Goal: Task Accomplishment & Management: Use online tool/utility

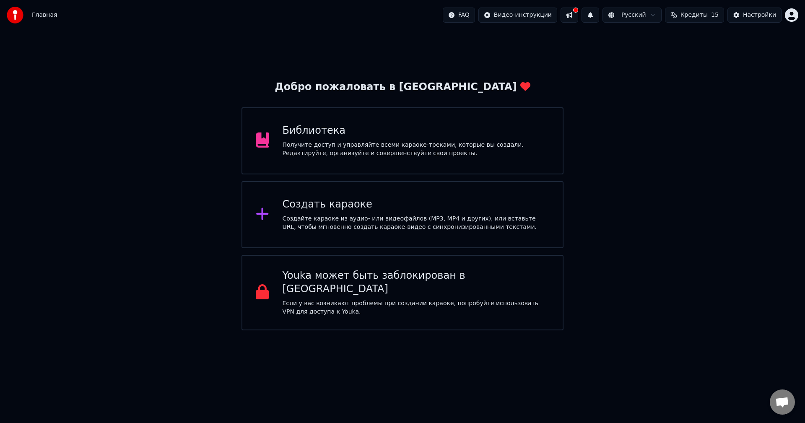
click at [396, 220] on div "Создайте караоке из аудио- или видеофайлов (MP3, MP4 и других), или вставьте UR…" at bounding box center [415, 223] width 267 height 17
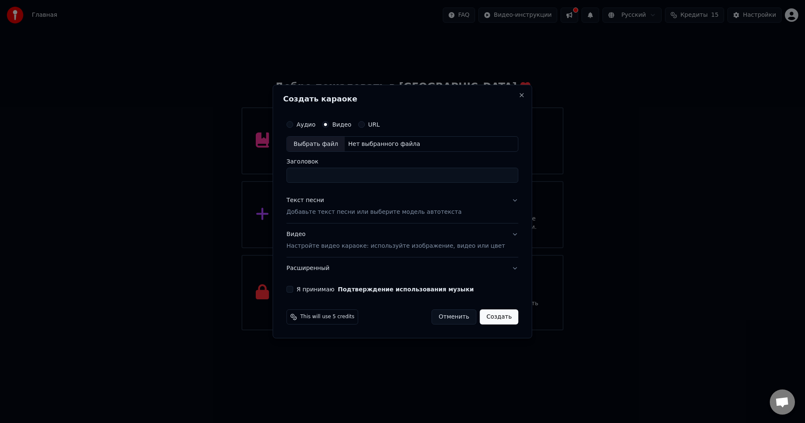
click at [360, 144] on div "Нет выбранного файла" at bounding box center [384, 144] width 79 height 8
drag, startPoint x: 468, startPoint y: 176, endPoint x: 295, endPoint y: 176, distance: 173.1
click at [295, 176] on div "**********" at bounding box center [401, 212] width 259 height 254
type input "*"
type input "**********"
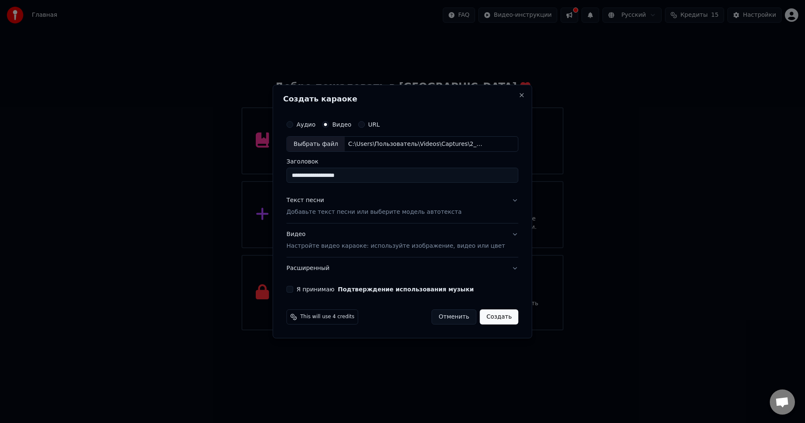
click at [312, 205] on div "Текст песни Добавьте текст песни или выберите модель автотекста" at bounding box center [373, 207] width 175 height 20
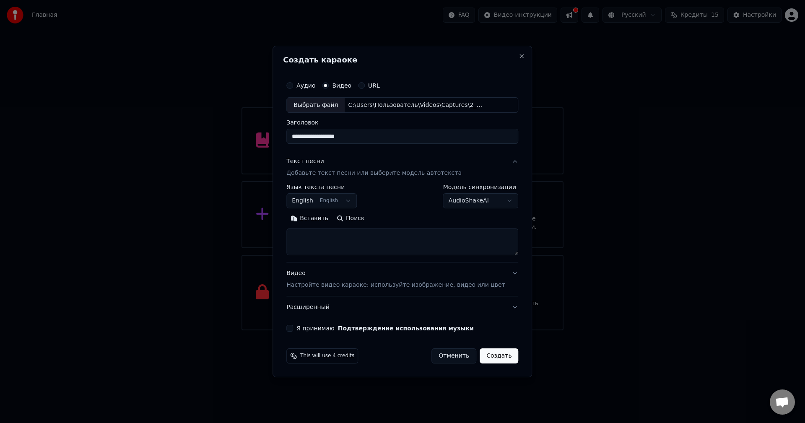
click at [318, 229] on textarea at bounding box center [402, 242] width 232 height 27
paste textarea "**********"
type textarea "**********"
drag, startPoint x: 365, startPoint y: 235, endPoint x: 264, endPoint y: 223, distance: 102.5
click at [269, 223] on body "Главная FAQ Видео-инструкции Русский Кредиты 15 Настройки Добро пожаловать в Yo…" at bounding box center [402, 165] width 805 height 330
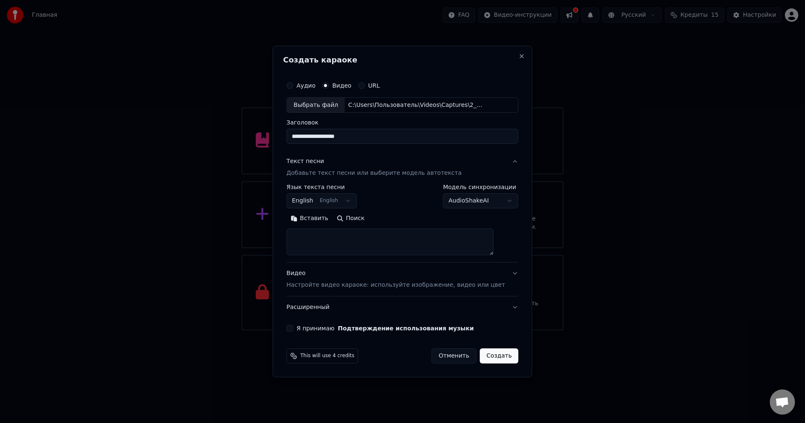
click at [336, 233] on textarea at bounding box center [389, 242] width 207 height 27
click at [325, 223] on button "Вставить" at bounding box center [309, 218] width 46 height 13
type textarea "**********"
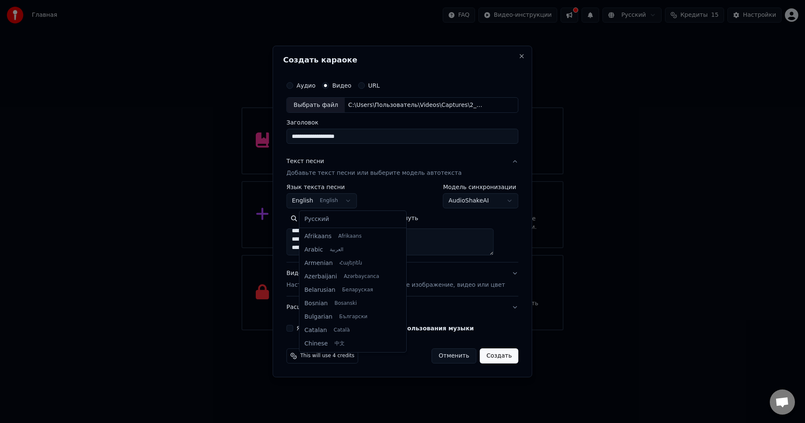
click at [342, 200] on body "Главная FAQ Видео-инструкции Русский Кредиты 15 Настройки Добро пожаловать в Yo…" at bounding box center [402, 165] width 805 height 330
select select "**"
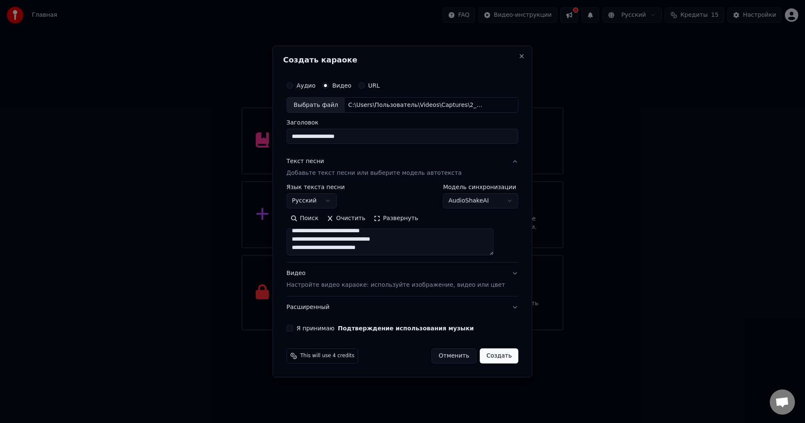
click at [316, 286] on p "Настройте видео караоке: используйте изображение, видео или цвет" at bounding box center [395, 285] width 218 height 8
type textarea "**********"
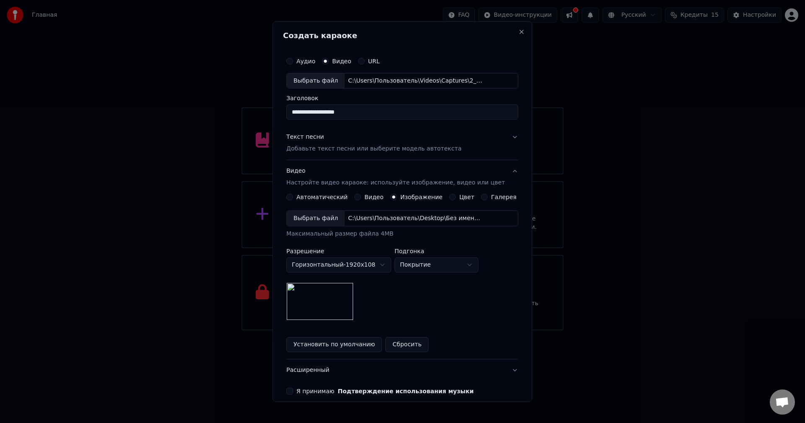
click at [336, 202] on div "**********" at bounding box center [402, 273] width 232 height 158
click at [345, 194] on label "Автоматический" at bounding box center [321, 197] width 51 height 6
click at [293, 194] on button "Автоматический" at bounding box center [289, 197] width 7 height 7
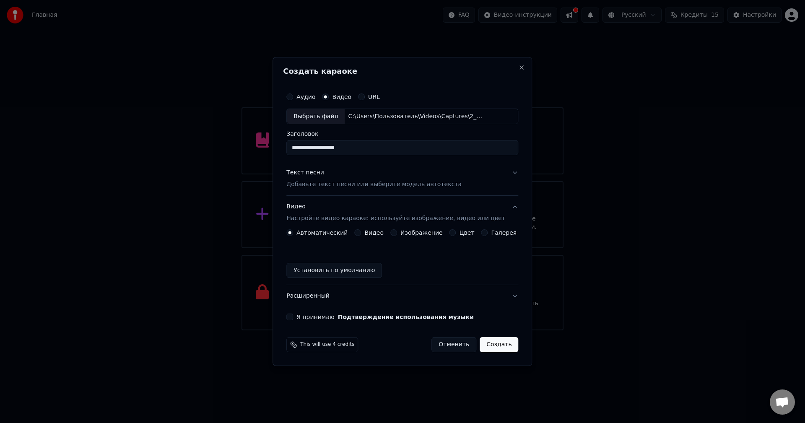
click at [406, 233] on label "Изображение" at bounding box center [421, 233] width 42 height 6
click at [397, 233] on button "Изображение" at bounding box center [393, 232] width 7 height 7
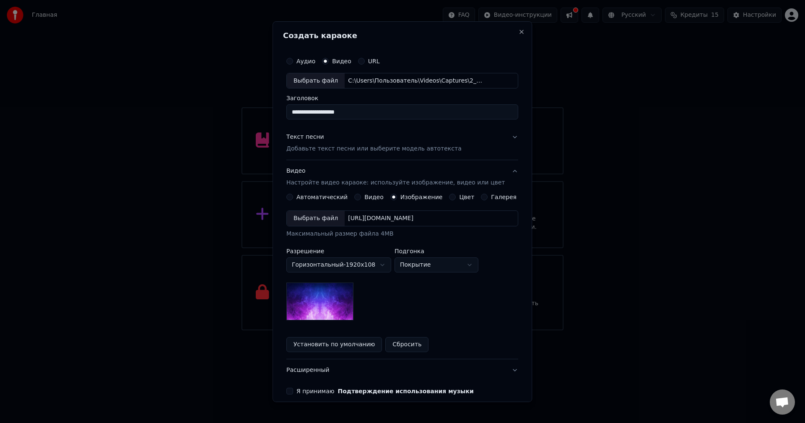
click at [345, 289] on img at bounding box center [319, 301] width 67 height 38
click at [329, 215] on div "Выбрать файл" at bounding box center [316, 218] width 58 height 15
click at [349, 343] on button "Установить по умолчанию" at bounding box center [334, 344] width 96 height 15
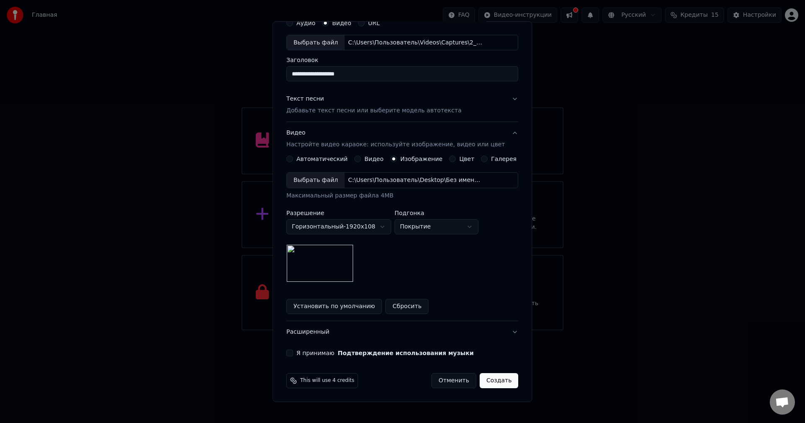
click at [293, 351] on button "Я принимаю Подтверждение использования музыки" at bounding box center [289, 353] width 7 height 7
click at [492, 327] on button "Расширенный" at bounding box center [402, 332] width 232 height 22
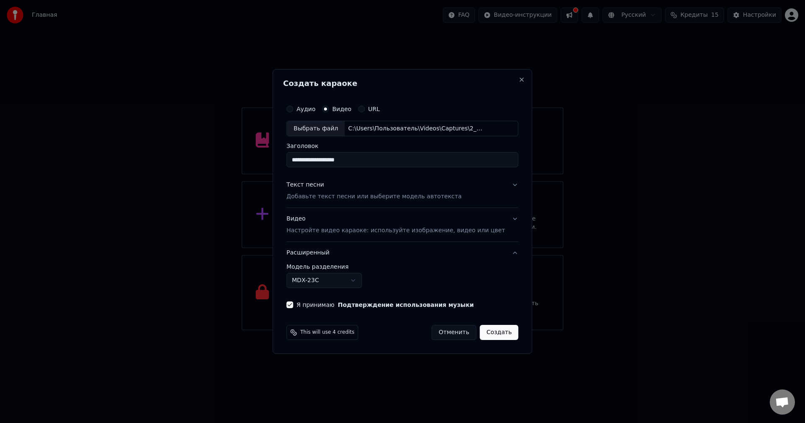
click at [364, 280] on body "Главная FAQ Видео-инструкции Русский Кредиты 15 Настройки Добро пожаловать в Yo…" at bounding box center [402, 165] width 805 height 330
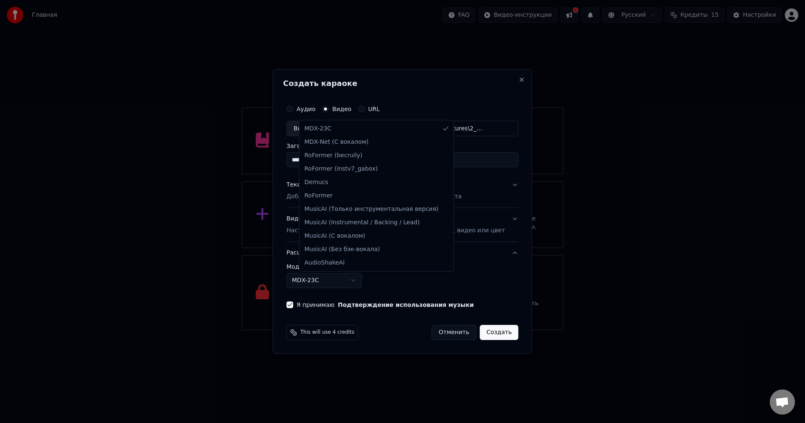
click at [362, 279] on body "Главная FAQ Видео-инструкции Русский Кредиты 15 Настройки Добро пожаловать в Yo…" at bounding box center [402, 165] width 805 height 330
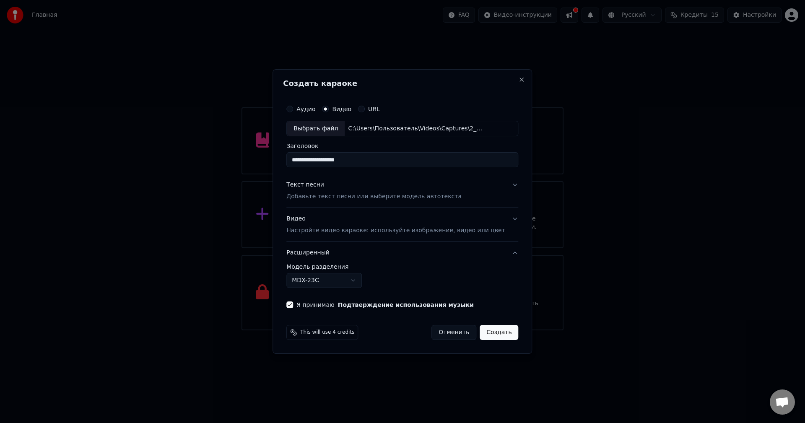
click at [336, 266] on label "Модель разделения" at bounding box center [402, 267] width 232 height 6
click at [331, 258] on button "Расширенный" at bounding box center [402, 253] width 232 height 22
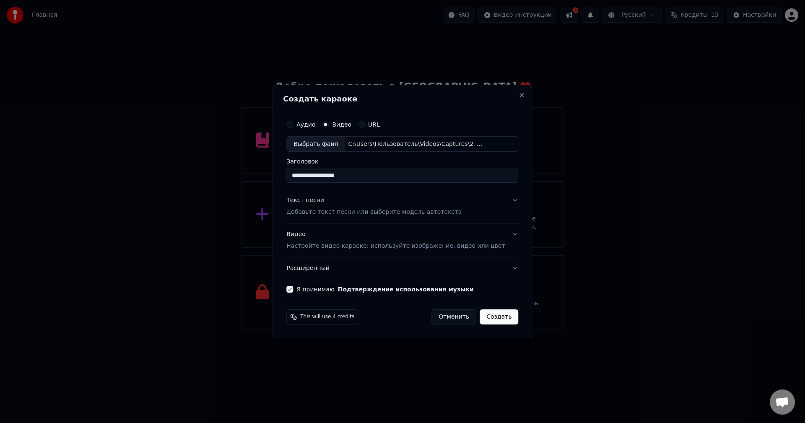
click at [358, 244] on p "Настройте видео караоке: используйте изображение, видео или цвет" at bounding box center [395, 246] width 218 height 8
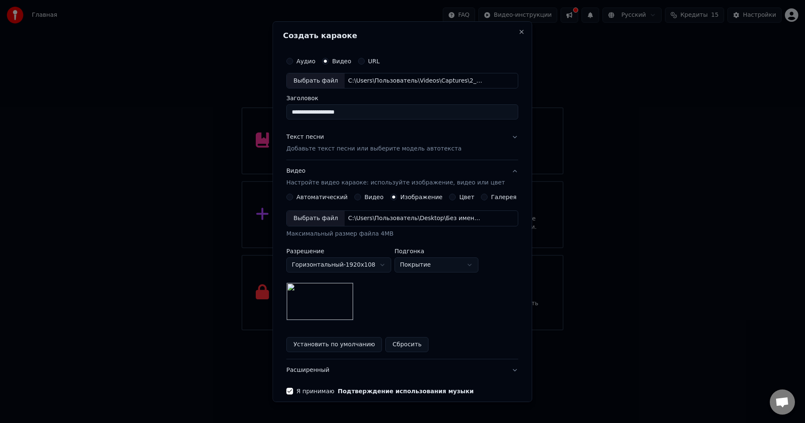
click at [360, 200] on button "Видео" at bounding box center [357, 197] width 7 height 7
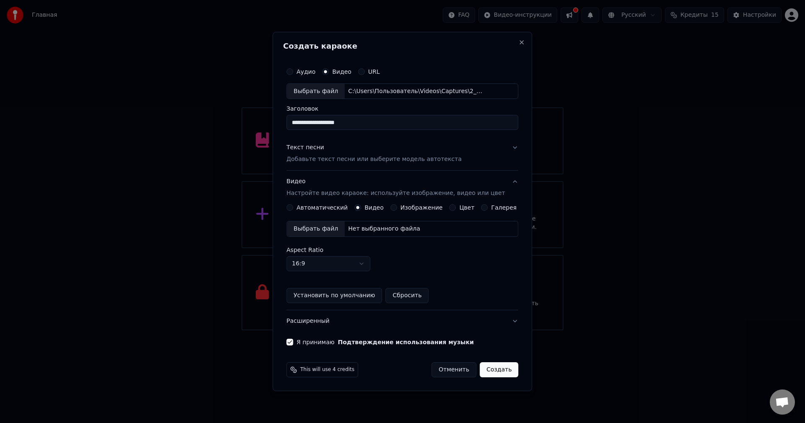
click at [402, 207] on label "Изображение" at bounding box center [421, 208] width 42 height 6
click at [397, 207] on button "Изображение" at bounding box center [393, 207] width 7 height 7
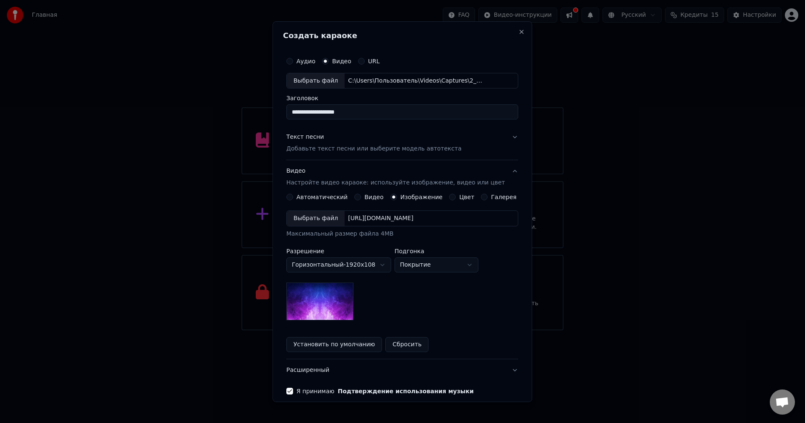
click at [363, 220] on div "[URL][DOMAIN_NAME]" at bounding box center [381, 218] width 72 height 8
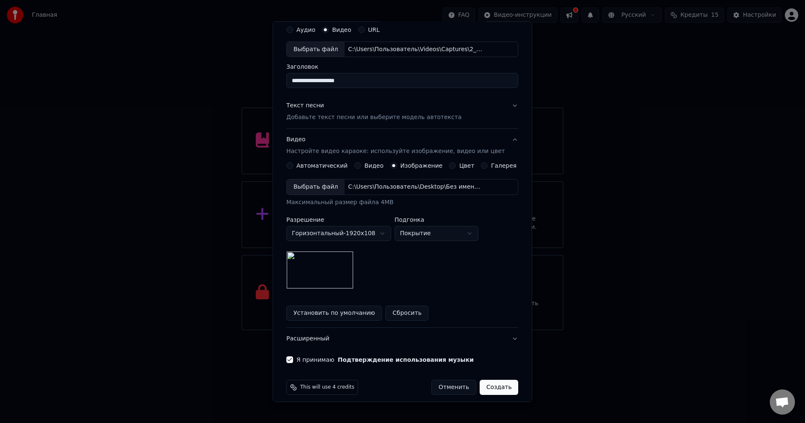
scroll to position [38, 0]
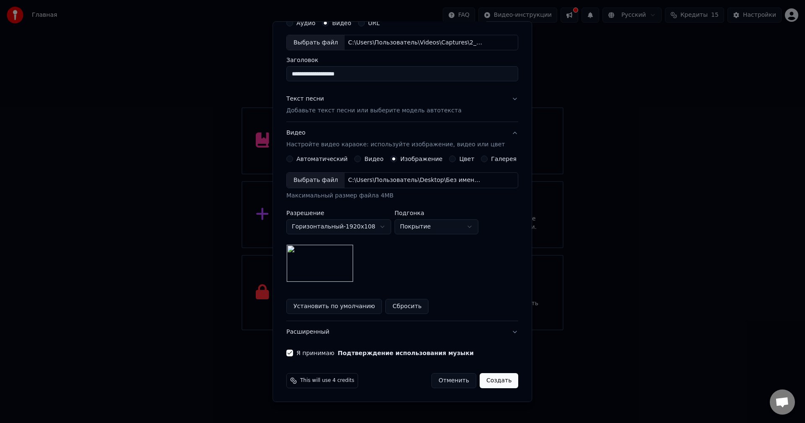
click at [481, 376] on button "Создать" at bounding box center [498, 380] width 39 height 15
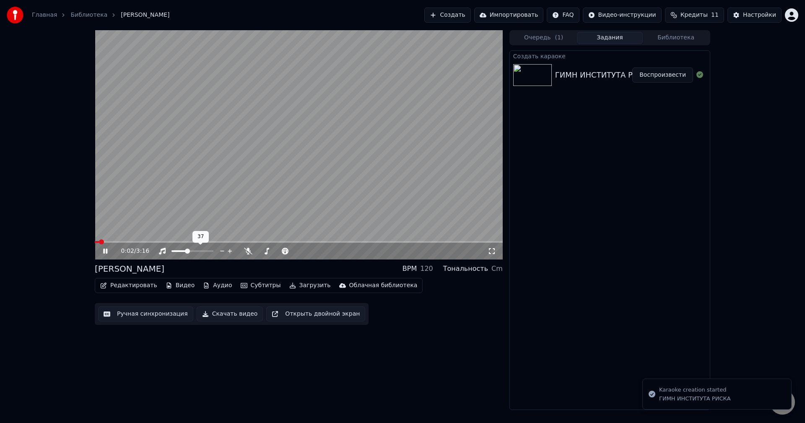
click at [187, 251] on span at bounding box center [179, 251] width 16 height 2
click at [181, 252] on span at bounding box center [183, 251] width 5 height 5
click at [178, 253] on span at bounding box center [180, 251] width 5 height 5
click at [651, 74] on button "Воспроизвести" at bounding box center [662, 74] width 61 height 15
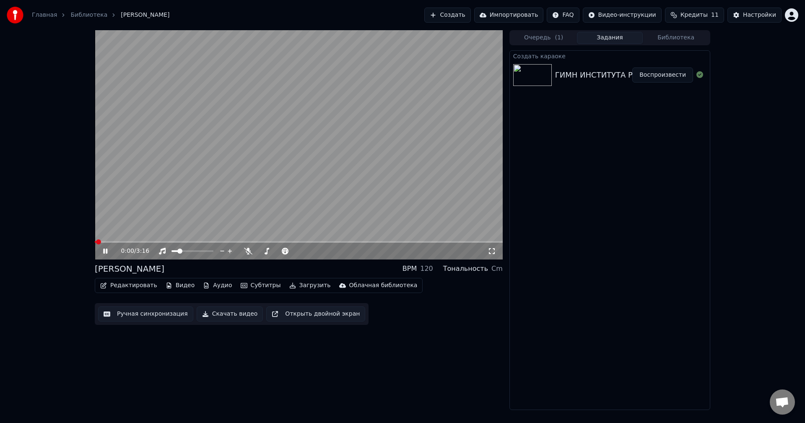
click at [183, 242] on span at bounding box center [299, 242] width 408 height 2
drag, startPoint x: 194, startPoint y: 244, endPoint x: 200, endPoint y: 246, distance: 6.5
click at [195, 245] on div "0:42 / 3:16" at bounding box center [299, 251] width 408 height 17
click at [211, 243] on div "0:43 / 3:16" at bounding box center [299, 251] width 408 height 17
click at [292, 239] on video at bounding box center [299, 144] width 408 height 229
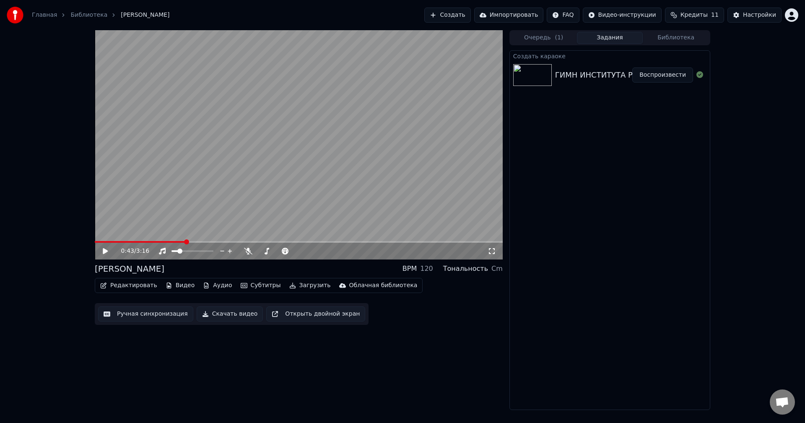
click at [311, 241] on video at bounding box center [299, 144] width 408 height 229
click at [314, 241] on span at bounding box center [299, 242] width 408 height 2
click at [438, 244] on span at bounding box center [435, 241] width 5 height 5
click at [443, 242] on span at bounding box center [440, 241] width 5 height 5
click at [500, 241] on span at bounding box center [299, 242] width 408 height 2
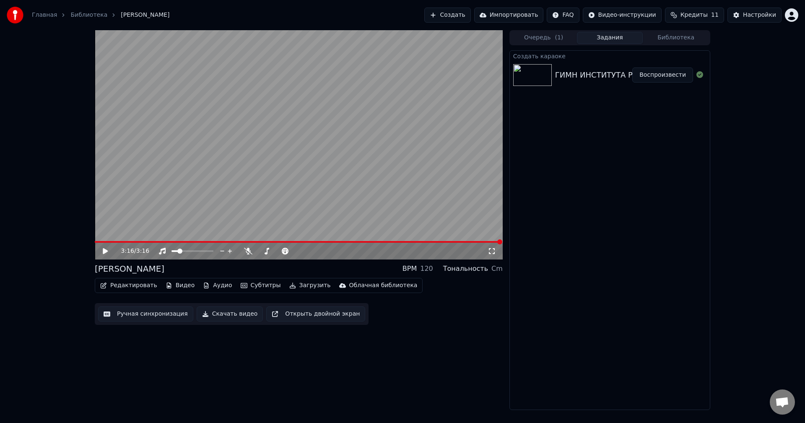
click at [45, 13] on link "Главная" at bounding box center [44, 15] width 25 height 8
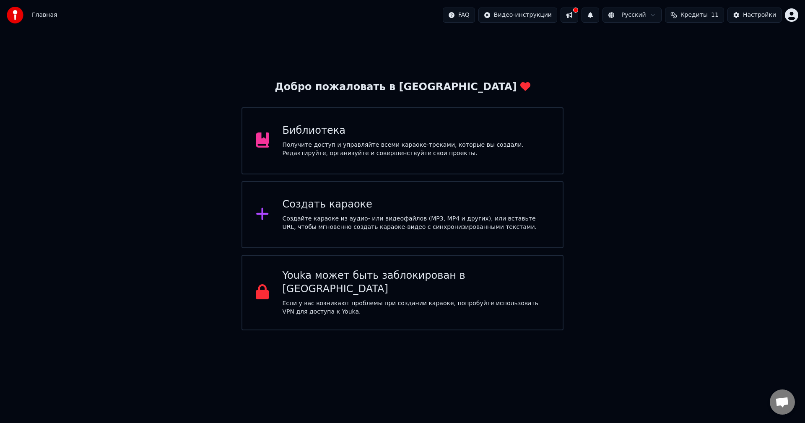
click at [395, 235] on div "Создать караоке Создайте караоке из аудио- или видеофайлов (MP3, MP4 и других),…" at bounding box center [402, 214] width 322 height 67
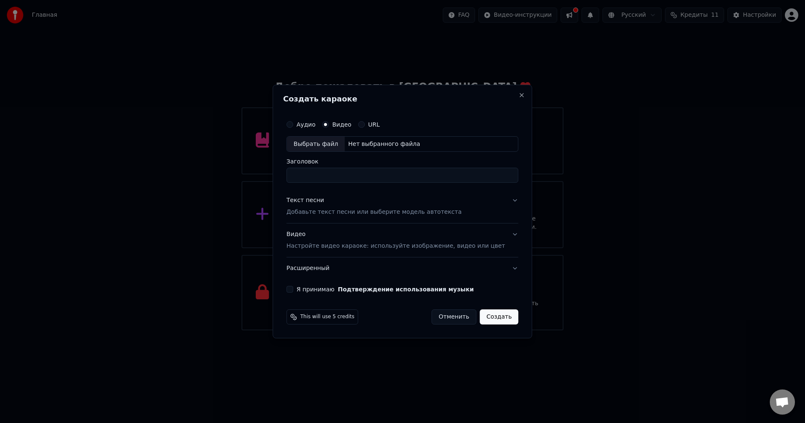
click at [357, 139] on div "Выбрать файл Нет выбранного файла" at bounding box center [402, 144] width 232 height 16
click at [342, 140] on div "Выбрать файл" at bounding box center [316, 144] width 58 height 15
type input "**********"
click at [315, 123] on label "Аудио" at bounding box center [305, 125] width 19 height 6
click at [293, 123] on button "Аудио" at bounding box center [289, 124] width 7 height 7
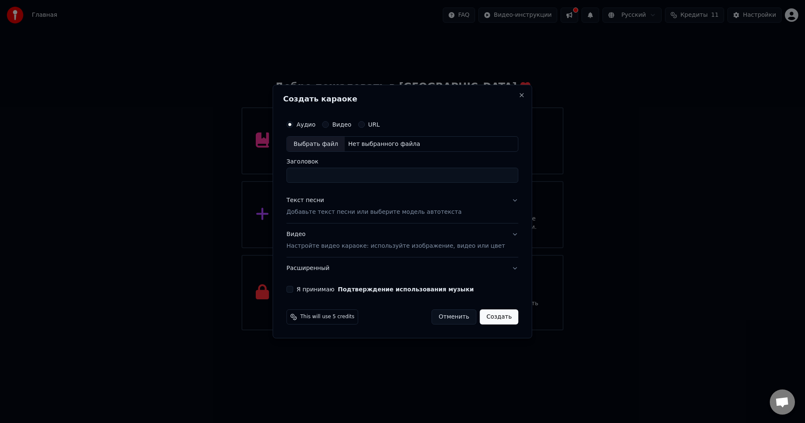
click at [338, 146] on div "Выбрать файл" at bounding box center [316, 144] width 58 height 15
type input "**********"
click at [346, 208] on p "Добавьте текст песни или выберите модель автотекста" at bounding box center [373, 212] width 175 height 8
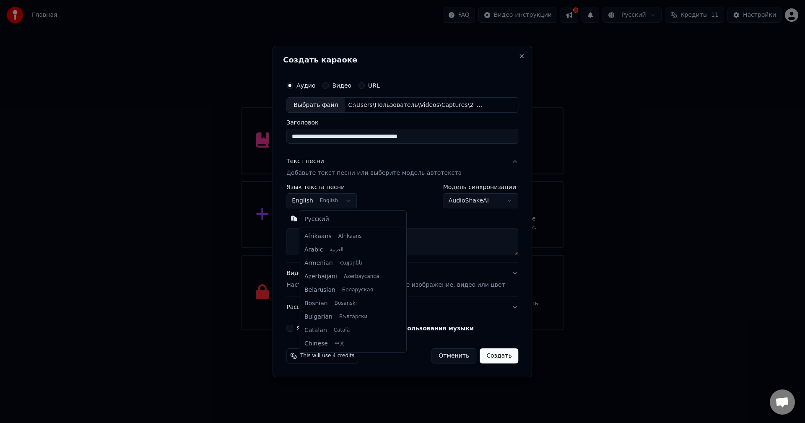
click at [346, 200] on body "Главная FAQ Видео-инструкции Русский Кредиты 11 Настройки Добро пожаловать в Yo…" at bounding box center [402, 165] width 805 height 330
select select "**"
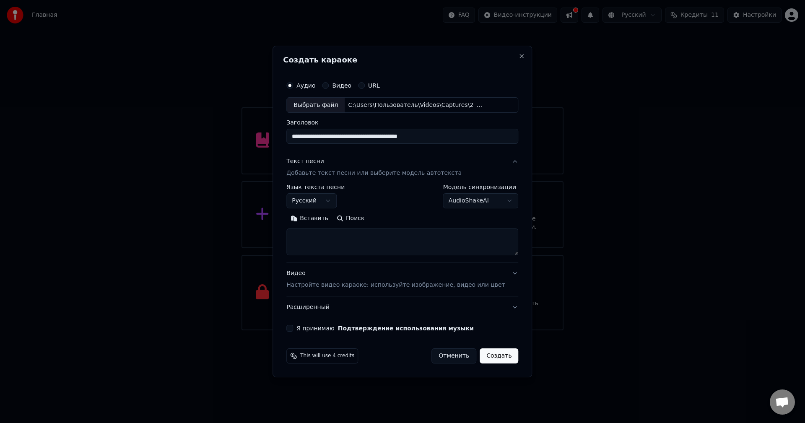
click at [339, 235] on textarea at bounding box center [402, 242] width 232 height 27
paste textarea "**********"
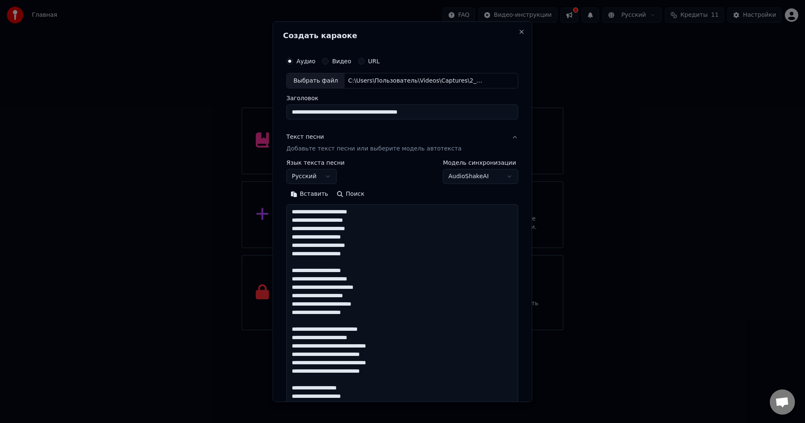
scroll to position [379, 0]
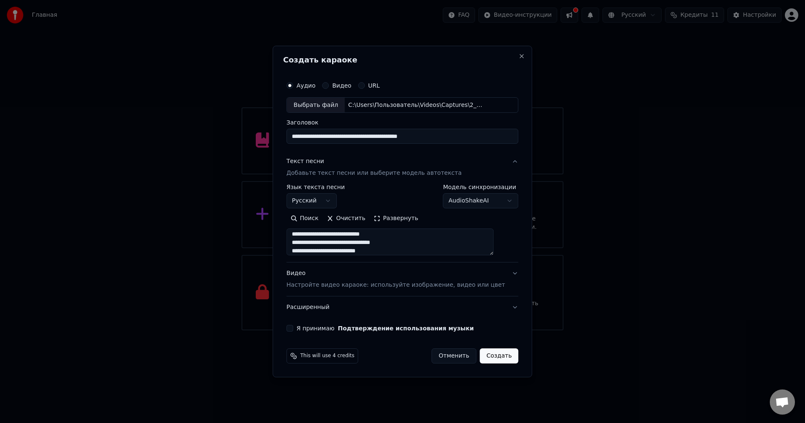
type textarea "**********"
drag, startPoint x: 465, startPoint y: 137, endPoint x: 333, endPoint y: 149, distance: 133.0
click at [333, 149] on div "**********" at bounding box center [402, 205] width 238 height 262
click at [485, 143] on input "**********" at bounding box center [402, 136] width 232 height 15
drag, startPoint x: 443, startPoint y: 135, endPoint x: 268, endPoint y: 151, distance: 176.3
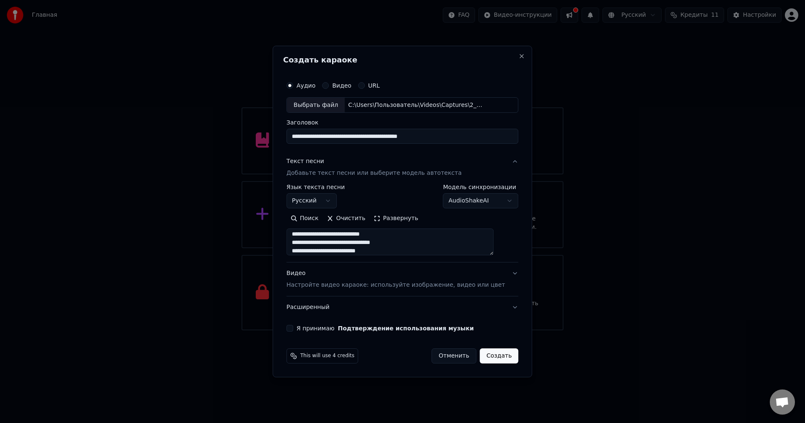
click at [269, 151] on body "Главная FAQ Видео-инструкции Русский Кредиты 11 Настройки Добро пожаловать в Yo…" at bounding box center [402, 165] width 805 height 330
type input "*"
type input "**********"
click at [320, 279] on div "Видео Настройте видео караоке: используйте изображение, видео или цвет" at bounding box center [395, 279] width 218 height 20
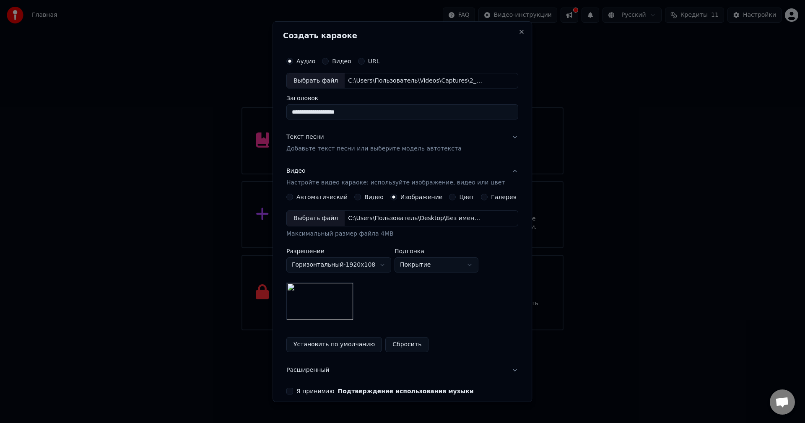
click at [375, 199] on label "Видео" at bounding box center [373, 197] width 19 height 6
click at [361, 199] on button "Видео" at bounding box center [357, 197] width 7 height 7
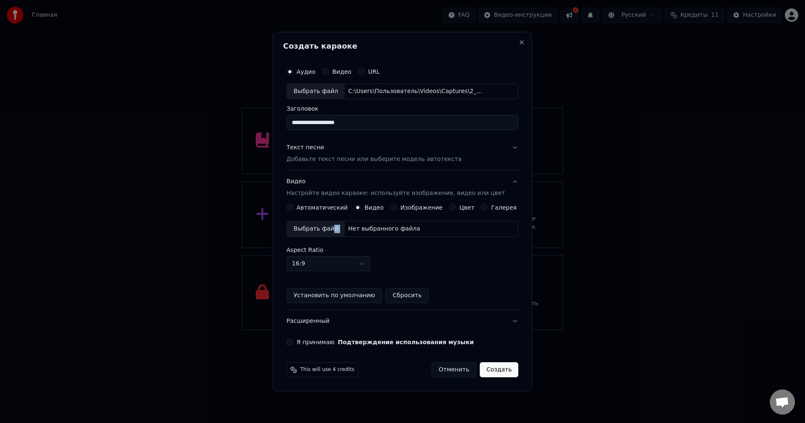
drag, startPoint x: 339, startPoint y: 224, endPoint x: 335, endPoint y: 225, distance: 4.3
click at [335, 225] on div "Выбрать файл Нет выбранного файла" at bounding box center [402, 229] width 232 height 16
click at [371, 295] on button "Установить по умолчанию" at bounding box center [334, 295] width 96 height 15
click at [306, 345] on label "Я принимаю Подтверждение использования музыки" at bounding box center [384, 342] width 177 height 6
click at [293, 345] on button "Я принимаю Подтверждение использования музыки" at bounding box center [289, 342] width 7 height 7
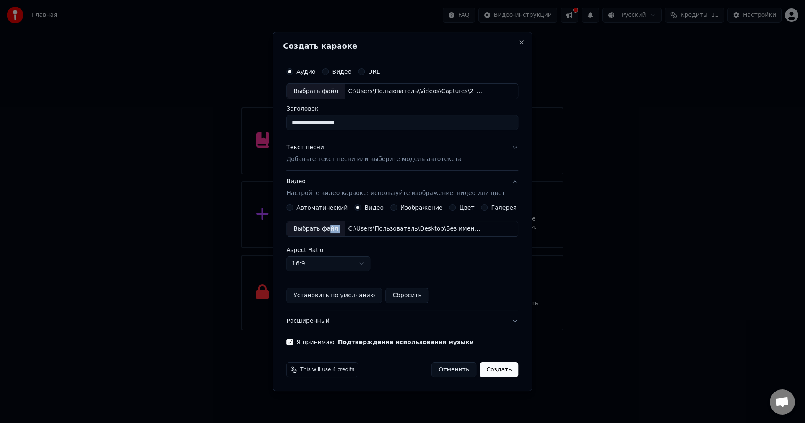
click at [489, 367] on button "Создать" at bounding box center [498, 369] width 39 height 15
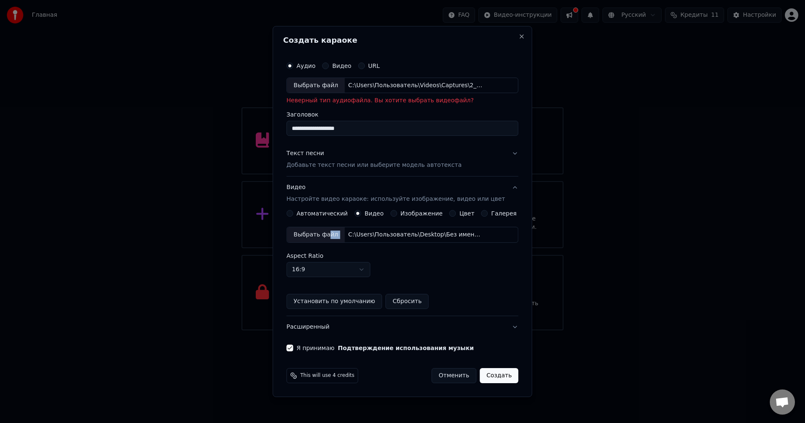
click at [342, 67] on label "Видео" at bounding box center [341, 66] width 19 height 6
click at [329, 67] on button "Видео" at bounding box center [325, 65] width 7 height 7
click at [333, 87] on div "Выбрать файл" at bounding box center [316, 85] width 58 height 15
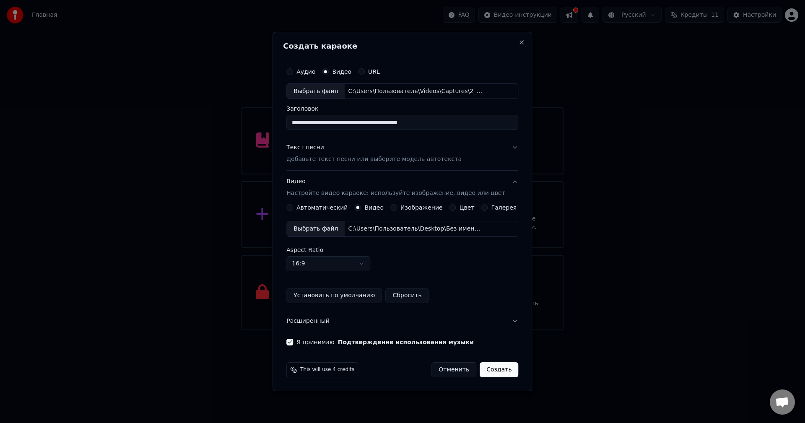
drag, startPoint x: 306, startPoint y: 113, endPoint x: 179, endPoint y: 120, distance: 127.2
click at [179, 120] on body "Главная FAQ Видео-инструкции Русский Кредиты 11 Настройки Добро пожаловать в Yo…" at bounding box center [402, 165] width 805 height 330
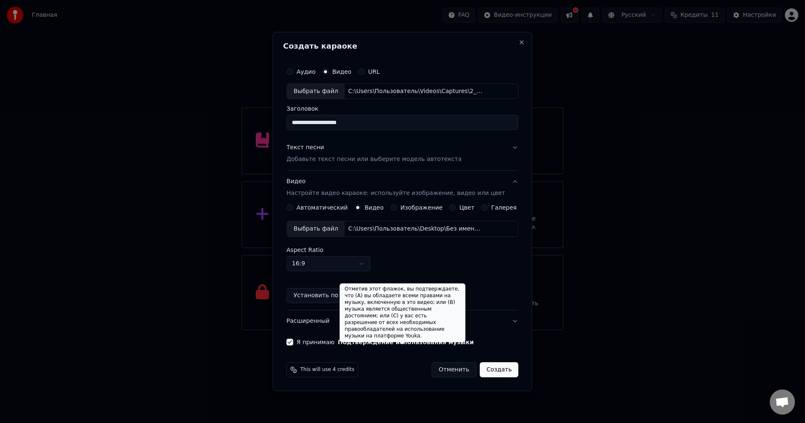
type input "**********"
click at [314, 300] on button "Установить по умолчанию" at bounding box center [334, 295] width 96 height 15
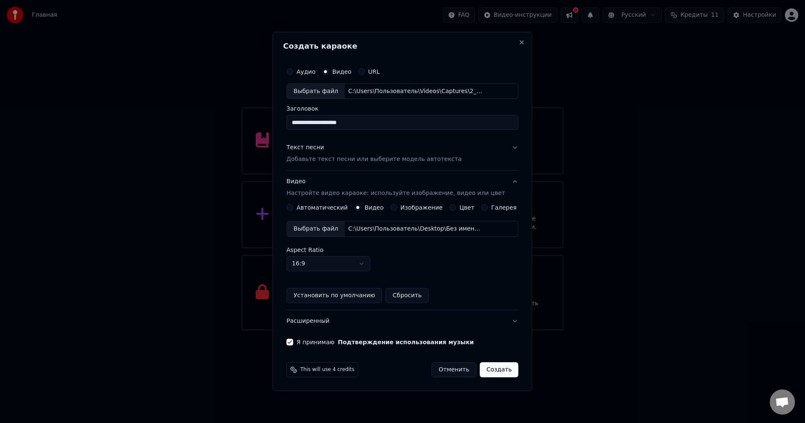
click at [499, 369] on button "Создать" at bounding box center [498, 369] width 39 height 15
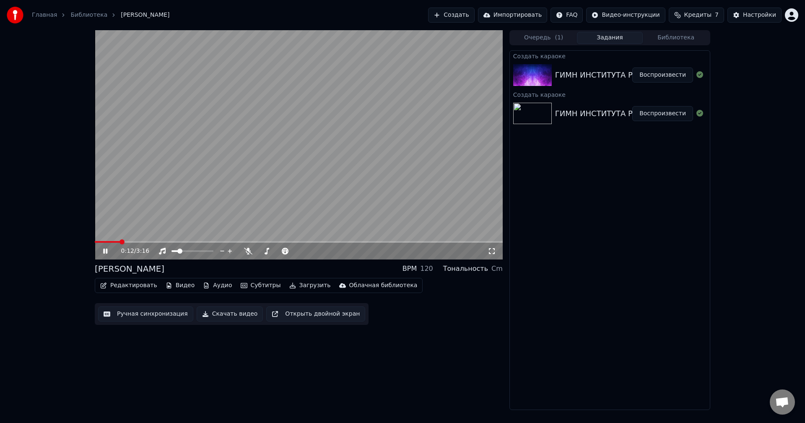
click at [104, 253] on icon at bounding box center [105, 251] width 4 height 5
click at [106, 281] on button "Редактировать" at bounding box center [129, 286] width 64 height 12
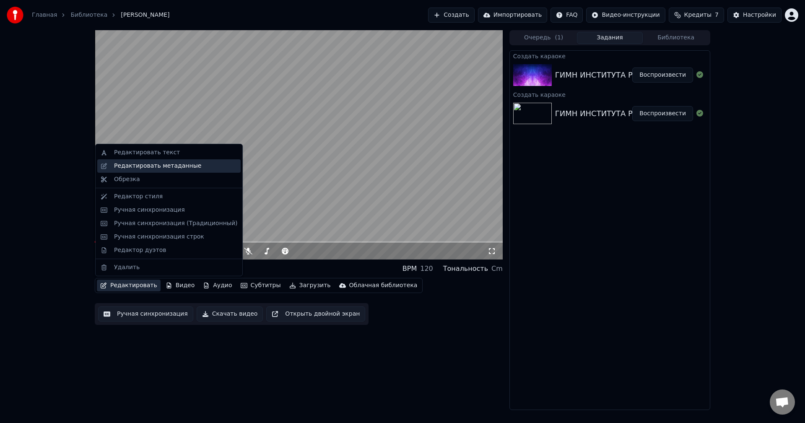
click at [136, 167] on div "Редактировать метаданные" at bounding box center [157, 166] width 87 height 8
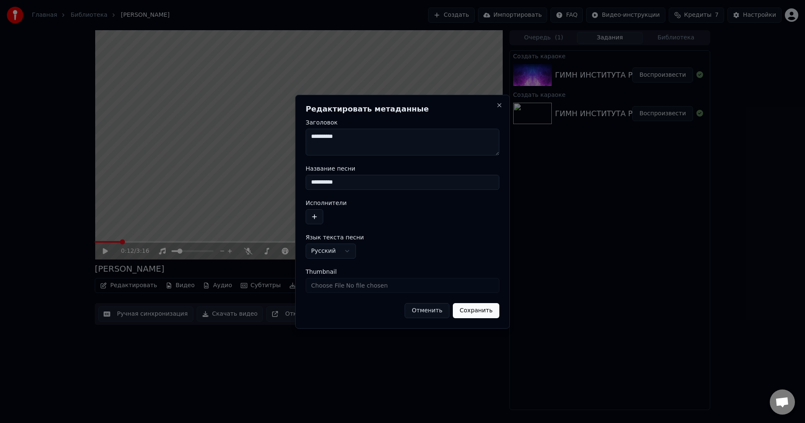
drag, startPoint x: 358, startPoint y: 142, endPoint x: 311, endPoint y: 141, distance: 46.5
click at [311, 141] on textarea "**********" at bounding box center [403, 142] width 194 height 27
click at [311, 142] on textarea "**********" at bounding box center [403, 142] width 194 height 27
drag, startPoint x: 339, startPoint y: 144, endPoint x: 282, endPoint y: 152, distance: 57.6
click at [285, 148] on body "**********" at bounding box center [402, 211] width 805 height 423
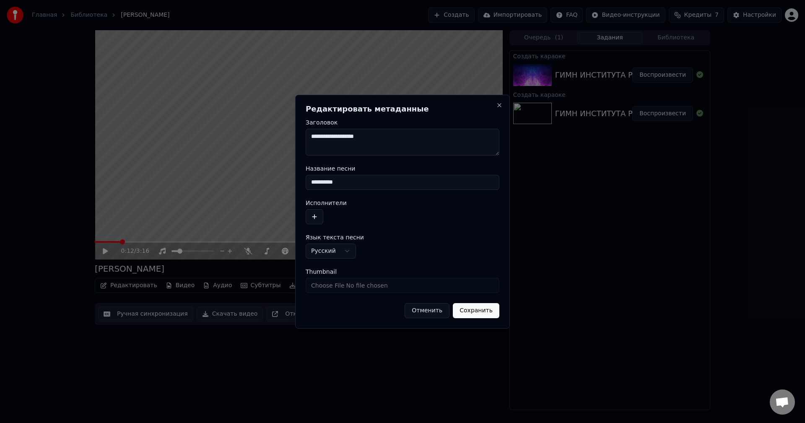
type textarea "**********"
drag, startPoint x: 342, startPoint y: 174, endPoint x: 345, endPoint y: 177, distance: 4.8
click at [342, 176] on div "**********" at bounding box center [403, 178] width 194 height 24
drag, startPoint x: 347, startPoint y: 180, endPoint x: 281, endPoint y: 186, distance: 66.5
click at [272, 187] on body "**********" at bounding box center [402, 211] width 805 height 423
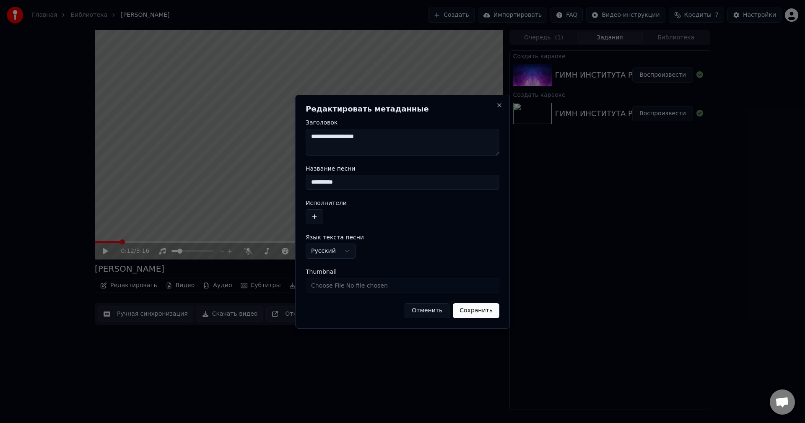
paste input "**********"
type input "**********"
click at [306, 216] on button "button" at bounding box center [315, 216] width 18 height 15
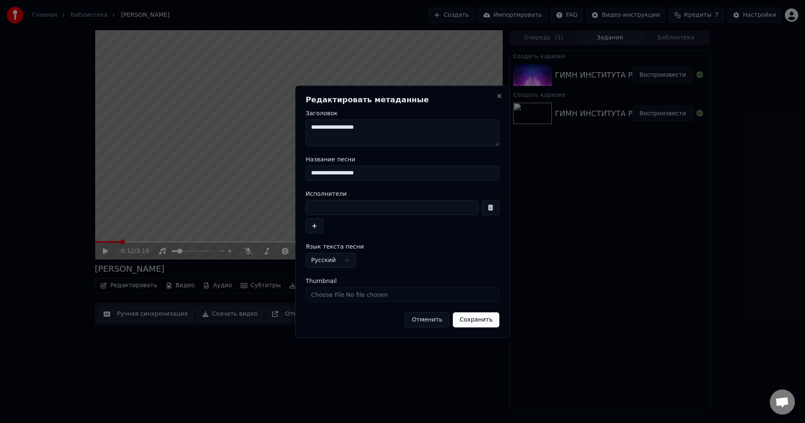
click at [312, 221] on button "button" at bounding box center [315, 225] width 18 height 15
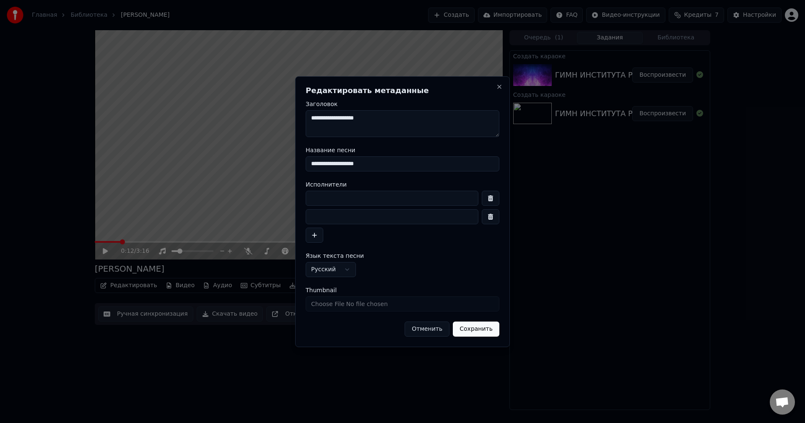
click at [491, 197] on button "button" at bounding box center [491, 198] width 18 height 15
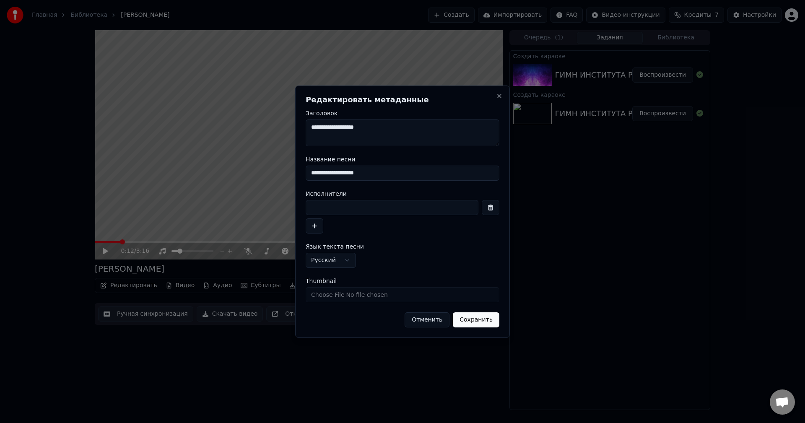
click at [491, 197] on div "Исполнители" at bounding box center [403, 212] width 194 height 43
click at [486, 205] on button "button" at bounding box center [491, 207] width 18 height 15
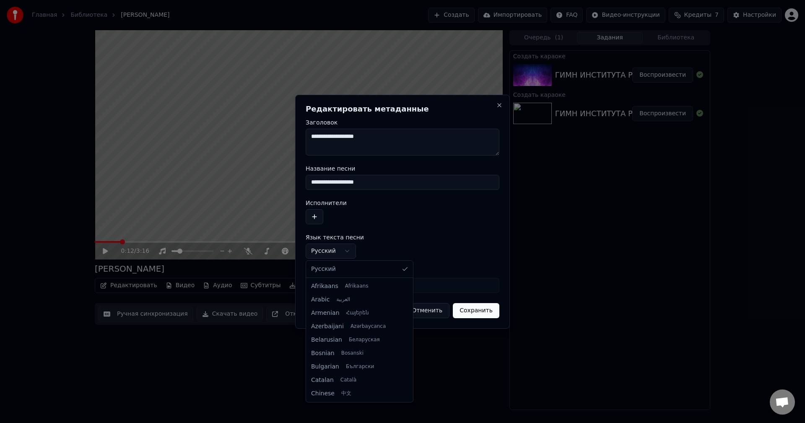
click at [348, 250] on body "**********" at bounding box center [402, 211] width 805 height 423
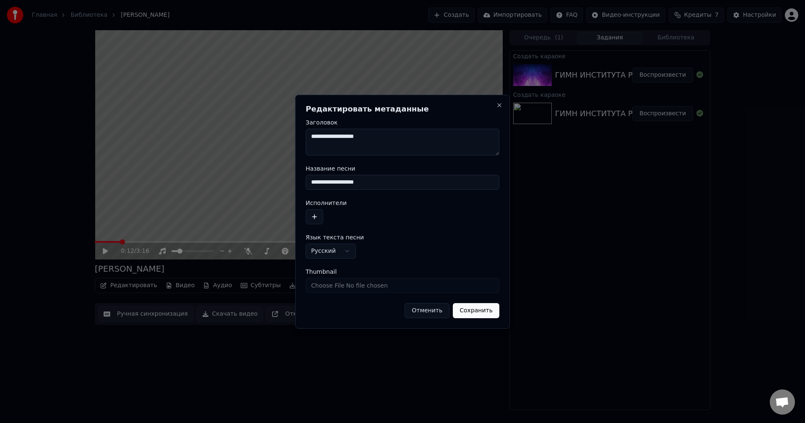
click at [348, 250] on body "**********" at bounding box center [402, 211] width 805 height 423
click at [365, 285] on input "Thumbnail" at bounding box center [403, 285] width 194 height 15
type input "**********"
click at [466, 309] on button "Сохранить" at bounding box center [476, 310] width 47 height 15
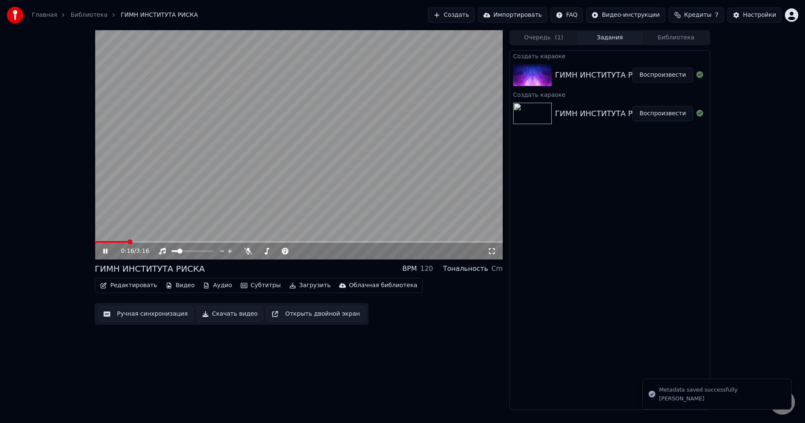
click at [129, 241] on span at bounding box center [299, 242] width 408 height 2
drag, startPoint x: 117, startPoint y: 240, endPoint x: 83, endPoint y: 242, distance: 33.6
click at [84, 242] on div "0:16 / 3:16 ГИМН ИНСТИТУТА РИСКА BPM 120 Тональность Cm Редактировать Видео Ауд…" at bounding box center [402, 220] width 805 height 380
click at [101, 240] on video at bounding box center [299, 144] width 408 height 229
click at [97, 241] on div "0:16 / 3:16" at bounding box center [299, 144] width 408 height 229
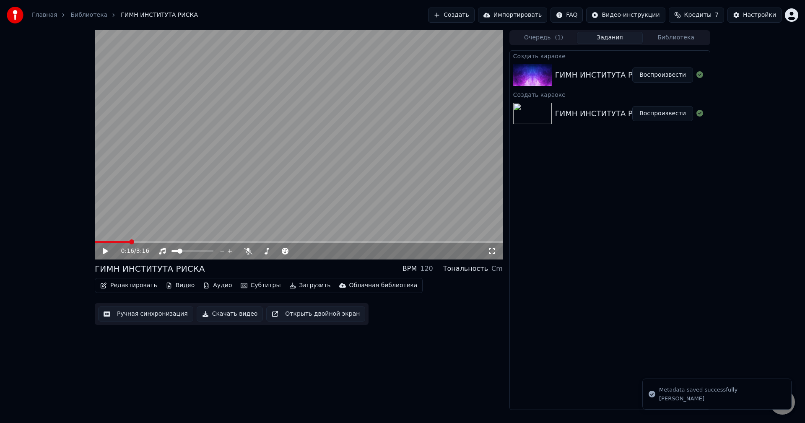
click at [96, 242] on span at bounding box center [112, 242] width 35 height 2
click at [98, 244] on span at bounding box center [100, 241] width 5 height 5
click at [104, 253] on icon at bounding box center [105, 251] width 4 height 5
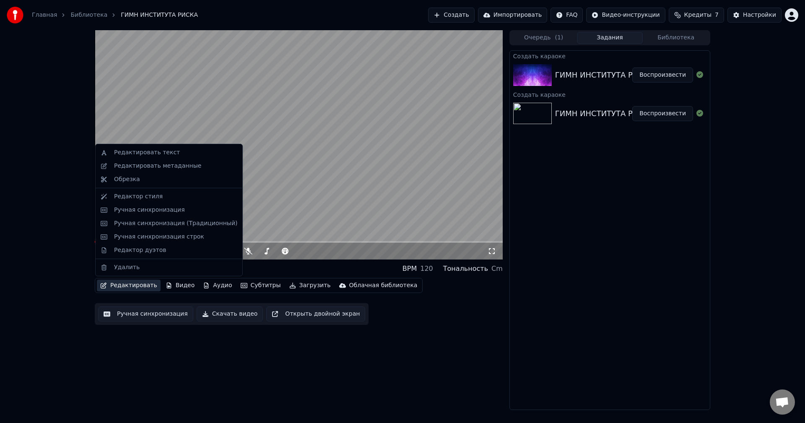
click at [107, 286] on button "Редактировать" at bounding box center [129, 286] width 64 height 12
click at [127, 171] on div "Редактировать метаданные" at bounding box center [168, 165] width 143 height 13
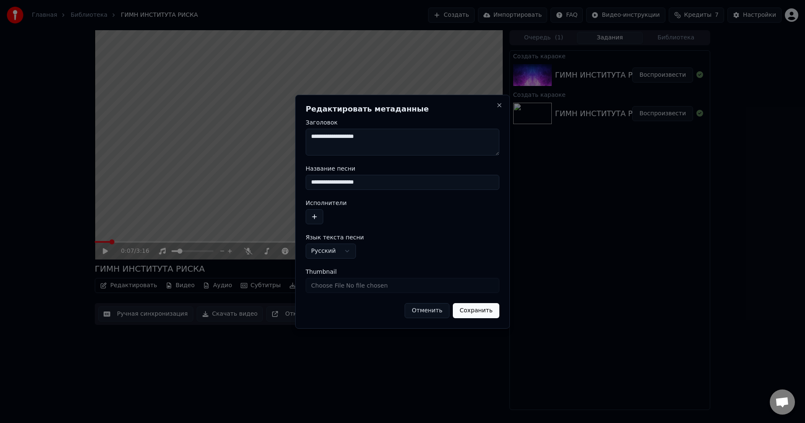
click at [418, 312] on button "Отменить" at bounding box center [426, 310] width 45 height 15
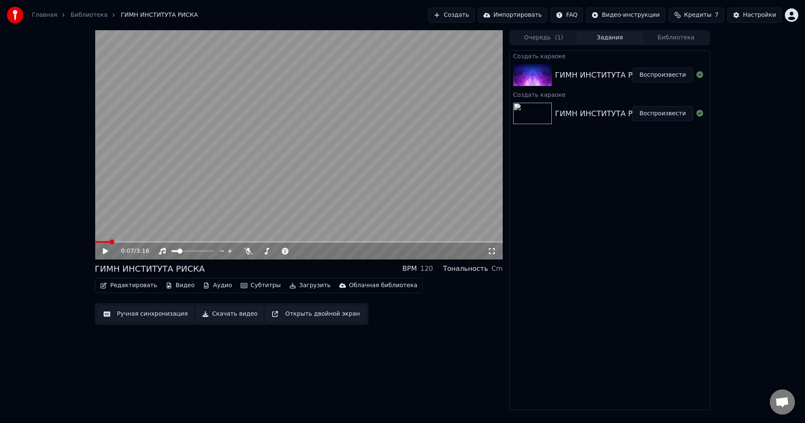
drag, startPoint x: 280, startPoint y: 187, endPoint x: 271, endPoint y: 208, distance: 22.6
click at [271, 208] on video at bounding box center [299, 144] width 408 height 229
click at [366, 186] on video at bounding box center [299, 144] width 408 height 229
click at [207, 284] on button "Аудио" at bounding box center [218, 286] width 36 height 12
click at [480, 321] on div "Редактировать Видео Аудио Субтитры Загрузить Облачная библиотека Ручная синхрон…" at bounding box center [299, 301] width 408 height 47
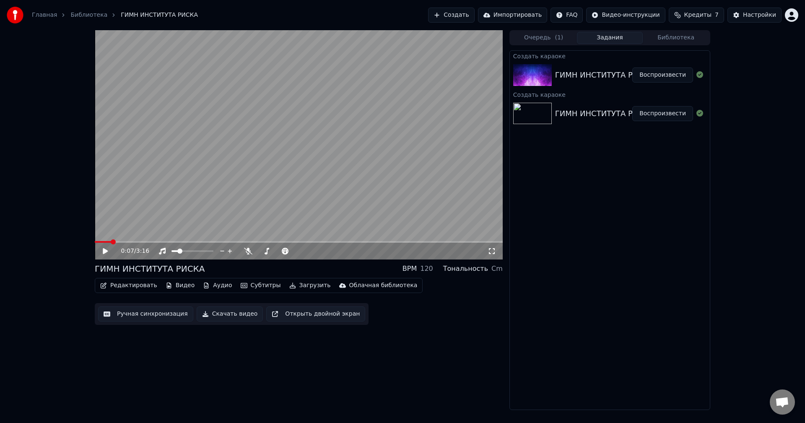
click at [464, 13] on button "Создать" at bounding box center [451, 15] width 46 height 15
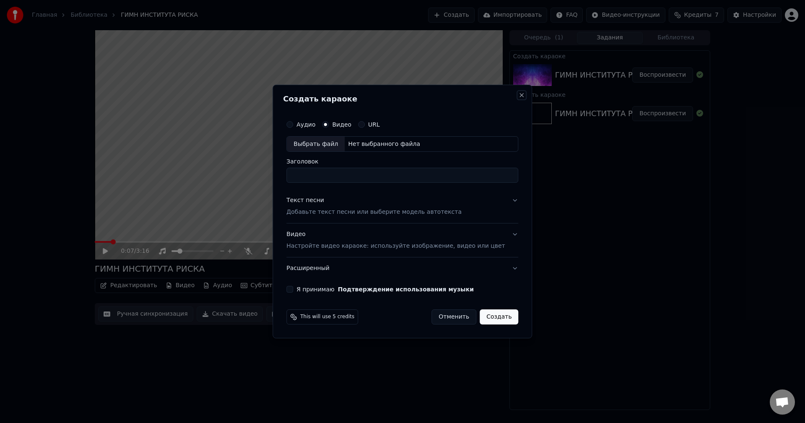
click at [518, 94] on button "Close" at bounding box center [521, 95] width 7 height 7
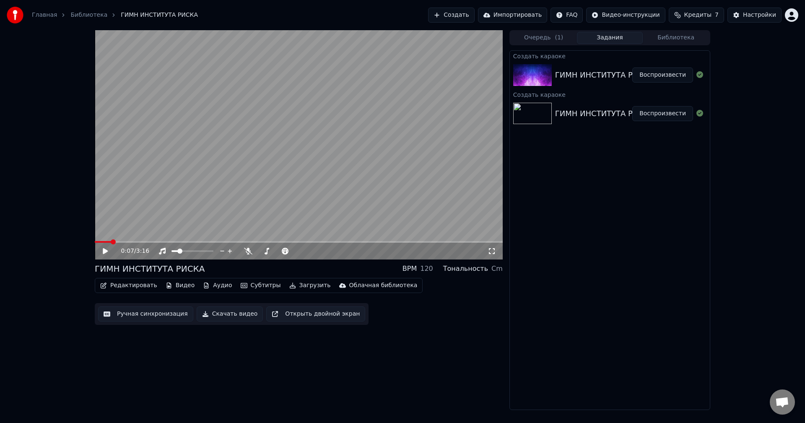
click at [139, 93] on video at bounding box center [299, 144] width 408 height 229
click at [143, 163] on video at bounding box center [299, 144] width 408 height 229
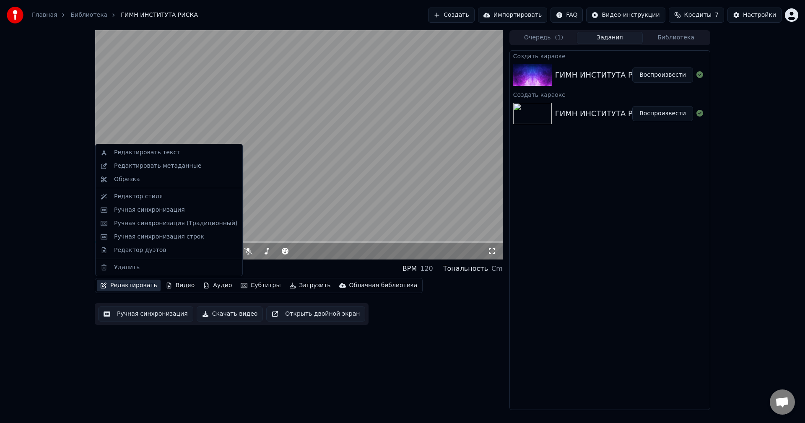
click at [132, 288] on button "Редактировать" at bounding box center [129, 286] width 64 height 12
click at [108, 182] on div "Обрезка" at bounding box center [168, 179] width 143 height 13
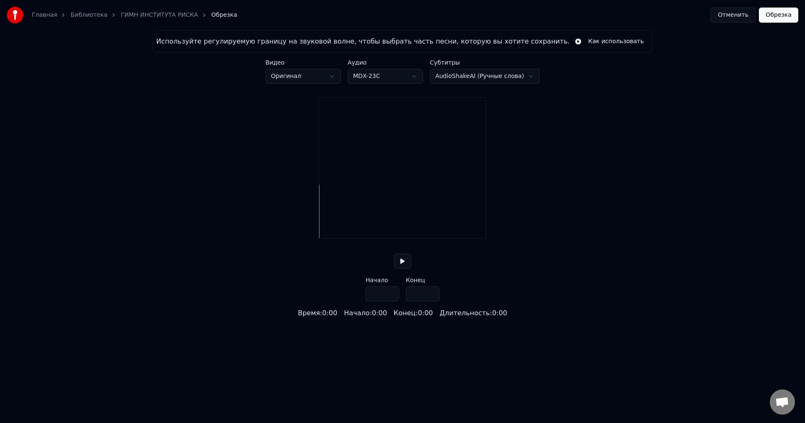
type input "*****"
click at [325, 228] on div at bounding box center [325, 211] width 3 height 53
click at [399, 269] on button at bounding box center [403, 261] width 18 height 15
click at [316, 236] on div "Используйте регулируемую границу на звуковой волне, чтобы выбрать часть песни, …" at bounding box center [402, 174] width 805 height 288
click at [329, 236] on div at bounding box center [328, 211] width 3 height 53
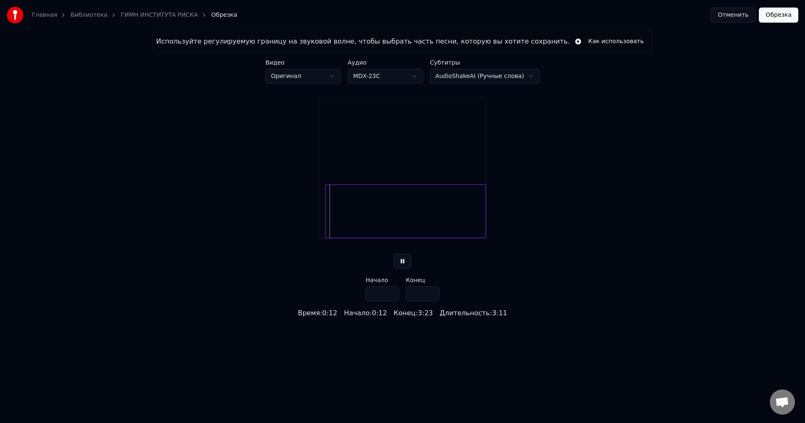
click at [326, 237] on div at bounding box center [327, 211] width 3 height 53
click at [326, 237] on div at bounding box center [325, 211] width 3 height 53
click at [327, 238] on div at bounding box center [326, 211] width 3 height 53
type input "***"
click at [458, 78] on html "Главная Библиотека ГИМН ИНСТИТУТА РИСКА Обрезка Отменить [PERSON_NAME] Использу…" at bounding box center [402, 159] width 805 height 318
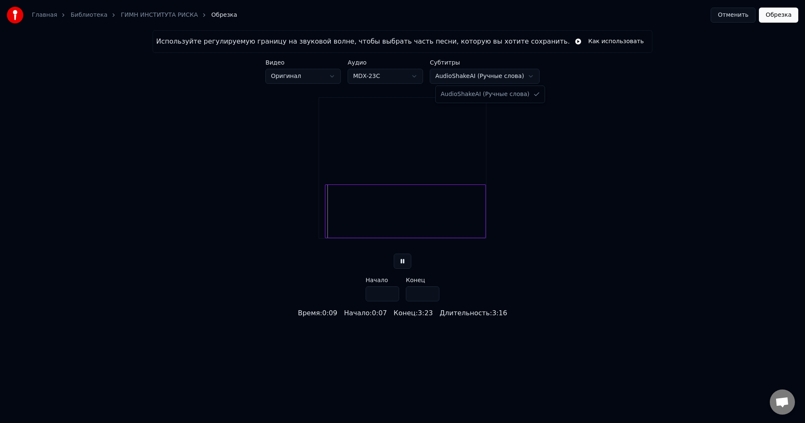
click at [458, 78] on html "Главная Библиотека ГИМН ИНСТИТУТА РИСКА Обрезка Отменить [PERSON_NAME] Использу…" at bounding box center [402, 159] width 805 height 318
click at [772, 16] on button "Обрезка" at bounding box center [778, 15] width 39 height 15
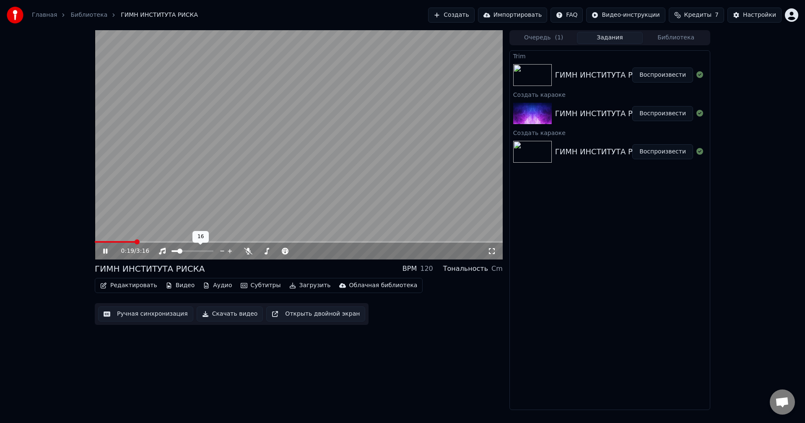
click at [213, 251] on span at bounding box center [192, 251] width 42 height 2
click at [247, 249] on icon at bounding box center [248, 251] width 8 height 7
click at [246, 250] on icon at bounding box center [248, 251] width 8 height 7
click at [490, 249] on icon at bounding box center [492, 251] width 6 height 6
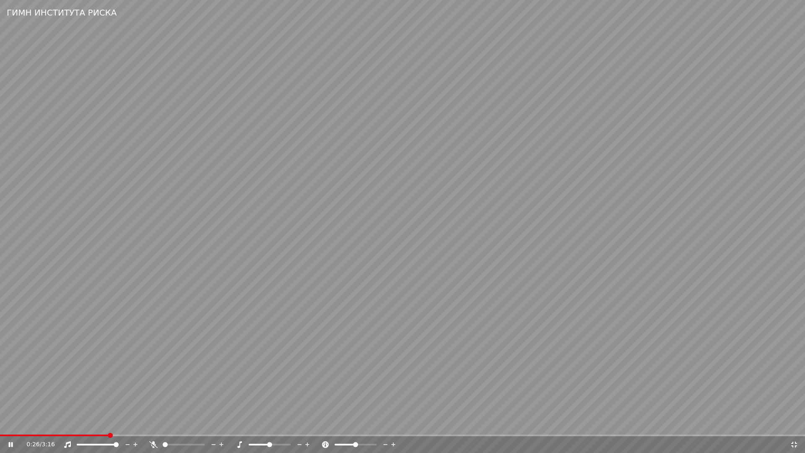
click at [794, 422] on icon at bounding box center [794, 444] width 8 height 7
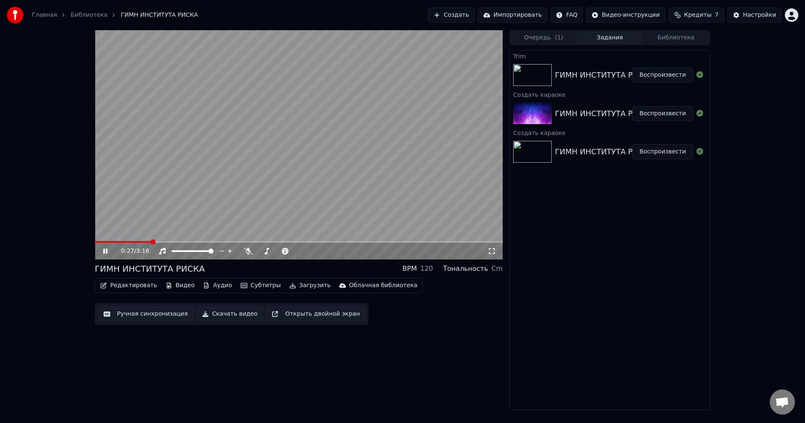
click at [220, 192] on video at bounding box center [299, 144] width 408 height 229
click at [658, 18] on html "Главная Библиотека ГИМН ИНСТИТУТА РИСКА Создать Импортировать FAQ Видео-инструк…" at bounding box center [402, 211] width 805 height 423
click at [749, 18] on html "Главная Библиотека ГИМН ИНСТИТУТА РИСКА Создать Импортировать FAQ Видео-инструк…" at bounding box center [402, 211] width 805 height 423
click at [749, 18] on div "Настройки" at bounding box center [759, 15] width 33 height 8
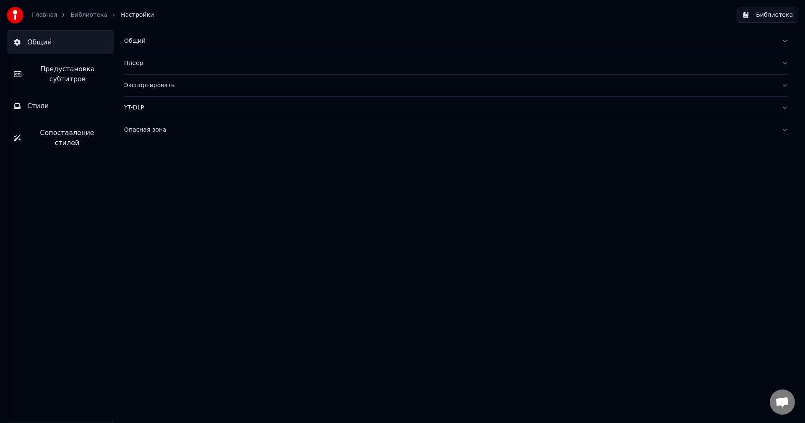
click at [76, 105] on button "Стили" at bounding box center [60, 105] width 106 height 23
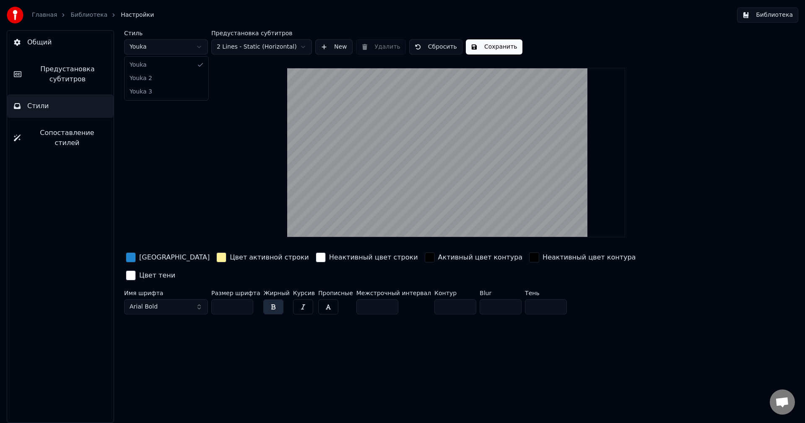
click at [174, 50] on html "Главная Библиотека Настройки Библиотека Общий Предустановка субтитров Стили Соп…" at bounding box center [402, 211] width 805 height 423
click at [185, 47] on html "Главная Библиотека Настройки Библиотека Общий Предустановка субтитров Стили Соп…" at bounding box center [402, 211] width 805 height 423
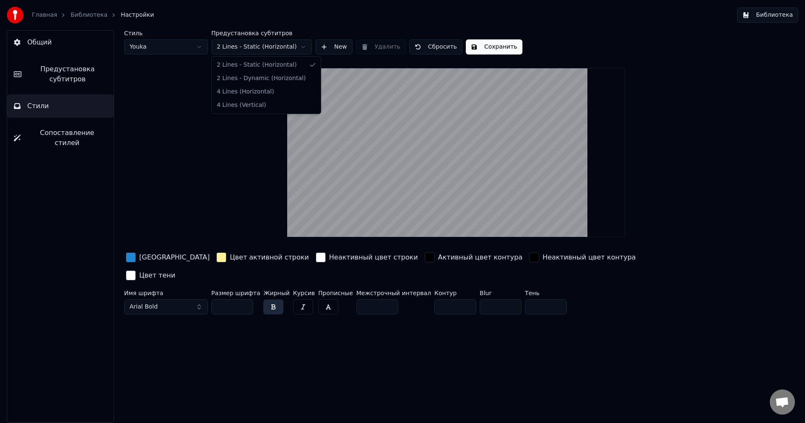
click at [256, 49] on html "Главная Библиотека Настройки Библиотека Общий Предустановка субтитров Стили Соп…" at bounding box center [402, 211] width 805 height 423
click at [256, 47] on html "Главная Библиотека Настройки Библиотека Общий Предустановка субтитров Стили Соп…" at bounding box center [402, 211] width 805 height 423
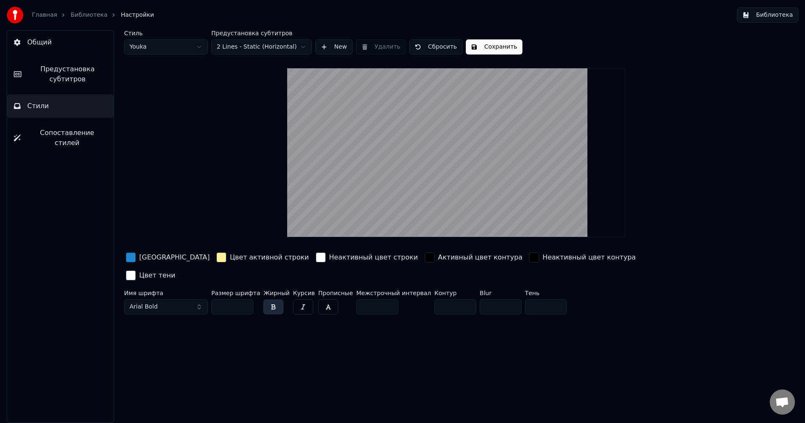
drag, startPoint x: 168, startPoint y: 247, endPoint x: 166, endPoint y: 252, distance: 5.3
click at [167, 248] on div "Стиль Youka Предустановка субтитров 2 Lines - Static (Horizontal) New Удалить С…" at bounding box center [456, 174] width 664 height 288
click at [529, 257] on div "button" at bounding box center [534, 257] width 10 height 10
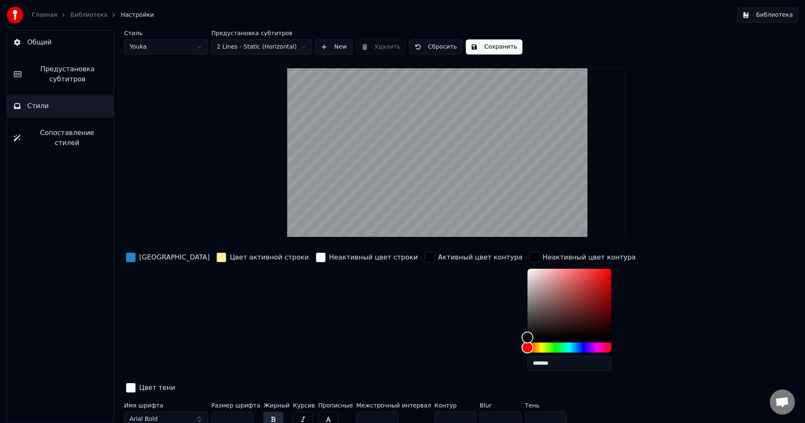
click at [529, 257] on div "button" at bounding box center [534, 257] width 10 height 10
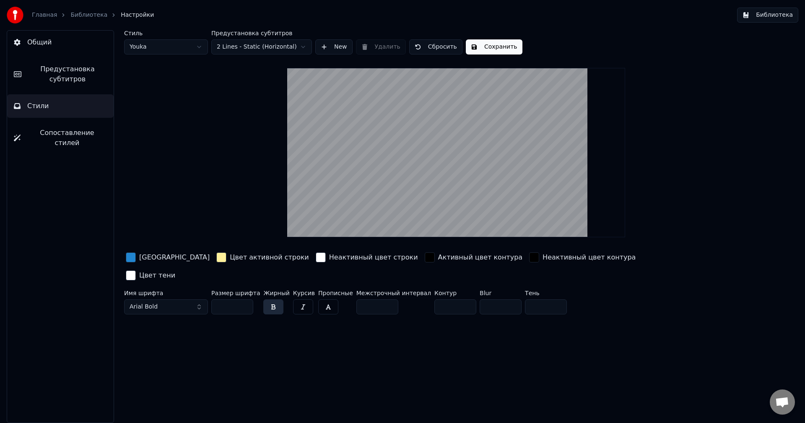
click at [529, 255] on div "button" at bounding box center [534, 257] width 10 height 10
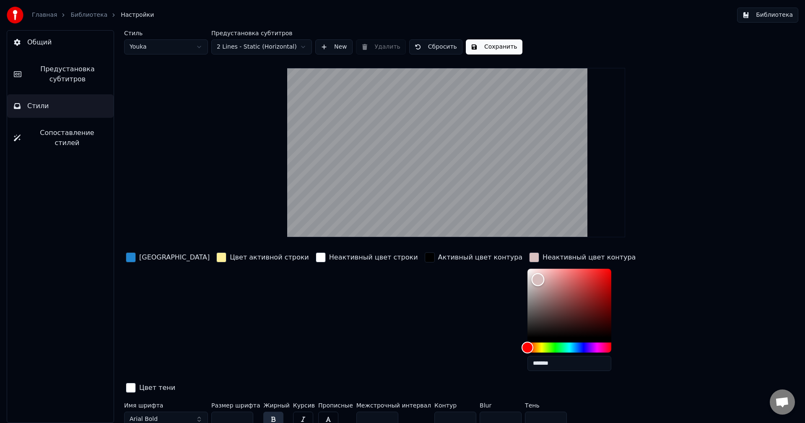
click at [527, 283] on div "Color" at bounding box center [569, 303] width 84 height 69
drag, startPoint x: 477, startPoint y: 284, endPoint x: 448, endPoint y: 259, distance: 38.1
click at [454, 265] on div "Цвет заливки Цвет активной строки Неактивный цвет строки Активный цвет контура …" at bounding box center [405, 323] width 563 height 145
type input "*******"
drag, startPoint x: 466, startPoint y: 301, endPoint x: 441, endPoint y: 365, distance: 68.5
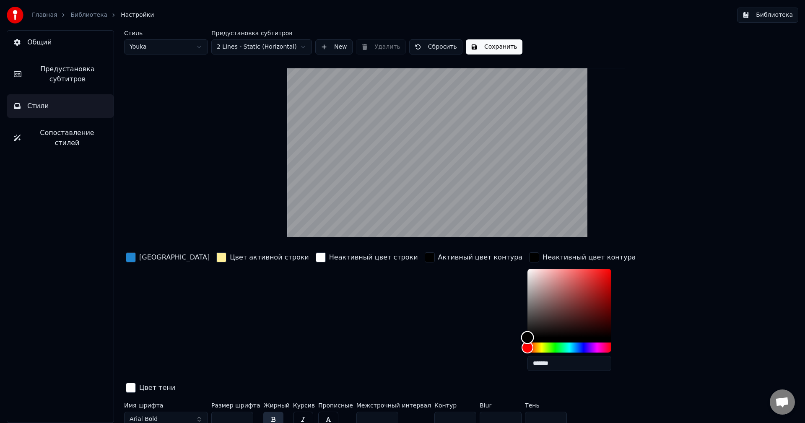
click at [445, 363] on div "Цвет заливки Цвет активной строки Неактивный цвет строки Активный цвет контура …" at bounding box center [405, 323] width 563 height 145
click at [438, 259] on div "Активный цвет контура" at bounding box center [480, 257] width 85 height 10
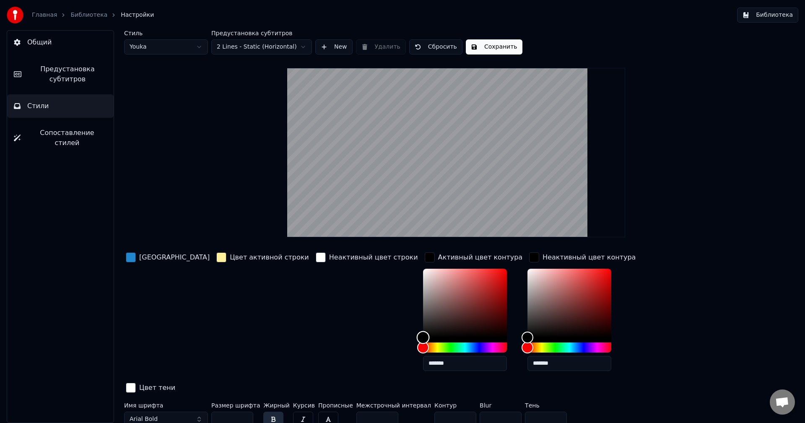
drag, startPoint x: 374, startPoint y: 330, endPoint x: 383, endPoint y: 319, distance: 14.3
click at [423, 320] on div "Color" at bounding box center [465, 303] width 84 height 69
drag, startPoint x: 384, startPoint y: 318, endPoint x: 337, endPoint y: 242, distance: 89.0
click at [343, 248] on div "Стиль Youka Предустановка субтитров 2 Lines - Static (Horizontal) New Удалить С…" at bounding box center [456, 230] width 664 height 400
type input "*******"
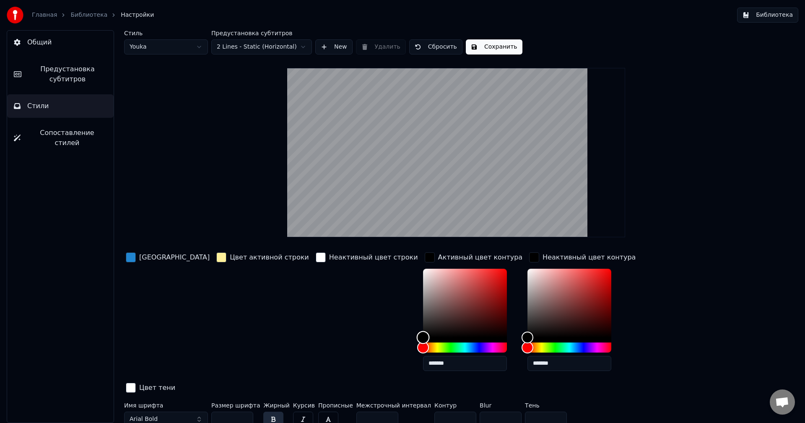
drag, startPoint x: 376, startPoint y: 272, endPoint x: 334, endPoint y: 389, distance: 124.1
click at [334, 389] on div "Цвет заливки Цвет активной строки Неактивный цвет строки Активный цвет контура …" at bounding box center [405, 340] width 563 height 179
click at [425, 254] on div "button" at bounding box center [430, 257] width 10 height 10
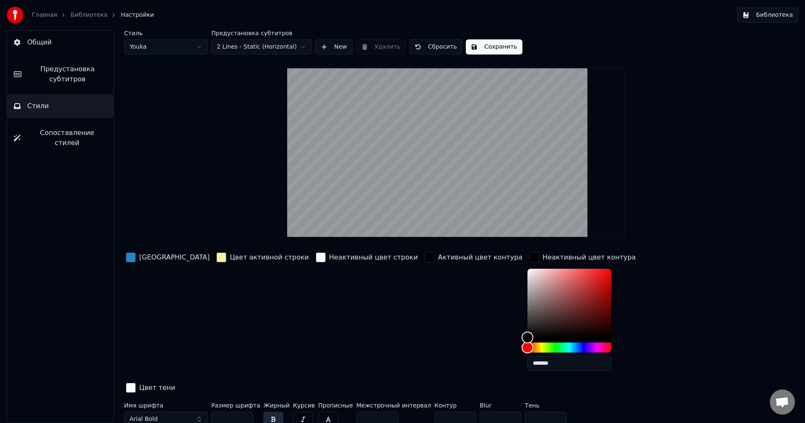
click at [527, 262] on div "Неактивный цвет контура" at bounding box center [582, 257] width 110 height 13
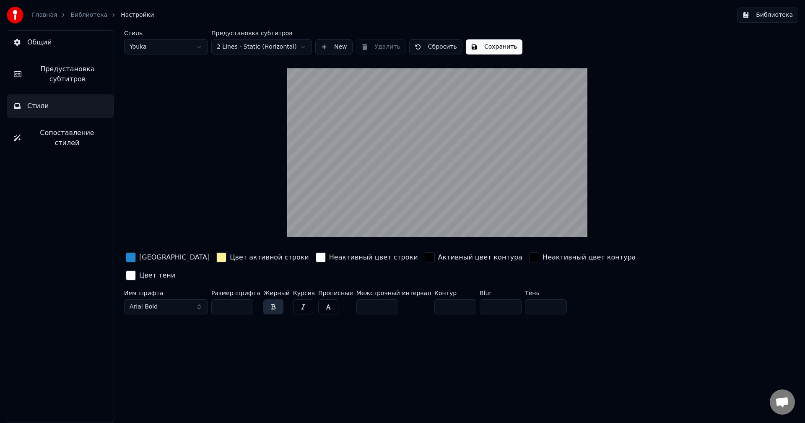
click at [136, 270] on div "button" at bounding box center [131, 275] width 10 height 10
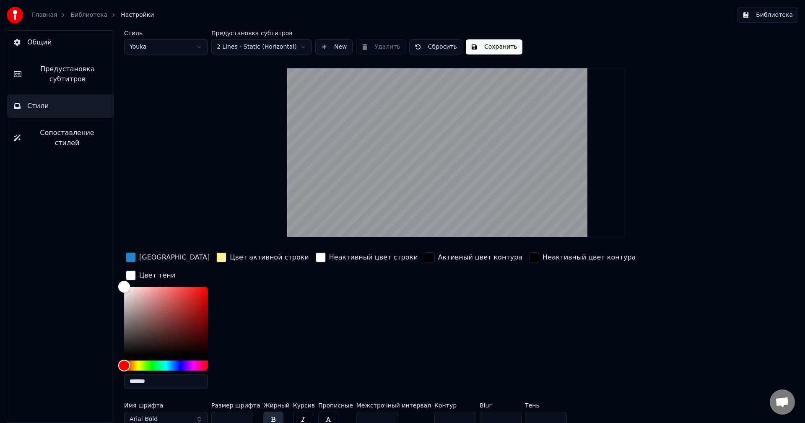
click at [136, 270] on div "button" at bounding box center [131, 275] width 10 height 10
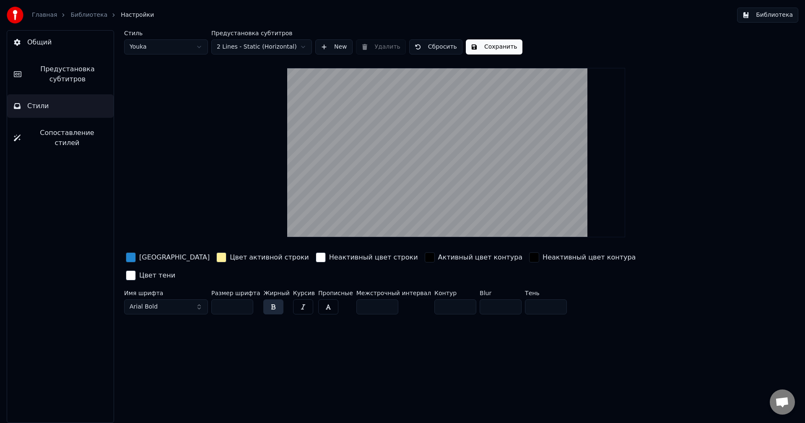
click at [246, 299] on input "**" at bounding box center [232, 306] width 42 height 15
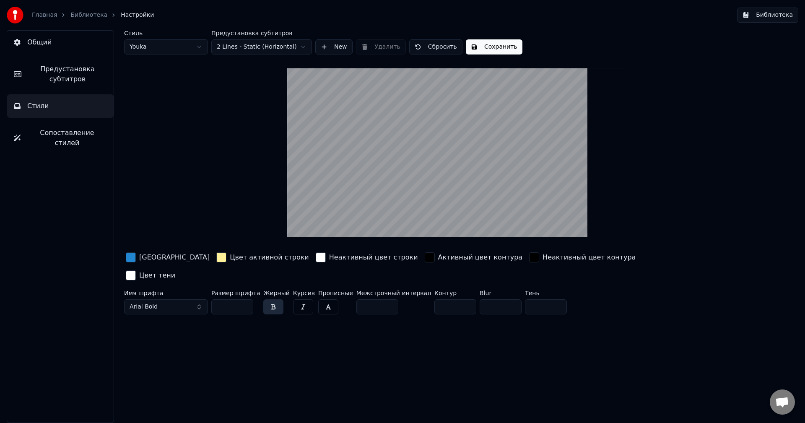
click at [246, 299] on input "**" at bounding box center [232, 306] width 42 height 15
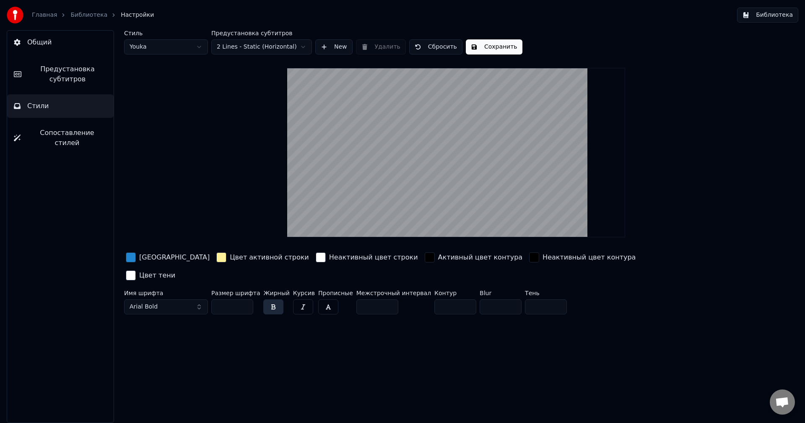
click at [246, 299] on input "**" at bounding box center [232, 306] width 42 height 15
click at [244, 299] on input "**" at bounding box center [232, 306] width 42 height 15
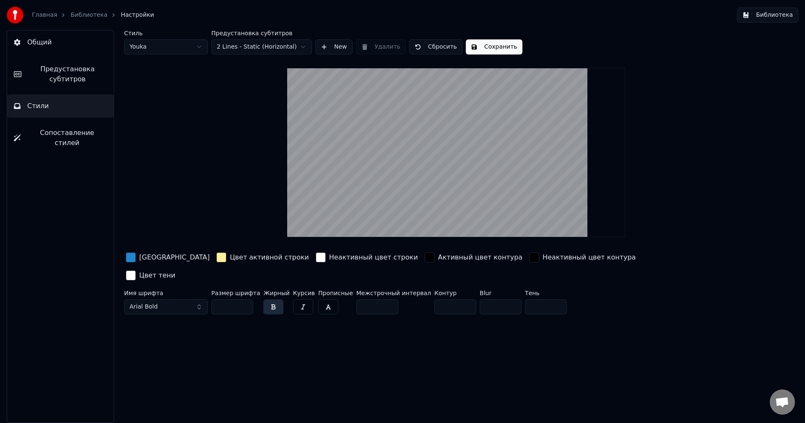
type input "**"
click at [244, 299] on input "**" at bounding box center [232, 306] width 42 height 15
click at [435, 121] on video at bounding box center [455, 152] width 337 height 169
click at [62, 77] on span "Предустановка субтитров" at bounding box center [67, 74] width 79 height 20
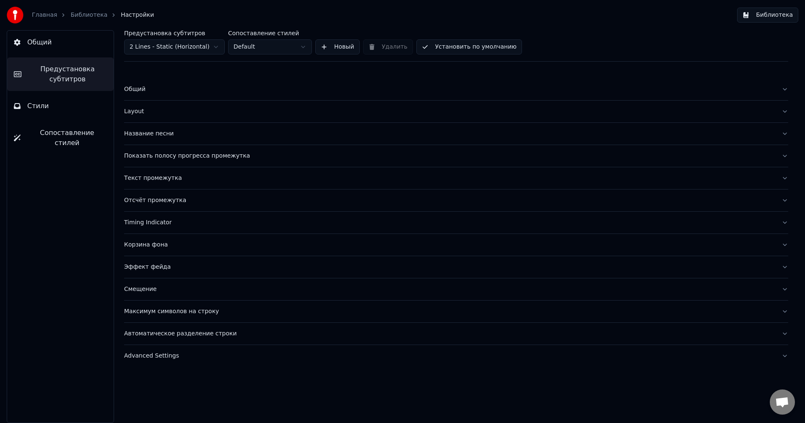
click at [156, 131] on div "Название песни" at bounding box center [449, 134] width 650 height 8
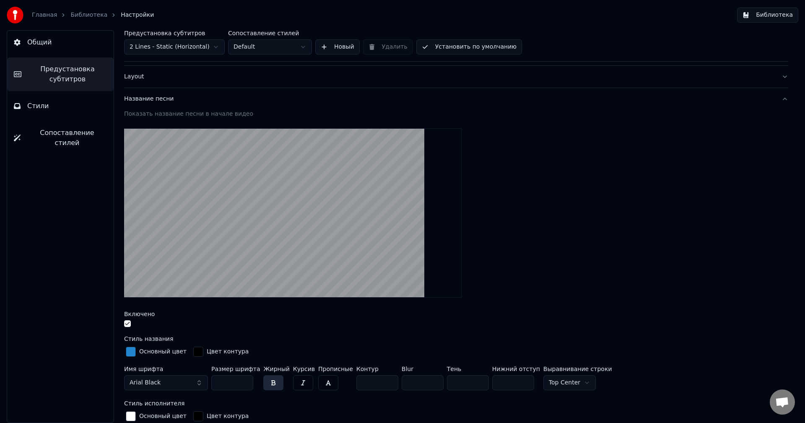
scroll to position [42, 0]
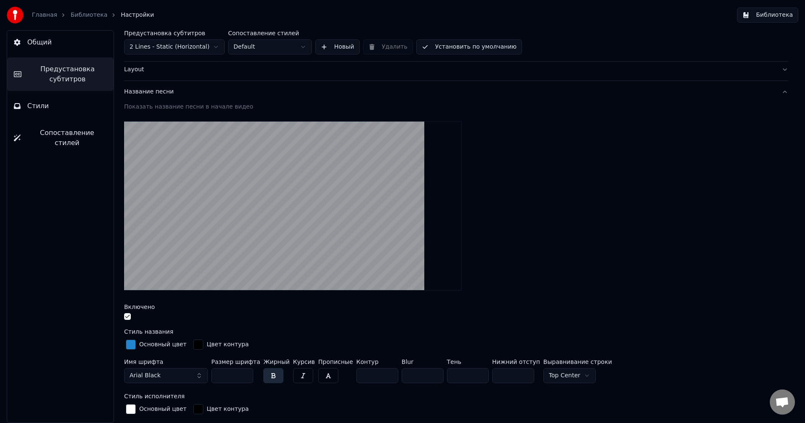
click at [245, 376] on input "***" at bounding box center [232, 375] width 42 height 15
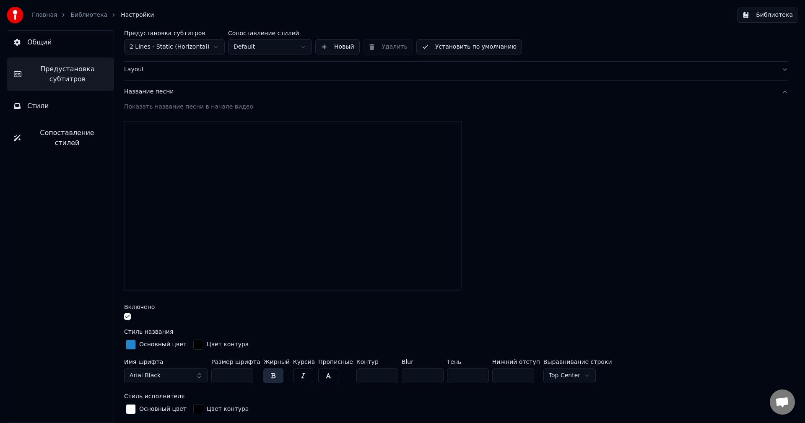
click at [245, 376] on input "***" at bounding box center [232, 375] width 42 height 15
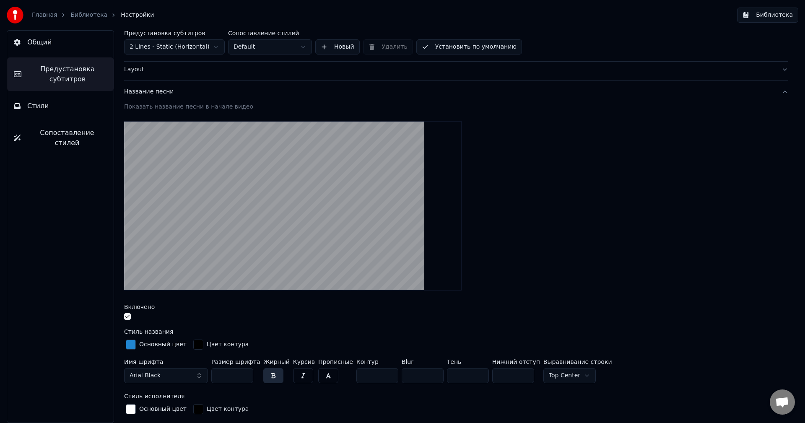
type input "***"
click at [245, 376] on input "***" at bounding box center [232, 375] width 42 height 15
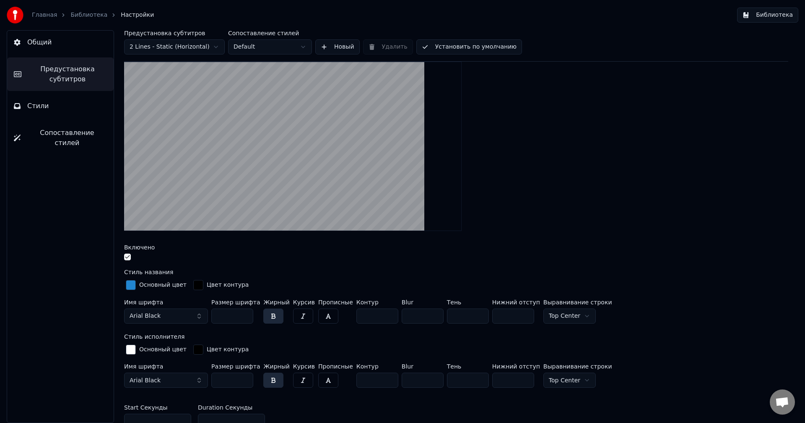
scroll to position [0, 0]
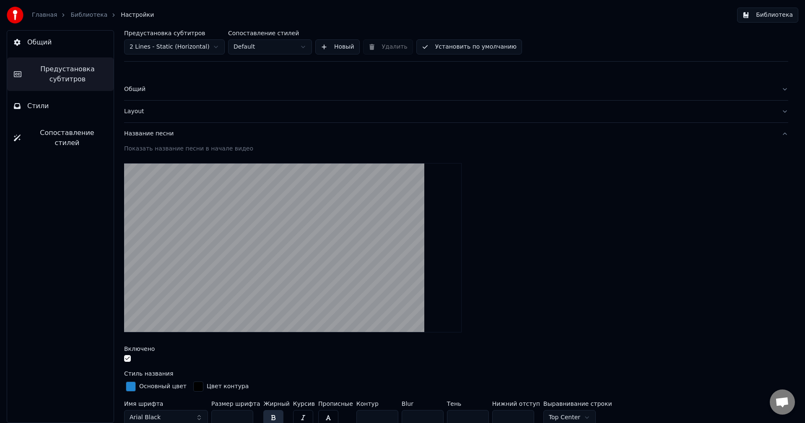
click at [70, 15] on link "Библиотека" at bounding box center [88, 15] width 37 height 8
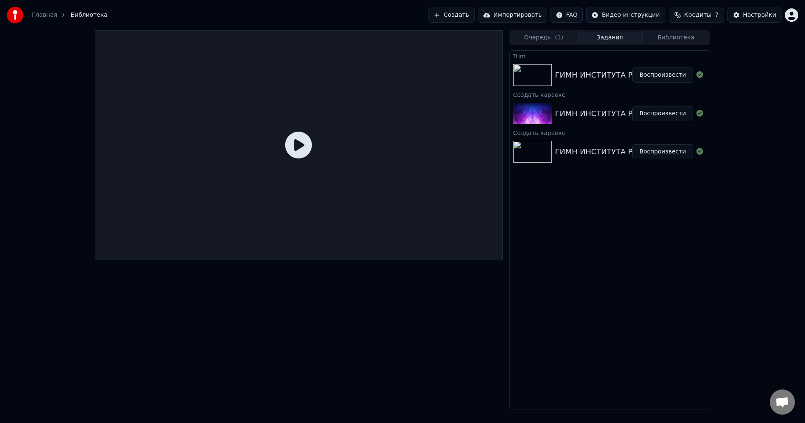
drag, startPoint x: 317, startPoint y: 146, endPoint x: 304, endPoint y: 146, distance: 12.6
click at [308, 147] on div at bounding box center [299, 144] width 408 height 229
click at [304, 146] on icon at bounding box center [298, 145] width 27 height 27
click at [536, 73] on img at bounding box center [532, 75] width 39 height 22
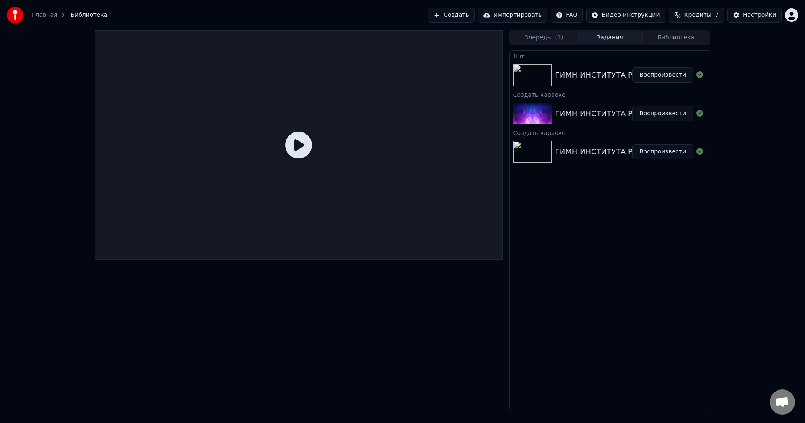
click at [536, 73] on img at bounding box center [532, 75] width 39 height 22
click at [655, 73] on button "Воспроизвести" at bounding box center [662, 74] width 61 height 15
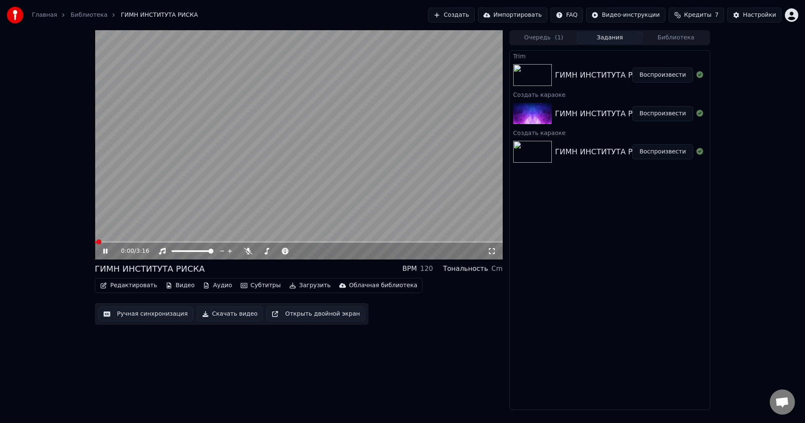
click at [102, 249] on icon at bounding box center [111, 251] width 20 height 7
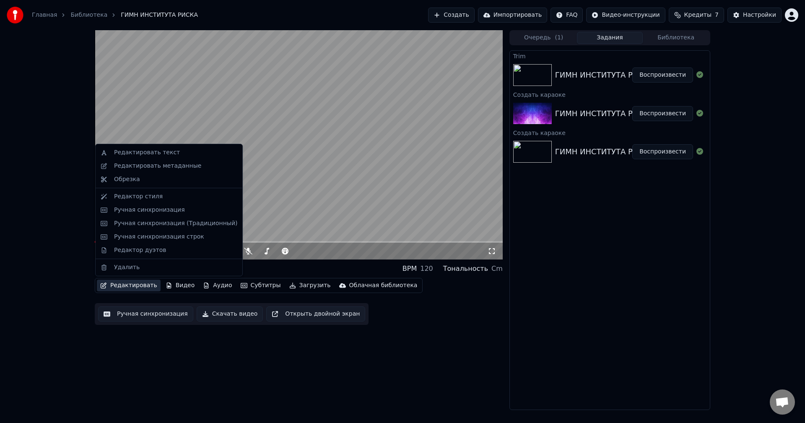
click at [138, 281] on button "Редактировать" at bounding box center [129, 286] width 64 height 12
click at [124, 171] on div "Редактировать метаданные" at bounding box center [168, 165] width 143 height 13
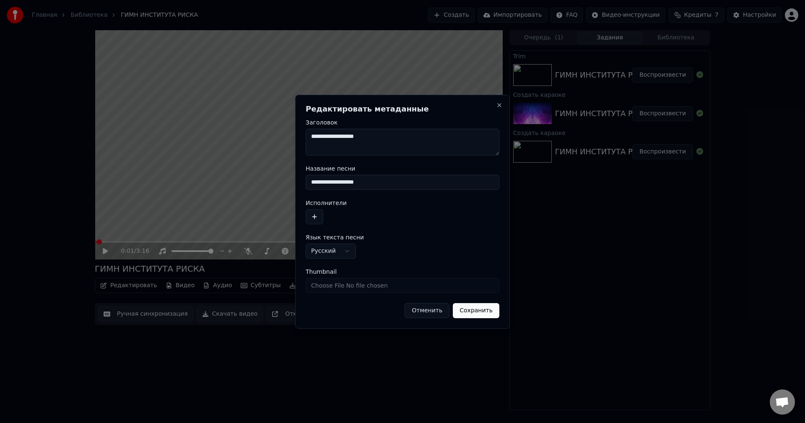
click at [411, 142] on textarea "**********" at bounding box center [403, 142] width 194 height 27
type textarea "**********"
click at [396, 180] on input "**********" at bounding box center [403, 182] width 194 height 15
drag, startPoint x: 319, startPoint y: 195, endPoint x: 250, endPoint y: 211, distance: 70.1
click at [250, 211] on body "**********" at bounding box center [402, 211] width 805 height 423
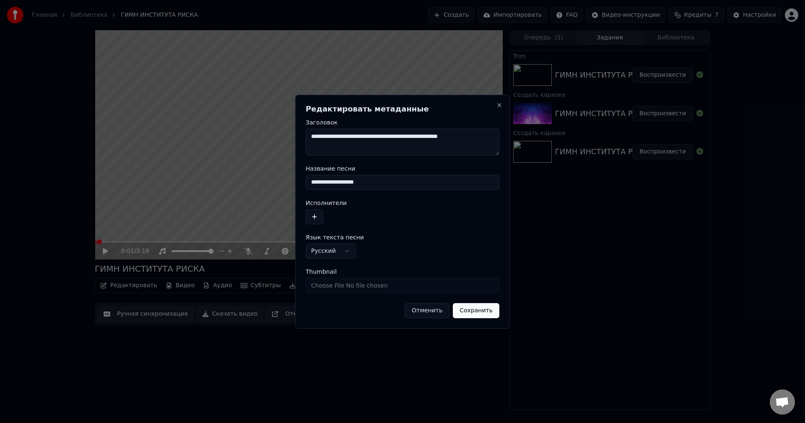
paste input "**********"
type input "**********"
click at [475, 312] on button "Сохранить" at bounding box center [476, 310] width 47 height 15
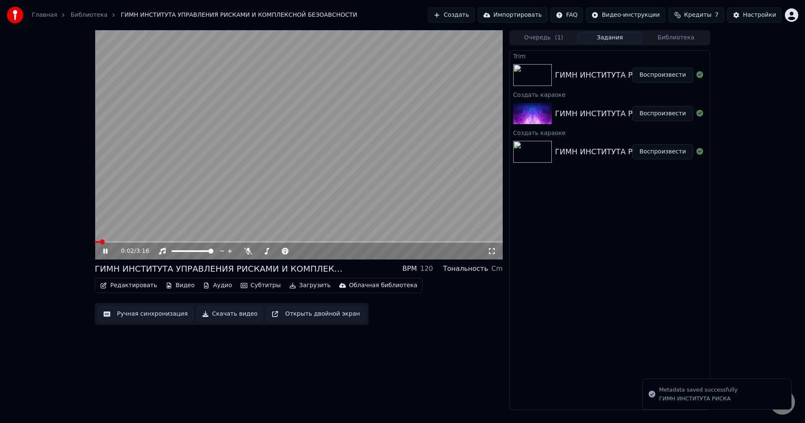
click at [103, 252] on icon at bounding box center [111, 251] width 20 height 7
click at [132, 289] on button "Редактировать" at bounding box center [129, 286] width 64 height 12
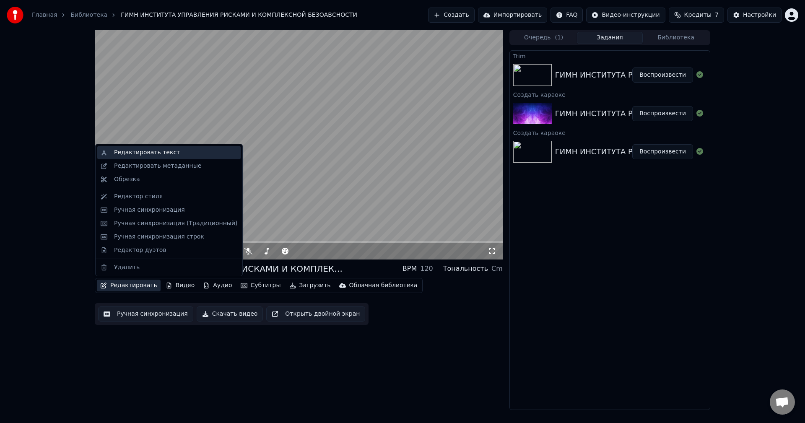
click at [132, 150] on div "Редактировать текст" at bounding box center [147, 152] width 66 height 8
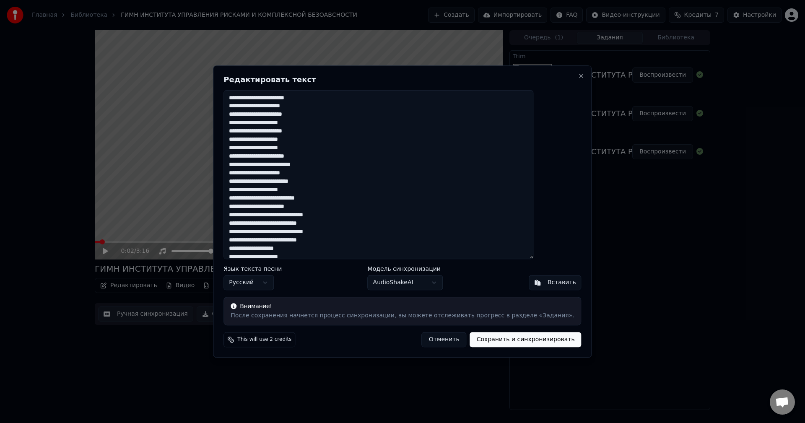
click at [441, 341] on button "Отменить" at bounding box center [444, 339] width 45 height 15
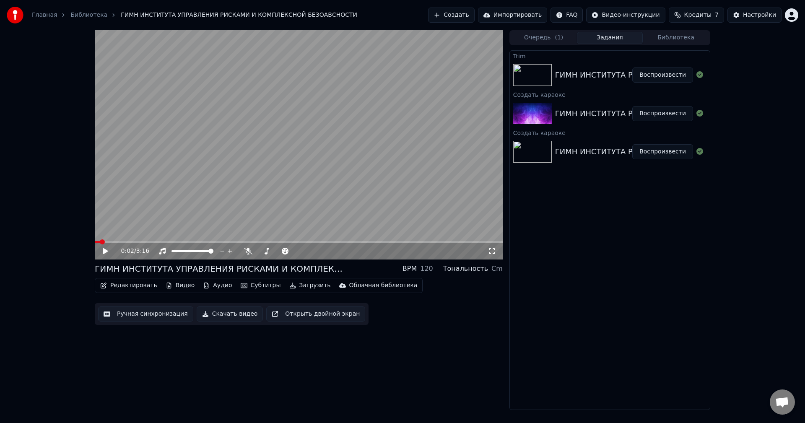
click at [123, 292] on div "Редактировать Видео Аудио Субтитры Загрузить Облачная библиотека" at bounding box center [259, 285] width 328 height 15
click at [124, 286] on button "Редактировать" at bounding box center [129, 286] width 64 height 12
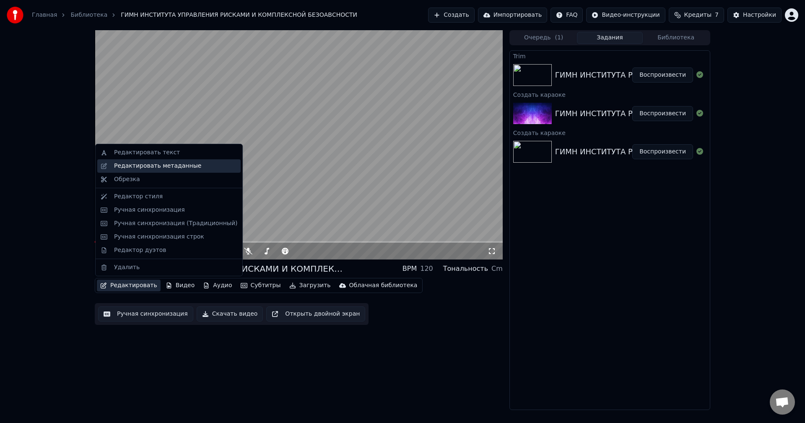
click at [148, 163] on div "Редактировать метаданные" at bounding box center [157, 166] width 87 height 8
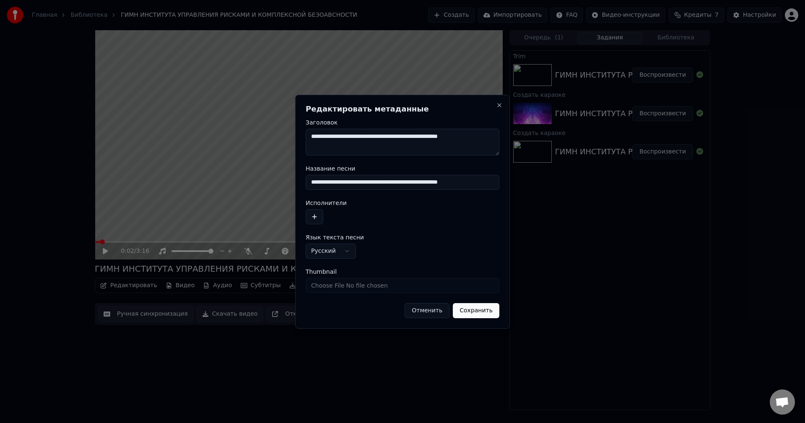
click at [341, 145] on textarea "**********" at bounding box center [403, 142] width 194 height 27
type textarea "**********"
drag, startPoint x: 457, startPoint y: 182, endPoint x: 501, endPoint y: 191, distance: 44.9
click at [501, 191] on div "**********" at bounding box center [402, 212] width 215 height 234
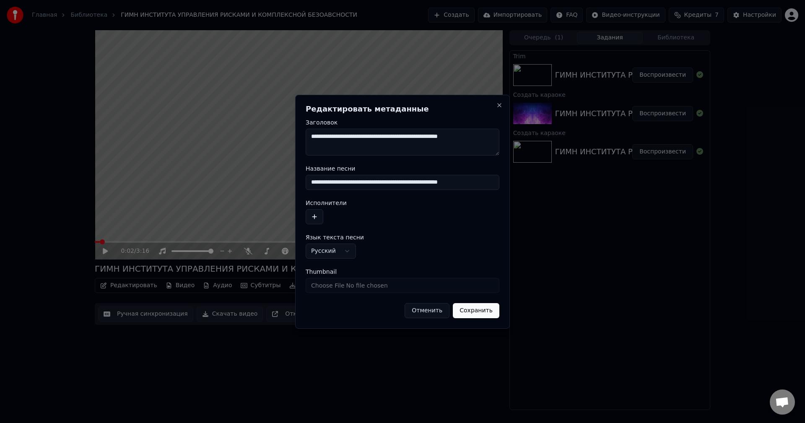
click at [470, 181] on input "**********" at bounding box center [403, 182] width 194 height 15
drag, startPoint x: 482, startPoint y: 181, endPoint x: 506, endPoint y: 179, distance: 24.0
click at [506, 179] on div "**********" at bounding box center [402, 212] width 215 height 234
type input "**********"
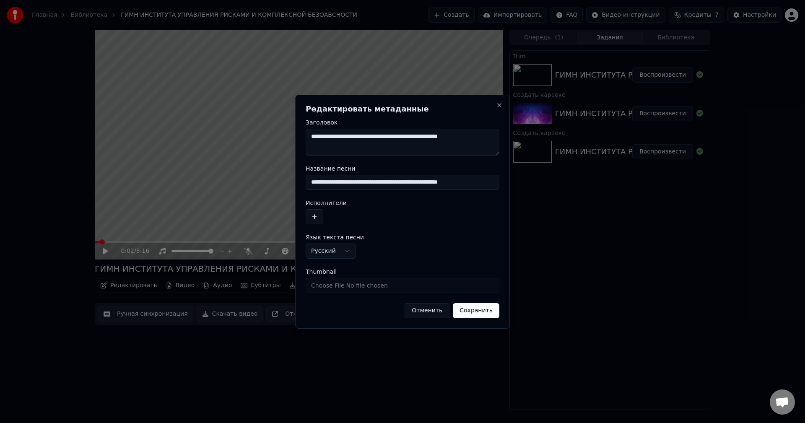
scroll to position [0, 0]
click at [485, 313] on button "Сохранить" at bounding box center [476, 310] width 47 height 15
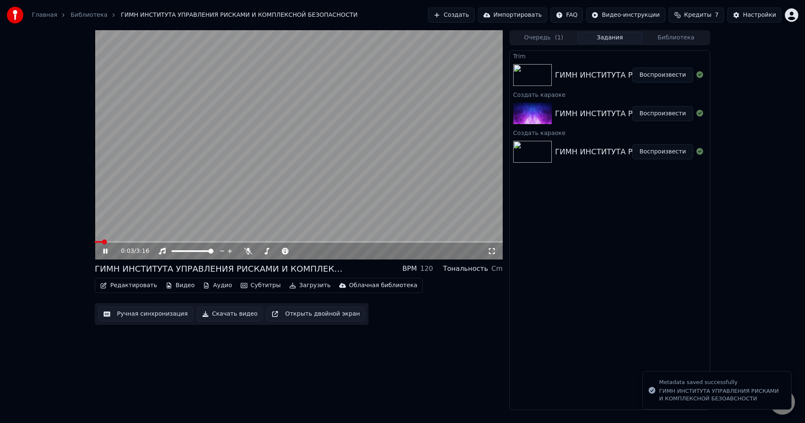
click at [127, 243] on span at bounding box center [299, 242] width 408 height 2
click at [108, 240] on video at bounding box center [299, 144] width 408 height 229
click at [104, 241] on span at bounding box center [111, 242] width 33 height 2
click at [105, 249] on icon at bounding box center [105, 251] width 5 height 6
click at [106, 241] on span at bounding box center [108, 241] width 5 height 5
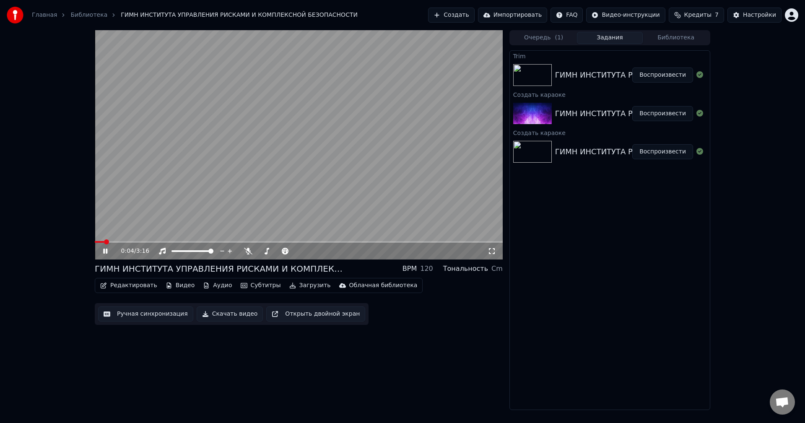
click at [103, 252] on icon at bounding box center [111, 251] width 20 height 7
click at [170, 286] on button "Видео" at bounding box center [180, 286] width 36 height 12
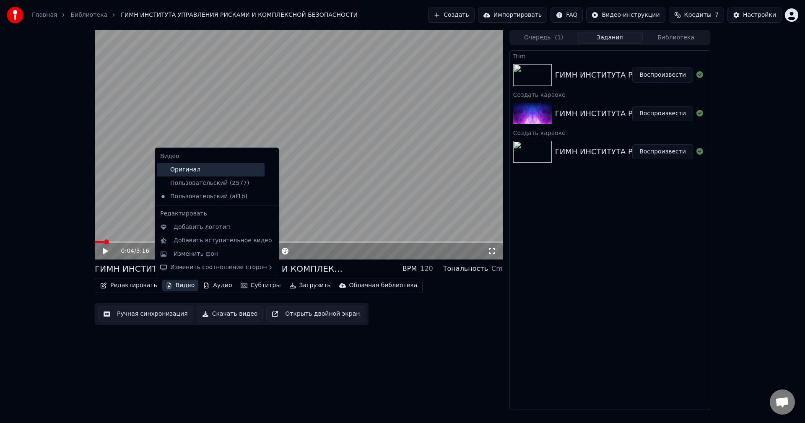
click at [174, 174] on div "Оригинал" at bounding box center [211, 169] width 108 height 13
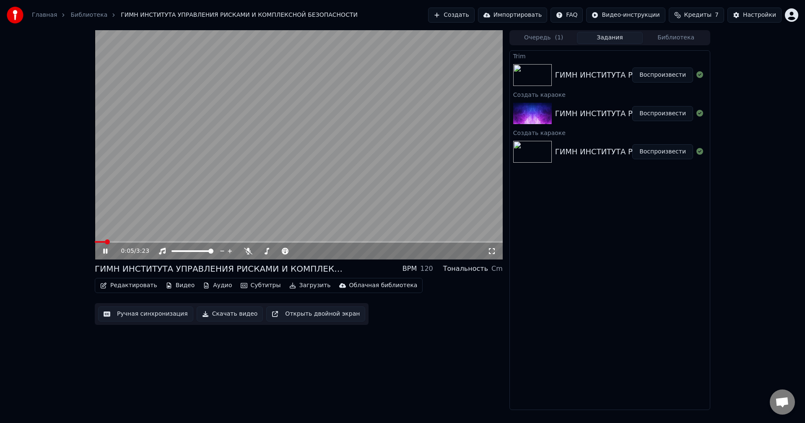
click at [176, 282] on button "Видео" at bounding box center [180, 286] width 36 height 12
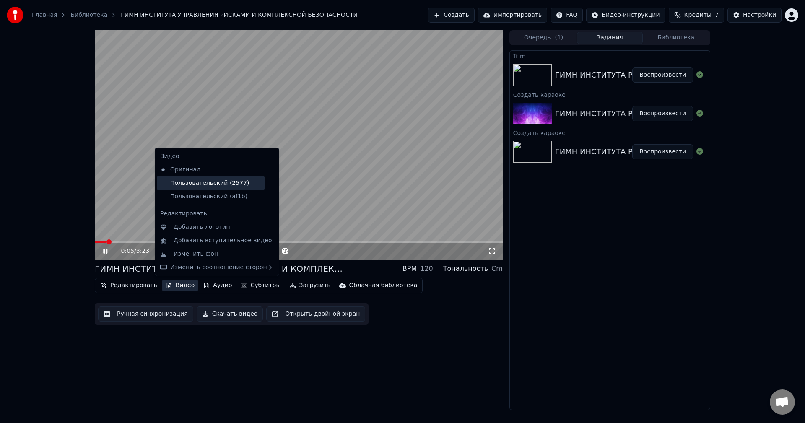
click at [184, 180] on div "Пользовательский (2577)" at bounding box center [211, 182] width 108 height 13
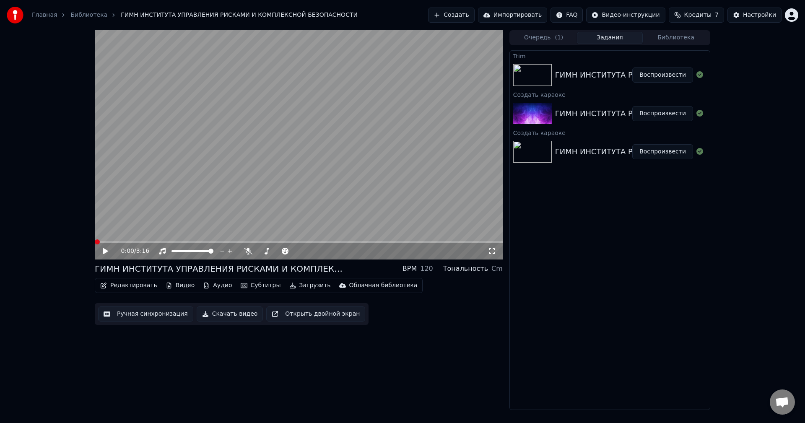
click at [176, 288] on button "Видео" at bounding box center [180, 286] width 36 height 12
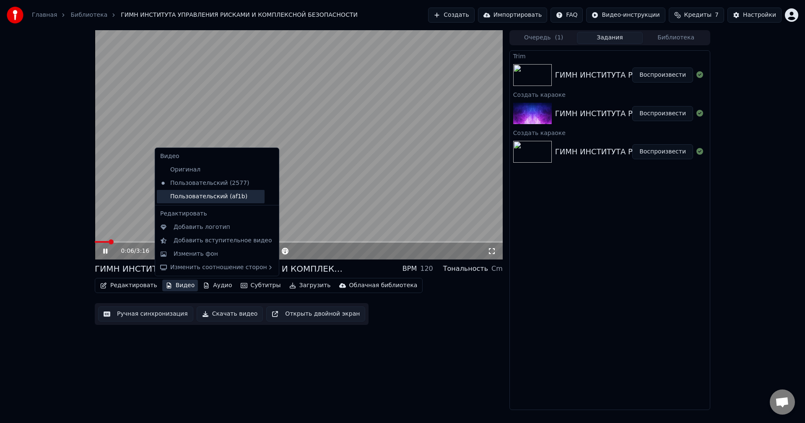
click at [185, 200] on div "Пользовательский (af1b)" at bounding box center [211, 196] width 108 height 13
click at [175, 289] on button "Видео" at bounding box center [180, 286] width 36 height 12
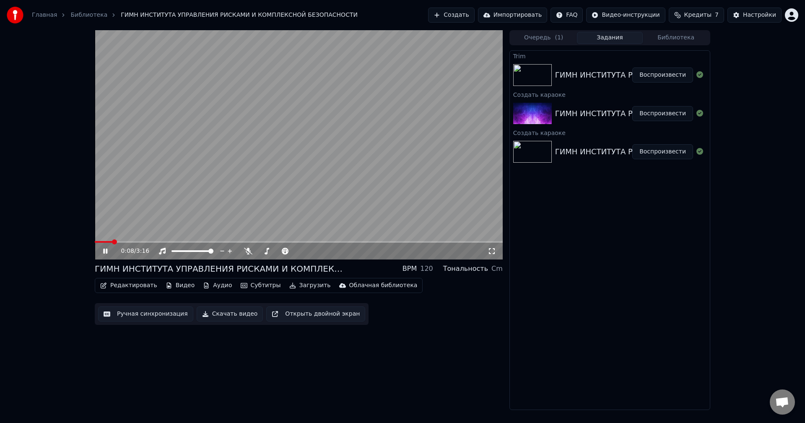
click at [82, 259] on div "0:08 / 3:16 ГИМН ИНСТИТУТА УПРАВЛЕНИЯ РИСКАМИ И КОМПЛЕКСНОЙ БЕЗОПАСНОСТИ BPM 12…" at bounding box center [402, 220] width 805 height 380
click at [100, 254] on div "0:08 / 3:16" at bounding box center [298, 251] width 401 height 8
click at [105, 254] on icon at bounding box center [111, 251] width 20 height 7
click at [772, 10] on button "Настройки" at bounding box center [754, 15] width 54 height 15
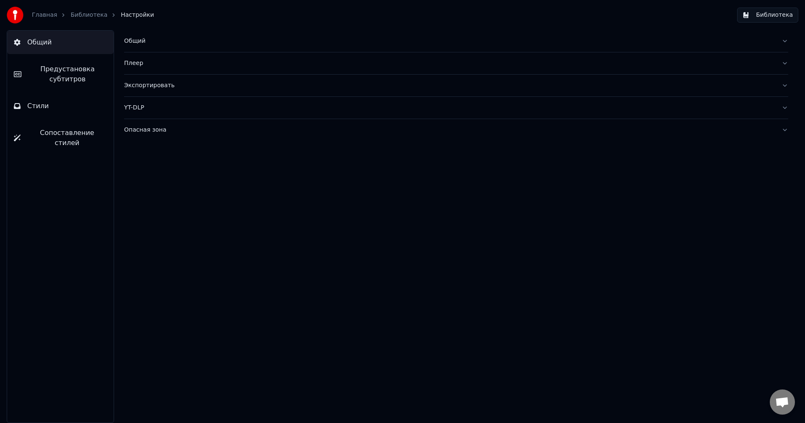
click at [34, 114] on button "Стили" at bounding box center [60, 105] width 106 height 23
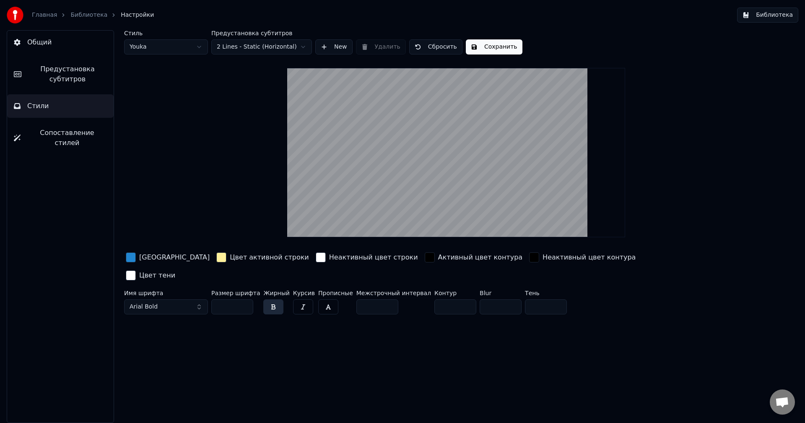
click at [36, 132] on span "Сопоставление стилей" at bounding box center [67, 138] width 80 height 20
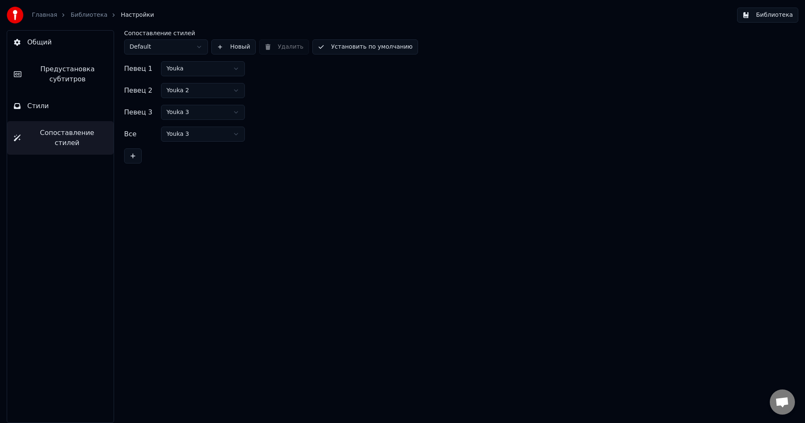
click at [48, 106] on button "Стили" at bounding box center [60, 105] width 106 height 23
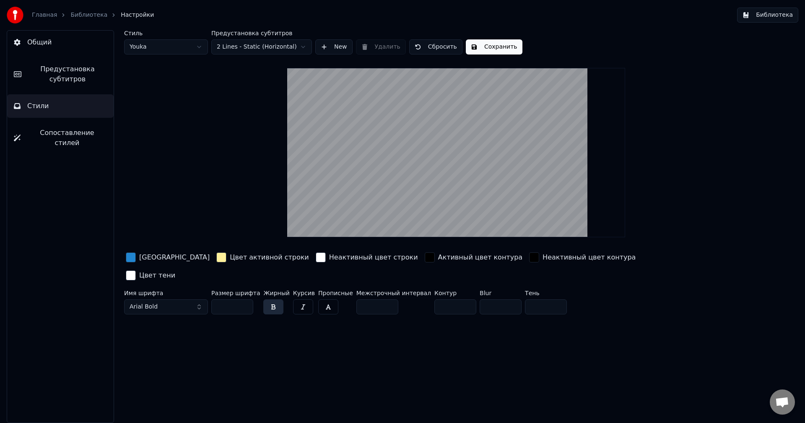
click at [48, 82] on span "Предустановка субтитров" at bounding box center [67, 74] width 79 height 20
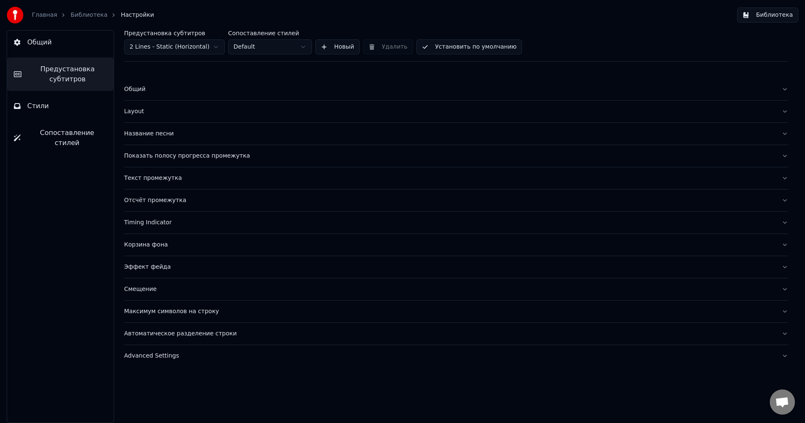
click at [210, 249] on button "Корзина фона" at bounding box center [456, 245] width 664 height 22
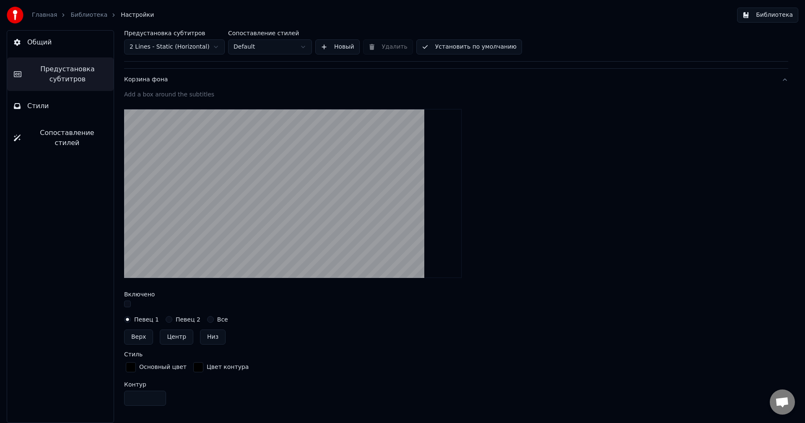
scroll to position [168, 0]
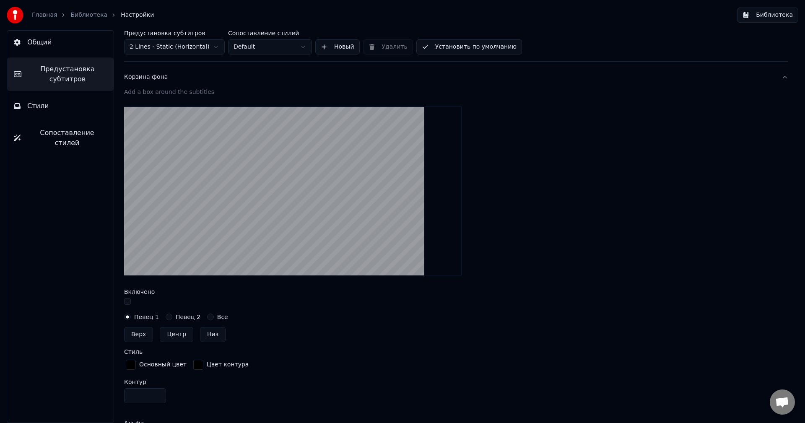
click at [205, 334] on button "Низ" at bounding box center [213, 334] width 26 height 15
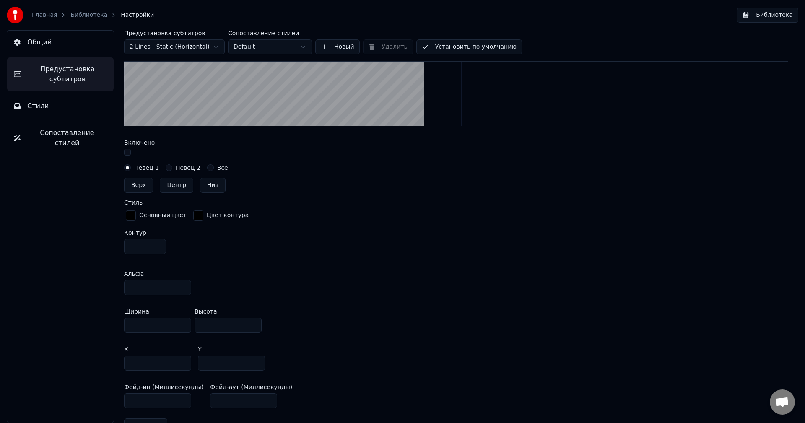
scroll to position [451, 0]
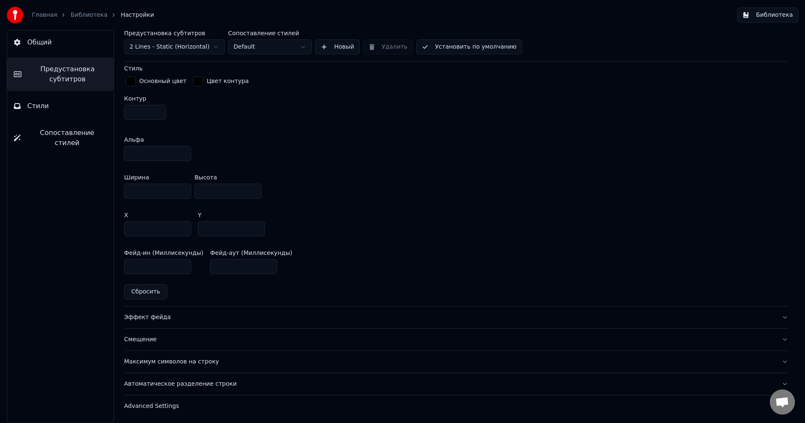
click at [160, 288] on button "Сбросить" at bounding box center [145, 291] width 43 height 15
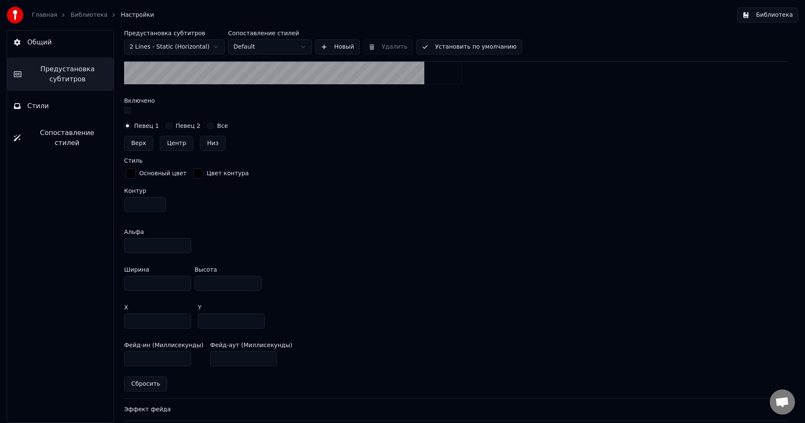
scroll to position [367, 0]
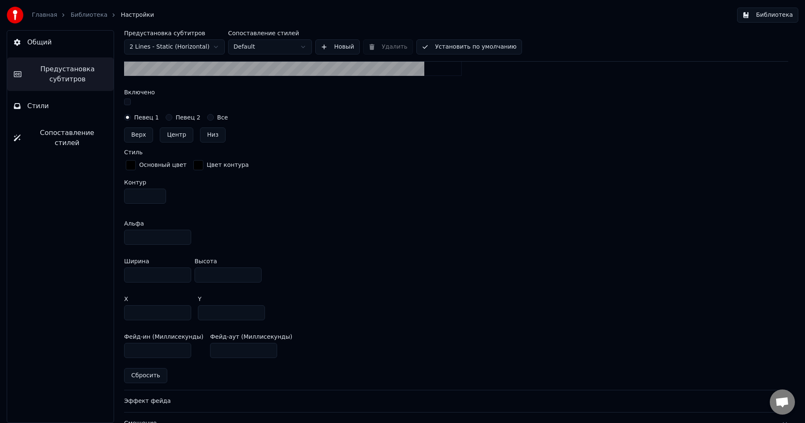
click at [145, 376] on button "Сбросить" at bounding box center [145, 375] width 43 height 15
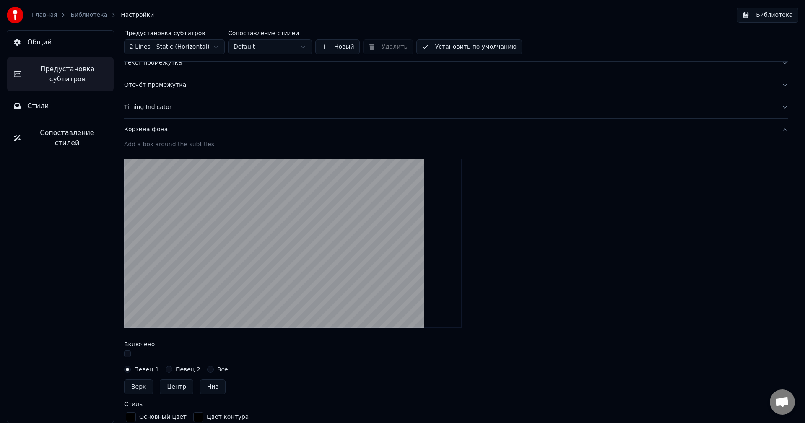
scroll to position [32, 0]
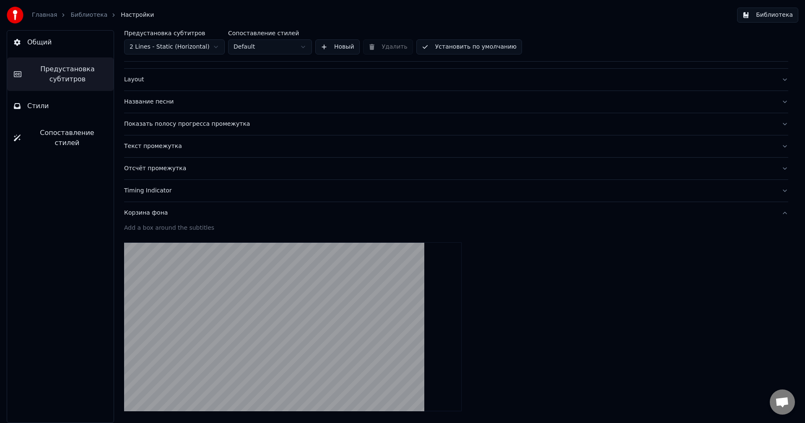
click at [78, 15] on link "Библиотека" at bounding box center [88, 15] width 37 height 8
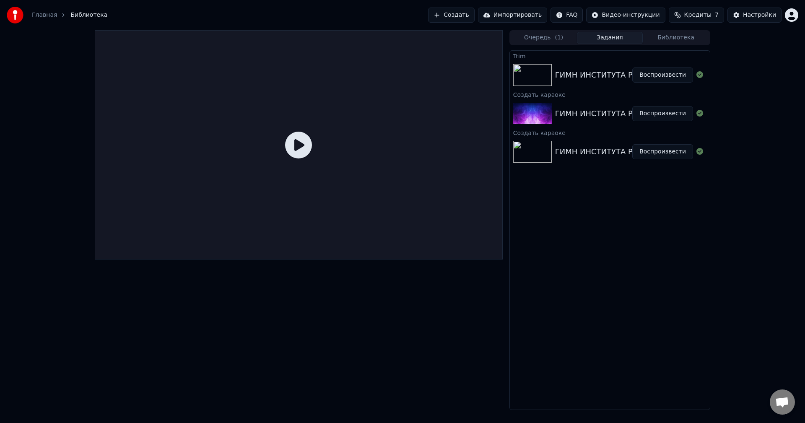
click at [575, 82] on div "ГИМН ИНСТИТУТА РИСКА Воспроизвести" at bounding box center [610, 75] width 200 height 29
click at [646, 70] on button "Воспроизвести" at bounding box center [662, 74] width 61 height 15
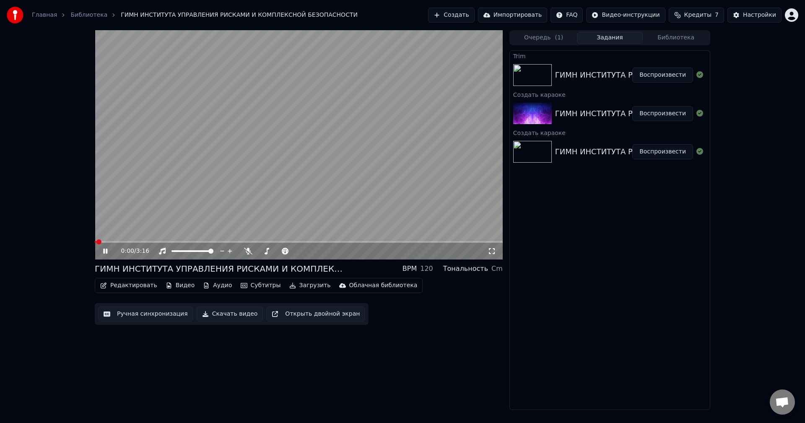
click at [106, 249] on icon at bounding box center [105, 251] width 4 height 5
click at [95, 243] on span at bounding box center [97, 241] width 5 height 5
click at [144, 286] on button "Редактировать" at bounding box center [129, 286] width 64 height 12
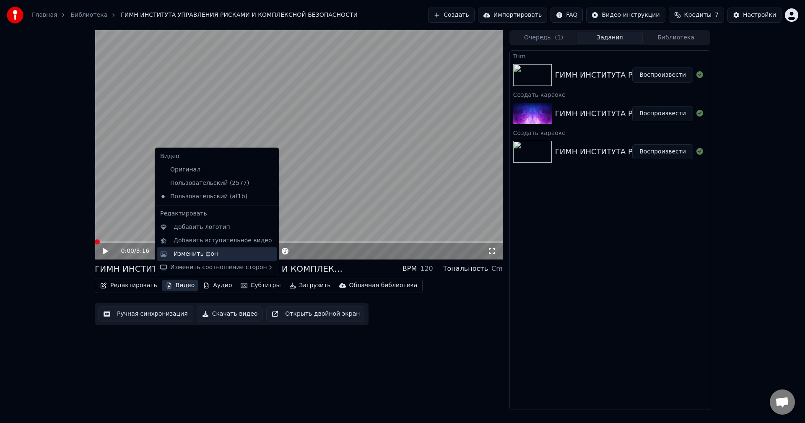
click at [199, 254] on div "Изменить фон" at bounding box center [196, 254] width 44 height 8
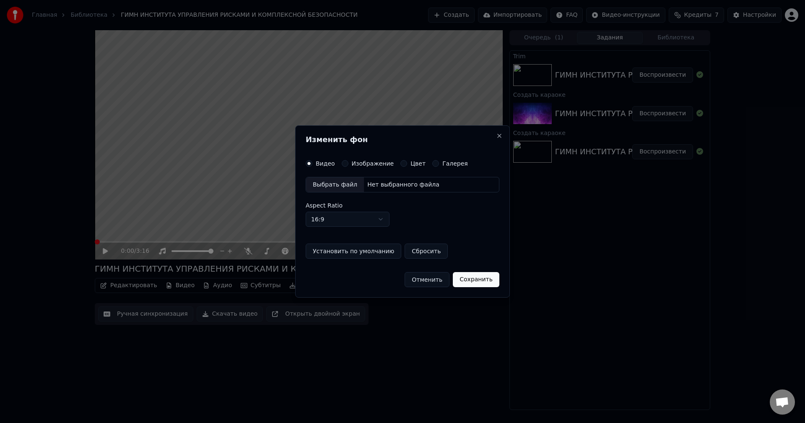
click at [370, 177] on div "Выбрать файл Нет выбранного файла" at bounding box center [403, 185] width 194 height 16
click at [364, 161] on label "Изображение" at bounding box center [368, 164] width 42 height 6
click at [344, 160] on button "Изображение" at bounding box center [340, 163] width 7 height 7
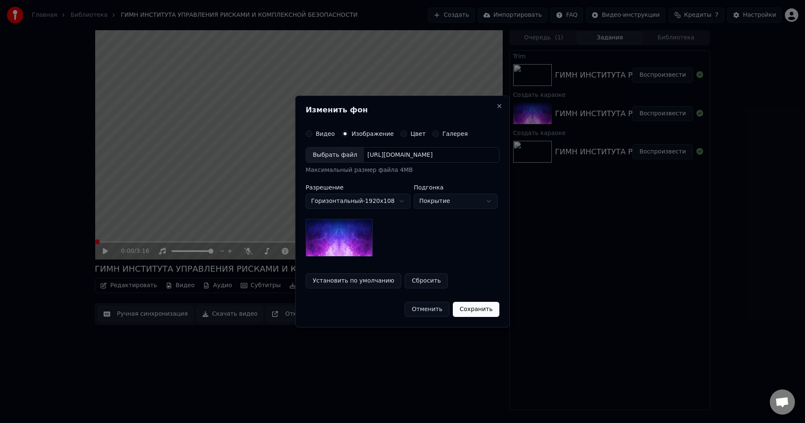
click at [426, 195] on body "Главная Библиотека ГИМН ИНСТИТУТА УПРАВЛЕНИЯ РИСКАМИ И КОМПЛЕКСНОЙ БЕЗОПАСНОСТИ…" at bounding box center [402, 211] width 805 height 423
select select "****"
click at [374, 283] on button "Установить по умолчанию" at bounding box center [354, 280] width 96 height 15
click at [478, 311] on button "Сохранить" at bounding box center [476, 309] width 47 height 15
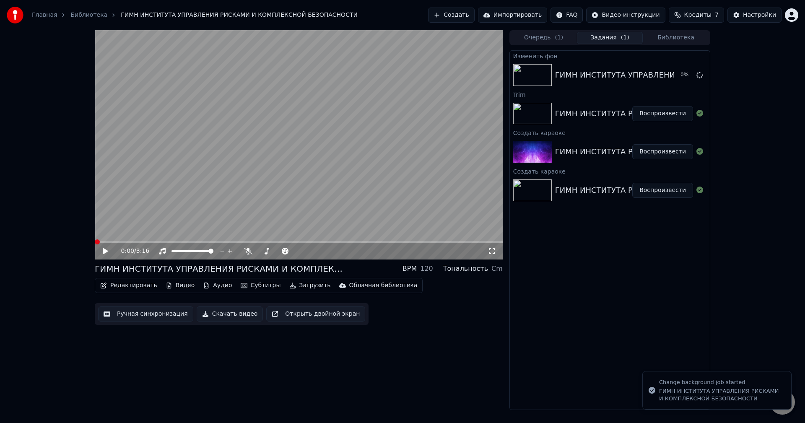
click at [104, 257] on div "0:00 / 3:16" at bounding box center [299, 251] width 408 height 17
click at [104, 251] on icon at bounding box center [105, 251] width 5 height 6
click at [96, 244] on span at bounding box center [98, 241] width 5 height 5
click at [103, 250] on icon at bounding box center [111, 251] width 20 height 7
click at [174, 288] on button "Видео" at bounding box center [180, 286] width 36 height 12
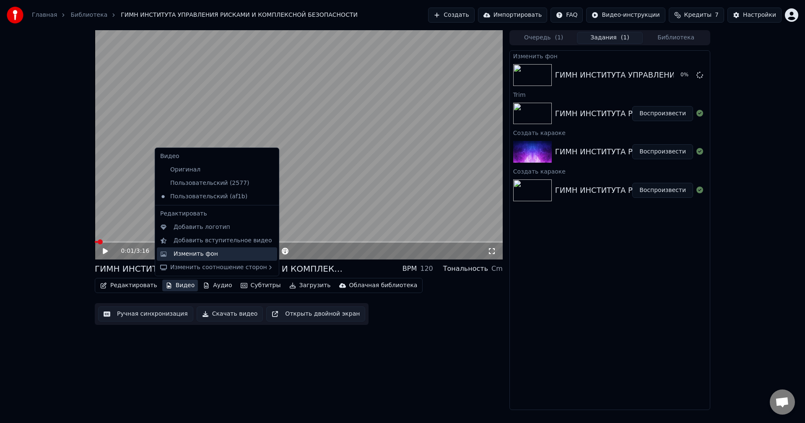
click at [190, 257] on div "Изменить фон" at bounding box center [196, 254] width 44 height 8
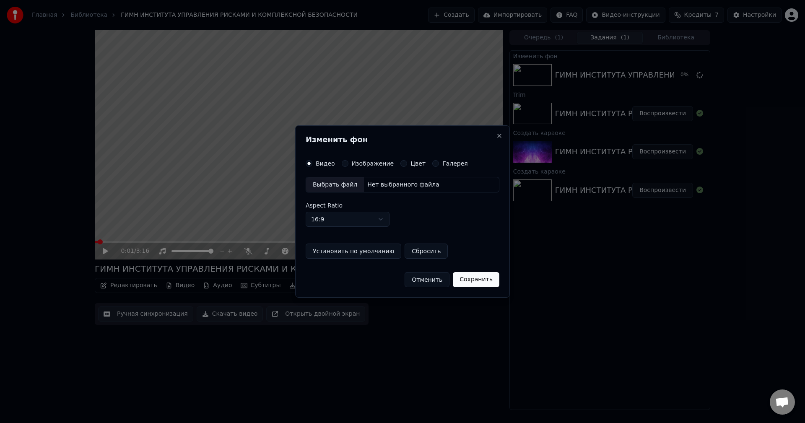
click at [376, 162] on label "Изображение" at bounding box center [373, 164] width 42 height 6
click at [348, 162] on button "Изображение" at bounding box center [345, 163] width 7 height 7
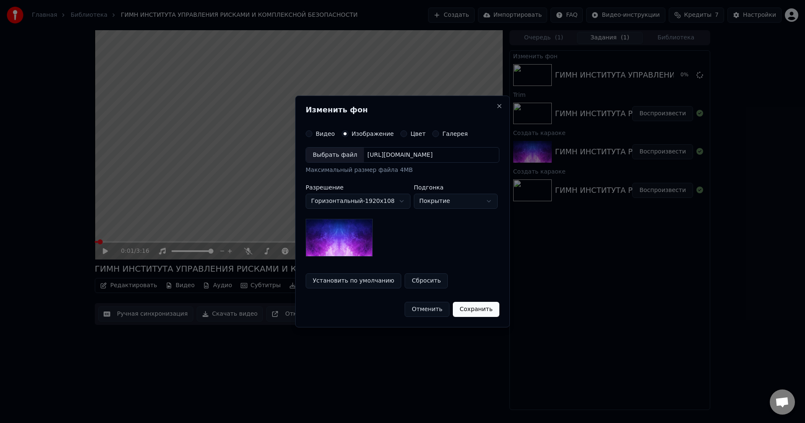
click at [420, 135] on div "Видео Изображение Цвет Галерея" at bounding box center [387, 133] width 162 height 7
click at [433, 130] on div "**********" at bounding box center [402, 212] width 215 height 232
click at [432, 133] on div "Галерея" at bounding box center [450, 133] width 36 height 7
click at [432, 133] on button "Галерея" at bounding box center [435, 133] width 7 height 7
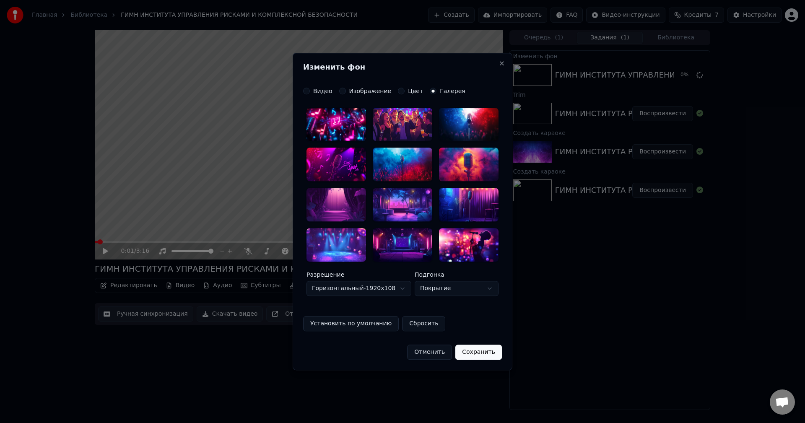
click at [424, 133] on div at bounding box center [403, 125] width 60 height 34
click at [419, 117] on icon at bounding box center [422, 117] width 7 height 7
click at [386, 126] on div at bounding box center [403, 125] width 60 height 34
click at [358, 91] on label "Изображение" at bounding box center [370, 91] width 42 height 6
click at [346, 91] on button "Изображение" at bounding box center [342, 91] width 7 height 7
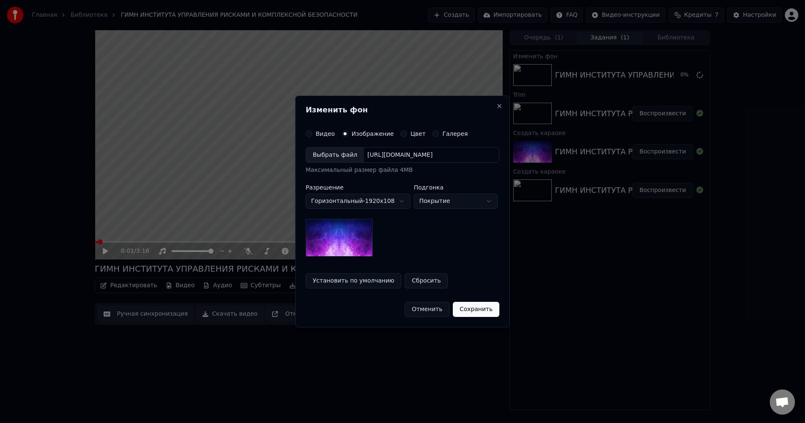
click at [372, 152] on div "[URL][DOMAIN_NAME]" at bounding box center [400, 155] width 72 height 8
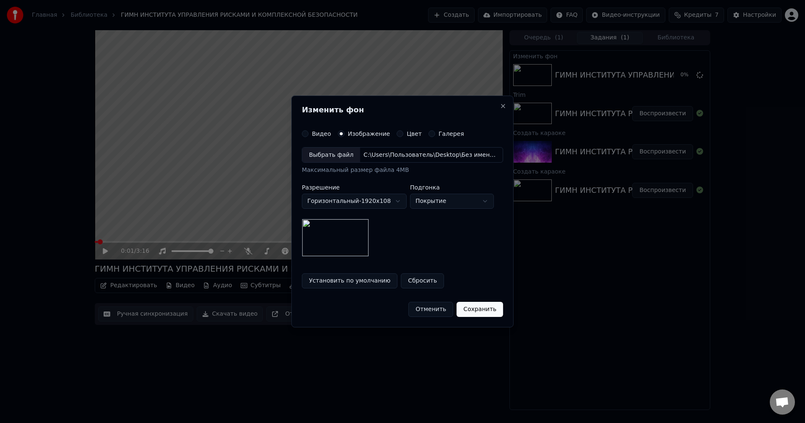
click at [369, 282] on button "Установить по умолчанию" at bounding box center [350, 280] width 96 height 15
click at [473, 314] on button "Сохранить" at bounding box center [479, 309] width 47 height 15
click at [472, 307] on html "Главная Библиотека ГИМН ИНСТИТУТА УПРАВЛЕНИЯ РИСКАМИ И КОМПЛЕКСНОЙ БЕЗОПАСНОСТИ…" at bounding box center [402, 211] width 805 height 423
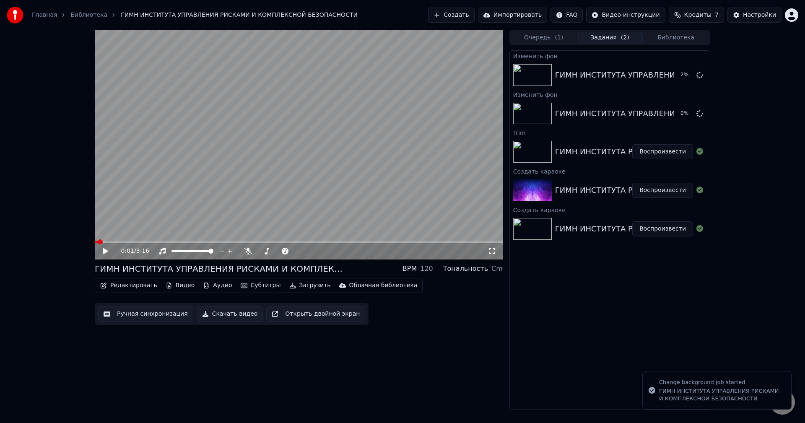
click at [105, 253] on icon at bounding box center [105, 251] width 5 height 6
click at [130, 241] on span at bounding box center [299, 242] width 408 height 2
click at [135, 244] on span at bounding box center [132, 241] width 5 height 5
click at [95, 242] on span at bounding box center [95, 242] width 0 height 2
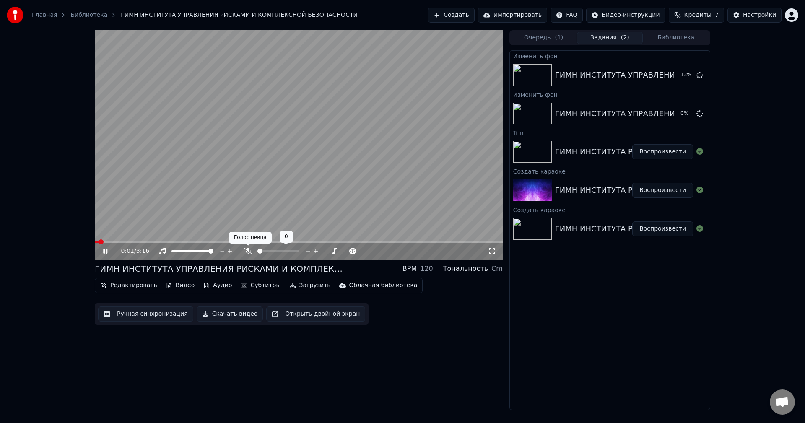
click at [249, 249] on body "Главная Библиотека ГИМН ИНСТИТУТА УПРАВЛЕНИЯ РИСКАМИ И КОМПЛЕКСНОЙ БЕЗОПАСНОСТИ…" at bounding box center [402, 211] width 805 height 423
click at [186, 250] on div at bounding box center [199, 251] width 67 height 8
click at [194, 251] on span at bounding box center [192, 251] width 42 height 2
click at [186, 252] on span at bounding box center [186, 251] width 5 height 5
click at [181, 253] on span at bounding box center [181, 251] width 5 height 5
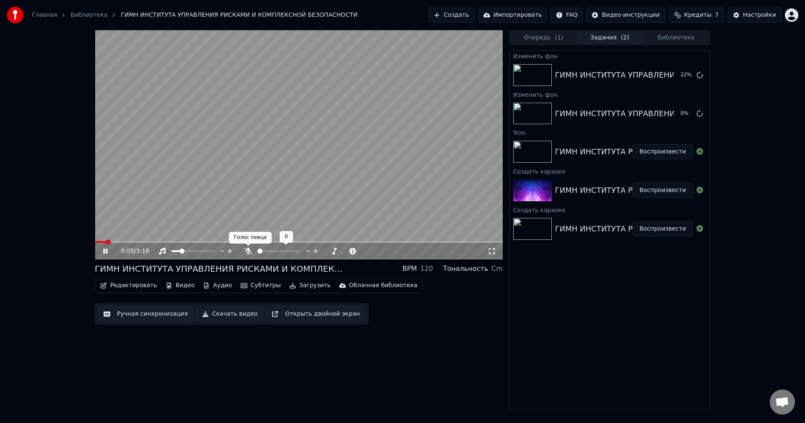
click at [247, 251] on icon at bounding box center [248, 251] width 8 height 7
click at [264, 251] on span at bounding box center [260, 251] width 7 height 2
click at [268, 251] on span at bounding box center [269, 251] width 5 height 5
click at [103, 251] on icon at bounding box center [111, 251] width 20 height 7
click at [670, 80] on button "Воспроизвести" at bounding box center [662, 74] width 61 height 15
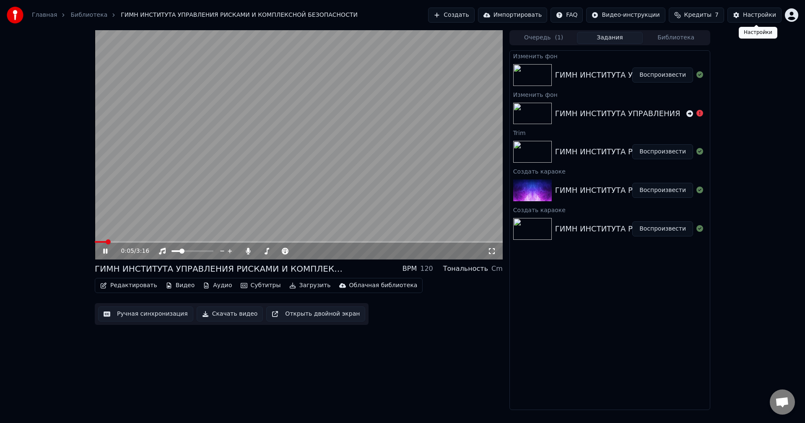
click at [739, 13] on button "Настройки" at bounding box center [754, 15] width 54 height 15
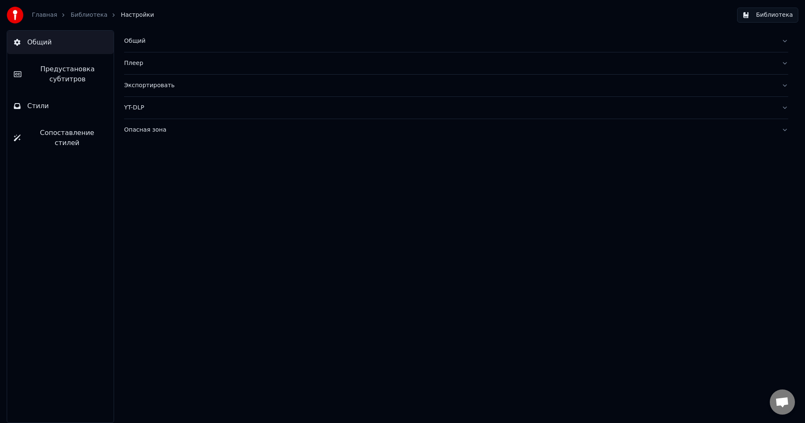
click at [52, 83] on span "Предустановка субтитров" at bounding box center [67, 74] width 79 height 20
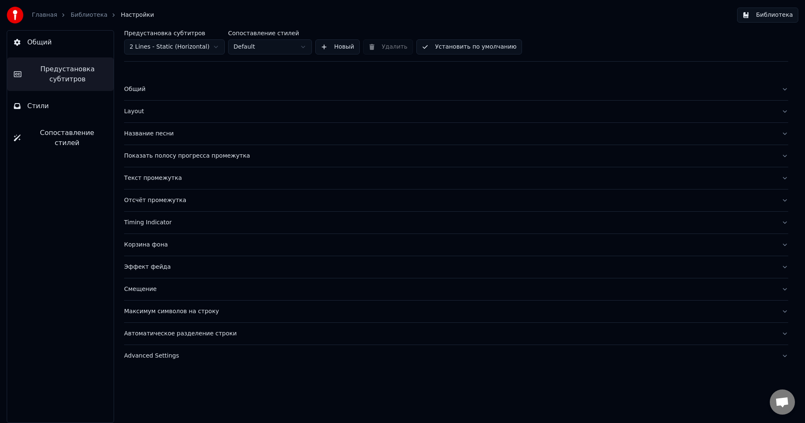
click at [54, 104] on button "Стили" at bounding box center [60, 105] width 106 height 23
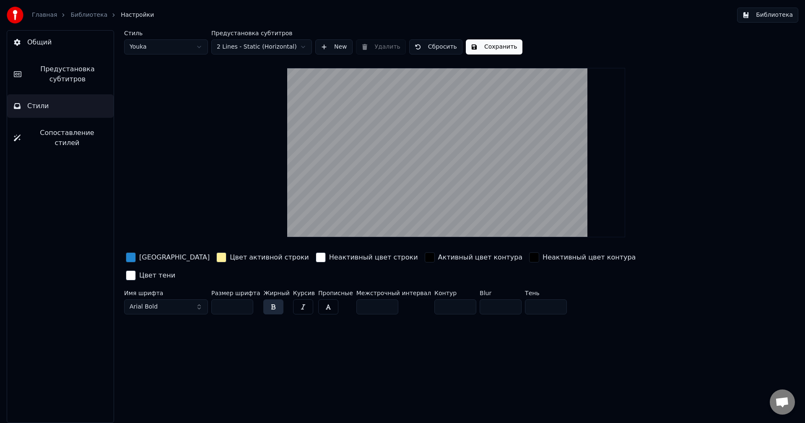
click at [65, 85] on button "Предустановка субтитров" at bounding box center [60, 74] width 106 height 34
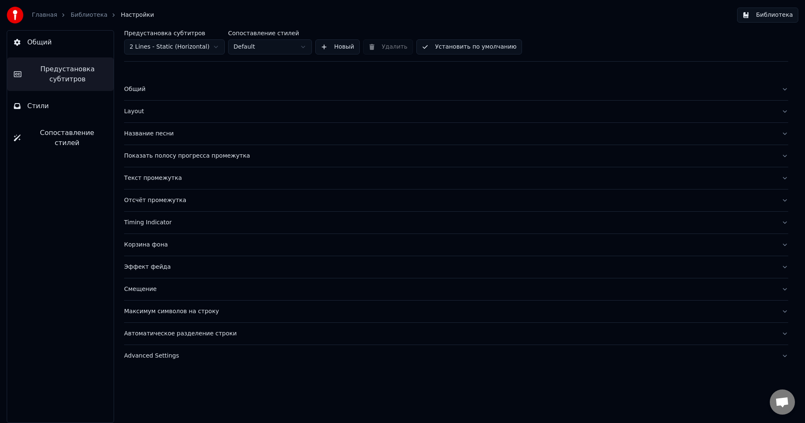
click at [142, 132] on div "Название песни" at bounding box center [449, 134] width 650 height 8
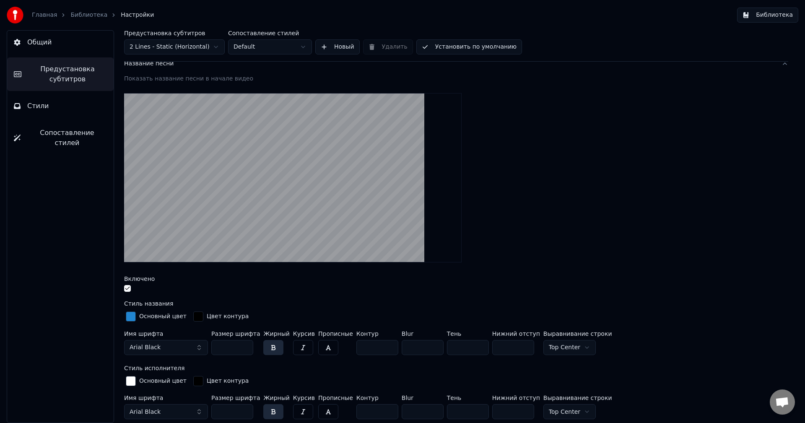
scroll to position [84, 0]
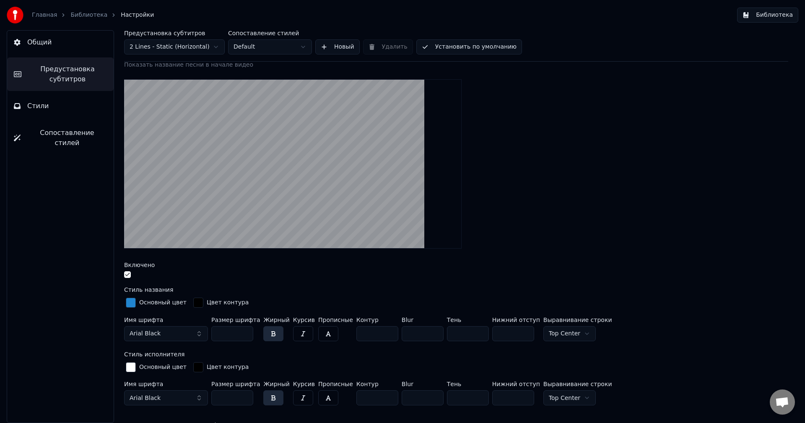
click at [202, 332] on button "Arial Black" at bounding box center [166, 333] width 84 height 15
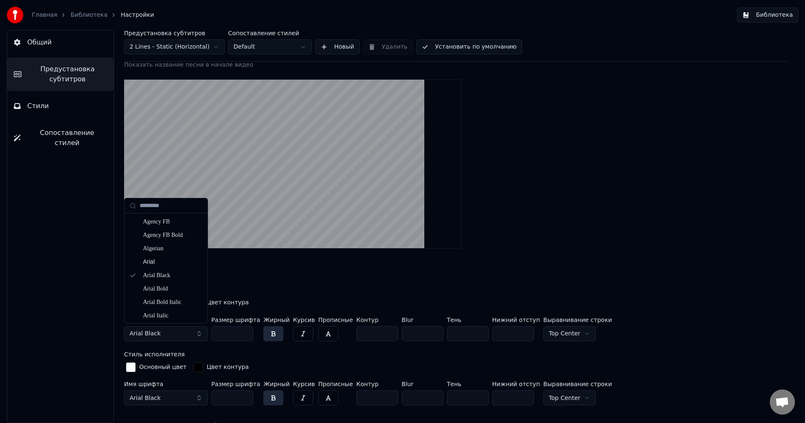
click at [197, 333] on button "Arial Black" at bounding box center [166, 333] width 84 height 15
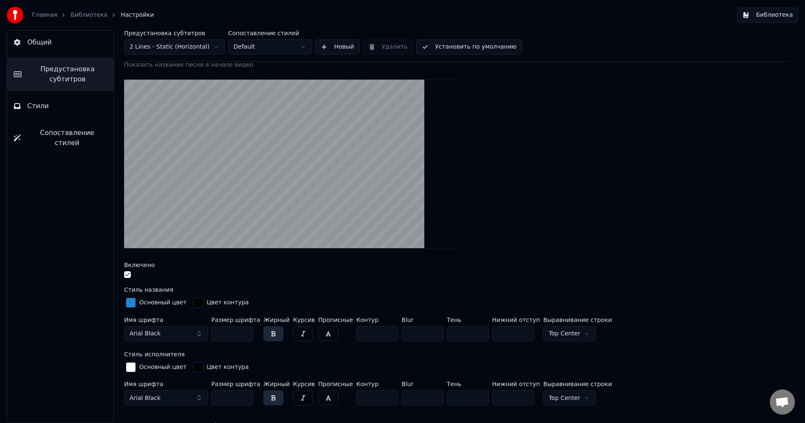
click at [197, 333] on button "Arial Black" at bounding box center [166, 333] width 84 height 15
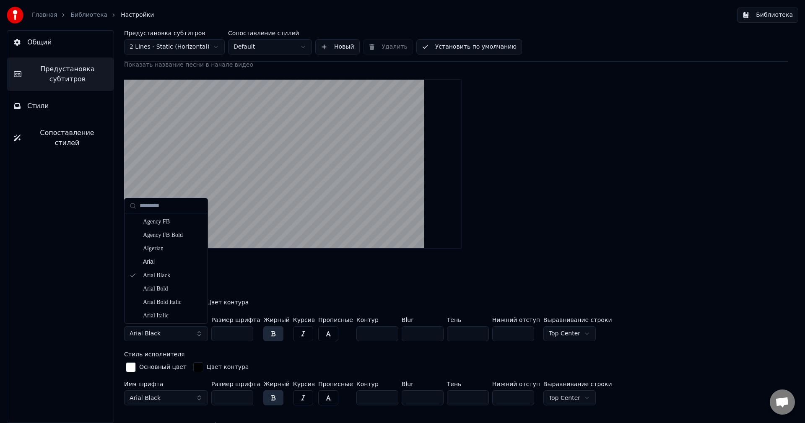
click at [198, 333] on button "Arial Black" at bounding box center [166, 333] width 84 height 15
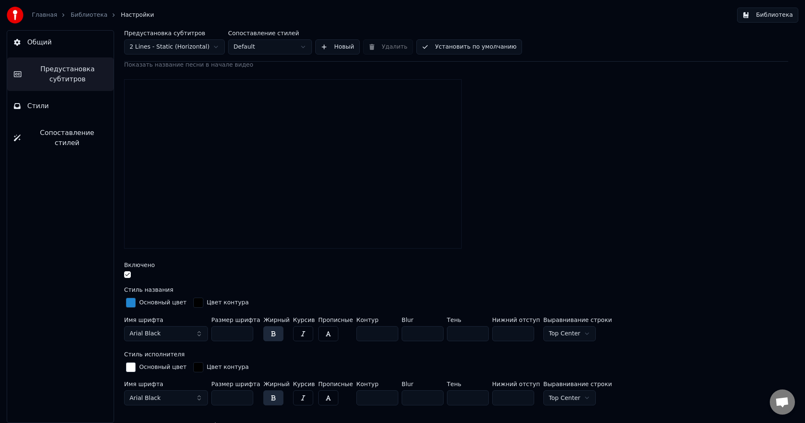
click at [245, 329] on input "***" at bounding box center [232, 333] width 42 height 15
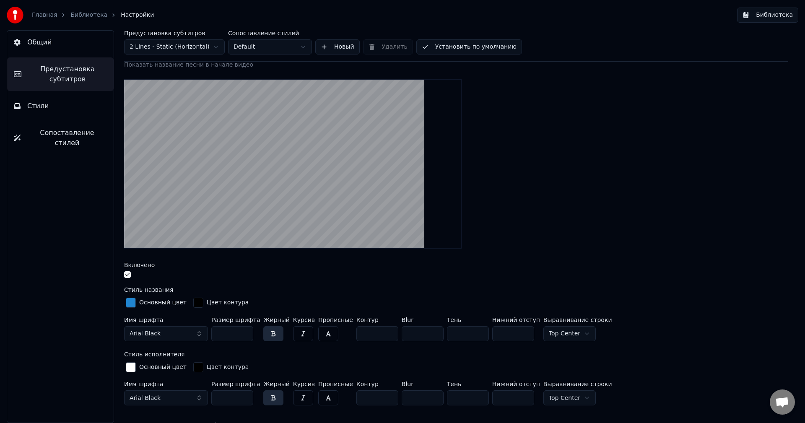
click at [245, 329] on input "***" at bounding box center [232, 333] width 42 height 15
click at [242, 336] on input "***" at bounding box center [232, 333] width 42 height 15
type input "***"
click at [243, 336] on input "***" at bounding box center [232, 333] width 42 height 15
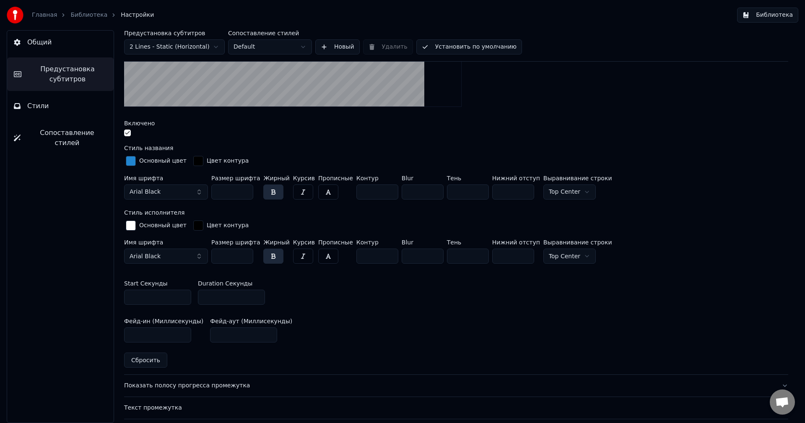
scroll to position [293, 0]
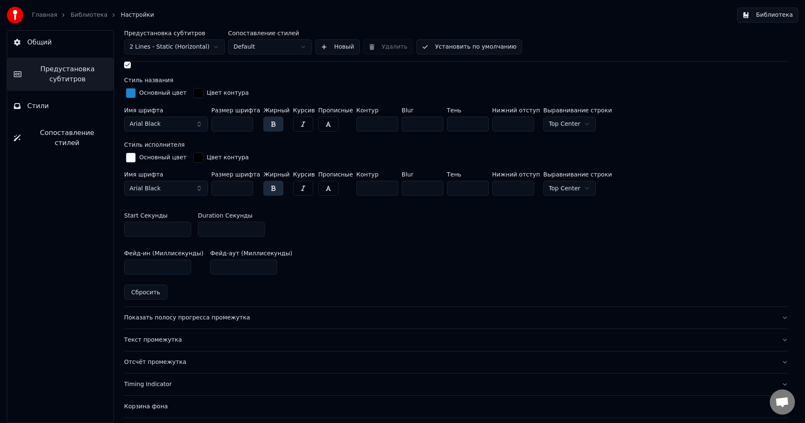
click at [95, 14] on link "Библиотека" at bounding box center [88, 15] width 37 height 8
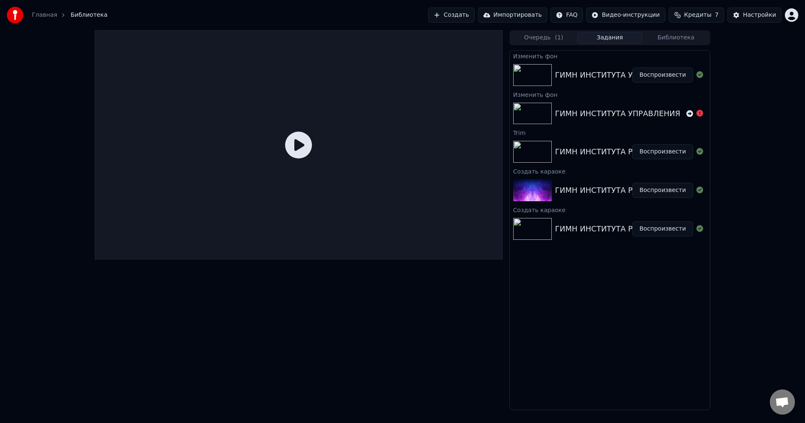
click at [529, 75] on img at bounding box center [532, 75] width 39 height 22
click at [655, 75] on button "Воспроизвести" at bounding box center [662, 74] width 61 height 15
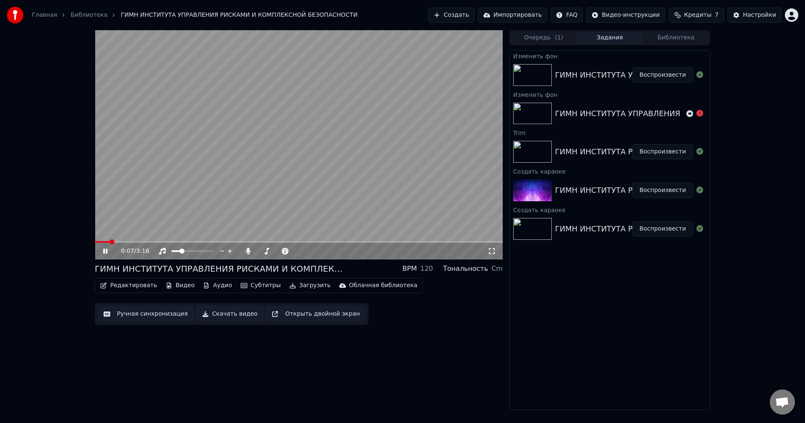
click at [104, 254] on icon at bounding box center [111, 251] width 20 height 7
click at [744, 15] on button "Настройки" at bounding box center [754, 15] width 54 height 15
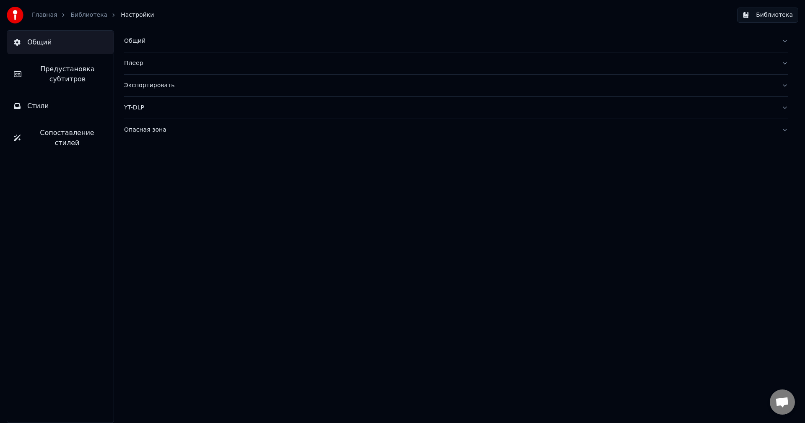
click at [67, 79] on span "Предустановка субтитров" at bounding box center [67, 74] width 79 height 20
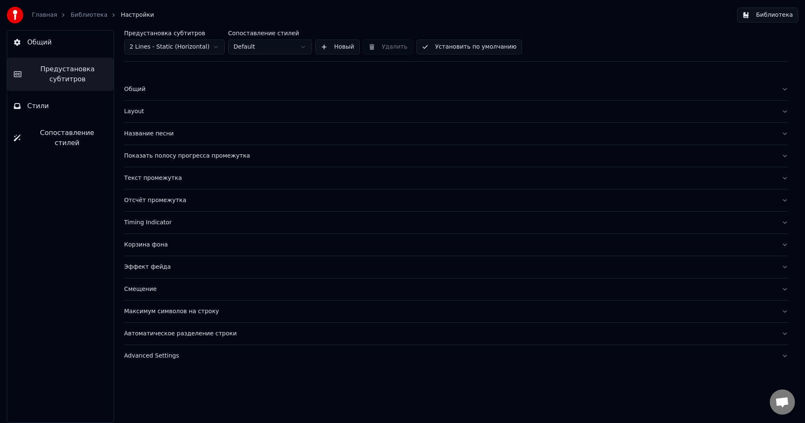
click at [79, 111] on button "Стили" at bounding box center [60, 105] width 106 height 23
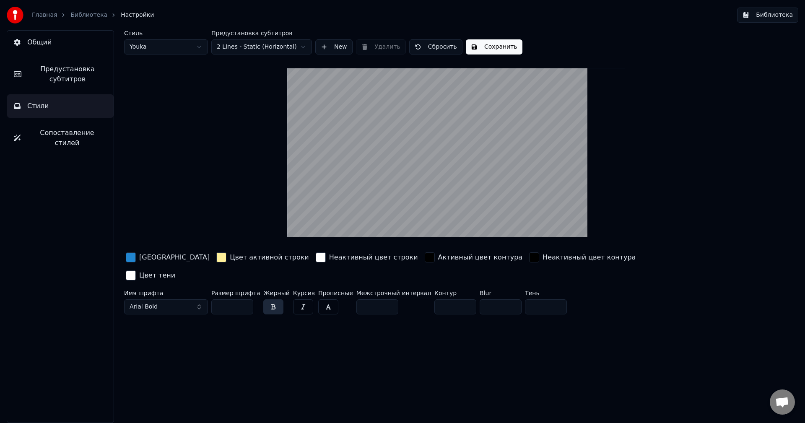
click at [84, 91] on div "Общий Предустановка субтитров Стили Сопоставление стилей" at bounding box center [60, 226] width 107 height 393
click at [84, 81] on span "Предустановка субтитров" at bounding box center [67, 74] width 79 height 20
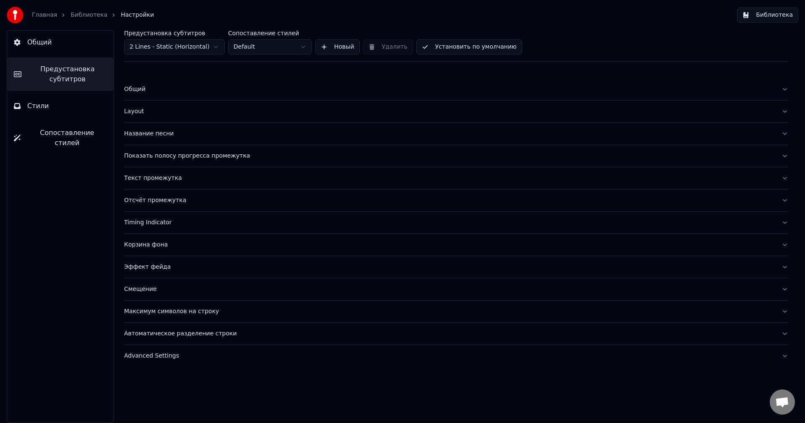
click at [153, 179] on div "Текст промежутка" at bounding box center [449, 178] width 650 height 8
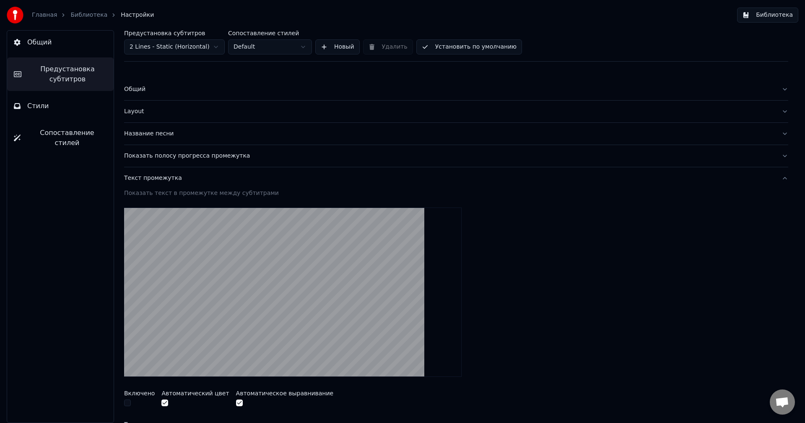
click at [155, 134] on div "Название песни" at bounding box center [449, 134] width 650 height 8
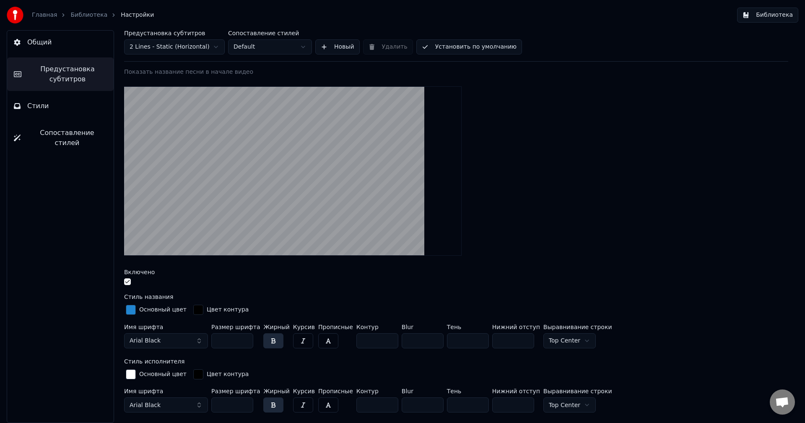
scroll to position [84, 0]
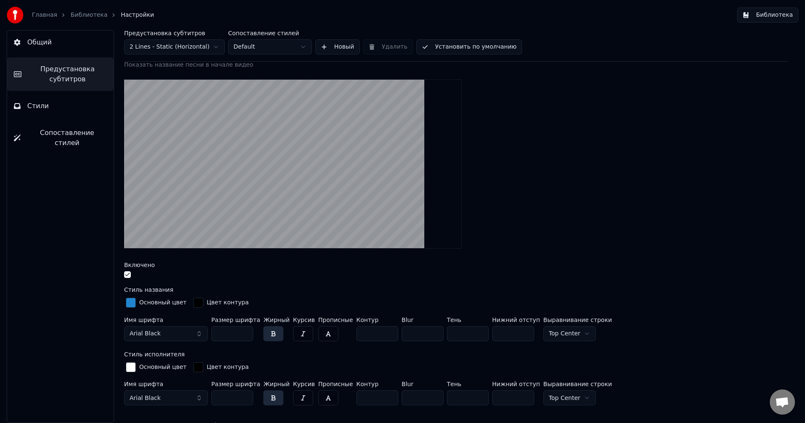
click at [131, 303] on div "button" at bounding box center [131, 303] width 10 height 10
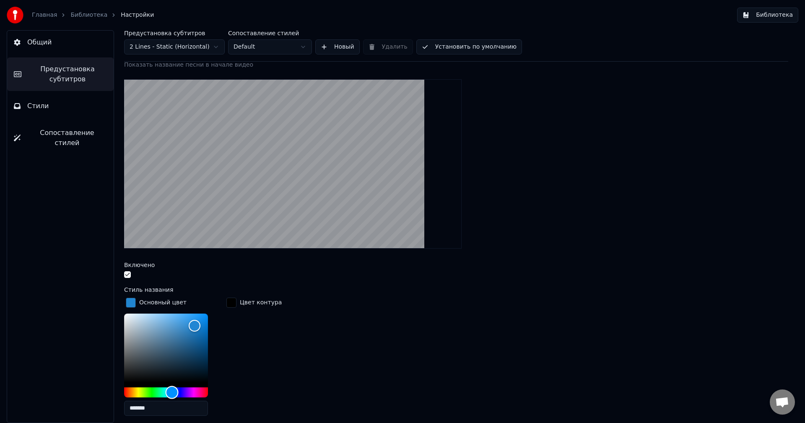
type input "*******"
click at [133, 392] on div "Hue" at bounding box center [166, 392] width 84 height 10
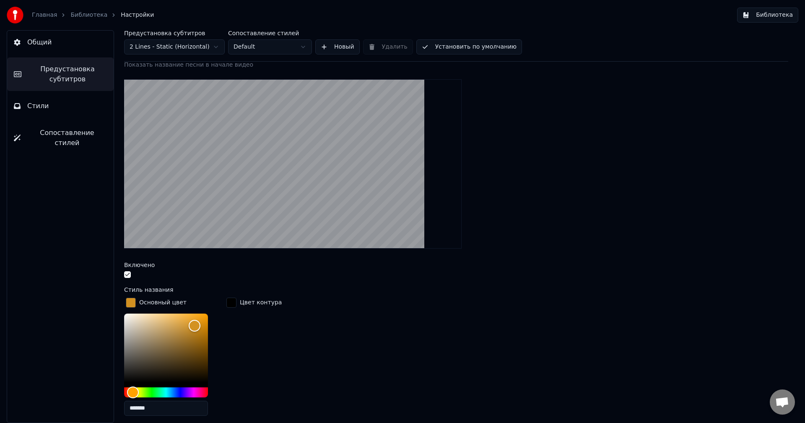
click at [76, 13] on link "Библиотека" at bounding box center [88, 15] width 37 height 8
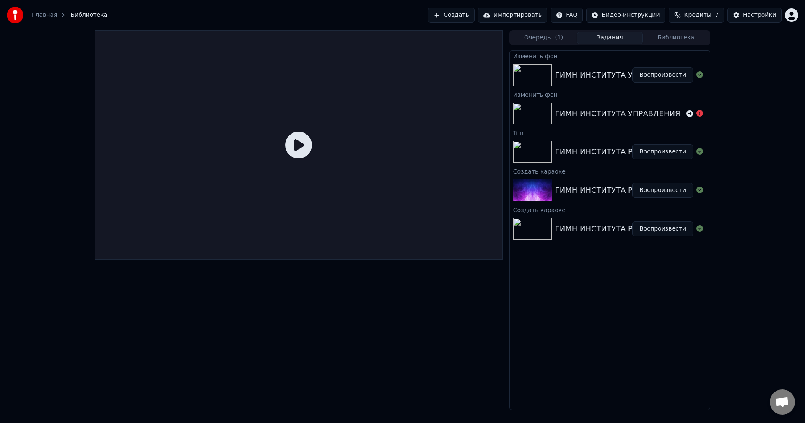
click at [646, 68] on button "Воспроизвести" at bounding box center [662, 74] width 61 height 15
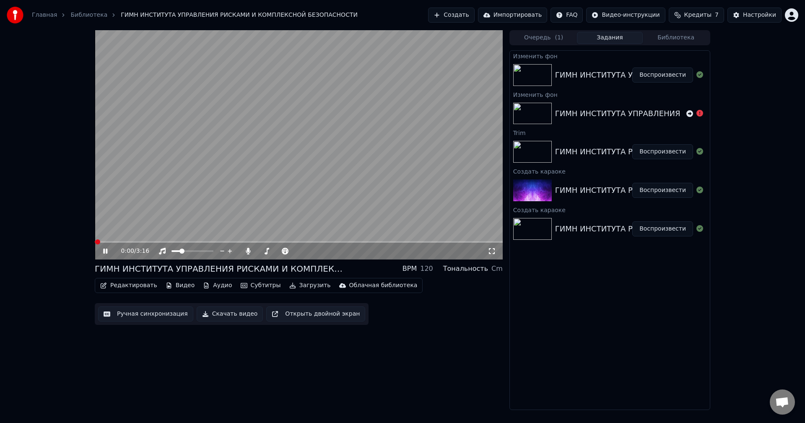
click at [649, 75] on button "Воспроизвести" at bounding box center [662, 74] width 61 height 15
click at [757, 10] on button "Настройки" at bounding box center [754, 15] width 54 height 15
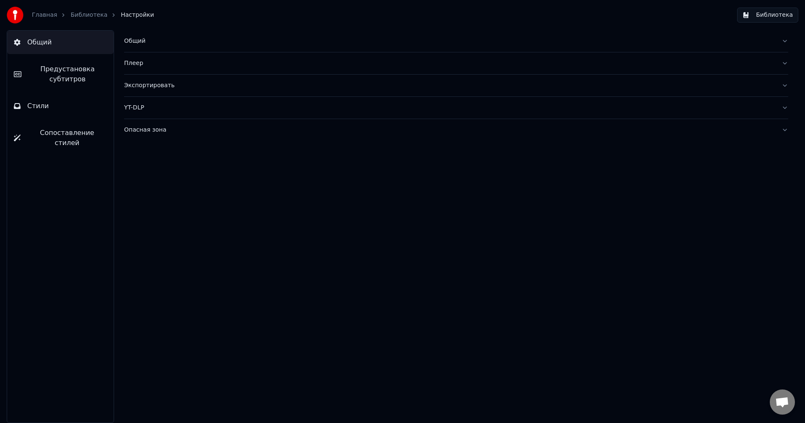
click at [91, 82] on span "Предустановка субтитров" at bounding box center [67, 74] width 79 height 20
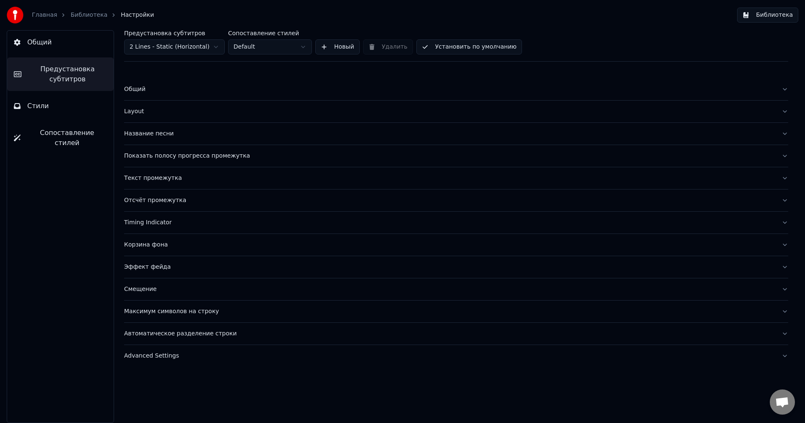
click at [150, 183] on button "Текст промежутка" at bounding box center [456, 178] width 664 height 22
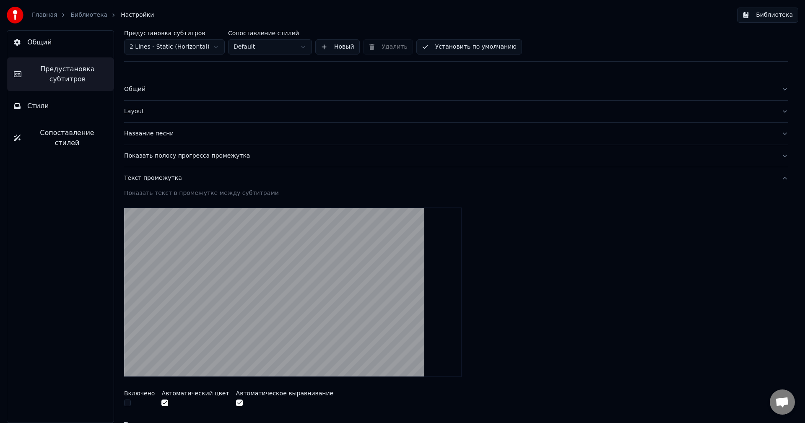
click at [160, 160] on div "Показать полосу прогресса промежутка" at bounding box center [449, 156] width 650 height 8
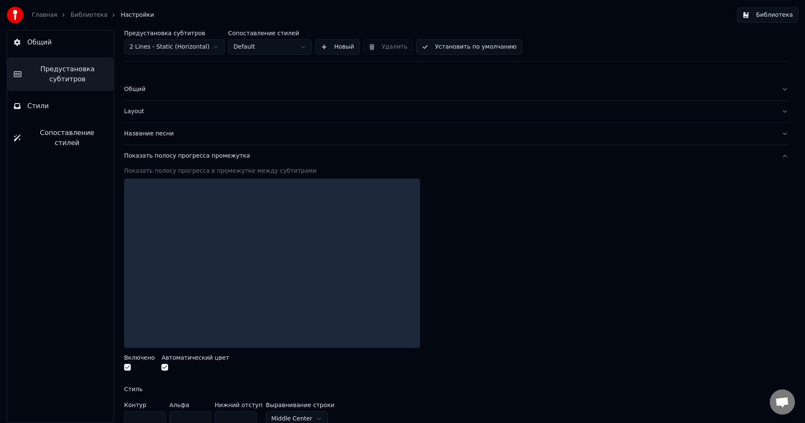
click at [160, 139] on button "Название песни" at bounding box center [456, 134] width 664 height 22
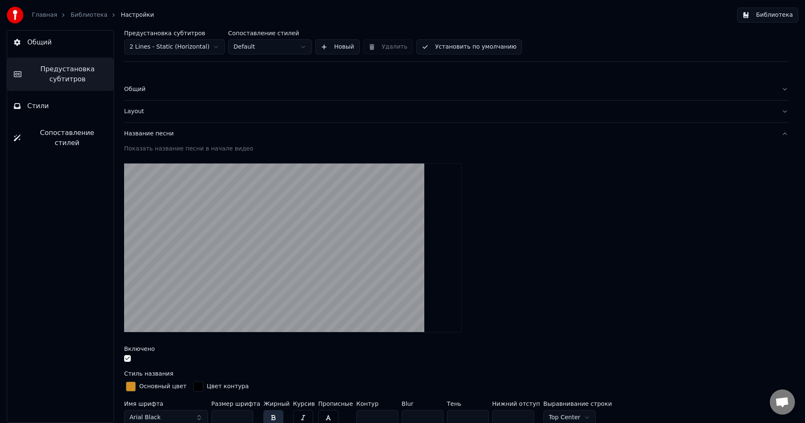
drag, startPoint x: 130, startPoint y: 383, endPoint x: 136, endPoint y: 363, distance: 20.8
click at [128, 383] on div "button" at bounding box center [131, 386] width 10 height 10
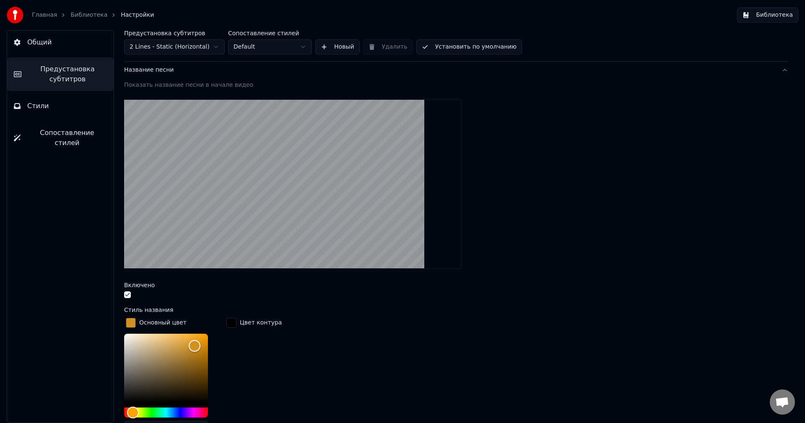
scroll to position [168, 0]
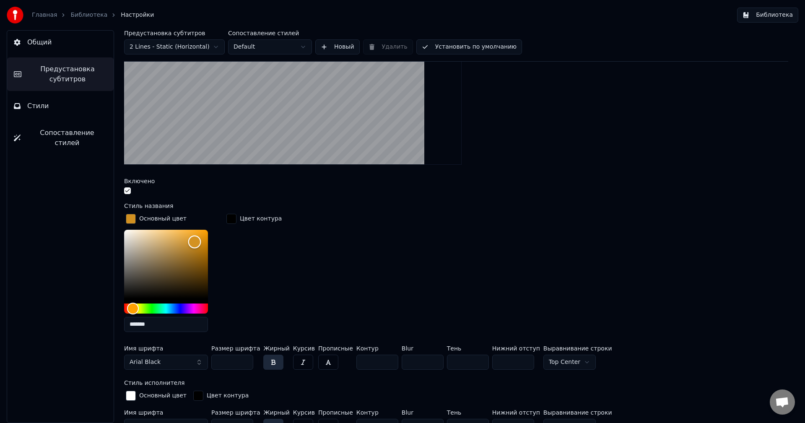
click at [189, 238] on div "Color" at bounding box center [194, 242] width 13 height 13
click at [187, 239] on div "Color" at bounding box center [189, 239] width 13 height 13
type input "*******"
click at [188, 235] on div "Color" at bounding box center [187, 240] width 13 height 13
click at [79, 14] on link "Библиотека" at bounding box center [88, 15] width 37 height 8
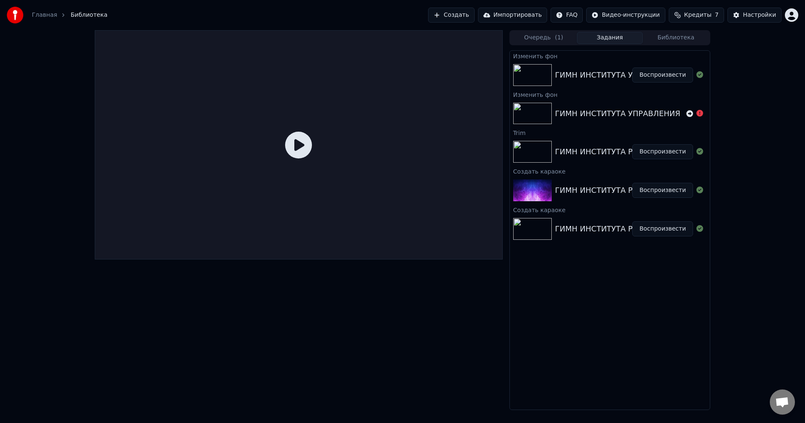
click at [567, 72] on div "ГИМН ИНСТИТУТА УПРАВЛЕНИЯ РИСКАМИ И КОМПЛЕКСНОЙ БЕЗОПАСНОСТИ" at bounding box center [707, 75] width 304 height 12
click at [643, 75] on button "Воспроизвести" at bounding box center [662, 74] width 61 height 15
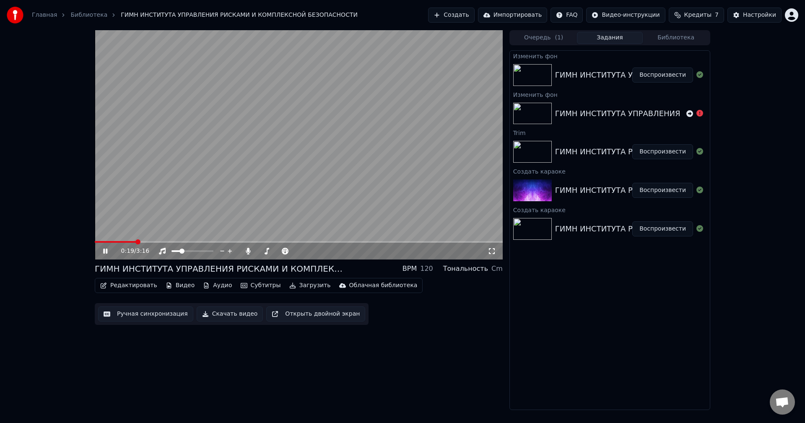
click at [453, 132] on video at bounding box center [299, 144] width 408 height 229
click at [755, 13] on div "Настройки" at bounding box center [759, 15] width 33 height 8
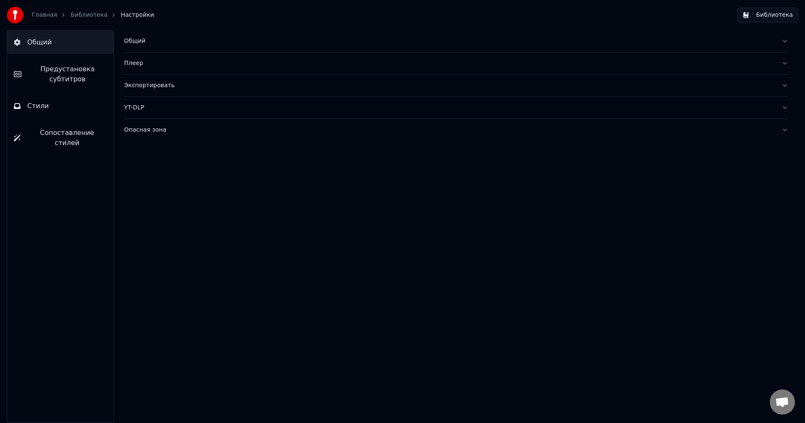
click at [30, 72] on span "Предустановка субтитров" at bounding box center [67, 74] width 79 height 20
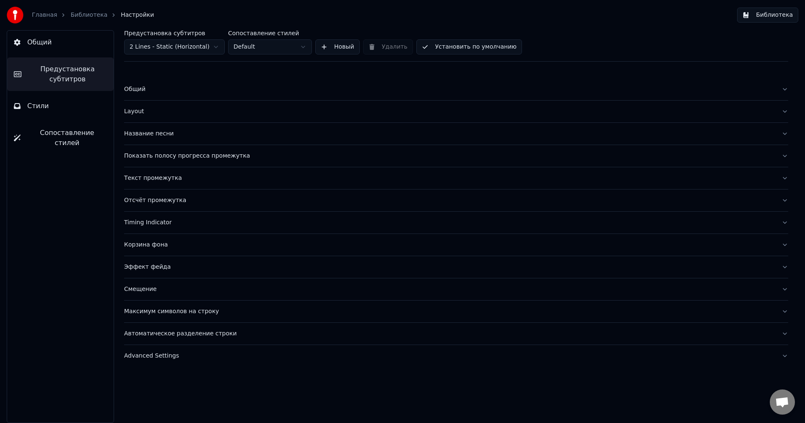
click at [146, 177] on div "Текст промежутка" at bounding box center [449, 178] width 650 height 8
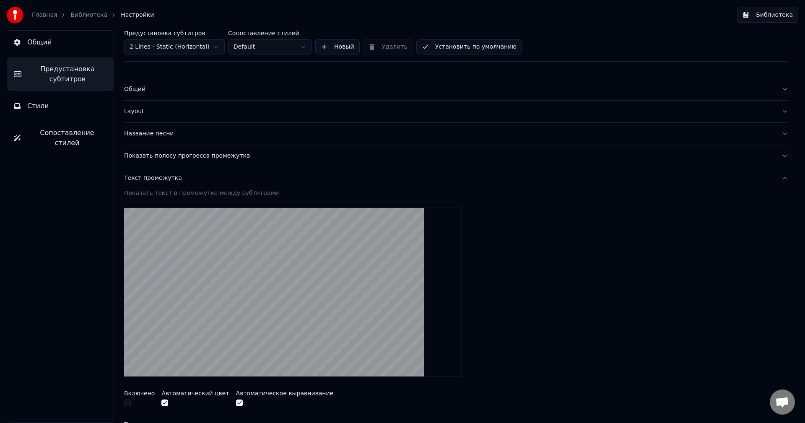
click at [151, 138] on button "Название песни" at bounding box center [456, 134] width 664 height 22
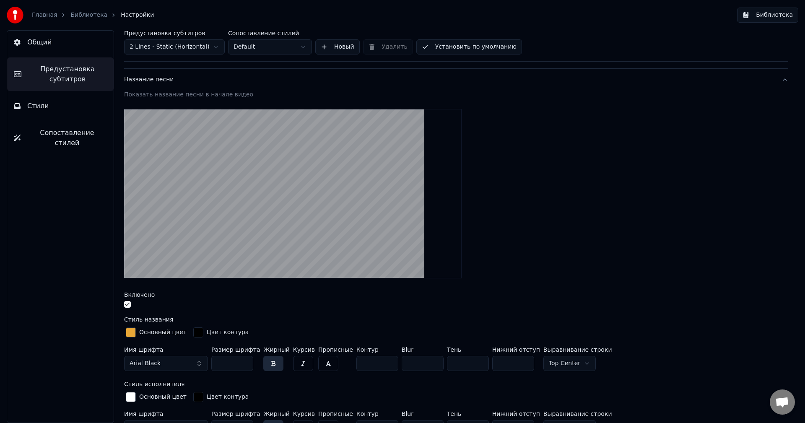
scroll to position [84, 0]
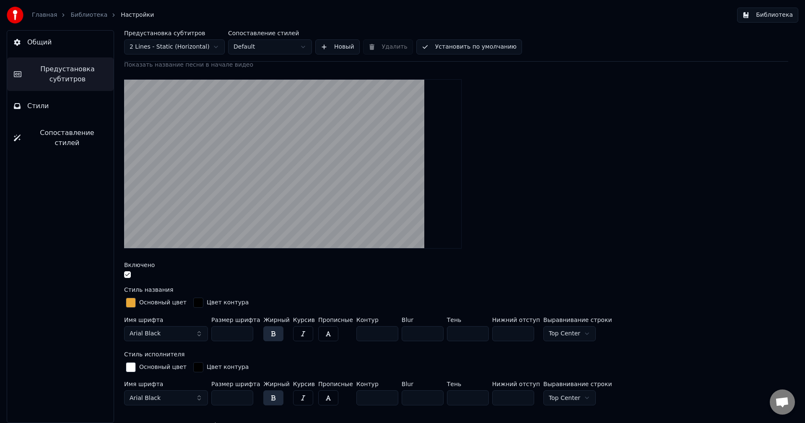
click at [131, 301] on div "button" at bounding box center [131, 303] width 10 height 10
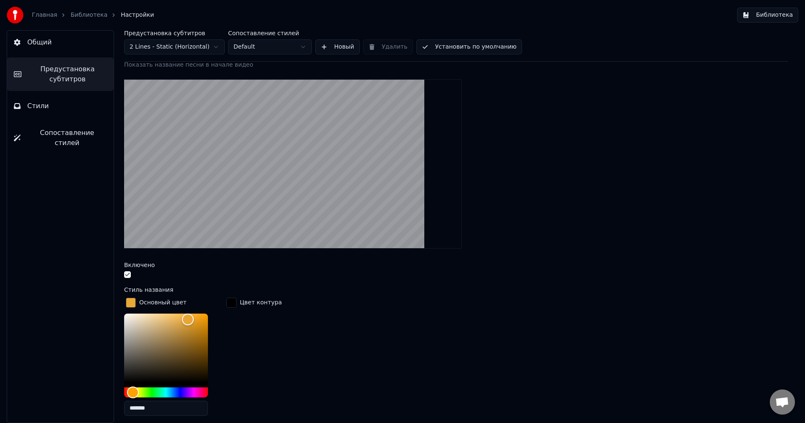
drag, startPoint x: 146, startPoint y: 409, endPoint x: 111, endPoint y: 410, distance: 34.4
click at [114, 409] on div "Предустановка субтитров 2 Lines - Static (Horizontal) Сопоставление стилей Defa…" at bounding box center [455, 226] width 697 height 393
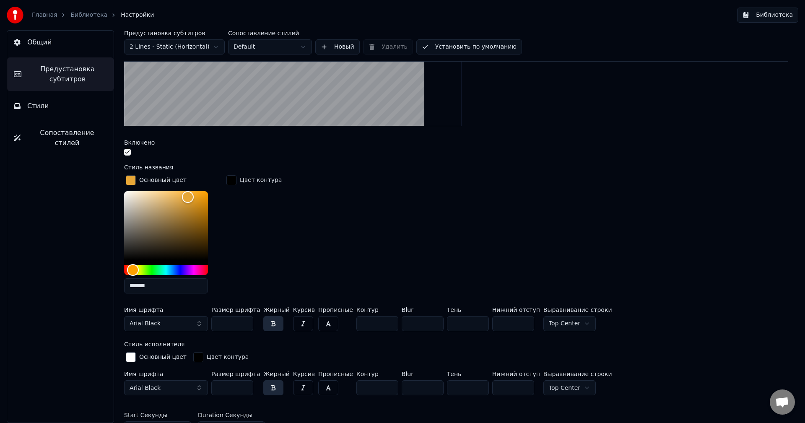
scroll to position [210, 0]
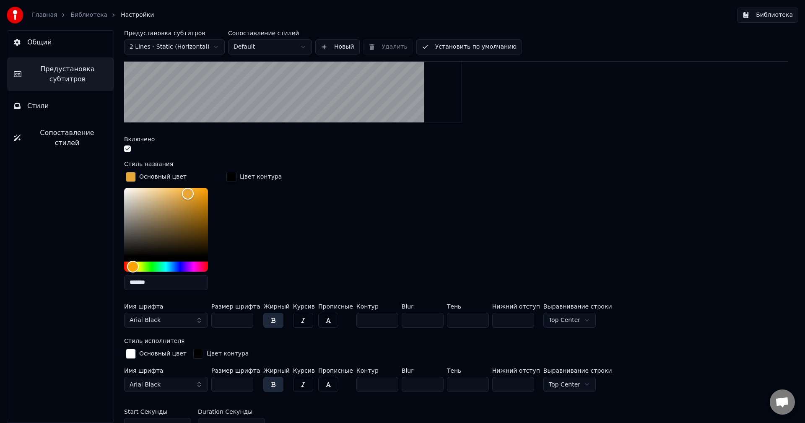
click at [54, 109] on button "Стили" at bounding box center [60, 105] width 106 height 23
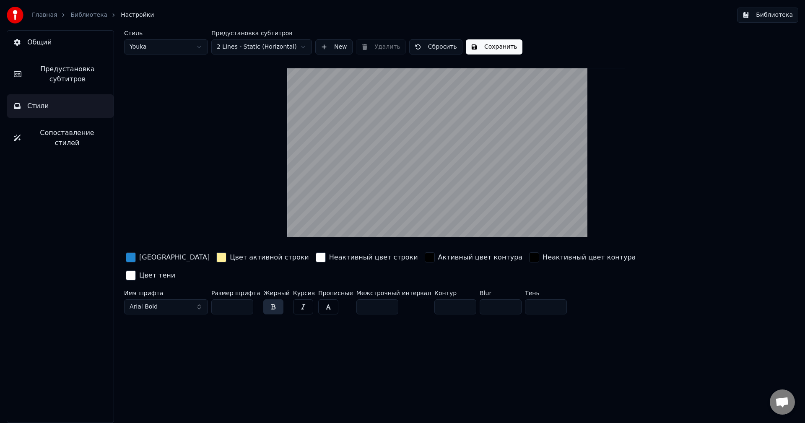
click at [158, 257] on div "[GEOGRAPHIC_DATA]" at bounding box center [174, 257] width 70 height 10
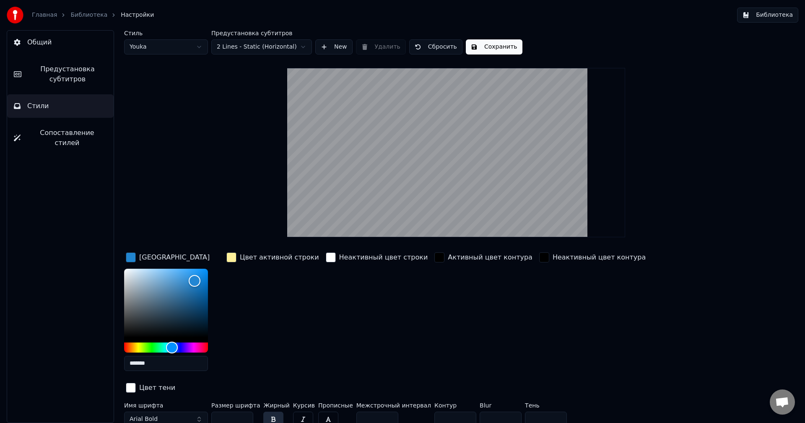
drag, startPoint x: 163, startPoint y: 365, endPoint x: 112, endPoint y: 366, distance: 51.1
click at [113, 365] on div "Стиль Youka Предустановка субтитров 2 Lines - Static (Horizontal) New Удалить С…" at bounding box center [455, 226] width 697 height 393
paste input "text"
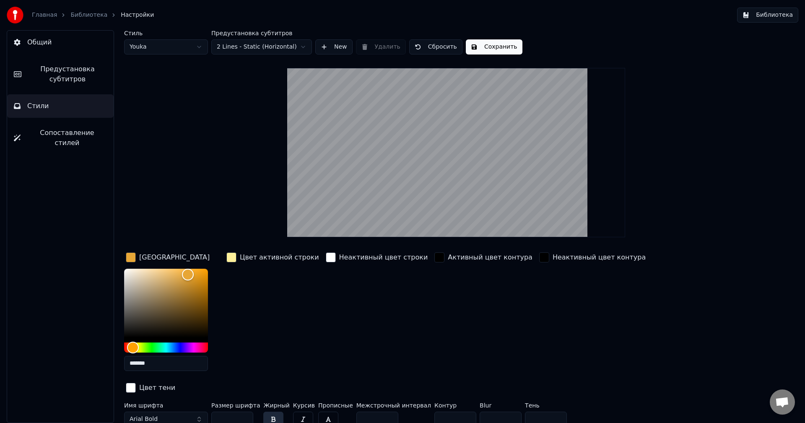
type input "*******"
click at [489, 49] on button "Сохранить" at bounding box center [494, 46] width 57 height 15
click at [133, 258] on div "button" at bounding box center [131, 257] width 10 height 10
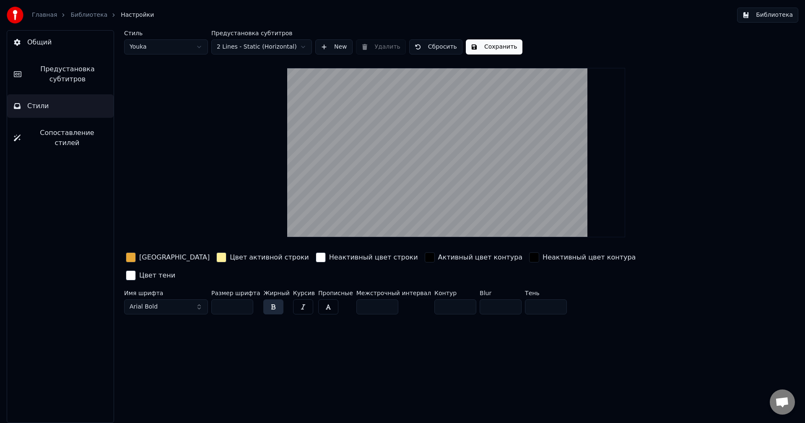
click at [70, 129] on span "Сопоставление стилей" at bounding box center [67, 138] width 80 height 20
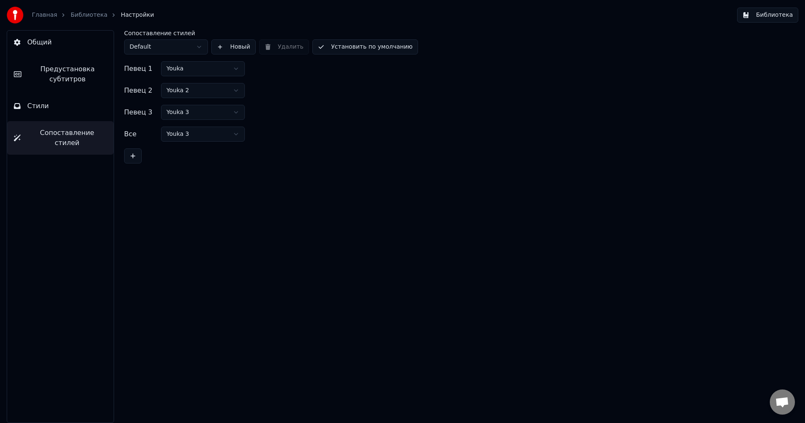
click at [70, 81] on span "Предустановка субтитров" at bounding box center [67, 74] width 79 height 20
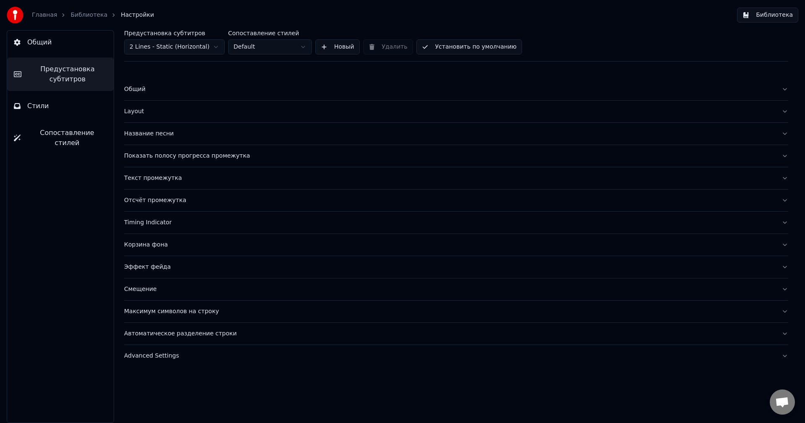
click at [147, 127] on button "Название песни" at bounding box center [456, 134] width 664 height 22
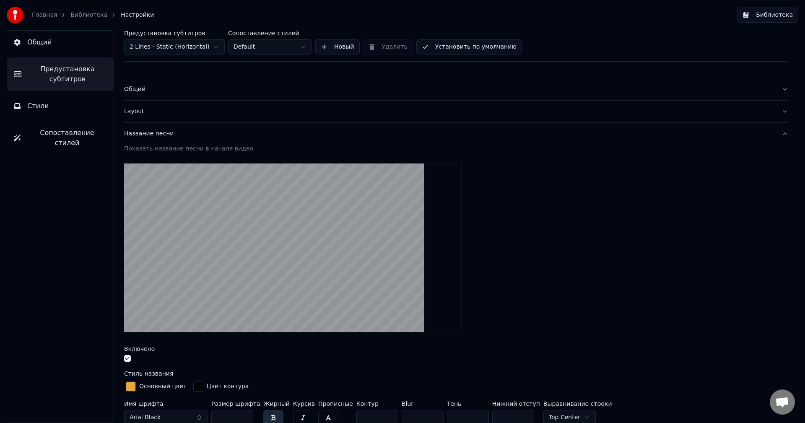
click at [129, 131] on div "Название песни" at bounding box center [449, 134] width 650 height 8
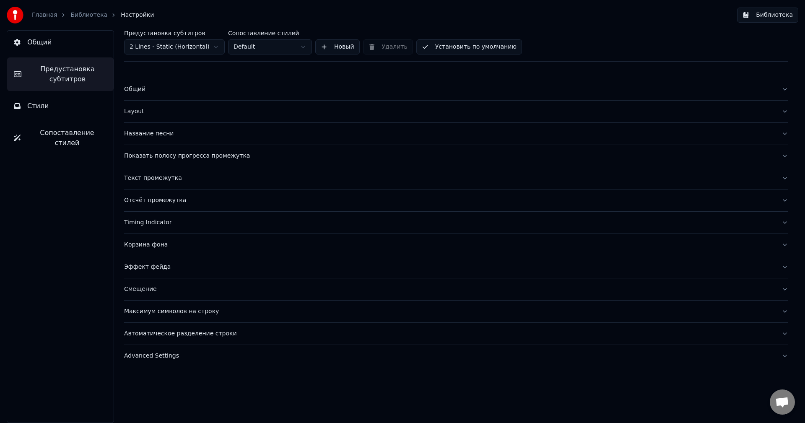
click at [159, 198] on div "Отсчёт промежутка" at bounding box center [449, 200] width 650 height 8
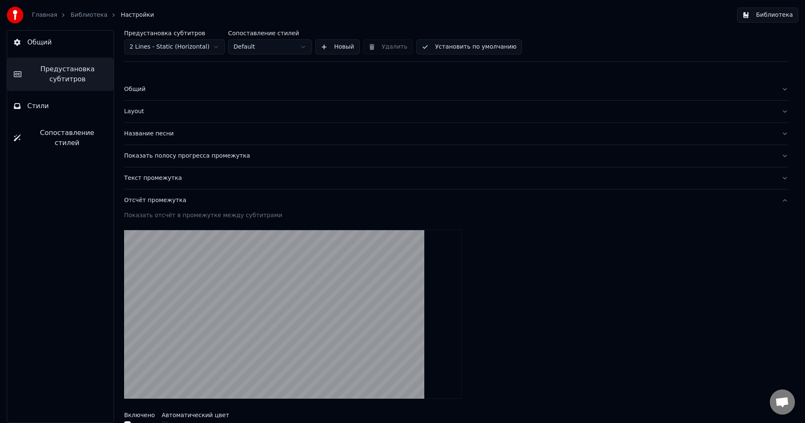
click at [150, 199] on div "Отсчёт промежутка" at bounding box center [449, 200] width 650 height 8
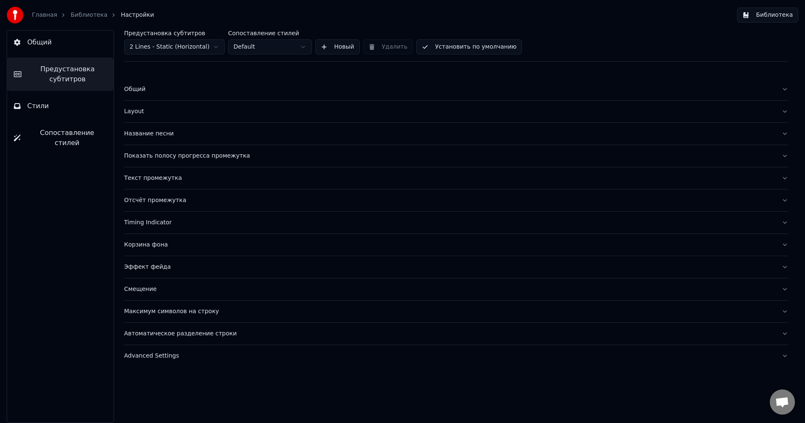
click at [147, 203] on div "Отсчёт промежутка" at bounding box center [449, 200] width 650 height 8
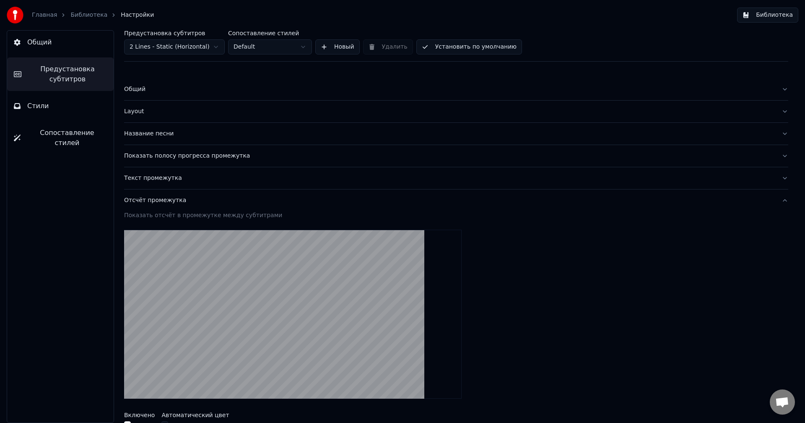
click at [155, 184] on button "Текст промежутка" at bounding box center [456, 178] width 664 height 22
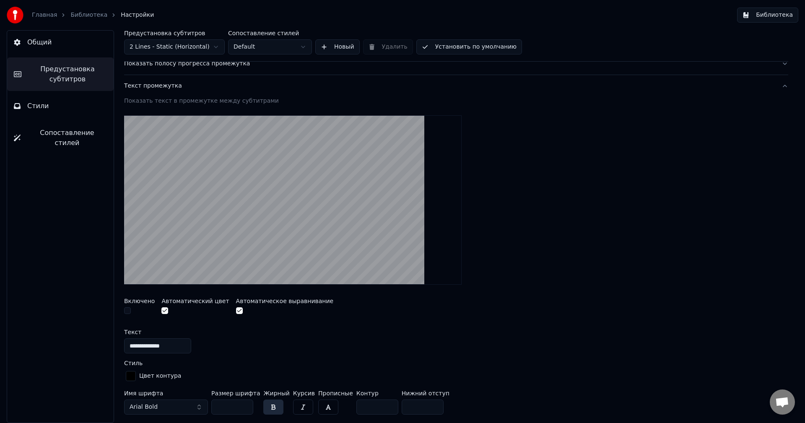
scroll to position [84, 0]
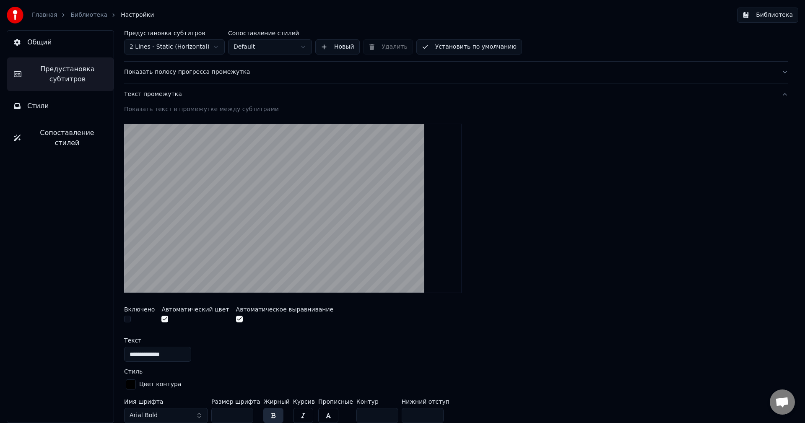
click at [152, 97] on div "Текст промежутка" at bounding box center [449, 94] width 650 height 8
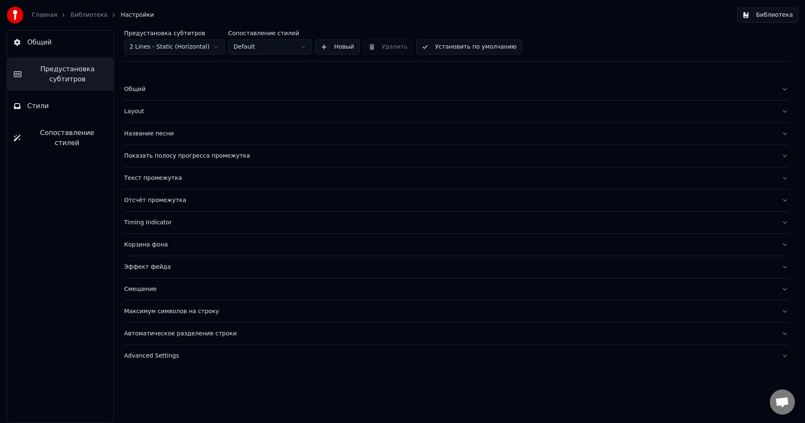
click at [141, 198] on div "Отсчёт промежутка" at bounding box center [449, 200] width 650 height 8
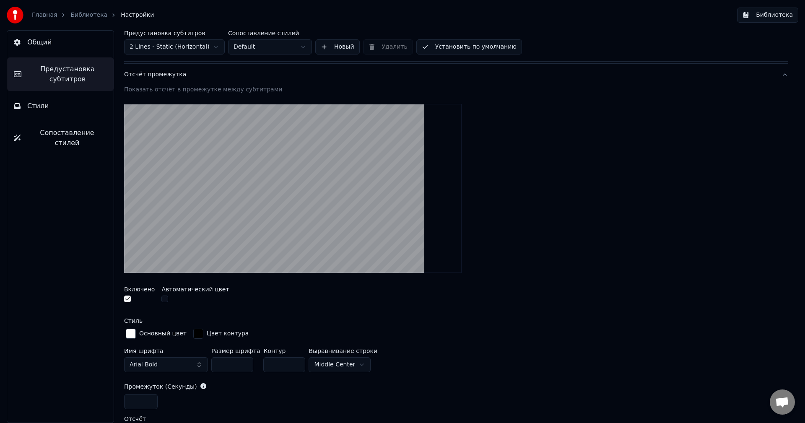
scroll to position [84, 0]
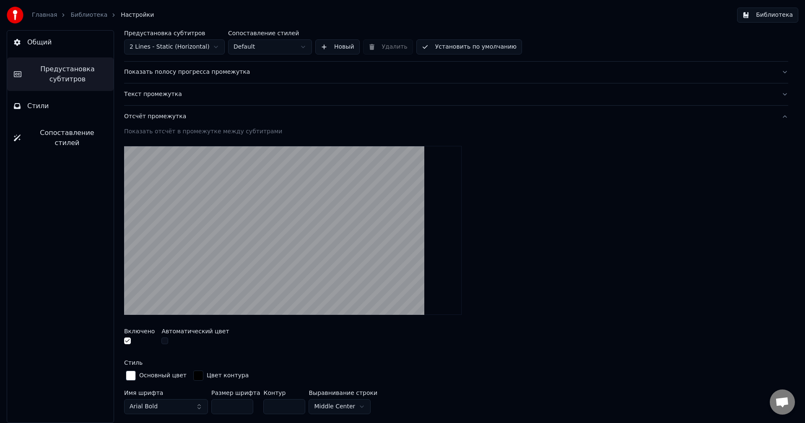
click at [173, 124] on button "Отсчёт промежутка" at bounding box center [456, 117] width 664 height 22
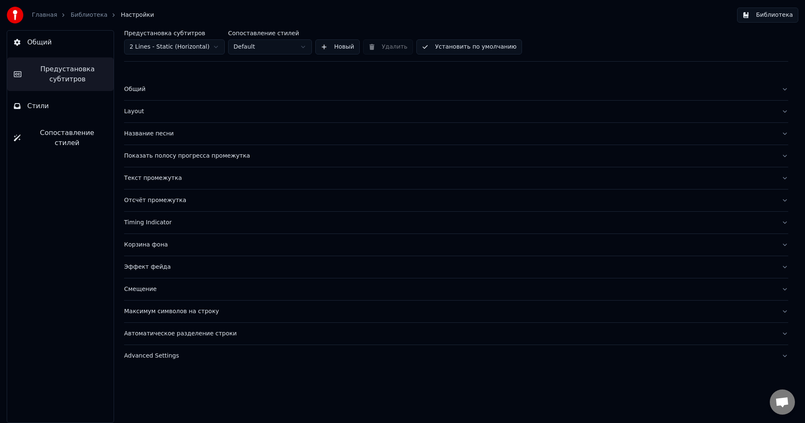
click at [155, 293] on div "Смещение" at bounding box center [449, 289] width 650 height 8
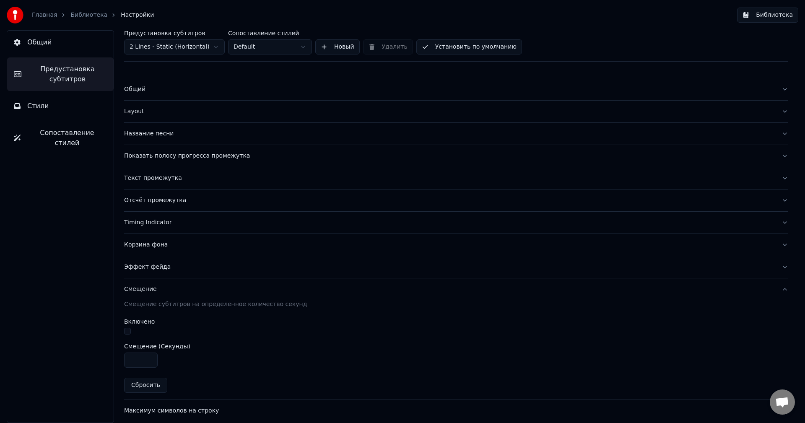
click at [155, 293] on div "Смещение" at bounding box center [449, 289] width 650 height 8
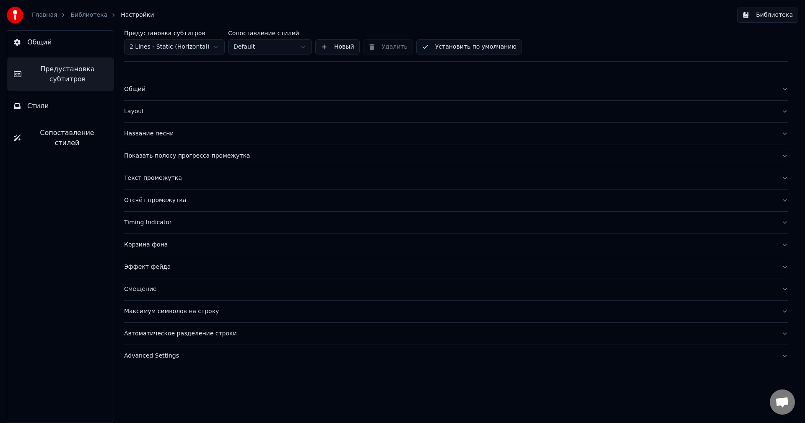
click at [158, 332] on div "Автоматическое разделение строки" at bounding box center [449, 333] width 650 height 8
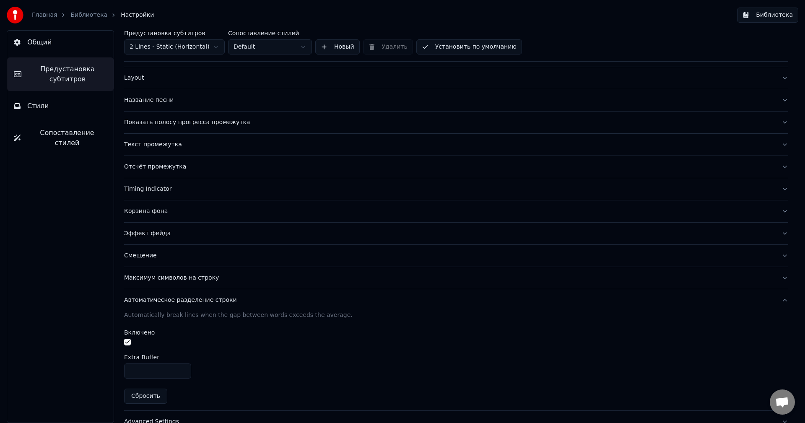
scroll to position [42, 0]
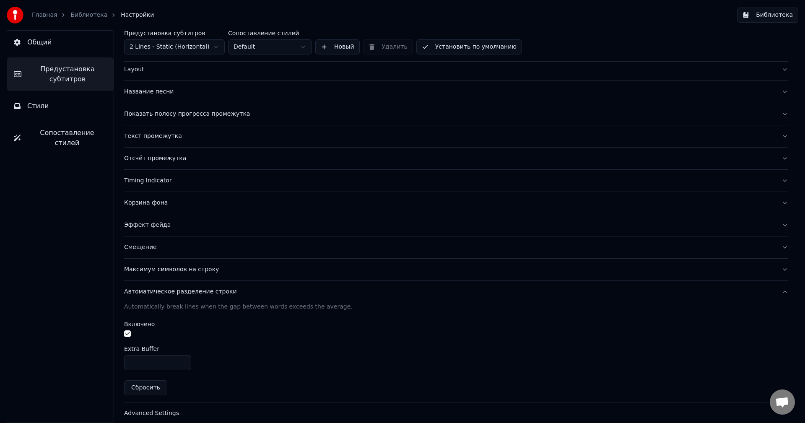
click at [158, 294] on button "Автоматическое разделение строки" at bounding box center [456, 292] width 664 height 22
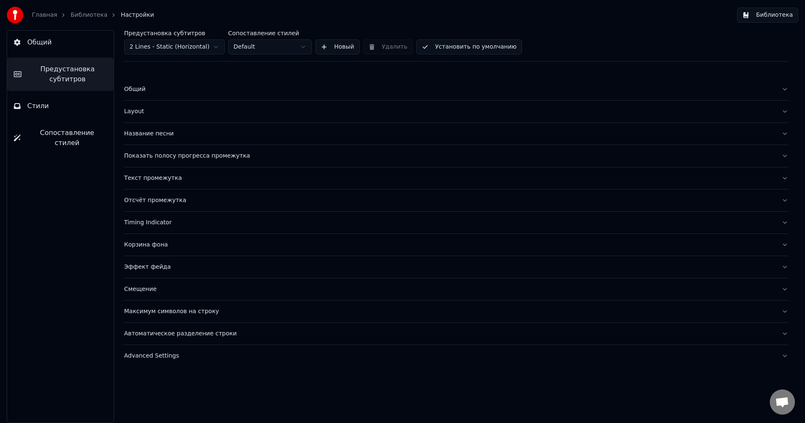
click at [161, 307] on div "Максимум символов на строку" at bounding box center [449, 311] width 650 height 8
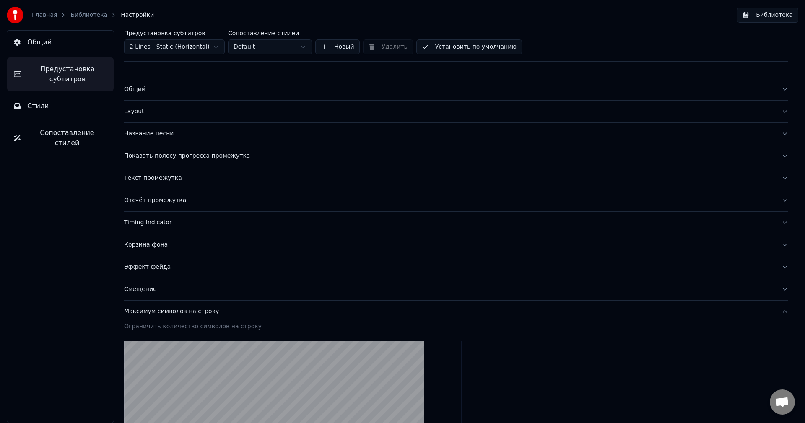
click at [156, 156] on div "Показать полосу прогресса промежутка" at bounding box center [449, 156] width 650 height 8
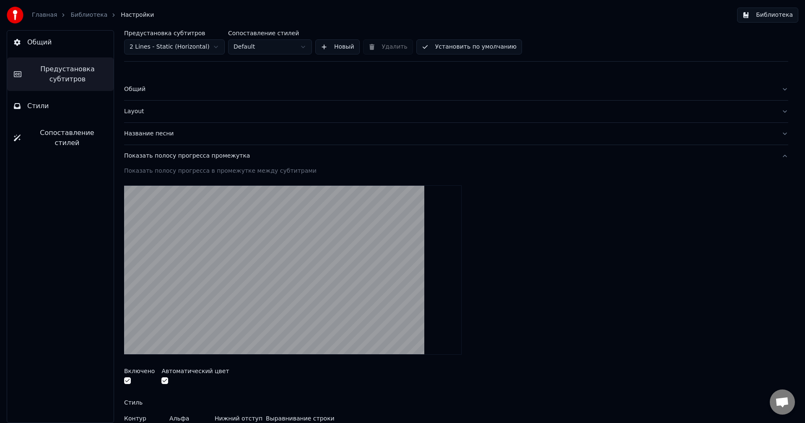
drag, startPoint x: 150, startPoint y: 157, endPoint x: 80, endPoint y: 301, distance: 159.7
click at [80, 301] on div "Общий Предустановка субтитров Стили Сопоставление стилей Предустановка субтитро…" at bounding box center [402, 226] width 805 height 393
click at [161, 158] on div "Показать полосу прогресса промежутка" at bounding box center [449, 156] width 650 height 8
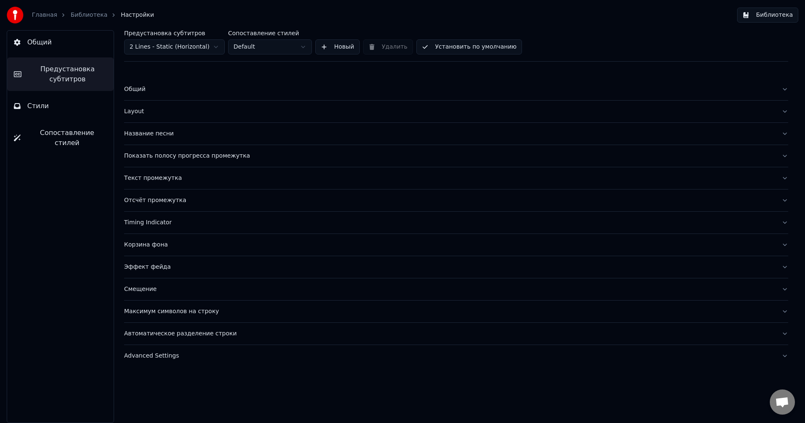
click at [138, 87] on div "Общий" at bounding box center [449, 89] width 650 height 8
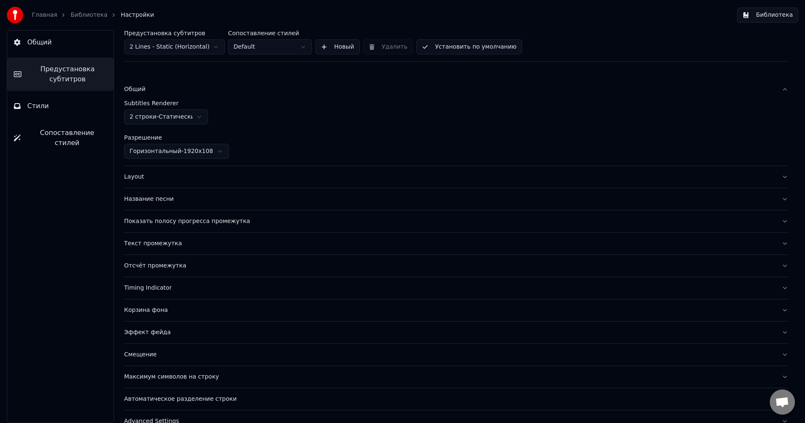
click at [139, 179] on div "Layout" at bounding box center [449, 177] width 650 height 8
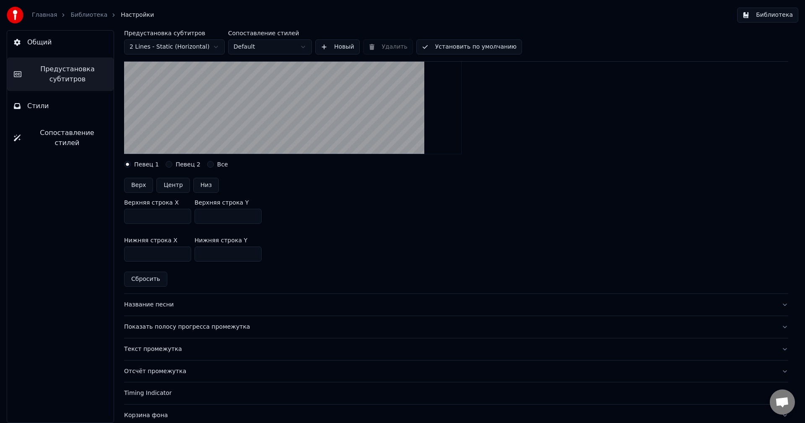
scroll to position [168, 0]
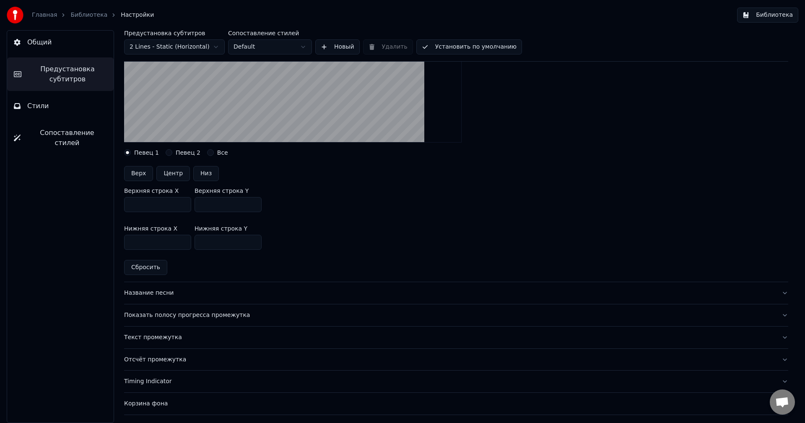
click at [145, 290] on div "Название песни" at bounding box center [449, 293] width 650 height 8
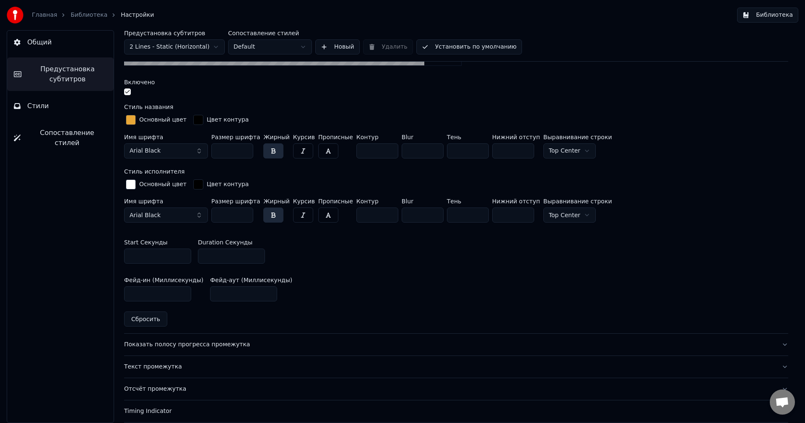
scroll to position [293, 0]
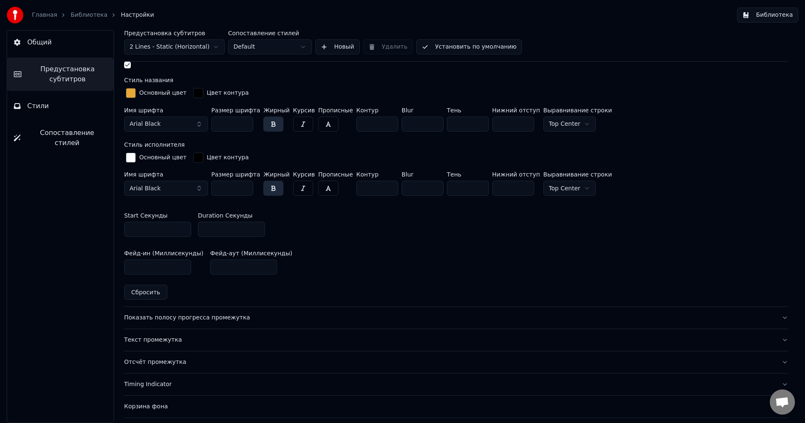
click at [50, 50] on button "Общий" at bounding box center [60, 42] width 106 height 23
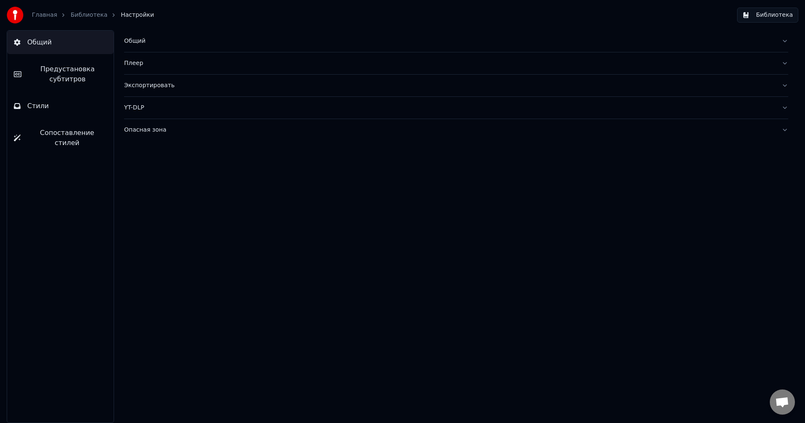
click at [137, 41] on div "Общий" at bounding box center [449, 41] width 650 height 8
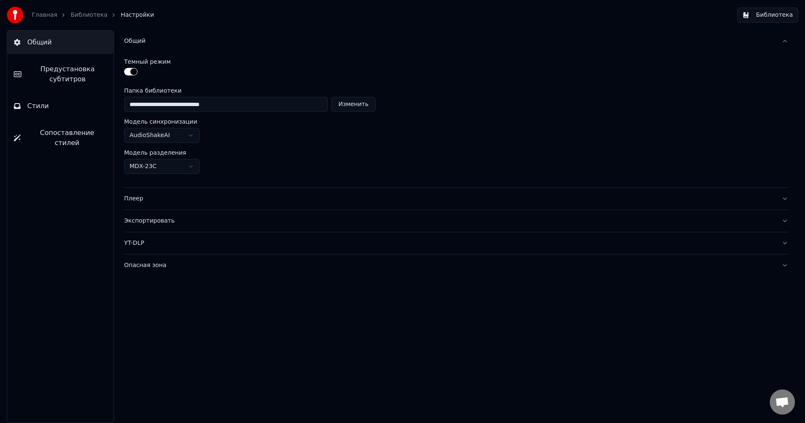
click at [133, 48] on button "Общий" at bounding box center [456, 41] width 664 height 22
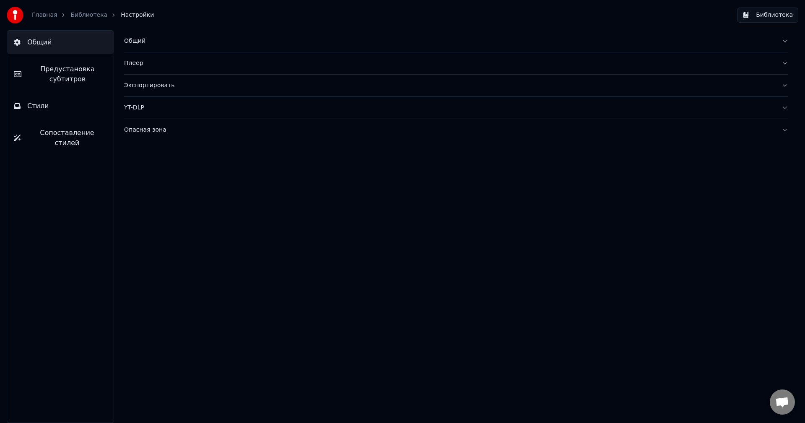
click at [67, 108] on button "Стили" at bounding box center [60, 105] width 106 height 23
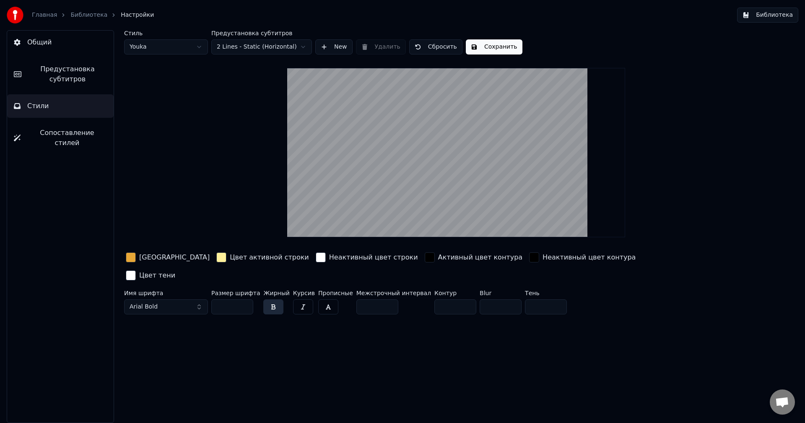
click at [75, 134] on span "Сопоставление стилей" at bounding box center [67, 138] width 80 height 20
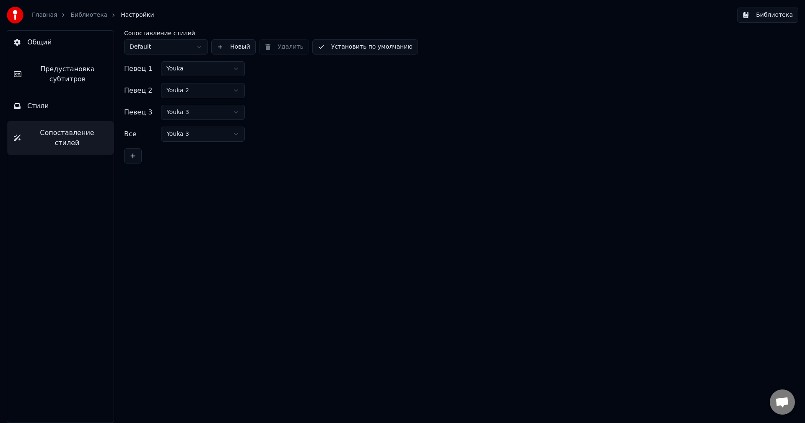
click at [79, 121] on div "Общий Предустановка субтитров Стили Сопоставление стилей" at bounding box center [60, 226] width 107 height 393
click at [89, 17] on link "Библиотека" at bounding box center [88, 15] width 37 height 8
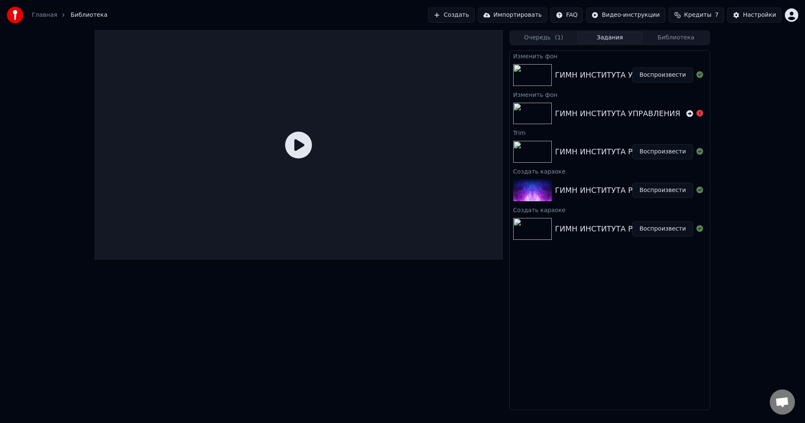
click at [674, 74] on button "Воспроизвести" at bounding box center [662, 74] width 61 height 15
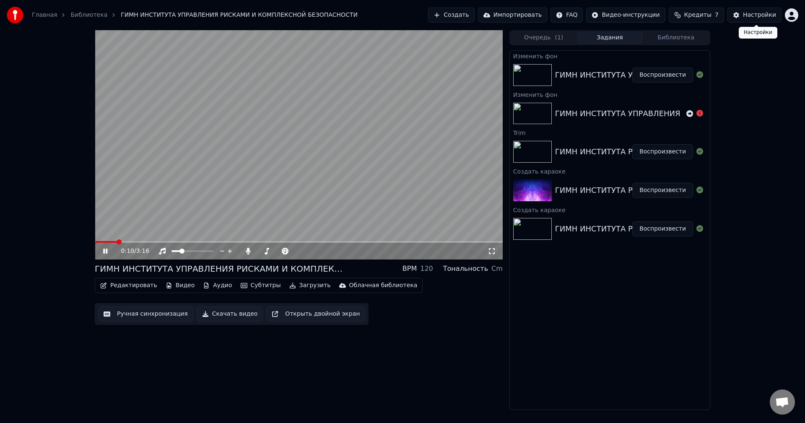
click at [733, 17] on button "Настройки" at bounding box center [754, 15] width 54 height 15
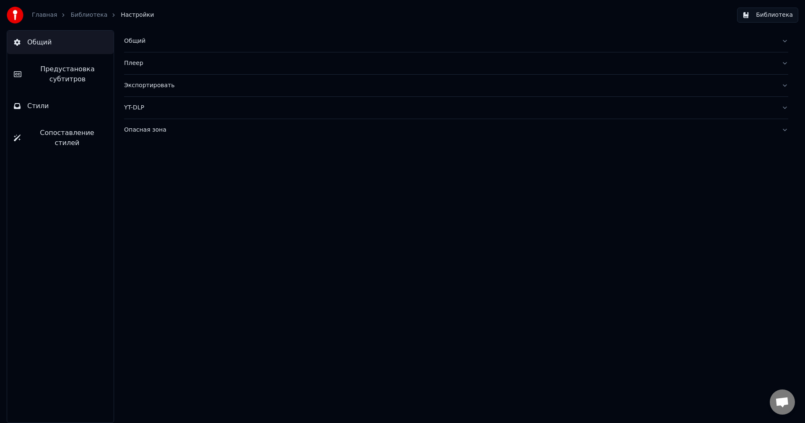
click at [32, 78] on span "Предустановка субтитров" at bounding box center [67, 74] width 79 height 20
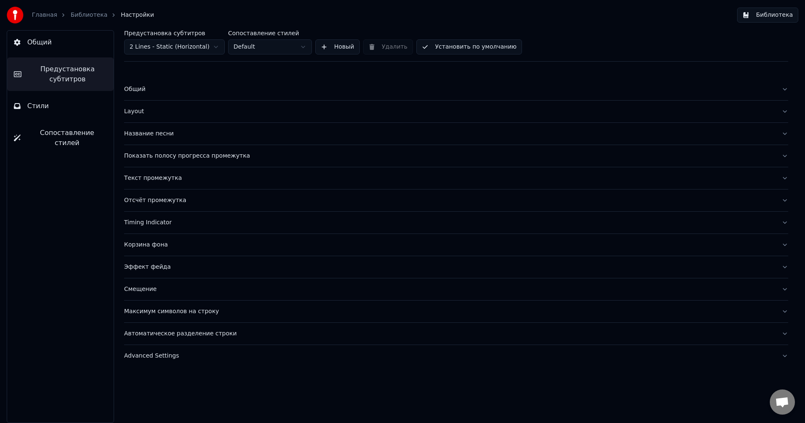
click at [47, 106] on button "Стили" at bounding box center [60, 105] width 106 height 23
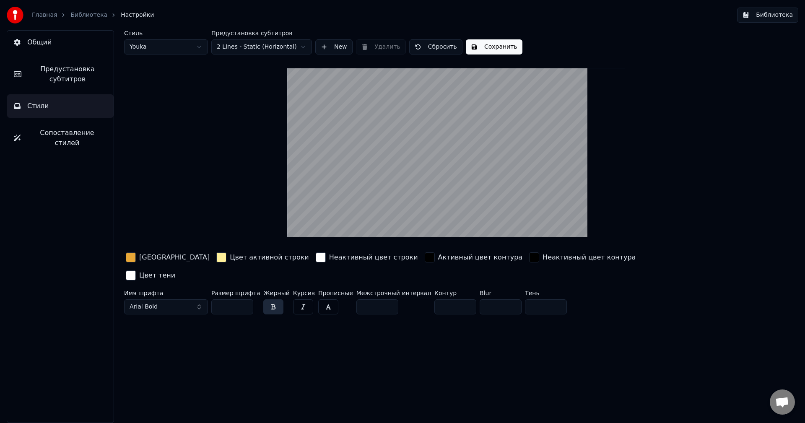
click at [134, 254] on div "button" at bounding box center [131, 257] width 10 height 10
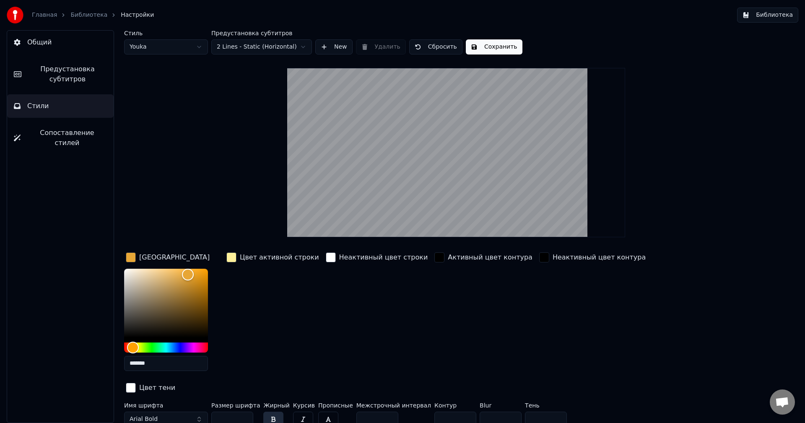
click at [67, 67] on span "Предустановка субтитров" at bounding box center [67, 74] width 79 height 20
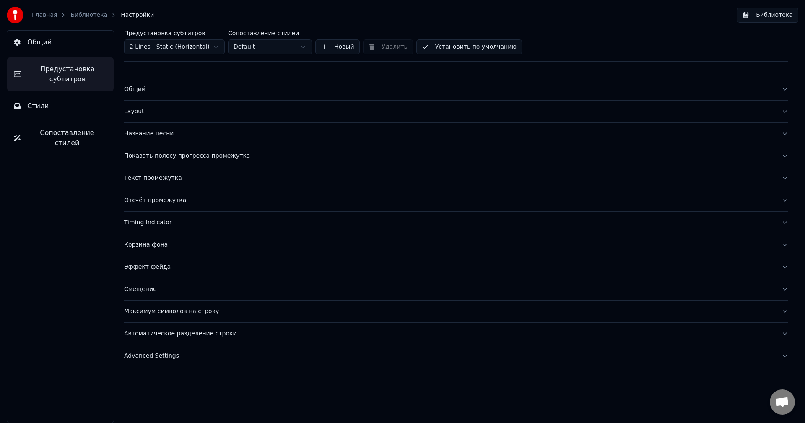
click at [145, 173] on button "Текст промежутка" at bounding box center [456, 178] width 664 height 22
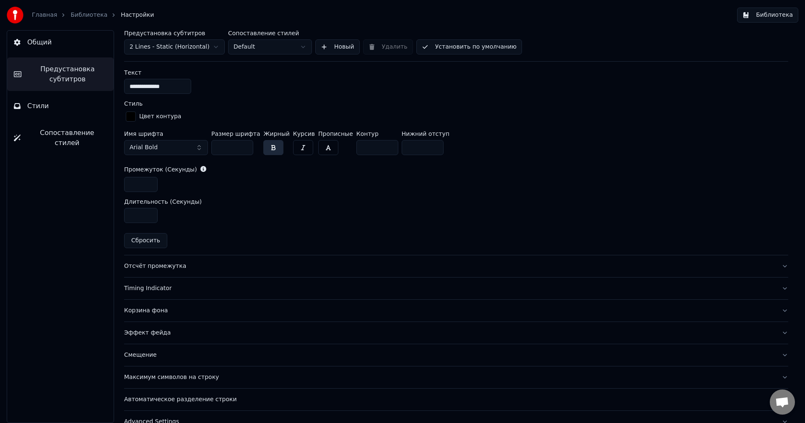
scroll to position [367, 0]
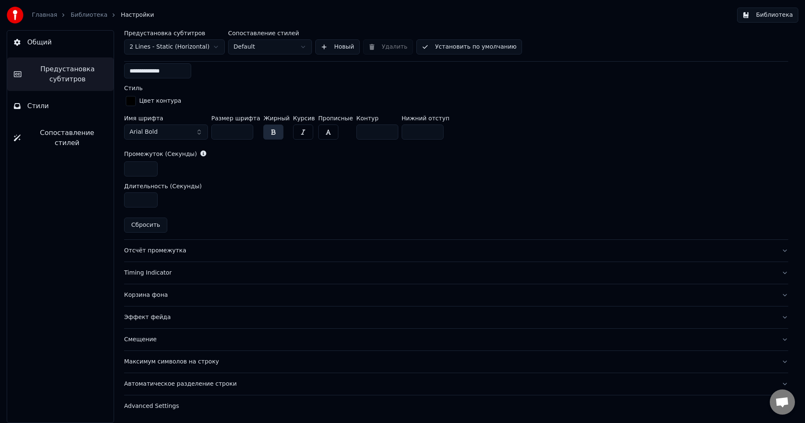
click at [159, 251] on div "Отсчёт промежутка" at bounding box center [449, 250] width 650 height 8
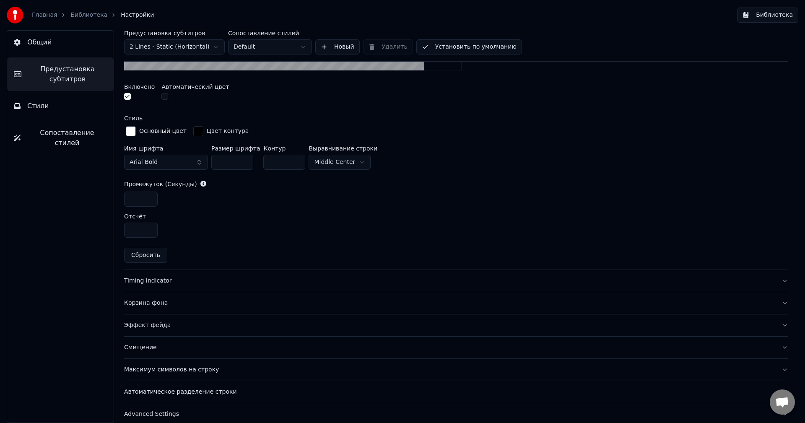
scroll to position [336, 0]
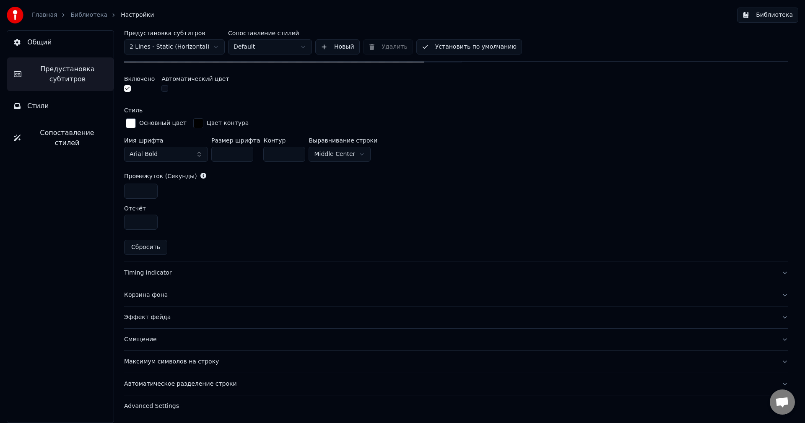
click at [167, 366] on button "Максимум символов на строку" at bounding box center [456, 362] width 664 height 22
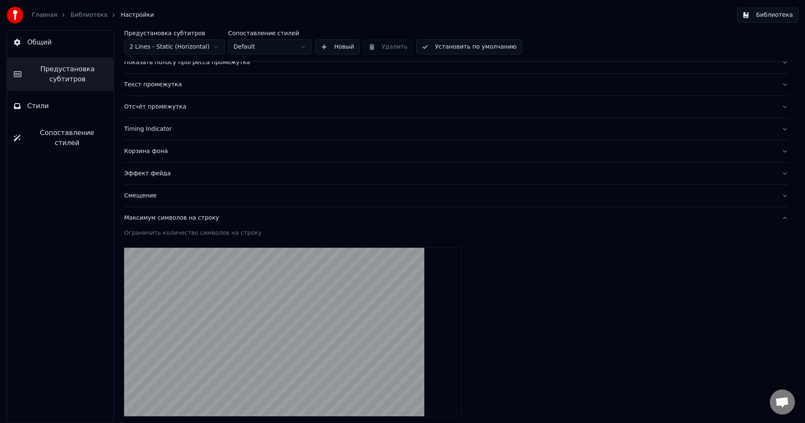
scroll to position [64, 0]
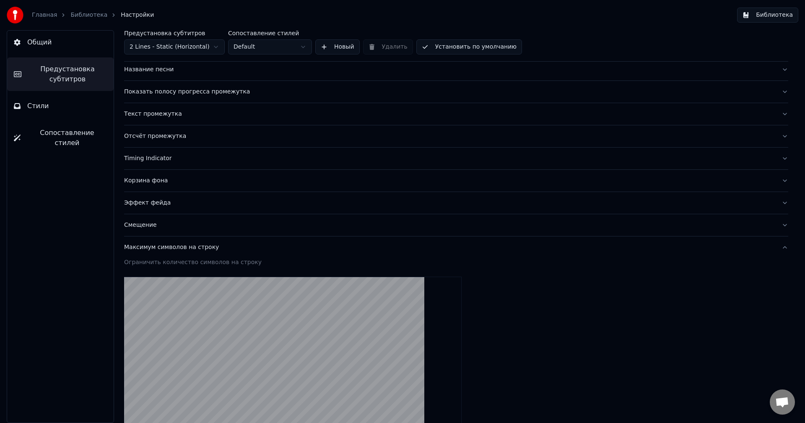
click at [140, 225] on div "Смещение" at bounding box center [449, 225] width 650 height 8
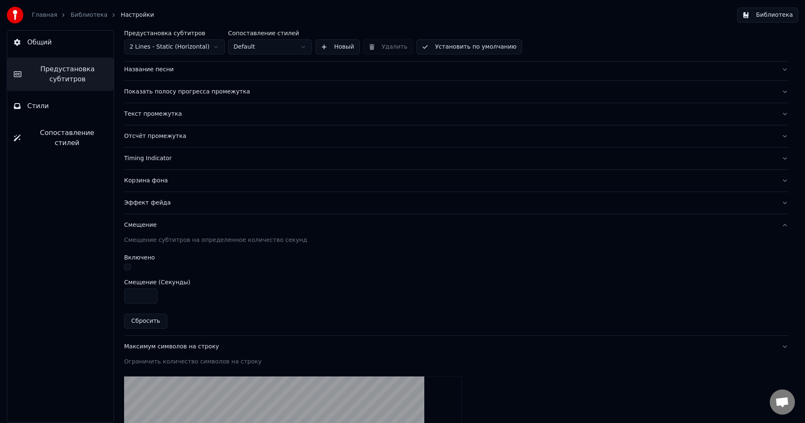
scroll to position [49, 0]
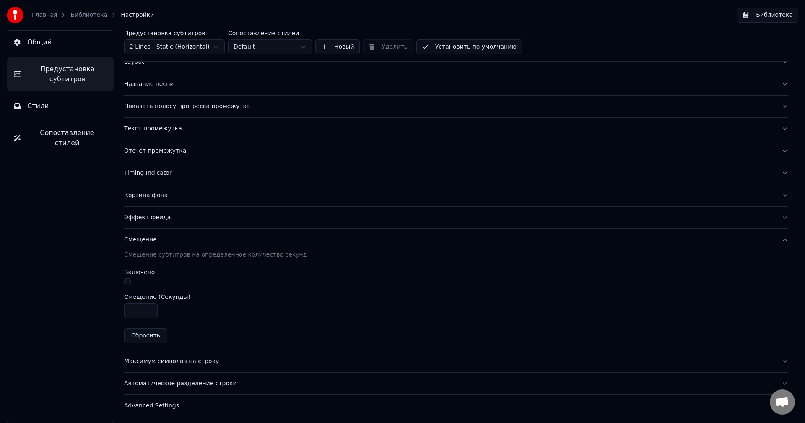
click at [141, 220] on div "Эффект фейда" at bounding box center [449, 217] width 650 height 8
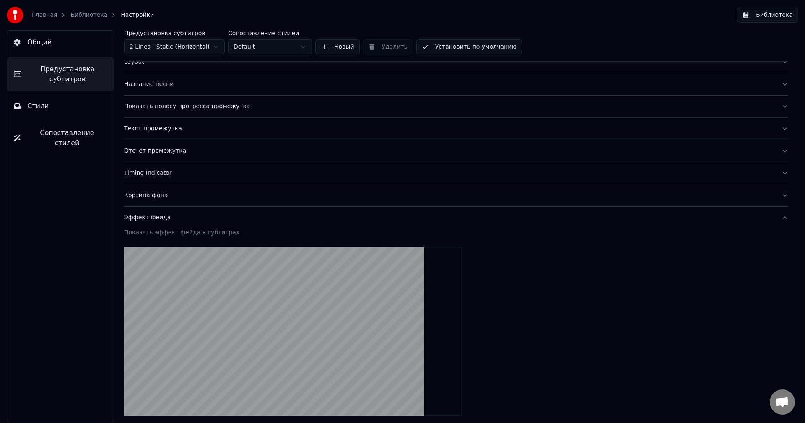
click at [150, 197] on div "Корзина фона" at bounding box center [449, 195] width 650 height 8
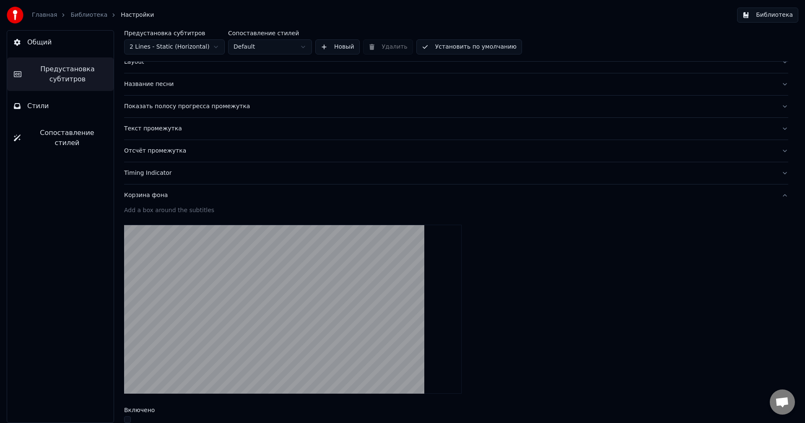
click at [144, 209] on div "Add a box around the subtitles" at bounding box center [456, 210] width 664 height 8
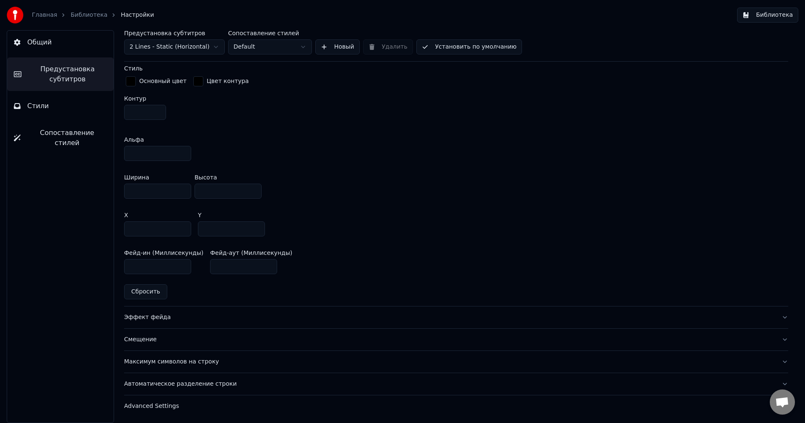
click at [159, 315] on div "Эффект фейда" at bounding box center [449, 317] width 650 height 8
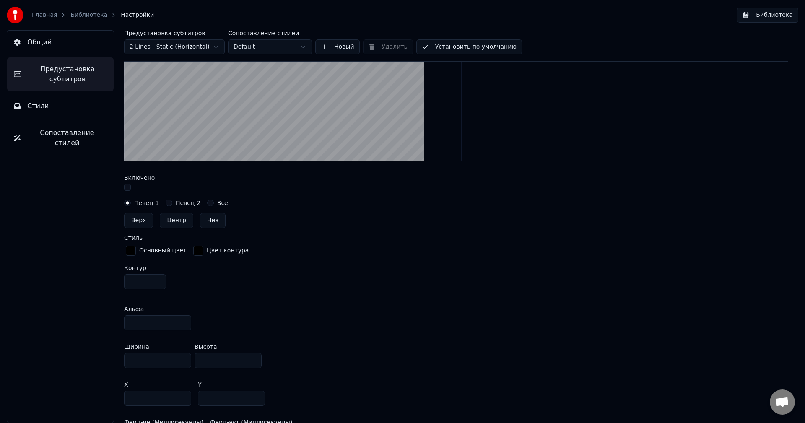
scroll to position [229, 0]
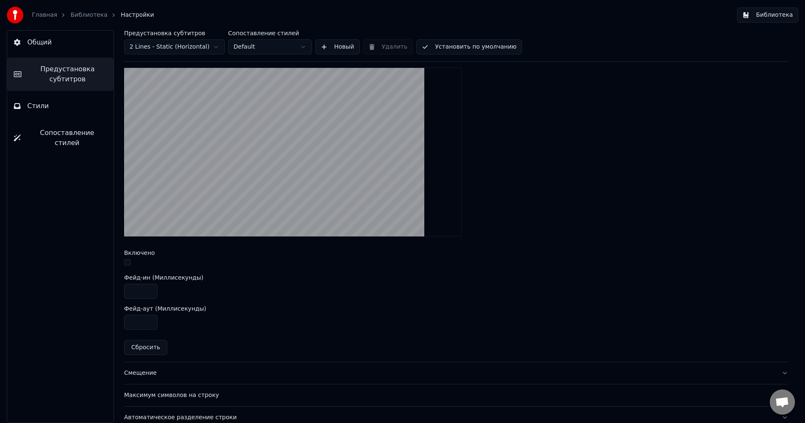
click at [130, 262] on button "button" at bounding box center [127, 262] width 7 height 7
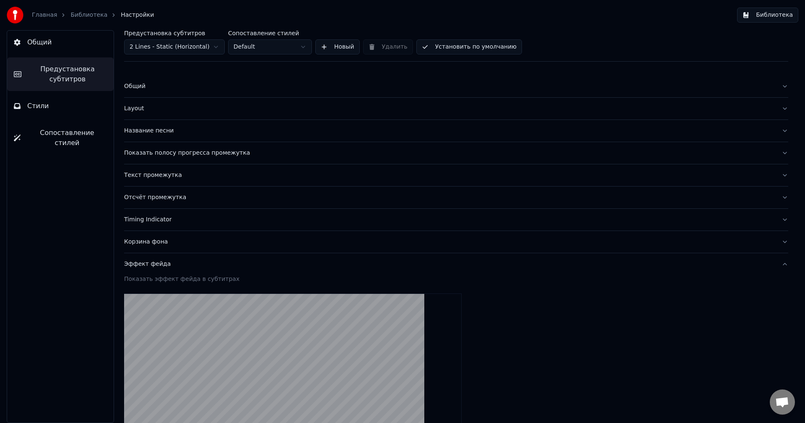
scroll to position [0, 0]
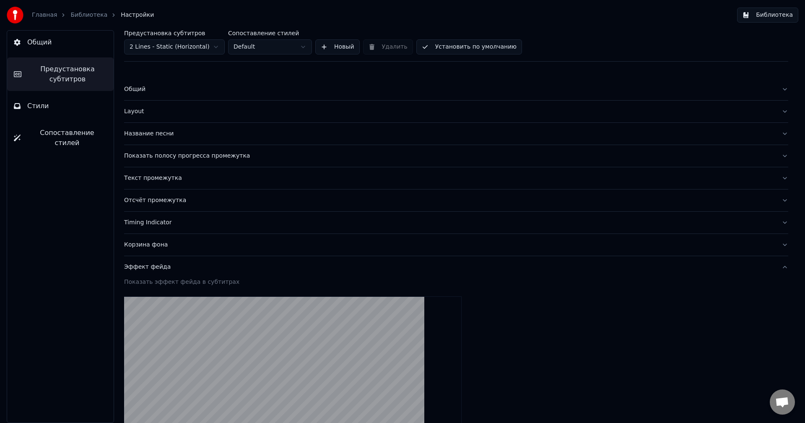
click at [155, 215] on button "Timing Indicator" at bounding box center [456, 223] width 664 height 22
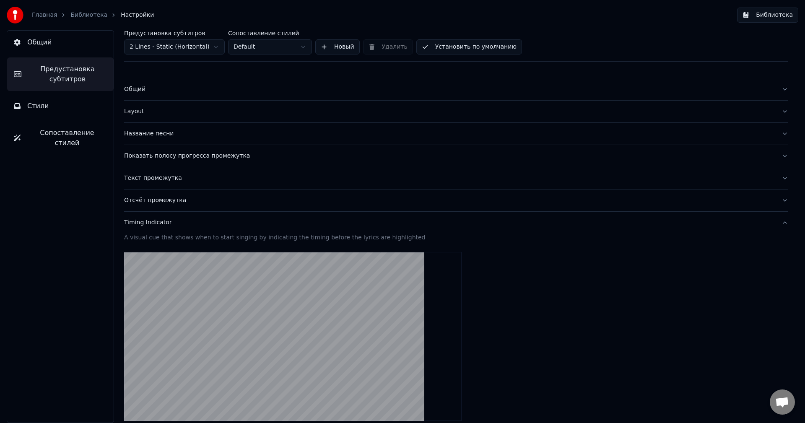
click at [155, 201] on div "Отсчёт промежутка" at bounding box center [449, 200] width 650 height 8
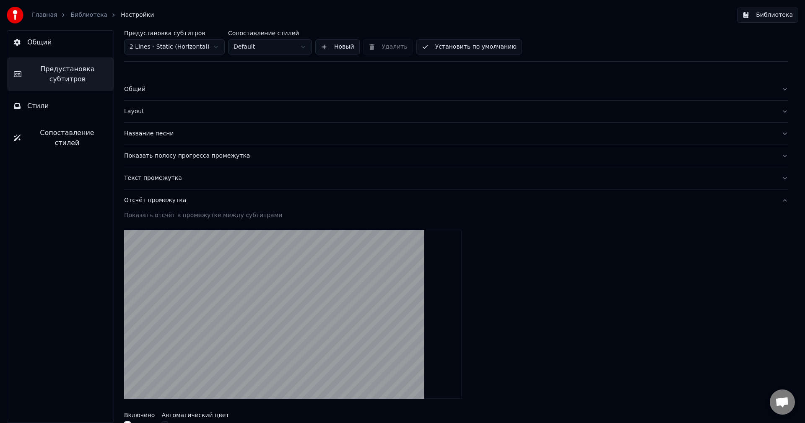
click at [155, 180] on div "Текст промежутка" at bounding box center [449, 178] width 650 height 8
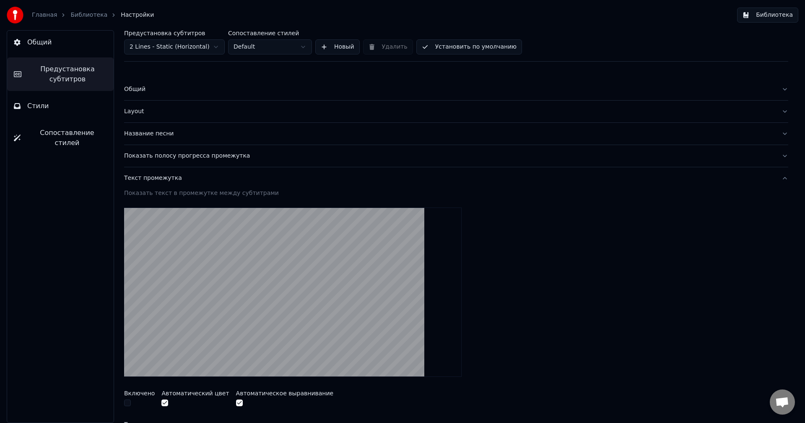
click at [155, 161] on button "Показать полосу прогресса промежутка" at bounding box center [456, 156] width 664 height 22
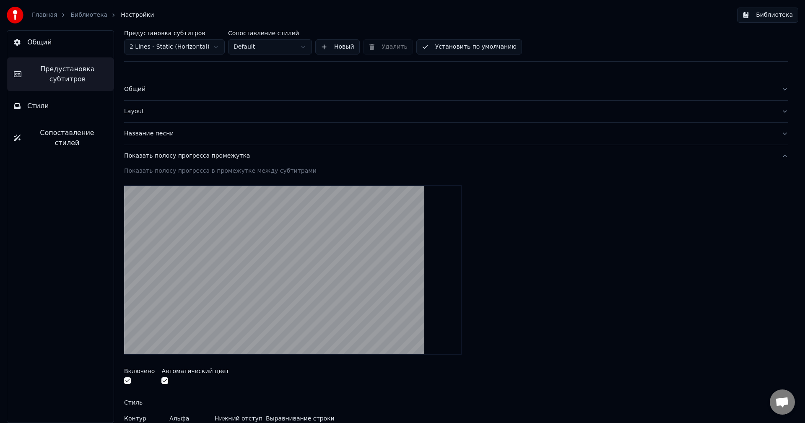
click at [149, 131] on div "Название песни" at bounding box center [449, 134] width 650 height 8
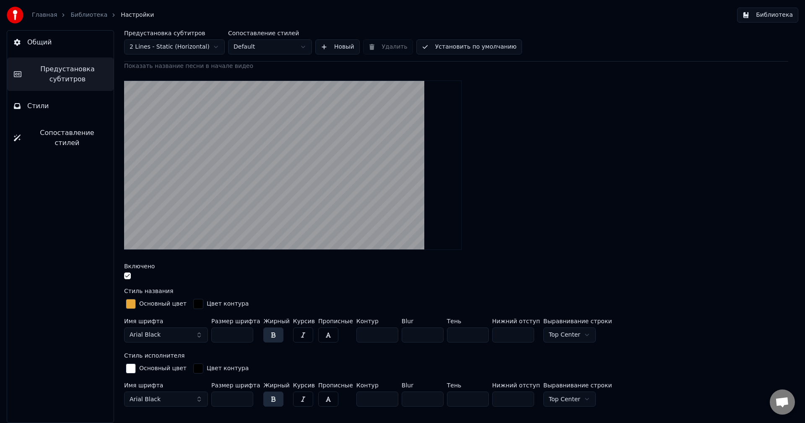
scroll to position [84, 0]
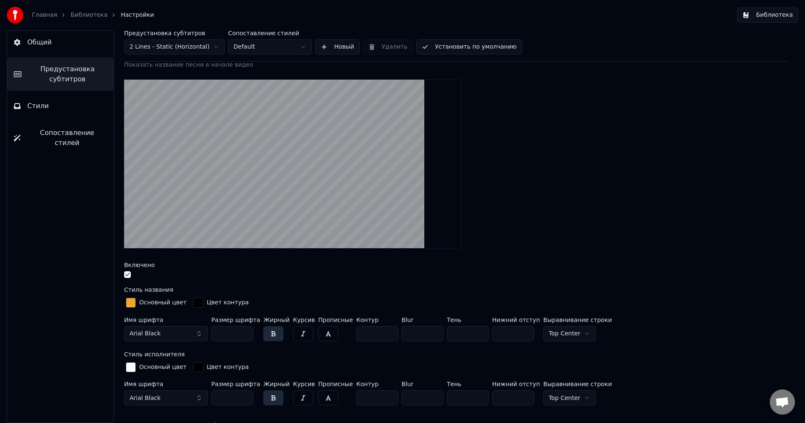
click at [127, 303] on div "button" at bounding box center [131, 303] width 10 height 10
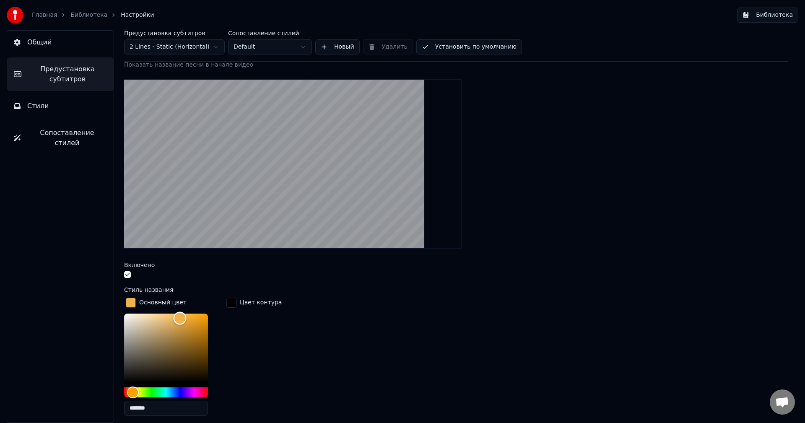
type input "*******"
drag, startPoint x: 186, startPoint y: 319, endPoint x: 180, endPoint y: 317, distance: 6.4
click at [180, 317] on div "Color" at bounding box center [180, 317] width 13 height 13
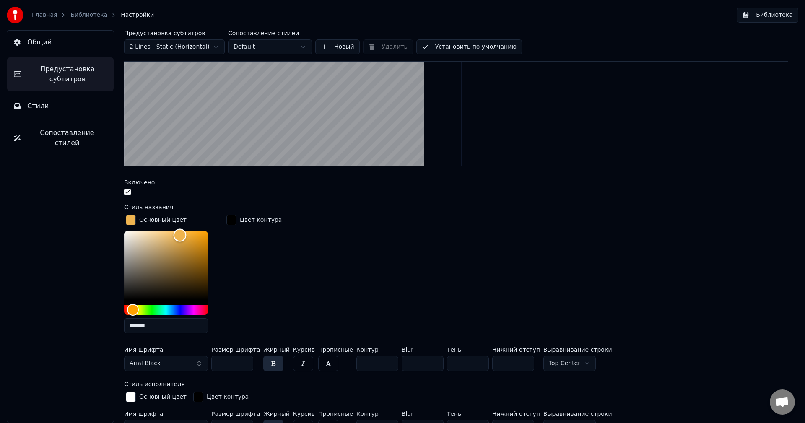
scroll to position [168, 0]
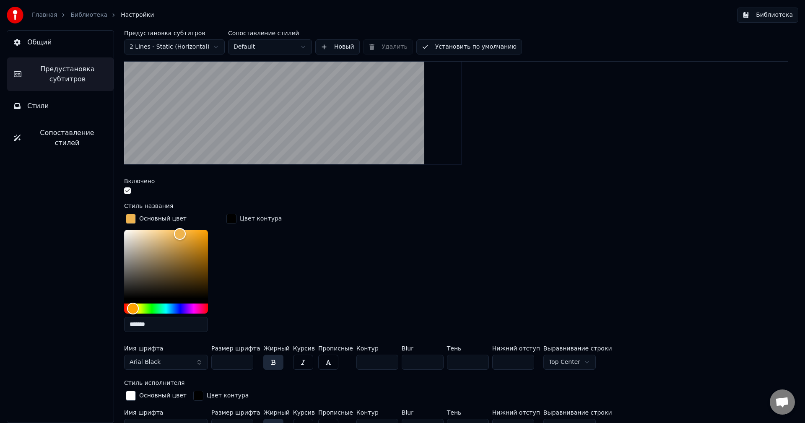
drag, startPoint x: 158, startPoint y: 323, endPoint x: 126, endPoint y: 327, distance: 32.2
click at [126, 327] on input "*******" at bounding box center [166, 324] width 84 height 15
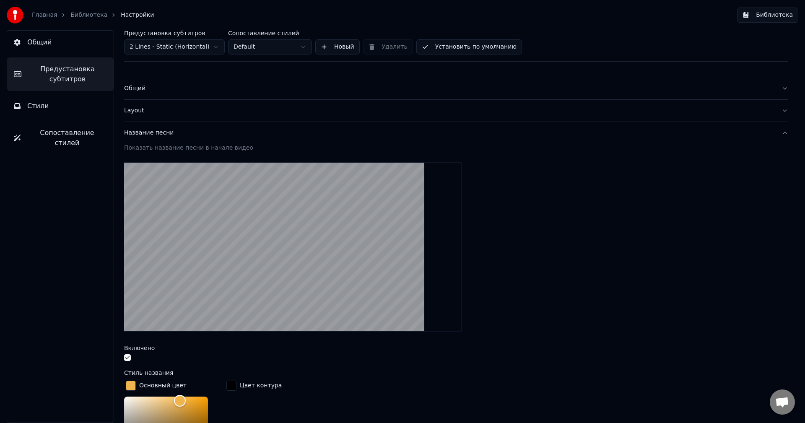
scroll to position [0, 0]
click at [133, 88] on div "Общий" at bounding box center [449, 89] width 650 height 8
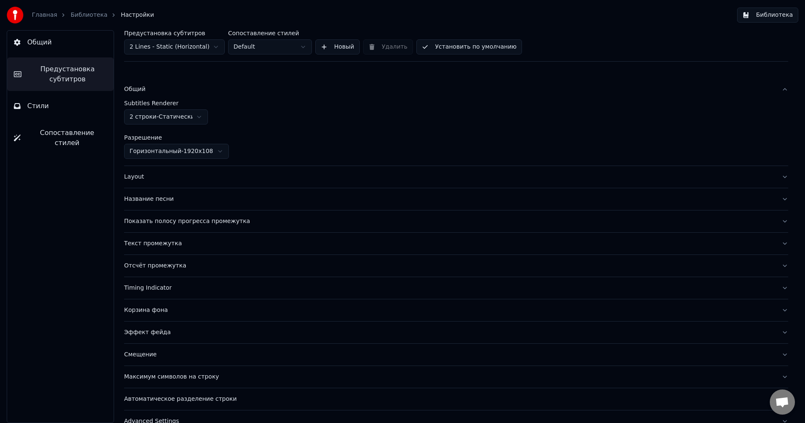
click at [143, 175] on div "Layout" at bounding box center [449, 177] width 650 height 8
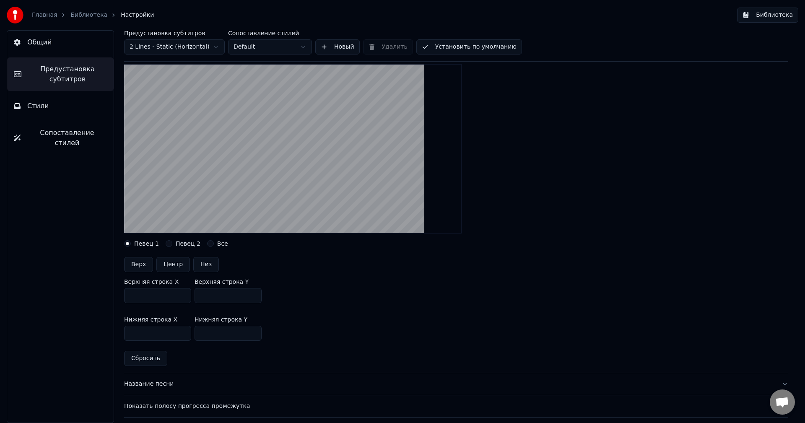
scroll to position [84, 0]
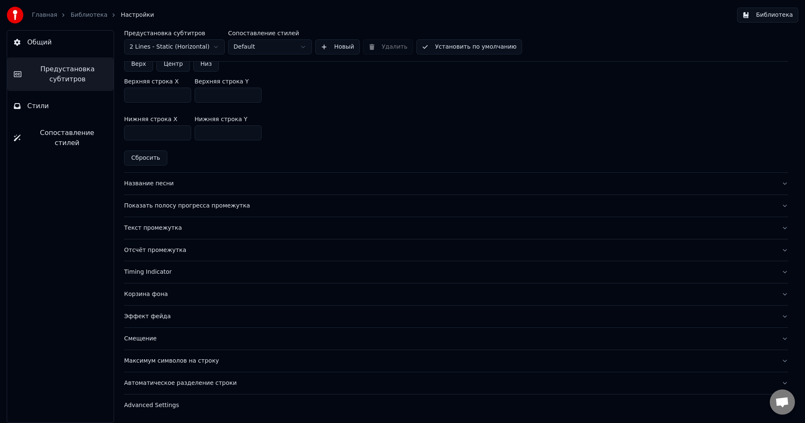
click at [149, 241] on button "Отсчёт промежутка" at bounding box center [456, 250] width 664 height 22
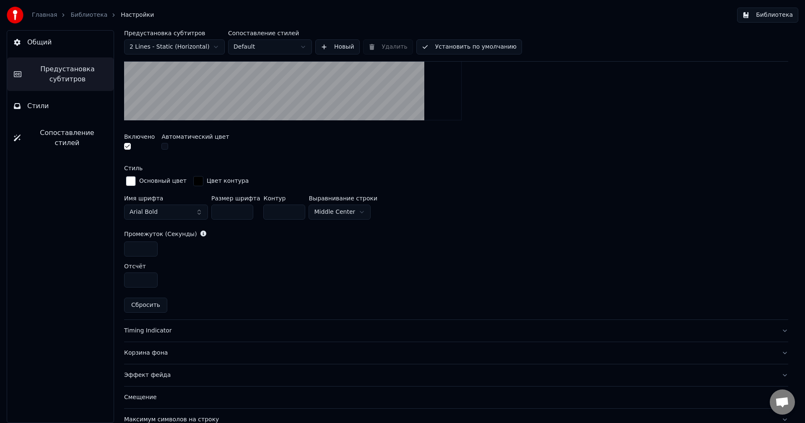
scroll to position [336, 0]
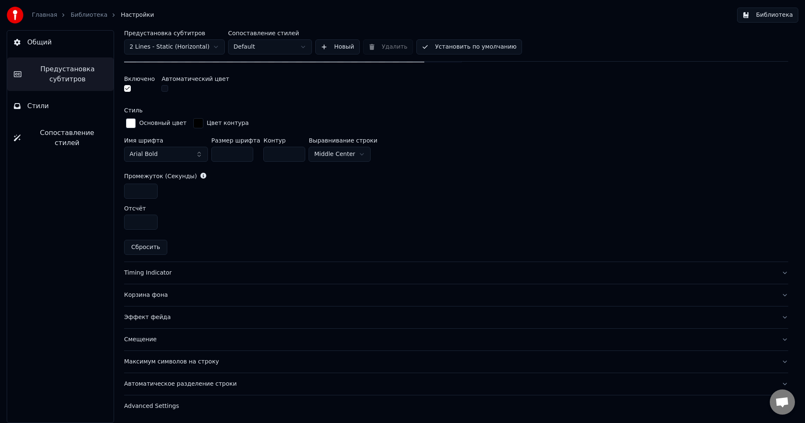
click at [156, 269] on div "Timing Indicator" at bounding box center [449, 273] width 650 height 8
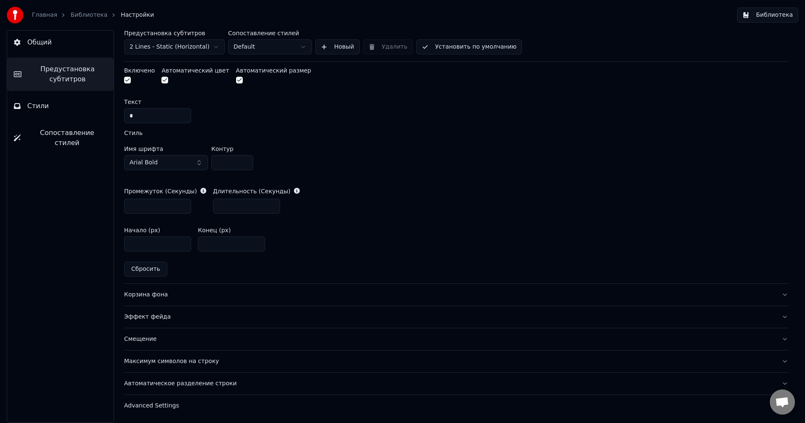
click at [162, 292] on div "Корзина фона" at bounding box center [449, 294] width 650 height 8
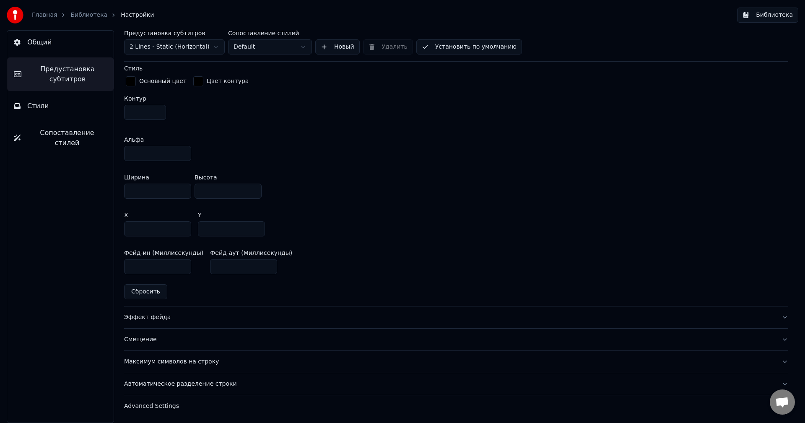
click at [156, 311] on button "Эффект фейда" at bounding box center [456, 317] width 664 height 22
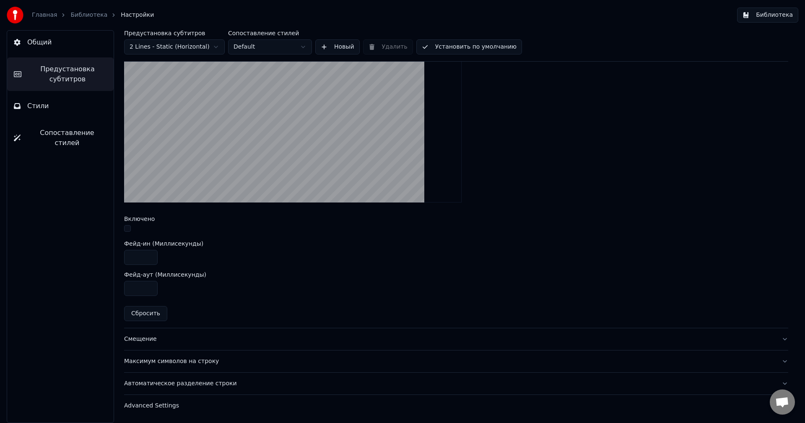
click at [154, 336] on div "Смещение" at bounding box center [449, 339] width 650 height 8
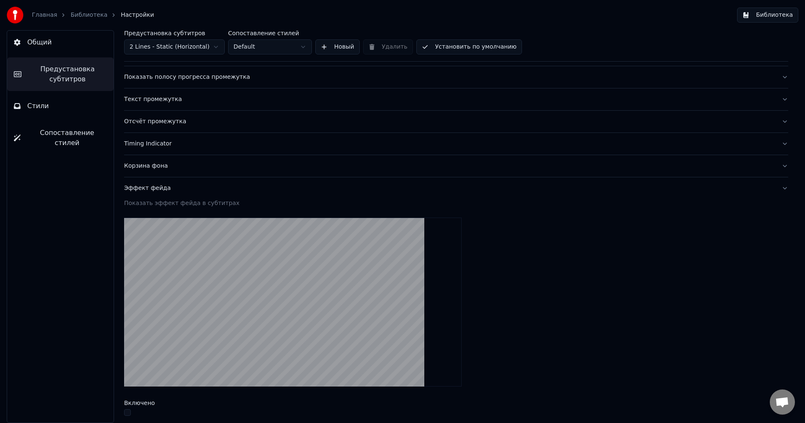
scroll to position [49, 0]
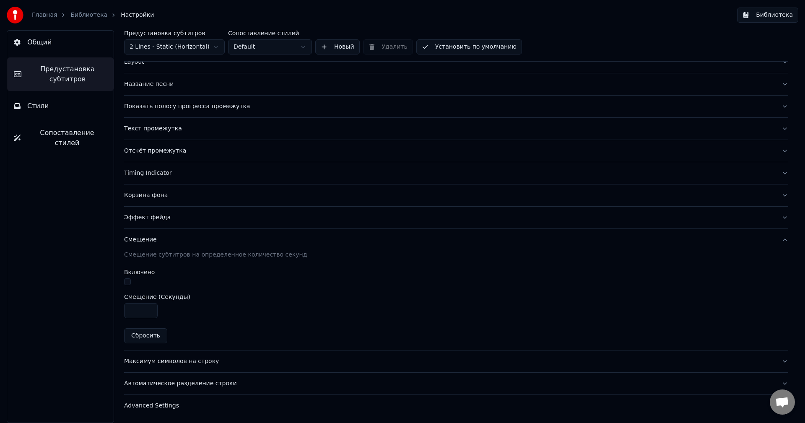
click at [150, 358] on div "Максимум символов на строку" at bounding box center [449, 361] width 650 height 8
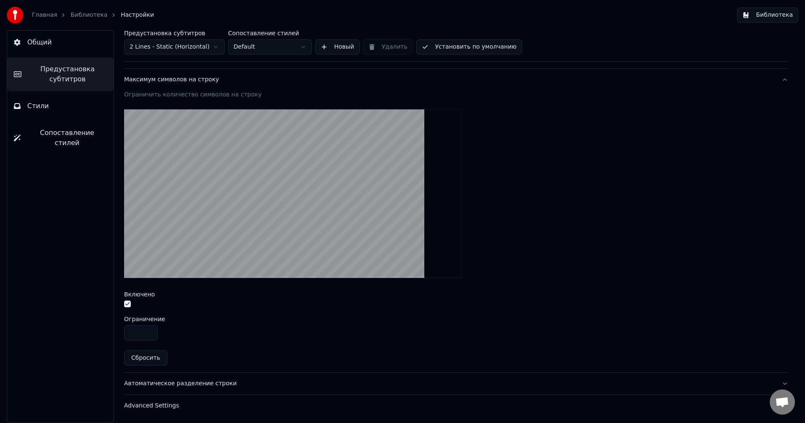
click at [150, 378] on button "Автоматическое разделение строки" at bounding box center [456, 384] width 664 height 22
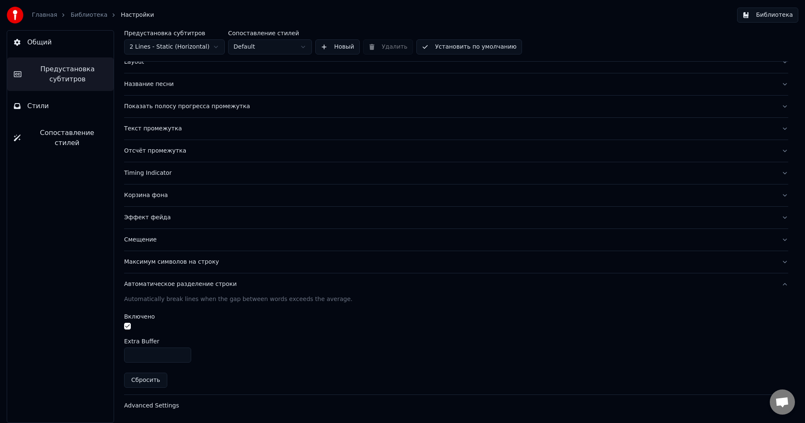
click at [147, 399] on button "Advanced Settings" at bounding box center [456, 406] width 664 height 22
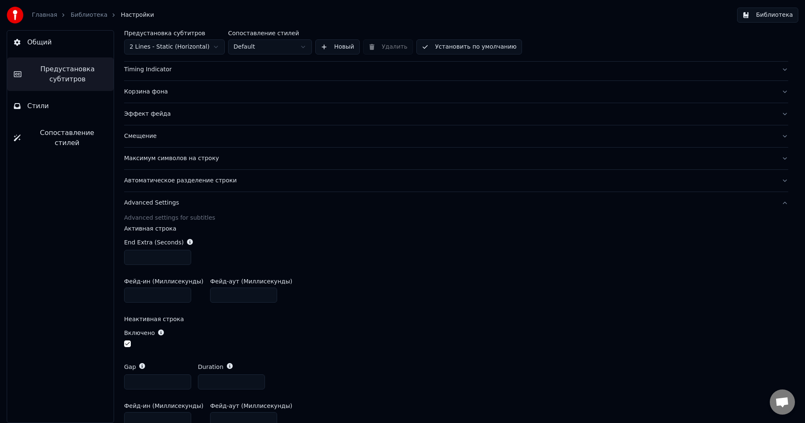
scroll to position [195, 0]
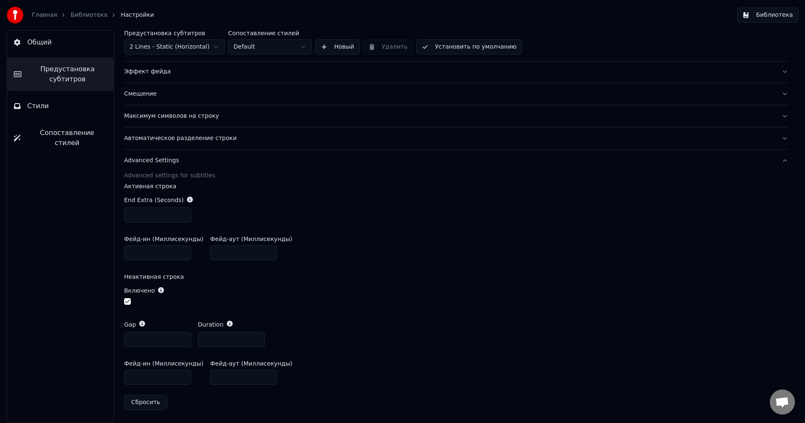
click at [68, 119] on div "Общий Предустановка субтитров Стили Сопоставление стилей" at bounding box center [60, 226] width 107 height 393
click at [73, 104] on button "Стили" at bounding box center [60, 105] width 106 height 23
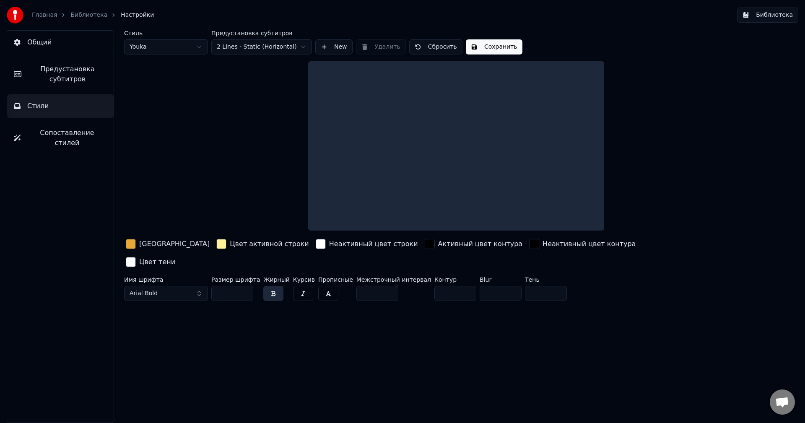
scroll to position [0, 0]
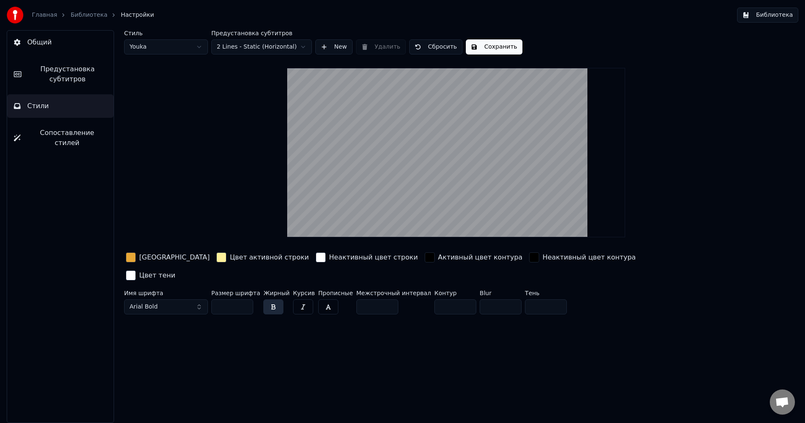
click at [155, 257] on div "[GEOGRAPHIC_DATA]" at bounding box center [174, 257] width 70 height 10
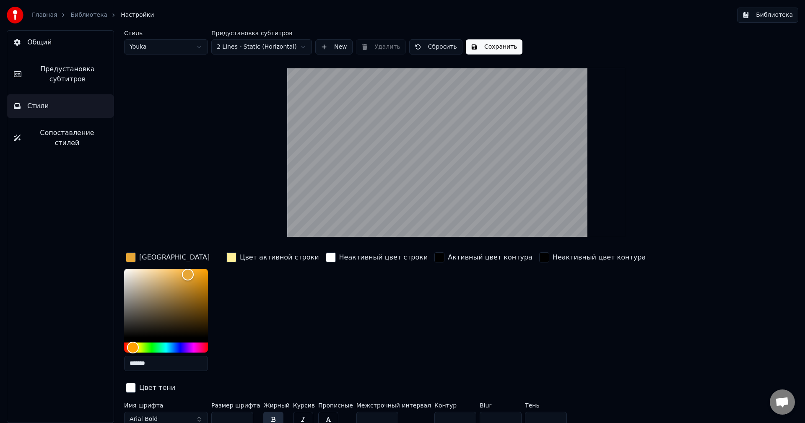
drag, startPoint x: 140, startPoint y: 367, endPoint x: 104, endPoint y: 378, distance: 36.9
click at [106, 377] on div "Общий Предустановка субтитров Стили Сопоставление стилей Стиль Youka Предустано…" at bounding box center [402, 226] width 805 height 393
paste input "text"
type input "*******"
click at [234, 253] on div "button" at bounding box center [231, 257] width 10 height 10
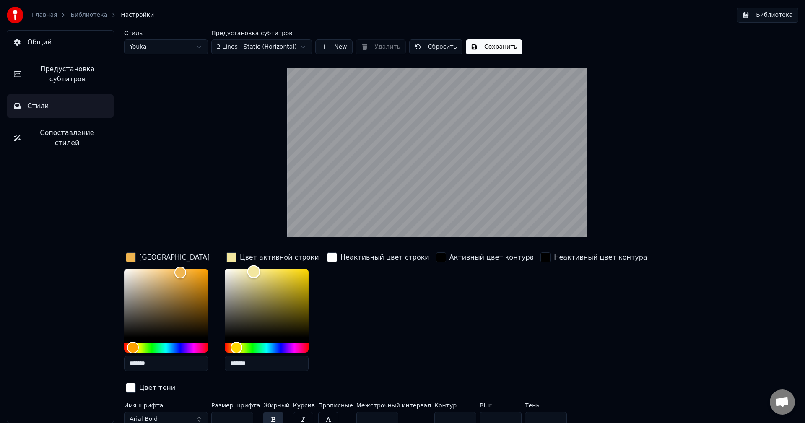
type input "*******"
click at [251, 269] on div "Color" at bounding box center [250, 270] width 13 height 13
click at [336, 306] on div "Неактивный цвет строки" at bounding box center [378, 314] width 106 height 127
click at [488, 44] on button "Сохранить" at bounding box center [494, 46] width 57 height 15
click at [86, 95] on button "Стили" at bounding box center [60, 105] width 106 height 23
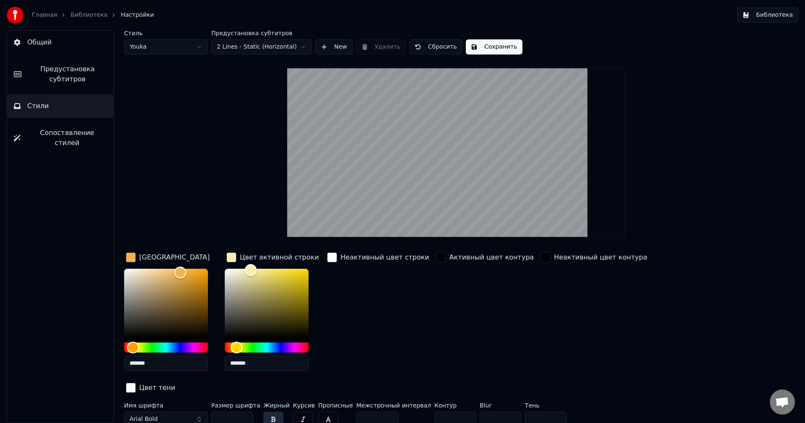
click at [84, 61] on button "Предустановка субтитров" at bounding box center [60, 74] width 106 height 34
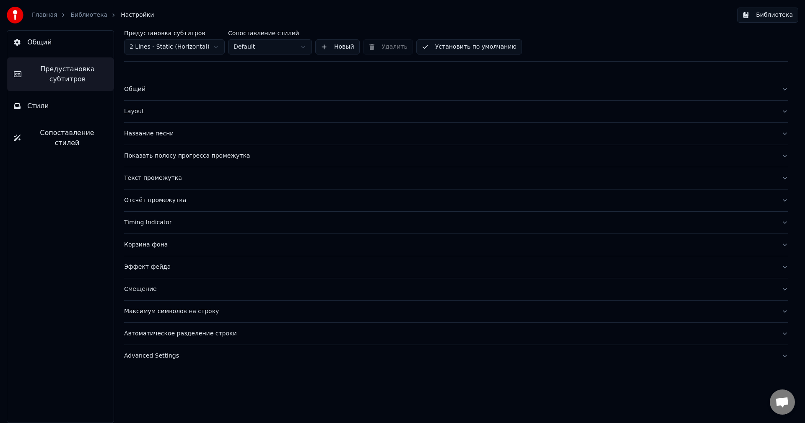
click at [148, 308] on div "Максимум символов на строку" at bounding box center [449, 311] width 650 height 8
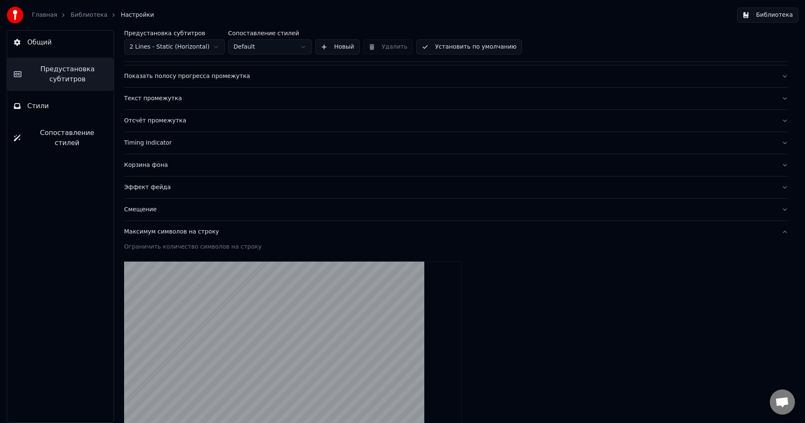
scroll to position [84, 0]
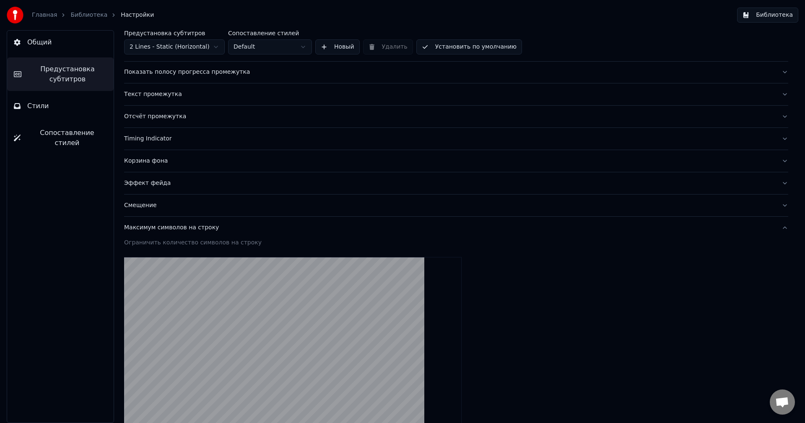
click at [160, 206] on div "Смещение" at bounding box center [449, 205] width 650 height 8
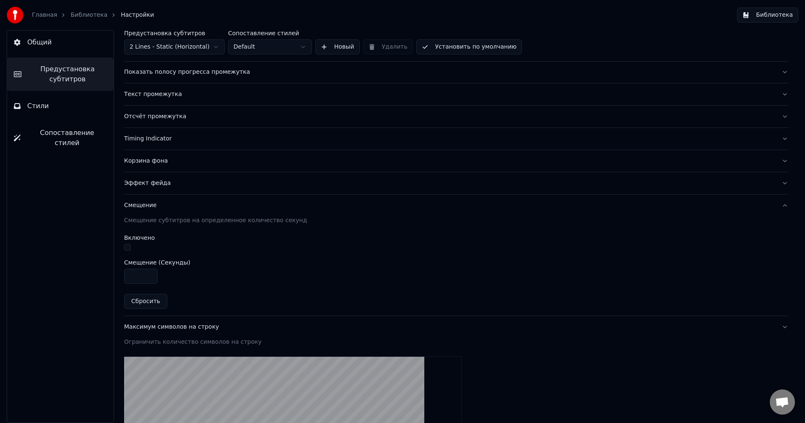
scroll to position [49, 0]
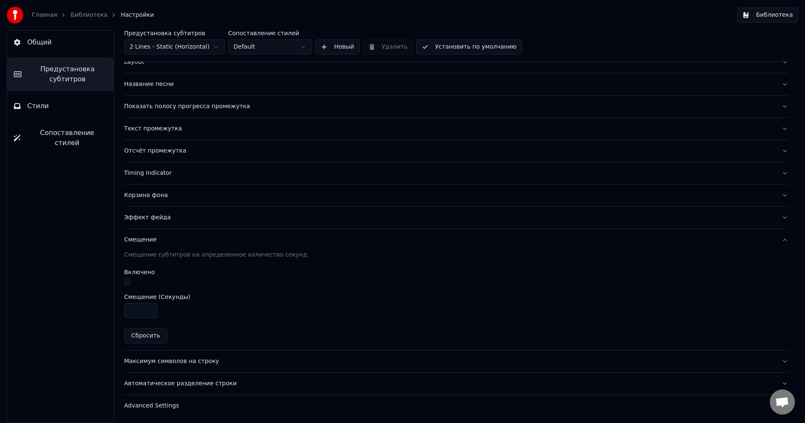
click at [158, 221] on div "Эффект фейда" at bounding box center [449, 217] width 650 height 8
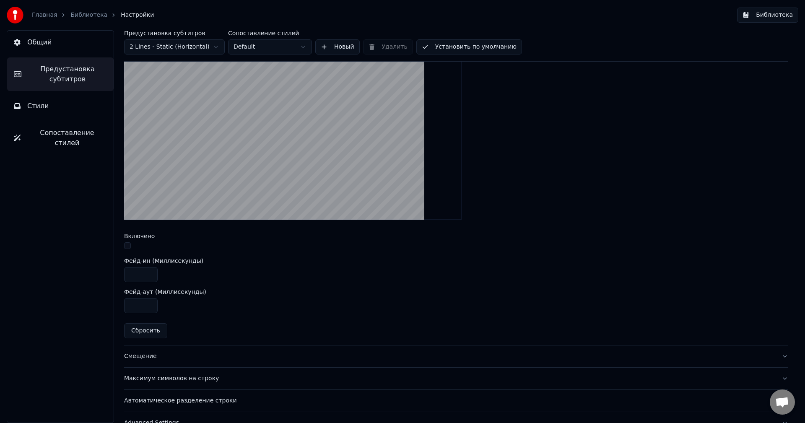
scroll to position [133, 0]
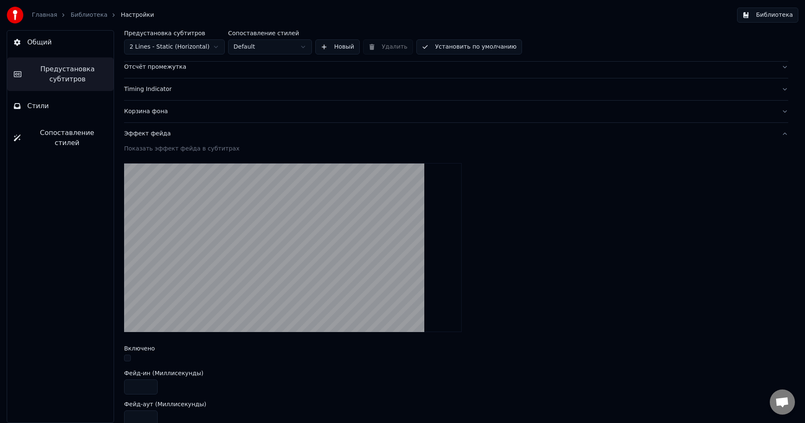
click at [153, 117] on button "Корзина фона" at bounding box center [456, 112] width 664 height 22
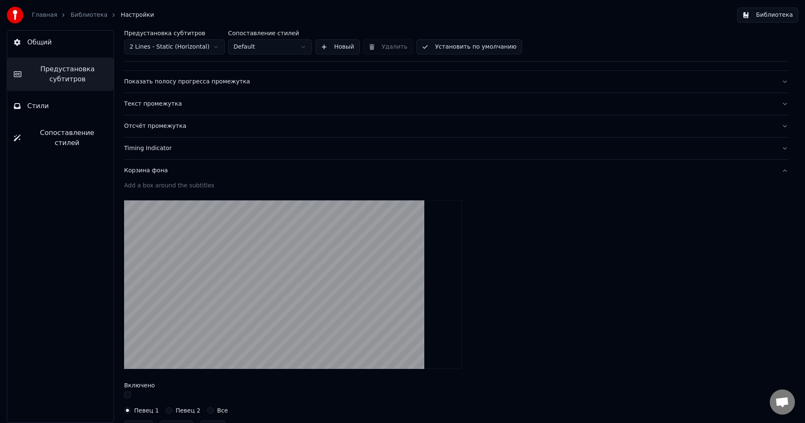
scroll to position [0, 0]
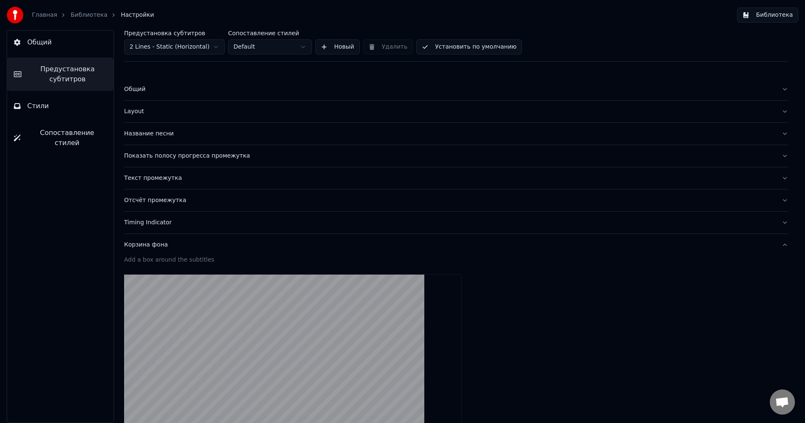
click at [153, 223] on div "Timing Indicator" at bounding box center [449, 222] width 650 height 8
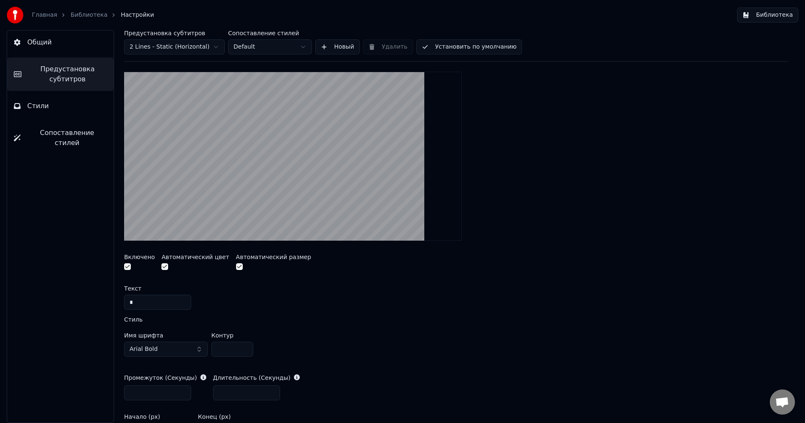
scroll to position [210, 0]
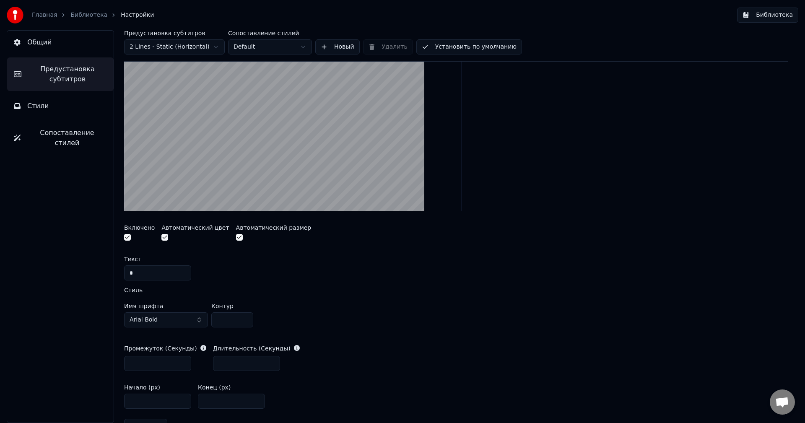
click at [163, 241] on button "button" at bounding box center [164, 237] width 7 height 7
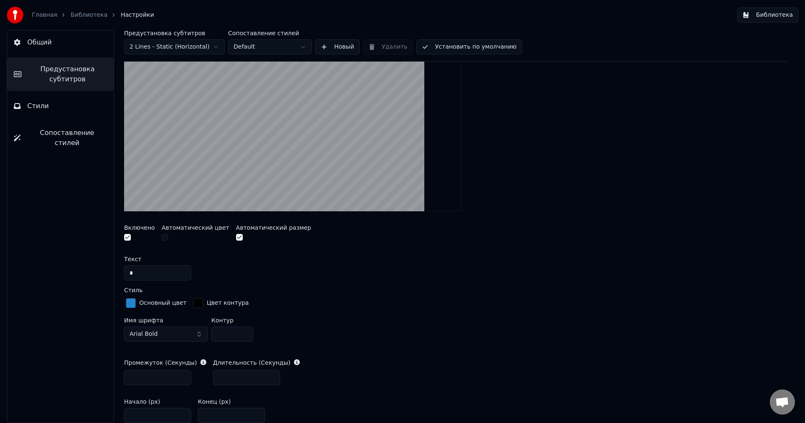
click at [163, 239] on button "button" at bounding box center [164, 237] width 7 height 7
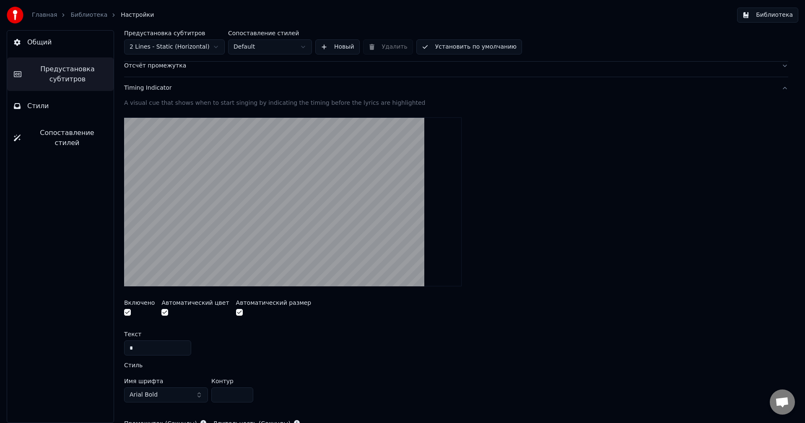
scroll to position [0, 0]
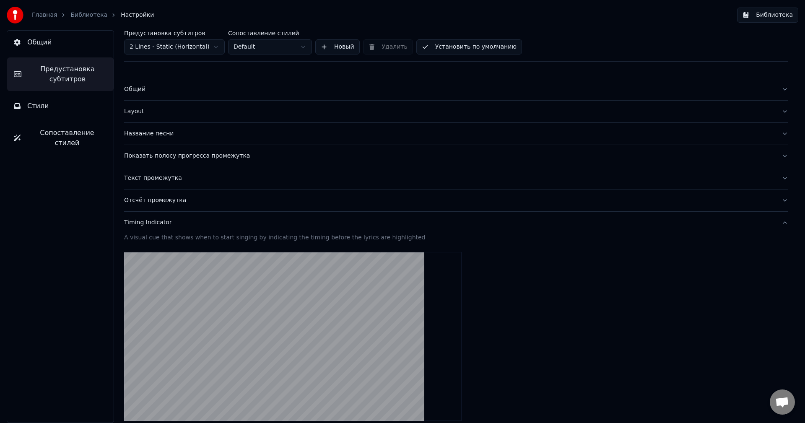
type input "**"
click at [166, 198] on div "Отсчёт промежутка" at bounding box center [449, 200] width 650 height 8
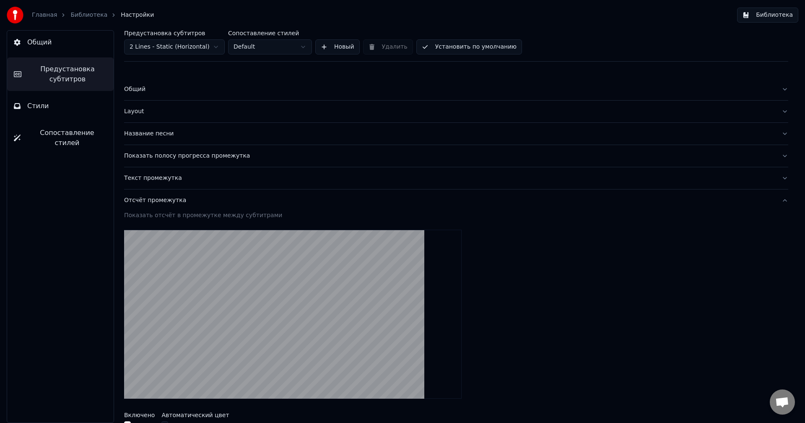
click at [70, 34] on button "Общий" at bounding box center [60, 42] width 106 height 23
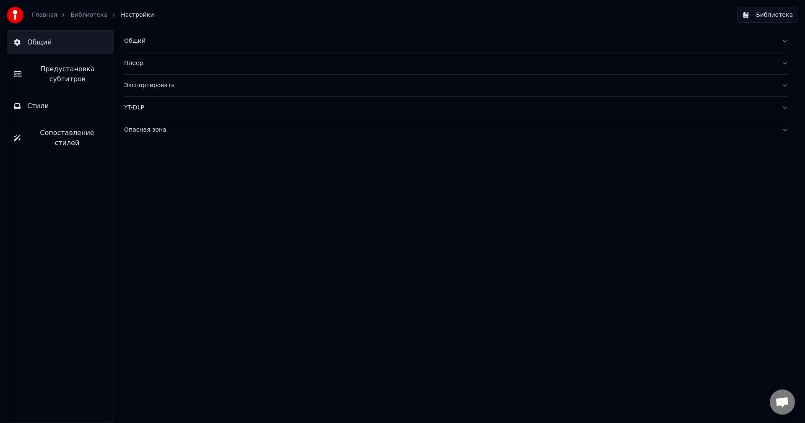
click at [139, 49] on button "Общий" at bounding box center [456, 41] width 664 height 22
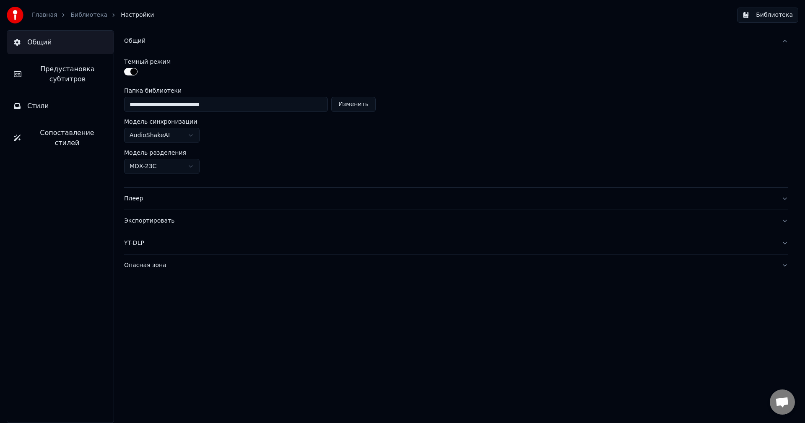
click at [129, 201] on div "Плеер" at bounding box center [449, 198] width 650 height 8
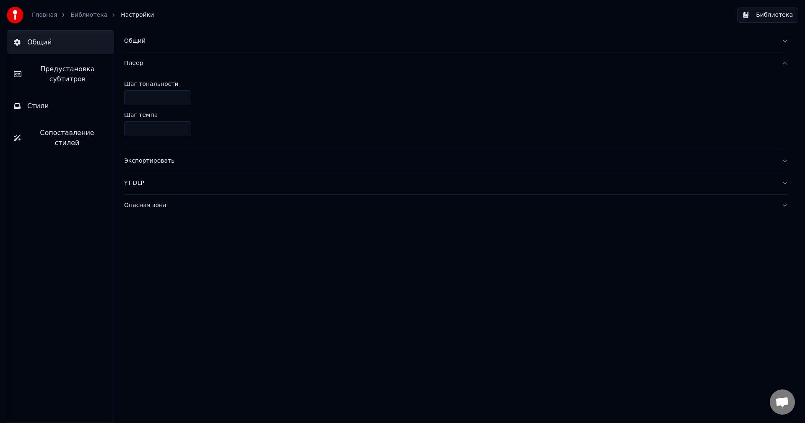
click at [145, 161] on div "Экспортировать" at bounding box center [449, 161] width 650 height 8
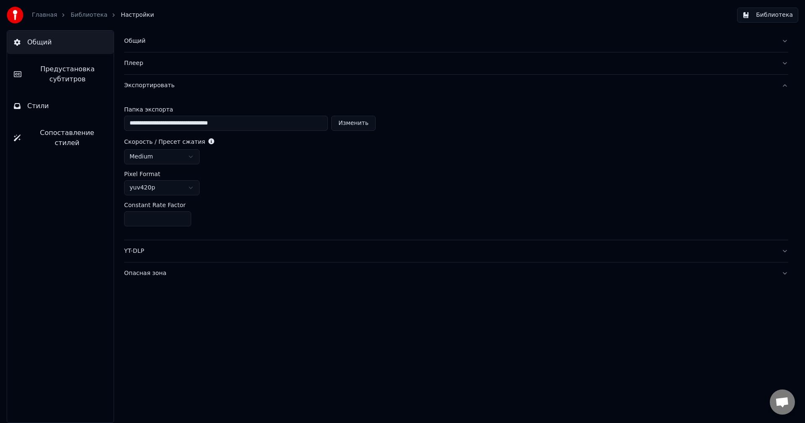
click at [137, 247] on div "YT-DLP" at bounding box center [449, 251] width 650 height 8
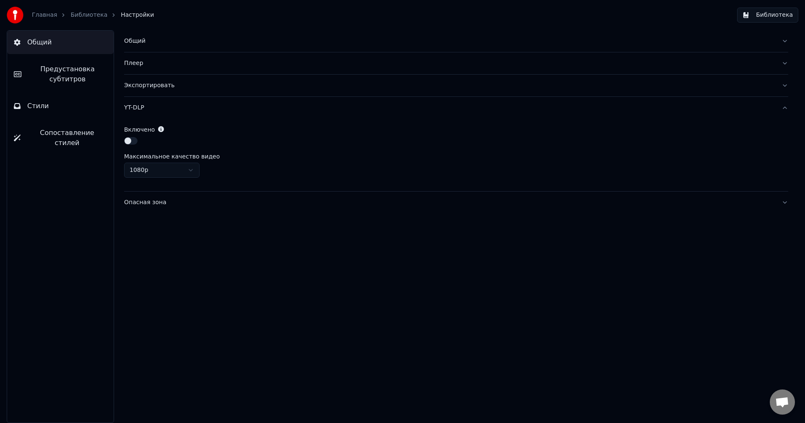
click at [143, 200] on div "Опасная зона" at bounding box center [449, 202] width 650 height 8
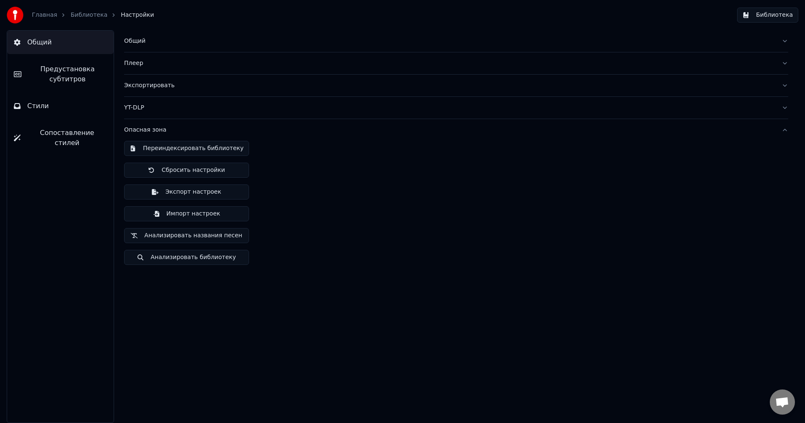
click at [64, 75] on span "Предустановка субтитров" at bounding box center [67, 74] width 79 height 20
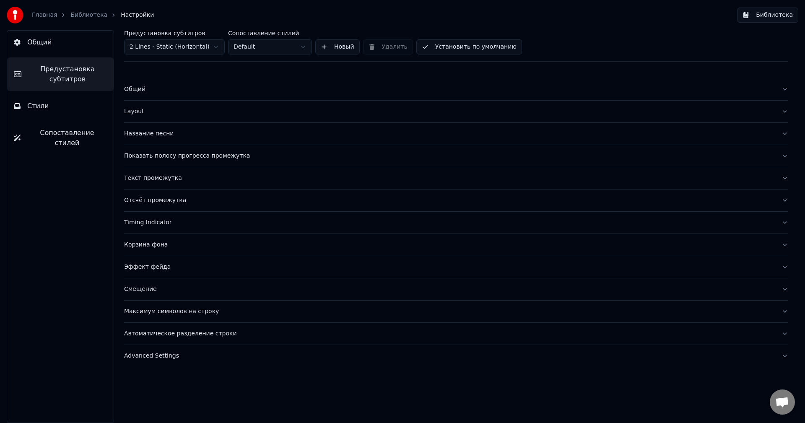
click at [122, 86] on div "Предустановка субтитров 2 Lines - Static (Horizontal) Сопоставление стилей Defa…" at bounding box center [455, 226] width 697 height 393
click at [132, 86] on div "Общий" at bounding box center [449, 89] width 650 height 8
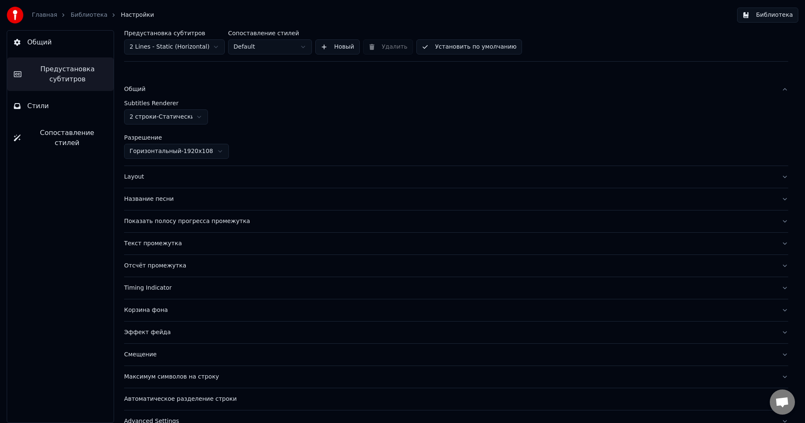
click at [139, 176] on div "Layout" at bounding box center [449, 177] width 650 height 8
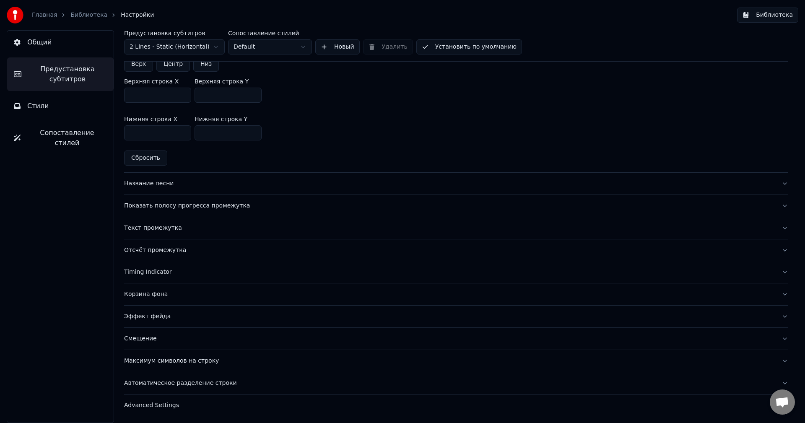
click at [138, 184] on div "Название песни" at bounding box center [449, 183] width 650 height 8
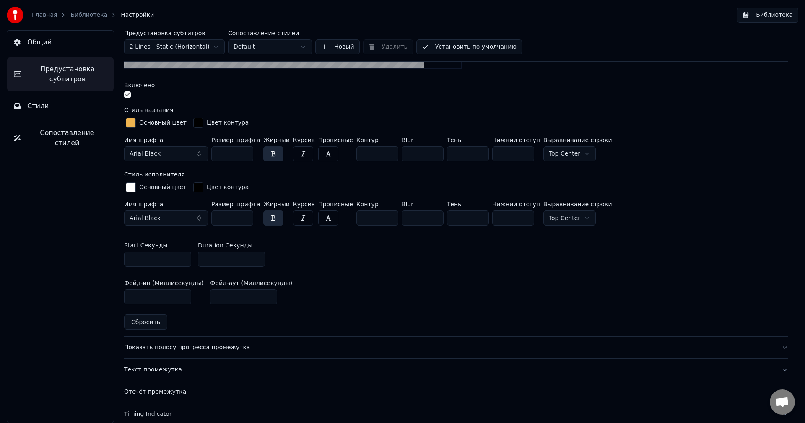
scroll to position [347, 0]
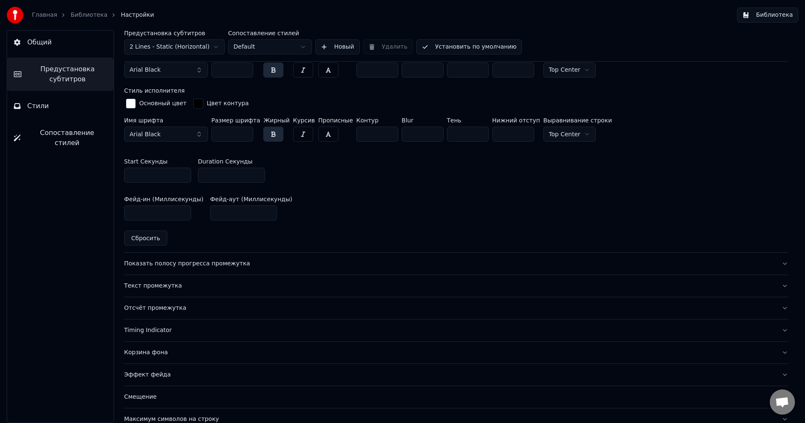
click at [154, 266] on div "Показать полосу прогресса промежутка" at bounding box center [449, 263] width 650 height 8
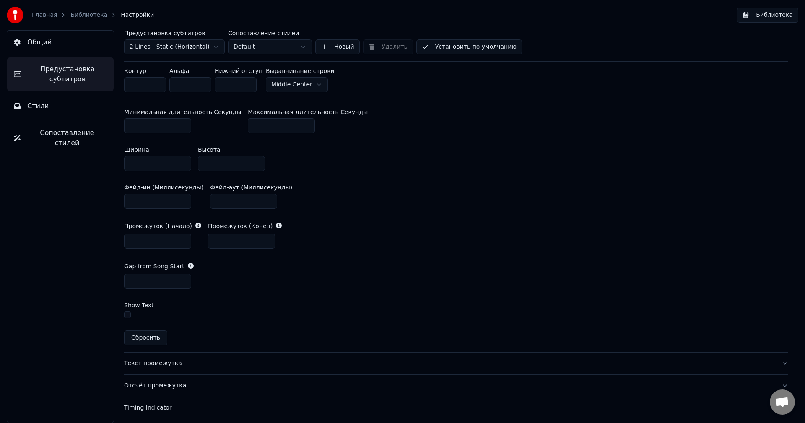
click at [147, 363] on div "Текст промежутка" at bounding box center [449, 363] width 650 height 8
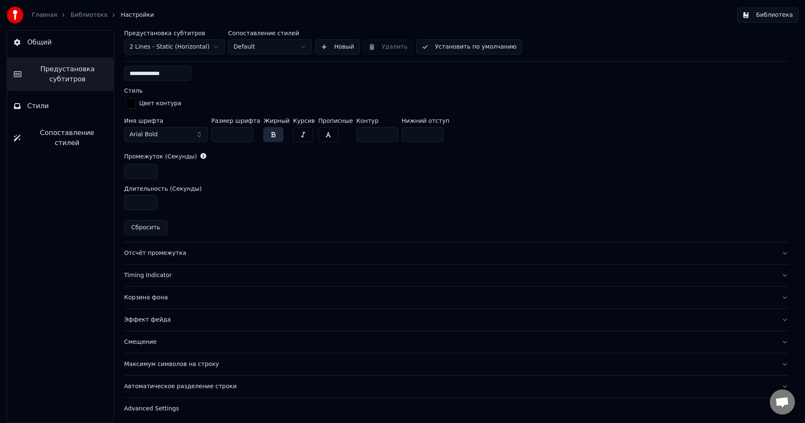
scroll to position [367, 0]
click at [145, 249] on div "Отсчёт промежутка" at bounding box center [449, 250] width 650 height 8
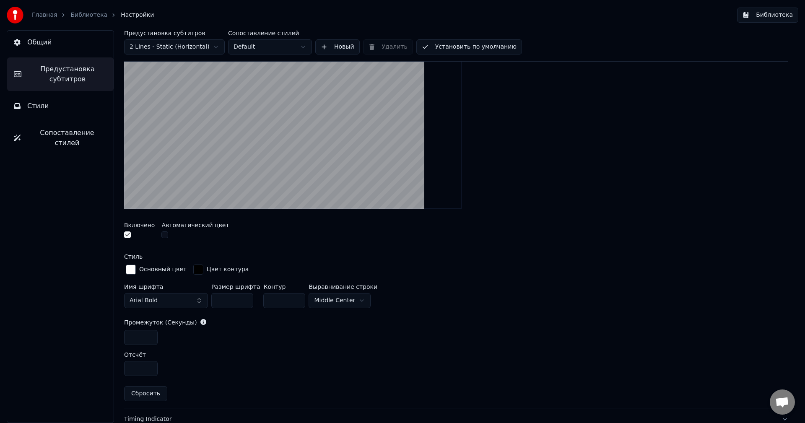
scroll to position [336, 0]
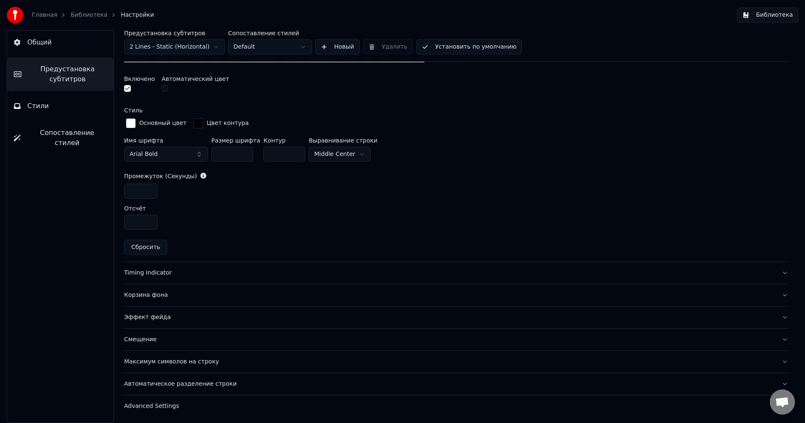
click at [155, 281] on button "Timing Indicator" at bounding box center [456, 273] width 664 height 22
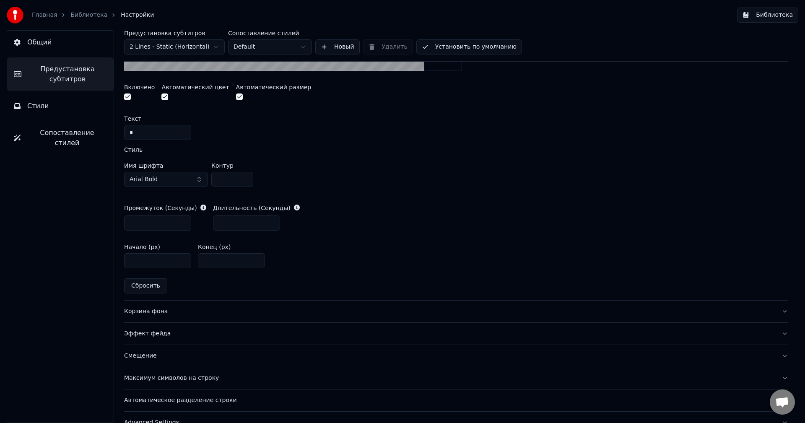
scroll to position [367, 0]
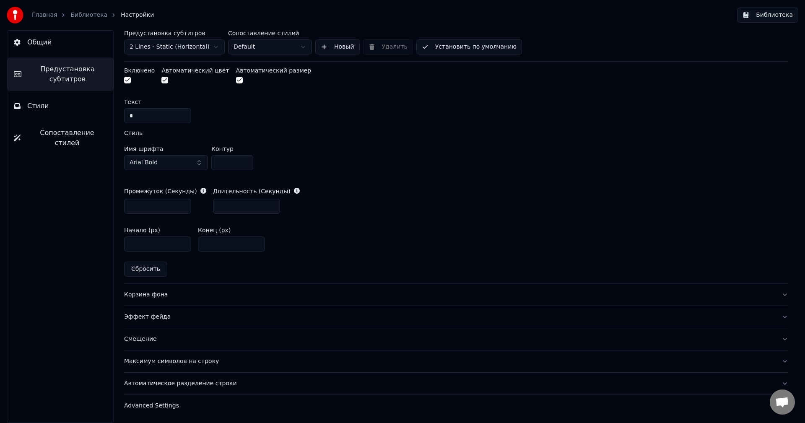
click at [160, 295] on div "Корзина фона" at bounding box center [449, 294] width 650 height 8
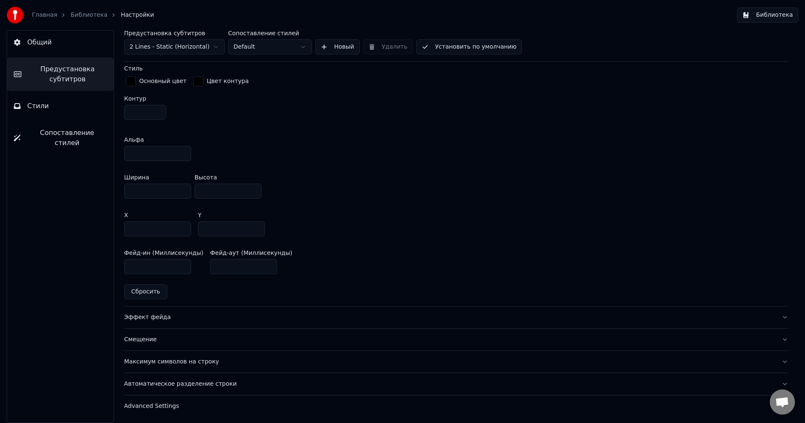
click at [142, 319] on div "Эффект фейда" at bounding box center [449, 317] width 650 height 8
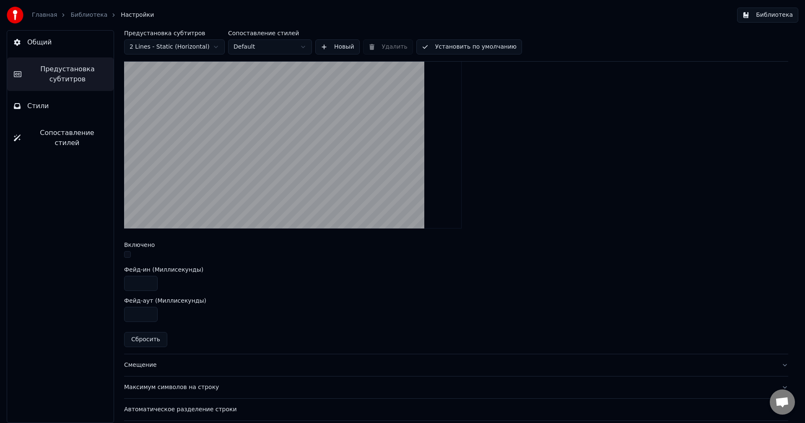
scroll to position [263, 0]
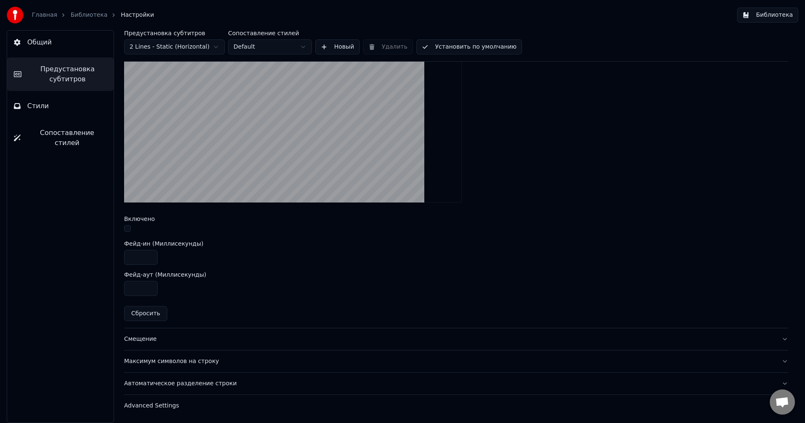
click at [155, 333] on button "Смещение" at bounding box center [456, 339] width 664 height 22
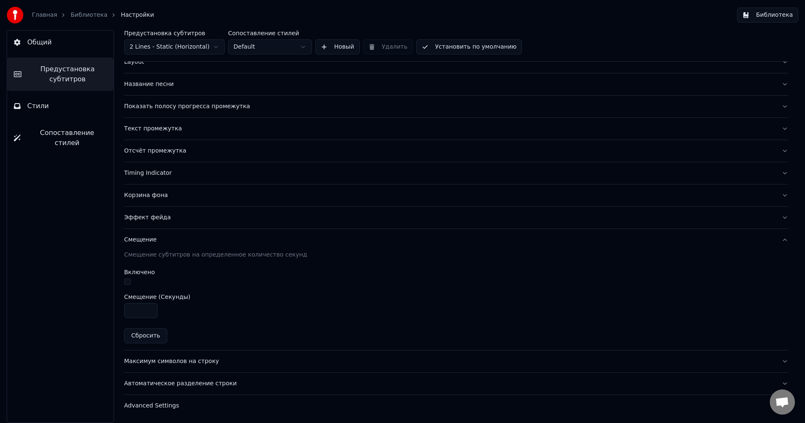
click at [149, 364] on div "Максимум символов на строку" at bounding box center [449, 361] width 650 height 8
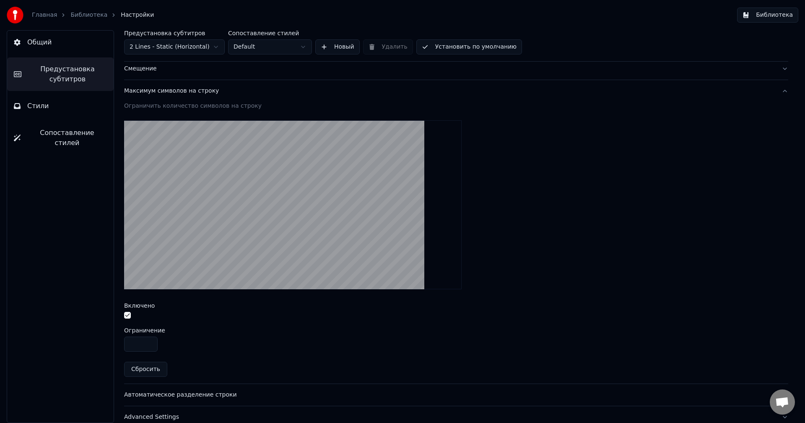
scroll to position [232, 0]
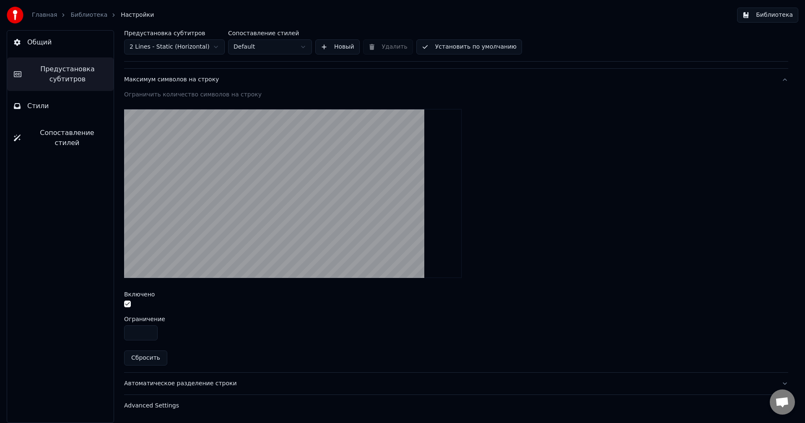
click at [155, 378] on button "Автоматическое разделение строки" at bounding box center [456, 384] width 664 height 22
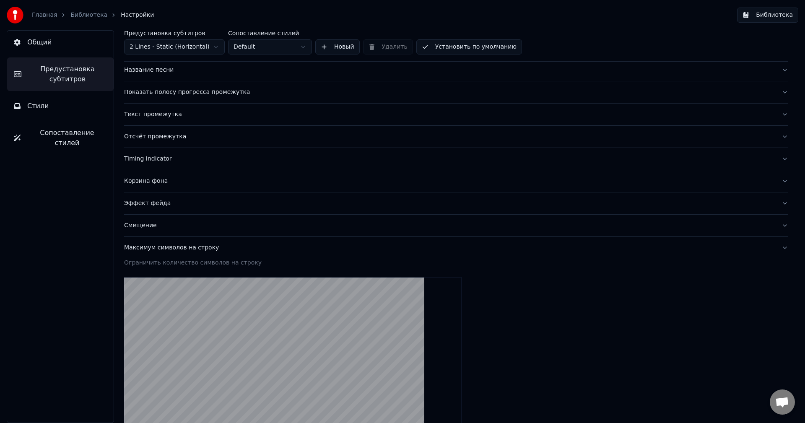
scroll to position [49, 0]
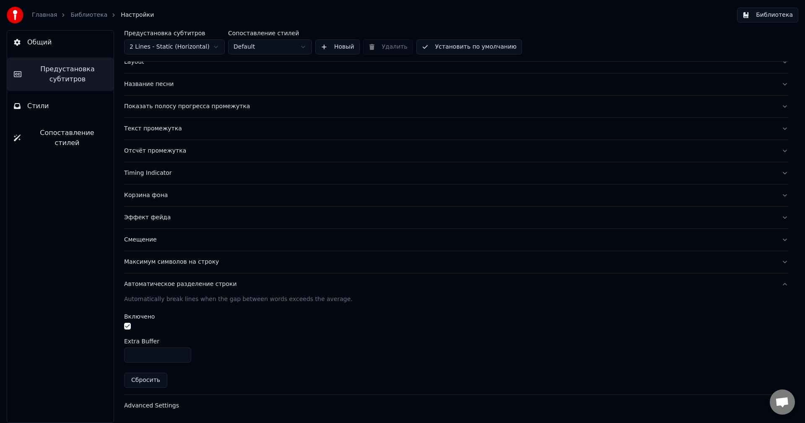
click at [168, 395] on button "Advanced Settings" at bounding box center [456, 406] width 664 height 22
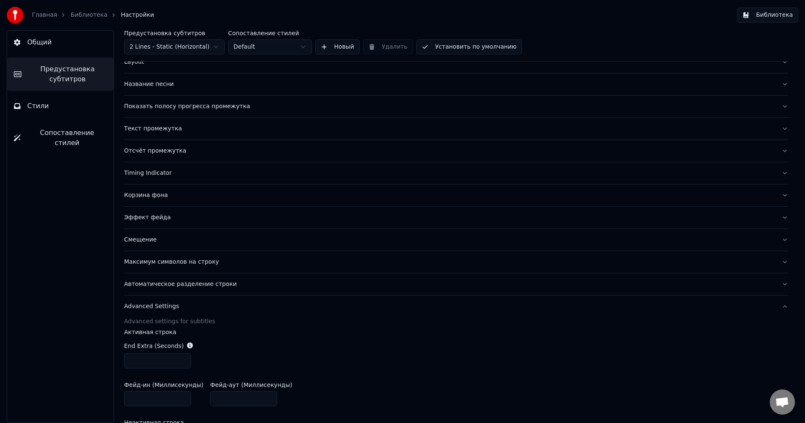
click at [16, 109] on button "Стили" at bounding box center [60, 105] width 106 height 23
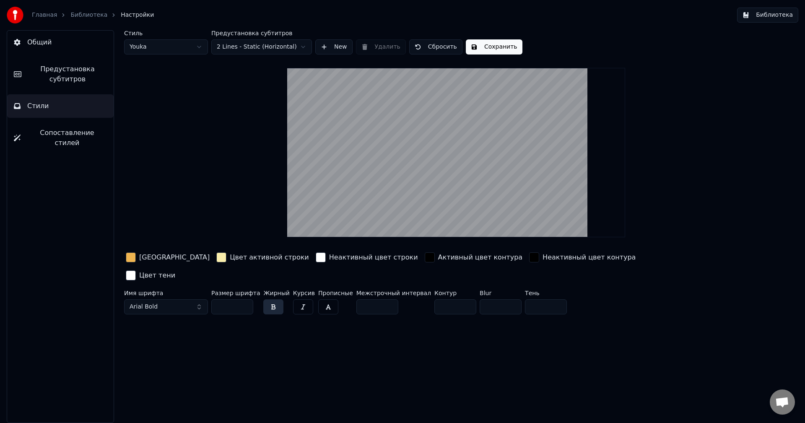
click at [46, 132] on span "Сопоставление стилей" at bounding box center [67, 138] width 80 height 20
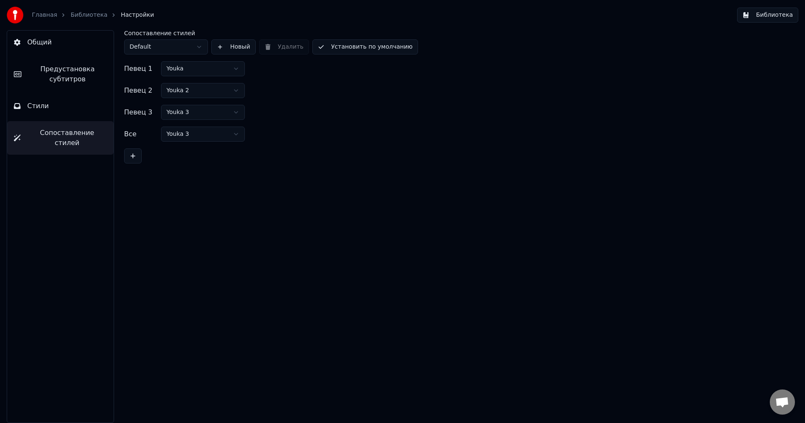
click at [65, 93] on div "Общий Предустановка субтитров Стили Сопоставление стилей" at bounding box center [60, 226] width 107 height 393
click at [62, 103] on button "Стили" at bounding box center [60, 105] width 106 height 23
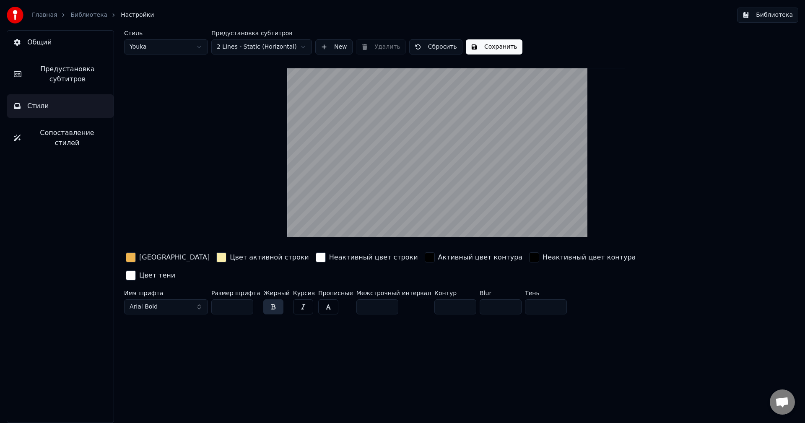
click at [220, 48] on html "Главная Библиотека Настройки Библиотека Общий Предустановка субтитров Стили Соп…" at bounding box center [402, 211] width 805 height 423
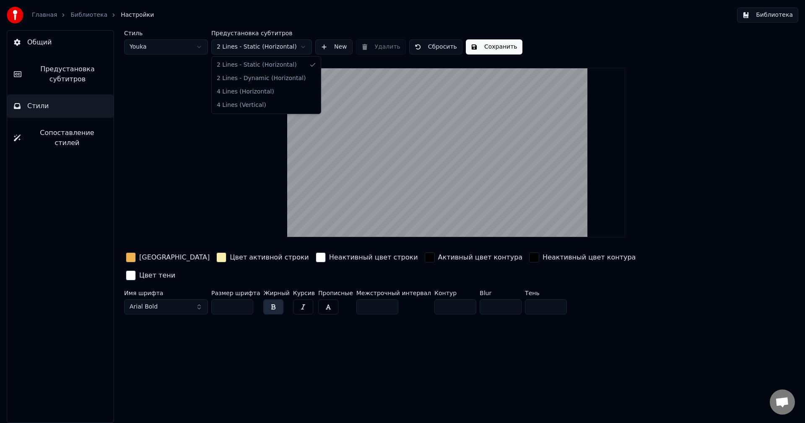
click at [220, 48] on html "Главная Библиотека Настройки Библиотека Общий Предустановка субтитров Стили Соп…" at bounding box center [402, 211] width 805 height 423
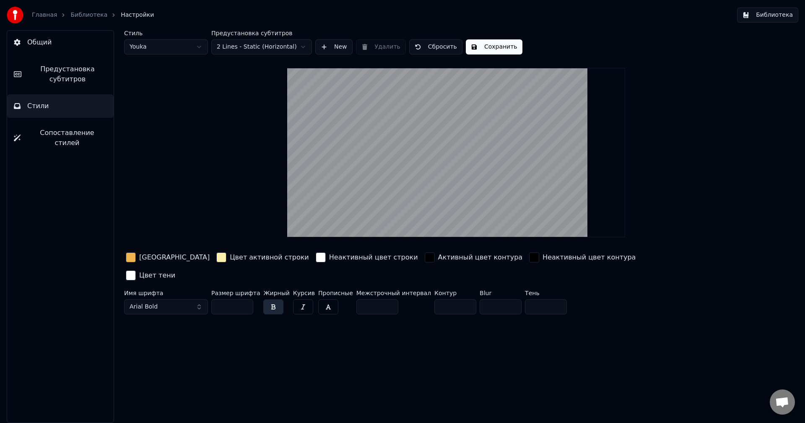
click at [200, 299] on button "Arial Bold" at bounding box center [166, 306] width 84 height 15
click at [67, 10] on div "Главная Библиотека Настройки" at bounding box center [80, 15] width 147 height 17
click at [75, 12] on link "Библиотека" at bounding box center [88, 15] width 37 height 8
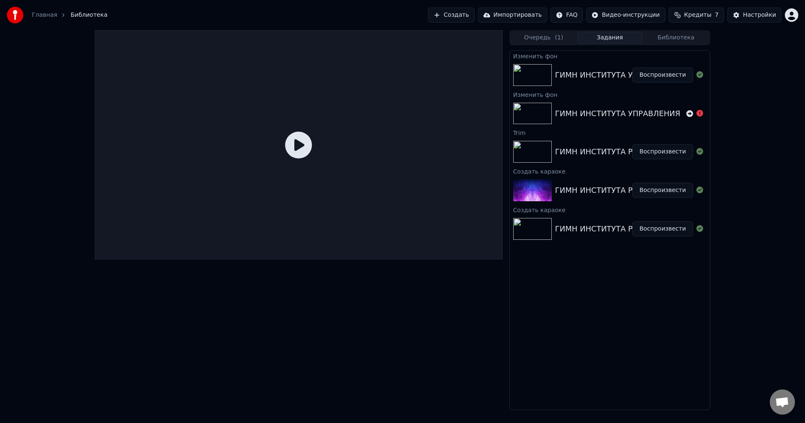
click at [658, 78] on button "Воспроизвести" at bounding box center [662, 74] width 61 height 15
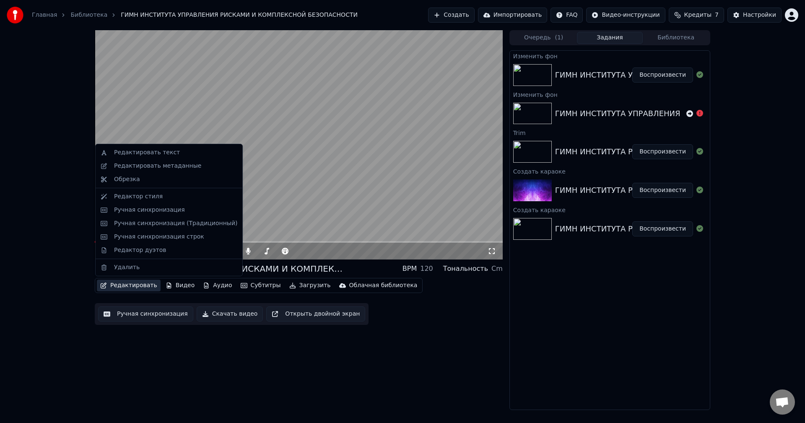
click at [139, 287] on button "Редактировать" at bounding box center [129, 286] width 64 height 12
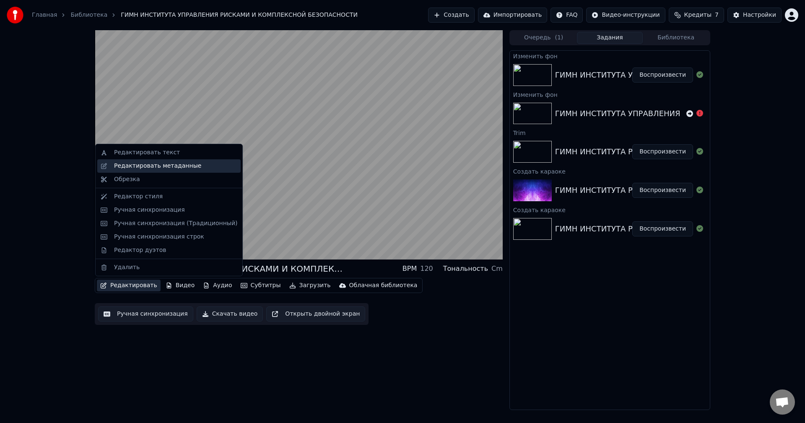
click at [142, 162] on div "Редактировать метаданные" at bounding box center [157, 166] width 87 height 8
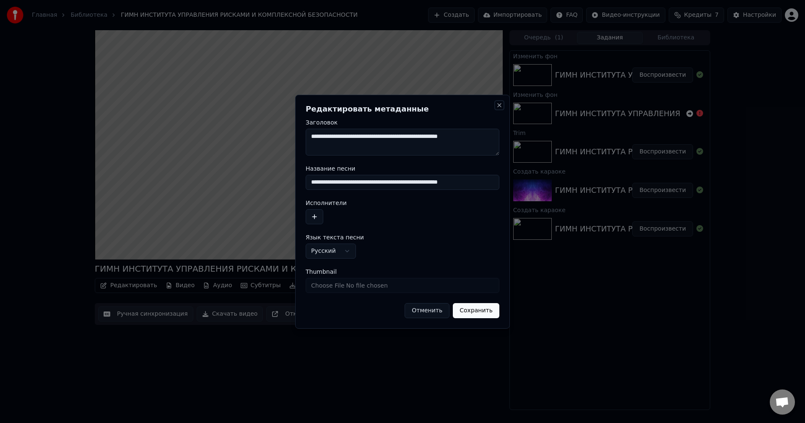
click at [498, 103] on button "Close" at bounding box center [499, 105] width 7 height 7
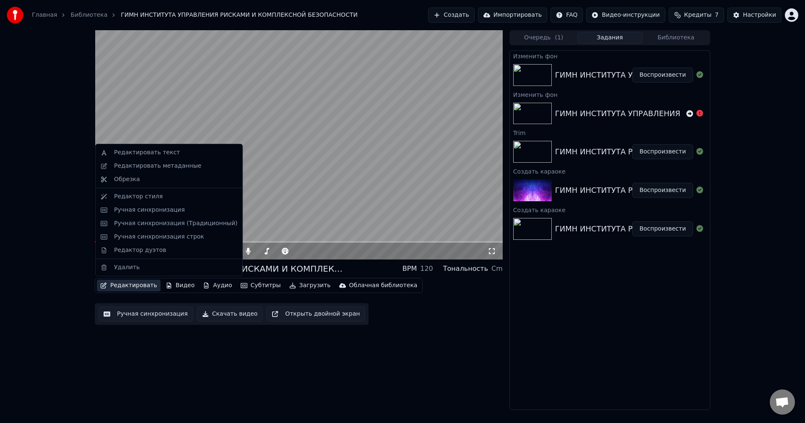
click at [132, 287] on button "Редактировать" at bounding box center [129, 286] width 64 height 12
click at [144, 197] on div "Редактор стиля" at bounding box center [138, 196] width 49 height 8
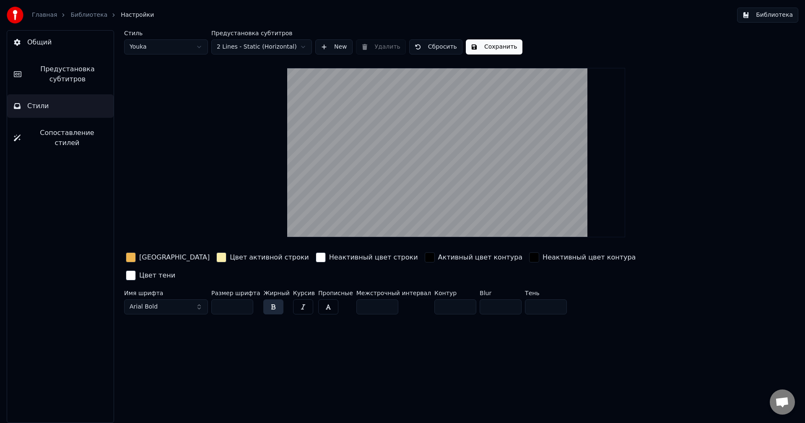
click at [26, 75] on button "Предустановка субтитров" at bounding box center [60, 74] width 106 height 34
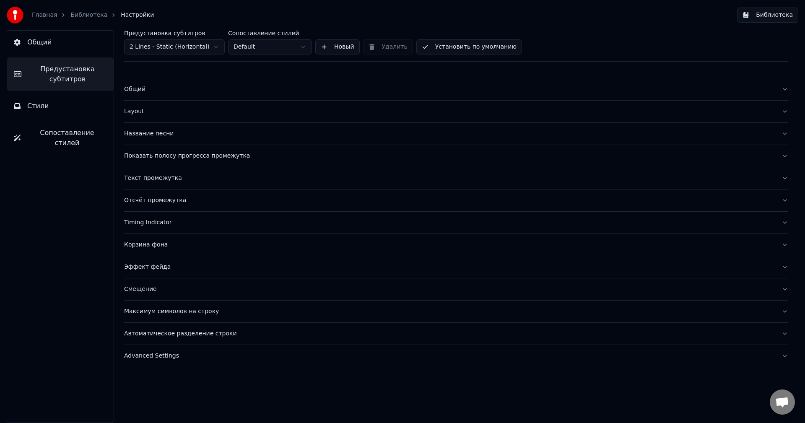
click at [164, 177] on div "Текст промежутка" at bounding box center [449, 178] width 650 height 8
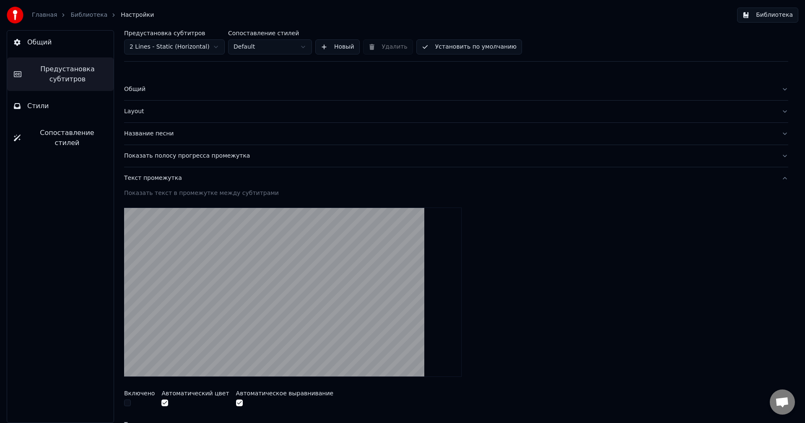
click at [161, 156] on div "Показать полосу прогресса промежутка" at bounding box center [449, 156] width 650 height 8
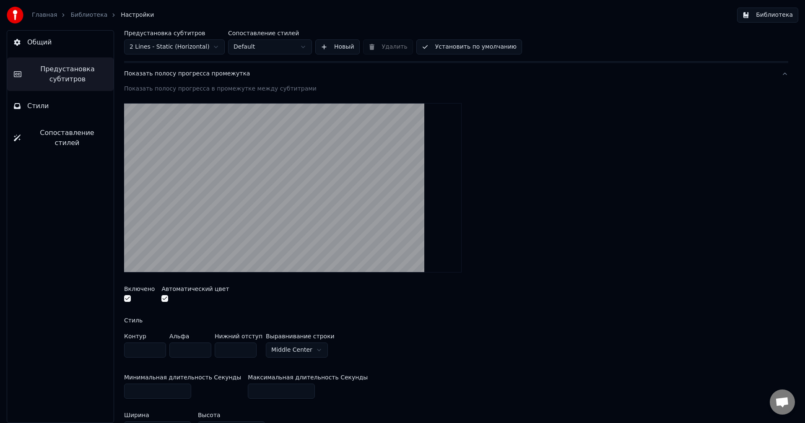
scroll to position [84, 0]
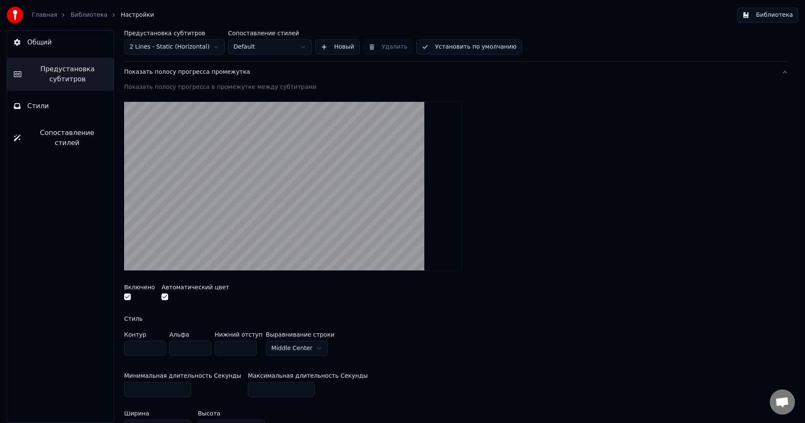
click at [165, 72] on div "Показать полосу прогресса промежутка" at bounding box center [449, 72] width 650 height 8
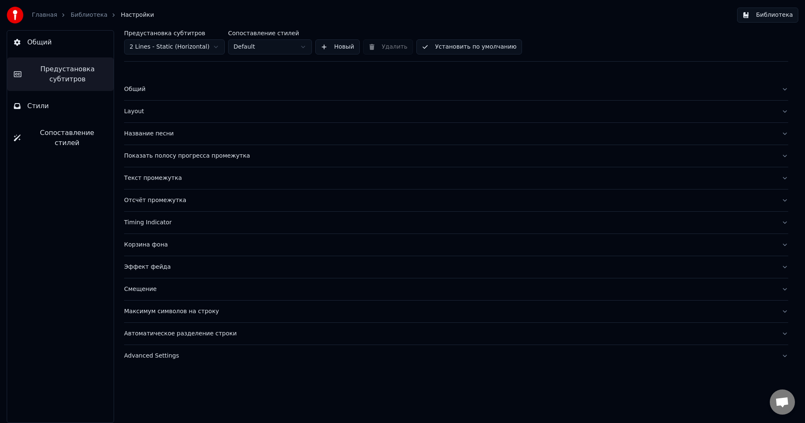
click at [165, 72] on div "Общий Layout Название песни Показать полосу прогресса промежутка Текст промежут…" at bounding box center [456, 220] width 664 height 305
click at [170, 153] on div "Показать полосу прогресса промежутка" at bounding box center [449, 156] width 650 height 8
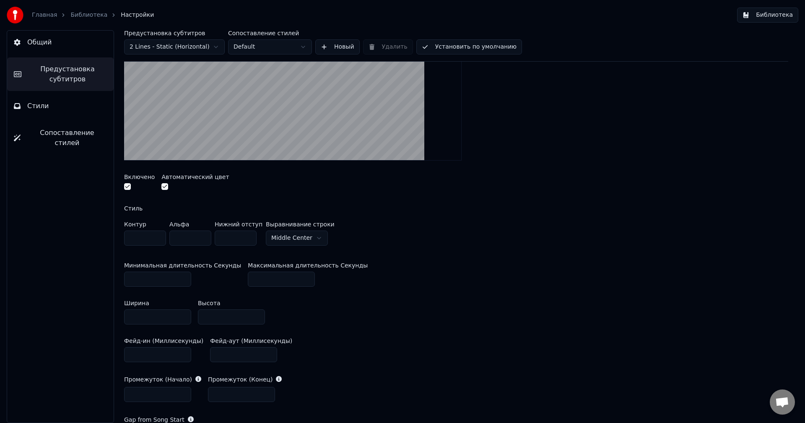
scroll to position [168, 0]
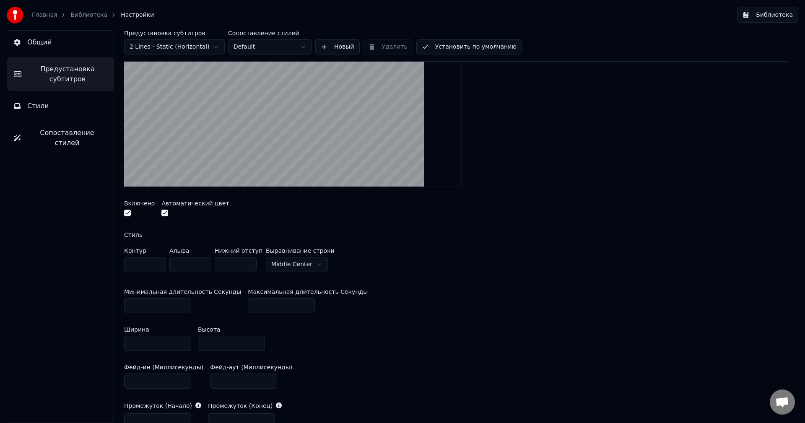
click at [299, 268] on html "Главная Библиотека Настройки Библиотека Общий Предустановка субтитров Стили Соп…" at bounding box center [402, 211] width 805 height 423
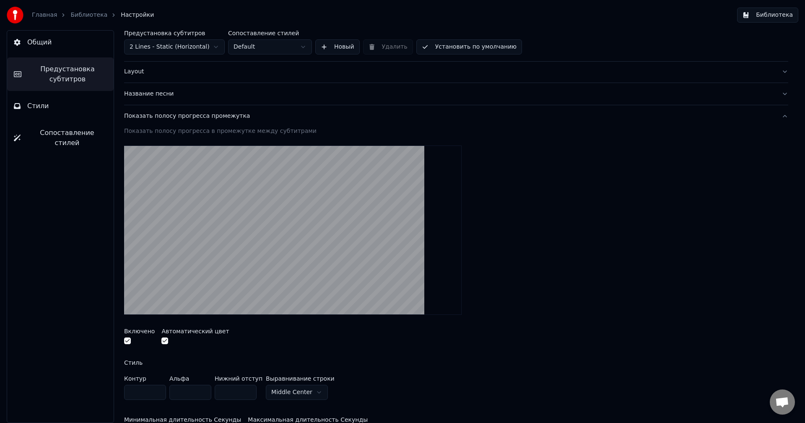
scroll to position [84, 0]
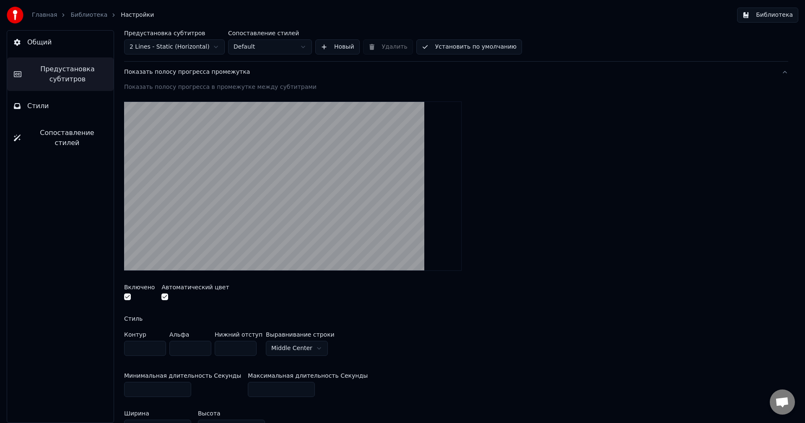
click at [253, 220] on video at bounding box center [292, 185] width 337 height 169
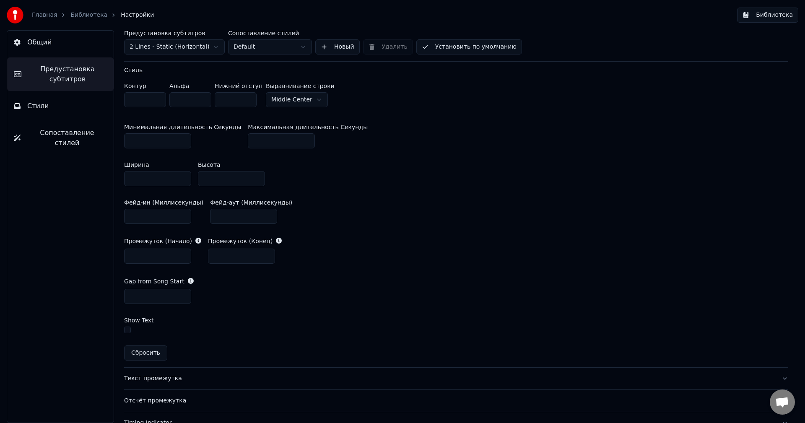
scroll to position [335, 0]
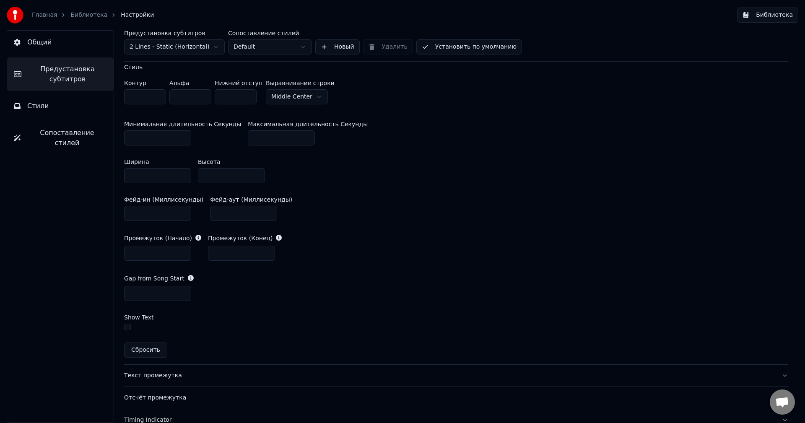
click at [127, 326] on button "button" at bounding box center [127, 327] width 7 height 7
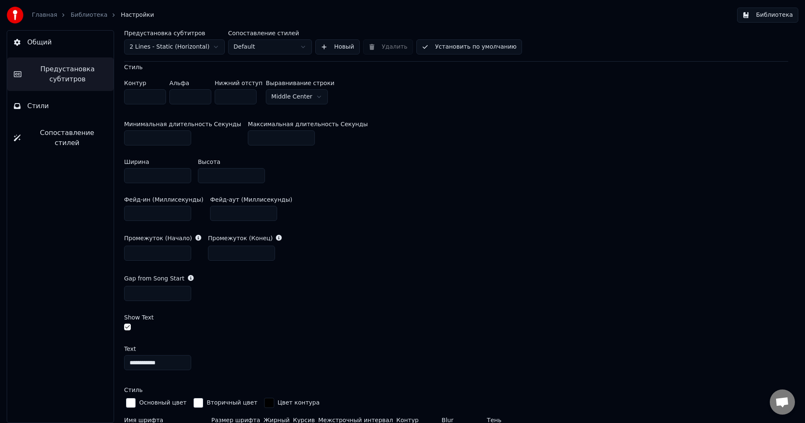
click at [128, 325] on button "button" at bounding box center [127, 327] width 7 height 7
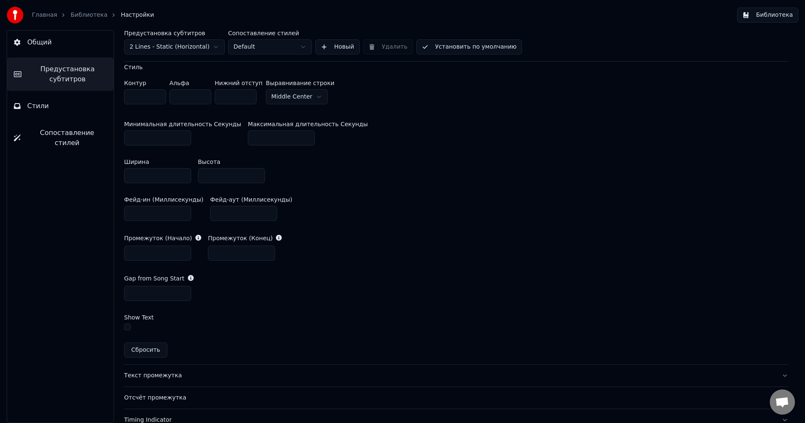
click at [130, 328] on button "button" at bounding box center [127, 327] width 7 height 7
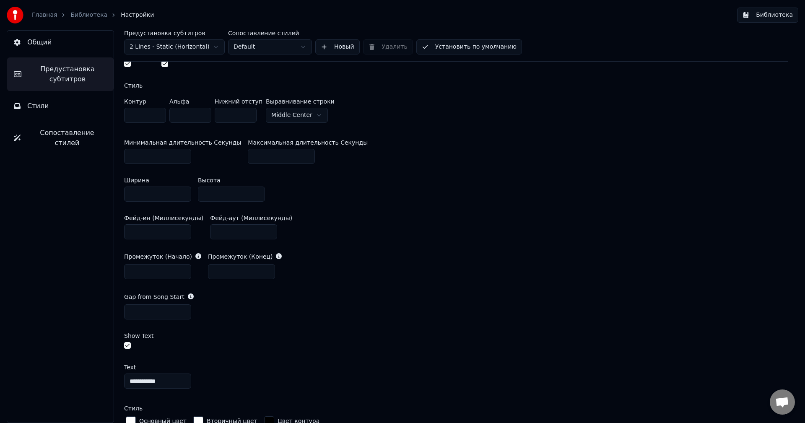
scroll to position [293, 0]
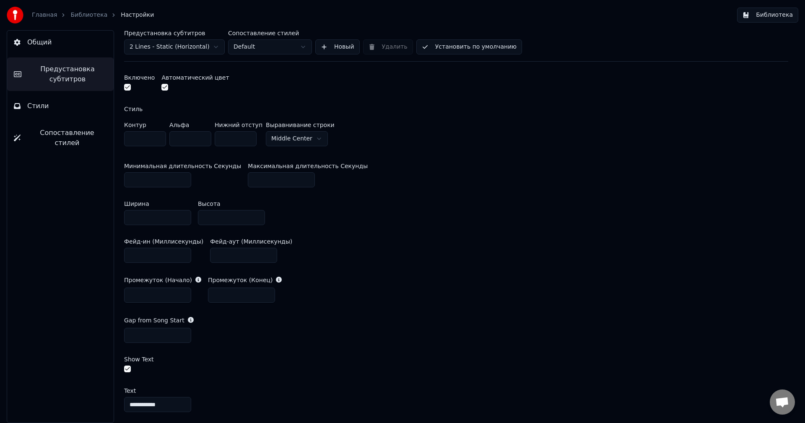
drag, startPoint x: 131, startPoint y: 370, endPoint x: 129, endPoint y: 363, distance: 7.0
click at [129, 366] on div at bounding box center [456, 369] width 664 height 9
click at [130, 368] on button "button" at bounding box center [127, 368] width 7 height 7
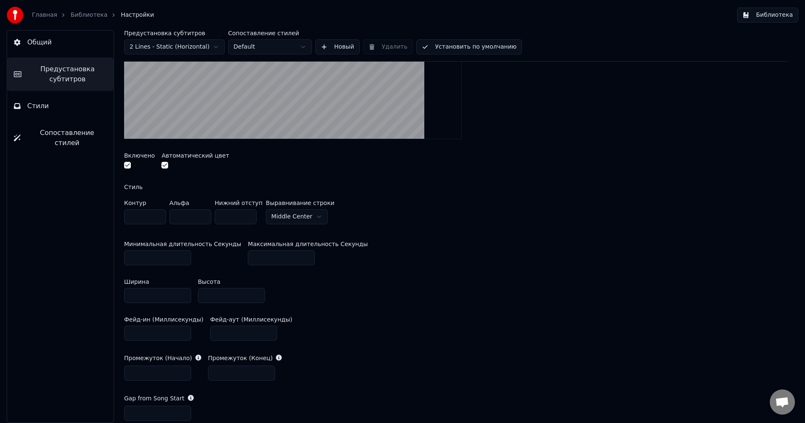
scroll to position [210, 0]
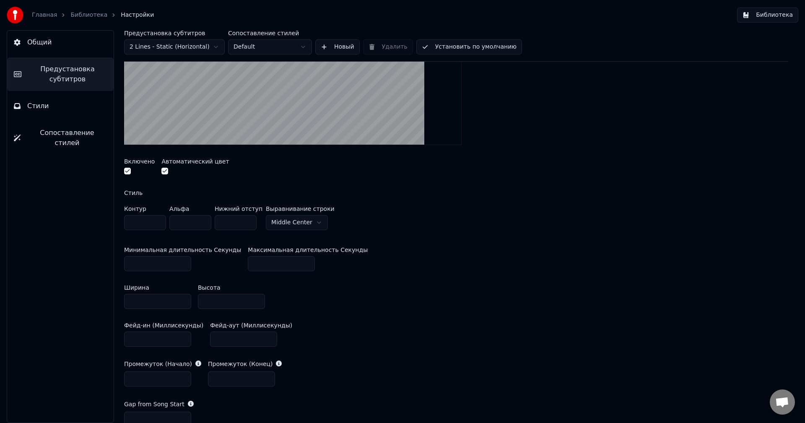
click at [162, 175] on div at bounding box center [194, 172] width 67 height 9
click at [161, 170] on button "button" at bounding box center [164, 171] width 7 height 7
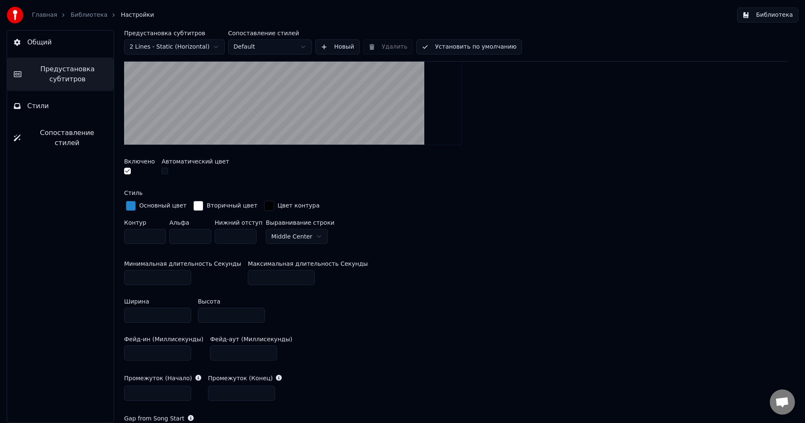
click at [143, 204] on div "Основный цвет" at bounding box center [162, 206] width 47 height 8
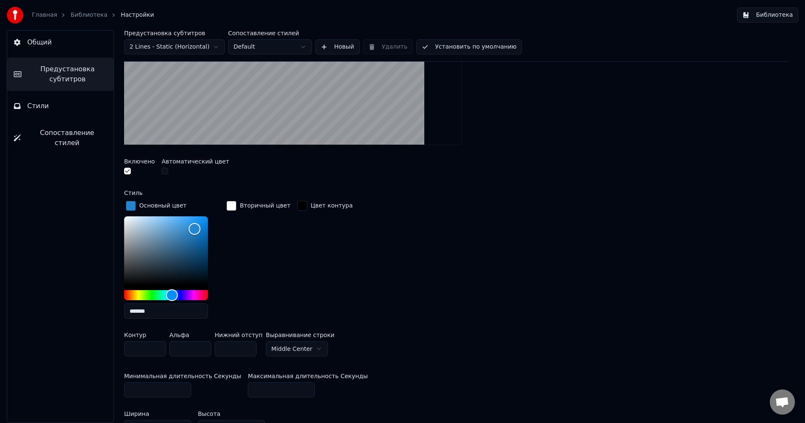
drag, startPoint x: 154, startPoint y: 315, endPoint x: 109, endPoint y: 317, distance: 45.8
click at [109, 318] on div "Предустановка субтитров 2 Lines - Static (Horizontal) Сопоставление стилей Defa…" at bounding box center [455, 226] width 697 height 393
paste input "text"
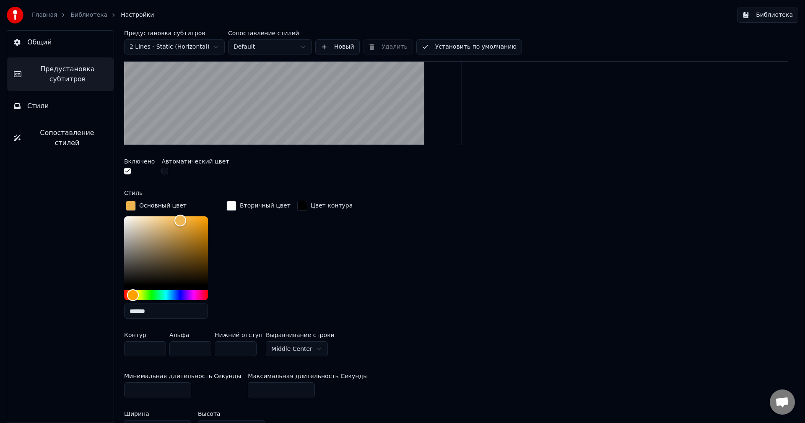
type input "*******"
click at [251, 237] on div "Вторичный цвет" at bounding box center [258, 262] width 67 height 127
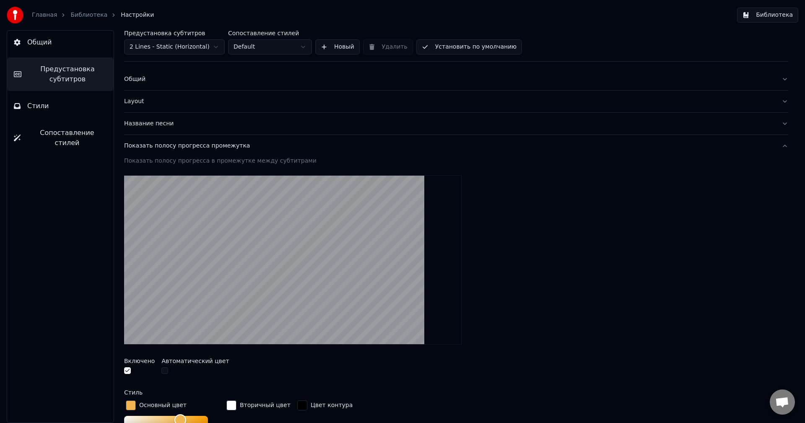
scroll to position [0, 0]
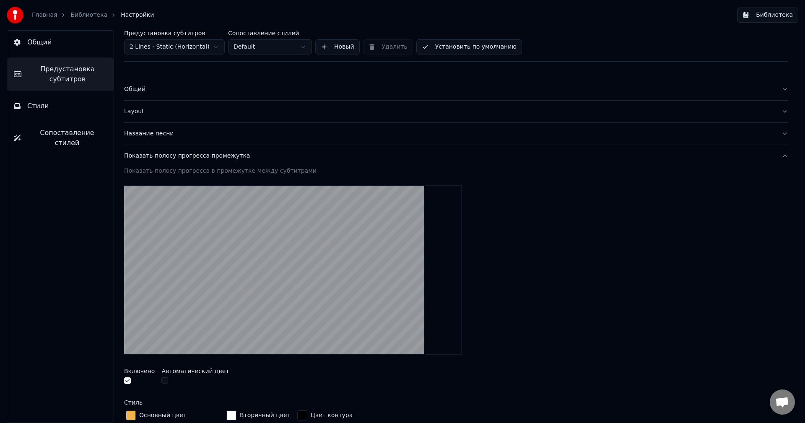
click at [42, 41] on span "Общий" at bounding box center [39, 42] width 24 height 10
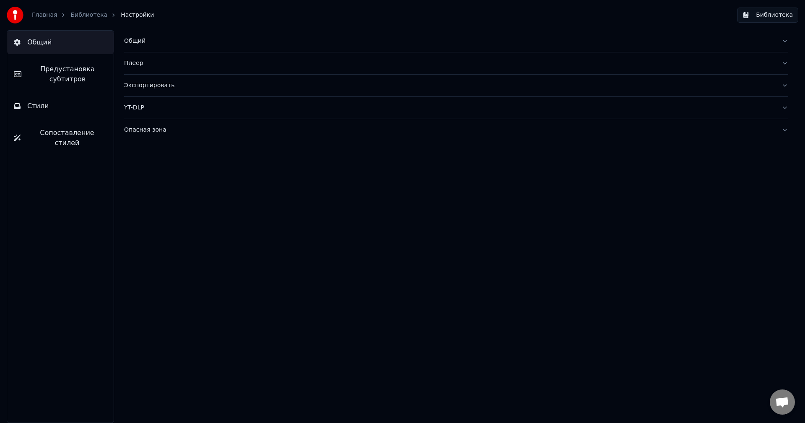
click at [89, 14] on link "Библиотека" at bounding box center [88, 15] width 37 height 8
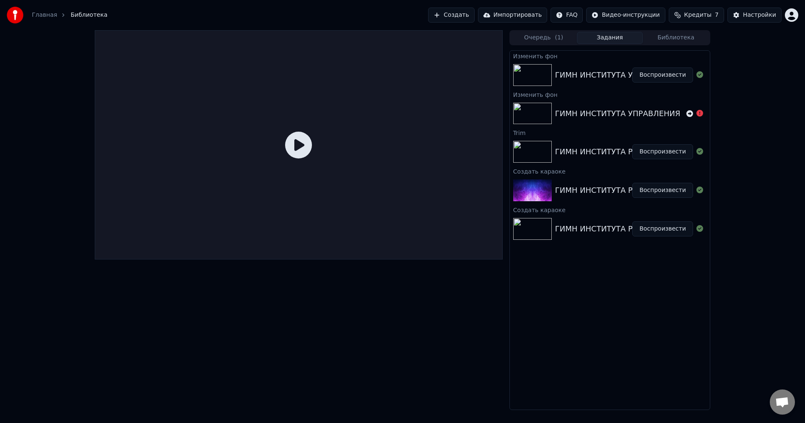
click at [655, 75] on button "Воспроизвести" at bounding box center [662, 74] width 61 height 15
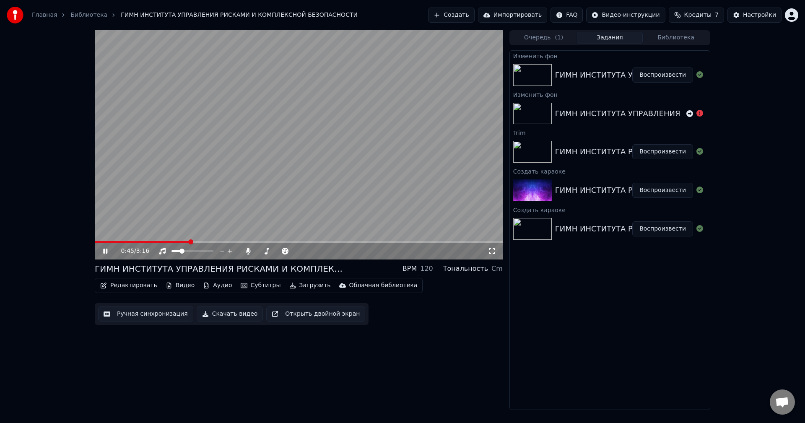
click at [108, 249] on icon at bounding box center [111, 251] width 20 height 7
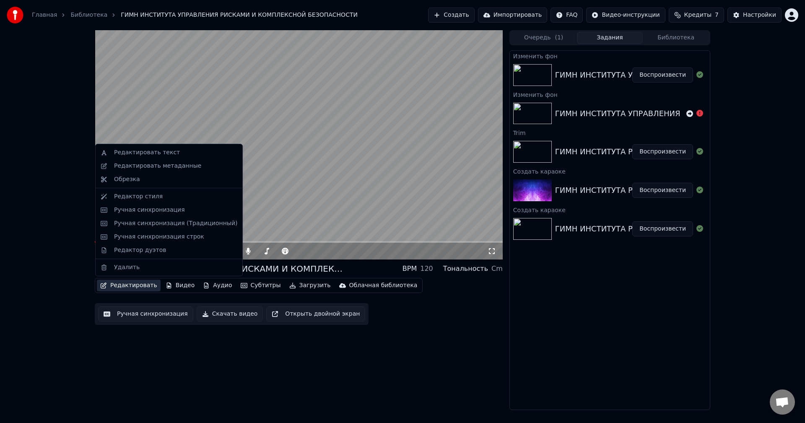
click at [125, 283] on button "Редактировать" at bounding box center [129, 286] width 64 height 12
click at [142, 155] on div "Редактировать текст" at bounding box center [147, 152] width 66 height 8
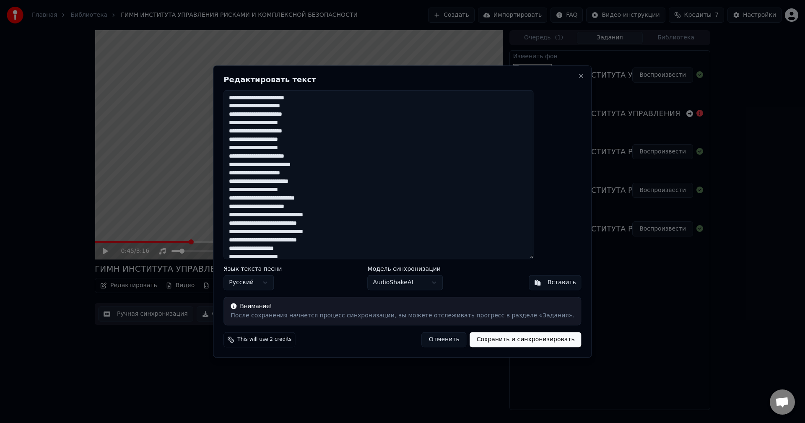
drag, startPoint x: 326, startPoint y: 146, endPoint x: 299, endPoint y: 148, distance: 26.9
click at [299, 148] on textarea at bounding box center [378, 174] width 310 height 169
type textarea "**********"
click at [470, 341] on button "Сохранить и синхронизировать" at bounding box center [525, 339] width 111 height 15
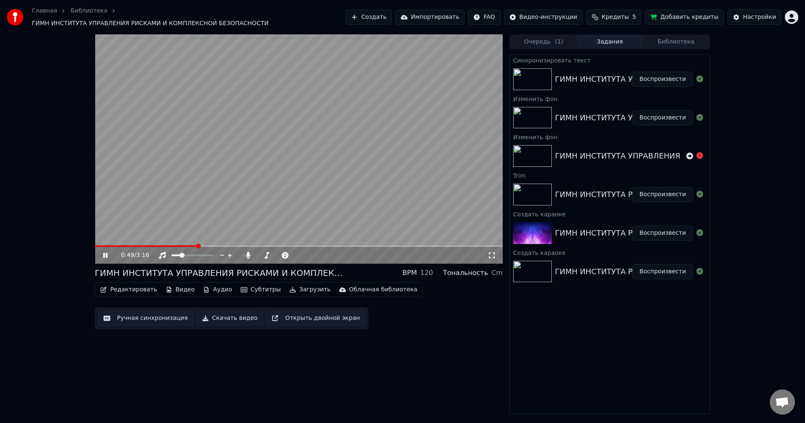
drag, startPoint x: 198, startPoint y: 243, endPoint x: 183, endPoint y: 243, distance: 15.1
click at [183, 245] on span at bounding box center [139, 246] width 89 height 2
click at [171, 238] on video at bounding box center [299, 148] width 408 height 229
click at [161, 240] on video at bounding box center [299, 148] width 408 height 229
click at [159, 245] on span at bounding box center [142, 246] width 95 height 2
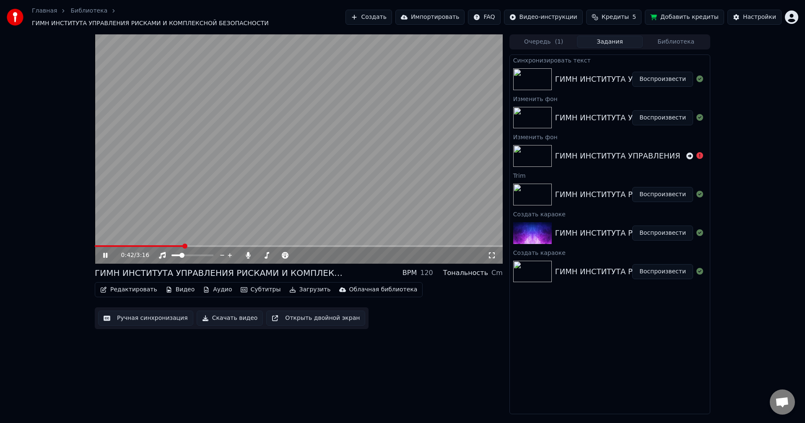
click at [121, 287] on button "Редактировать" at bounding box center [129, 290] width 64 height 12
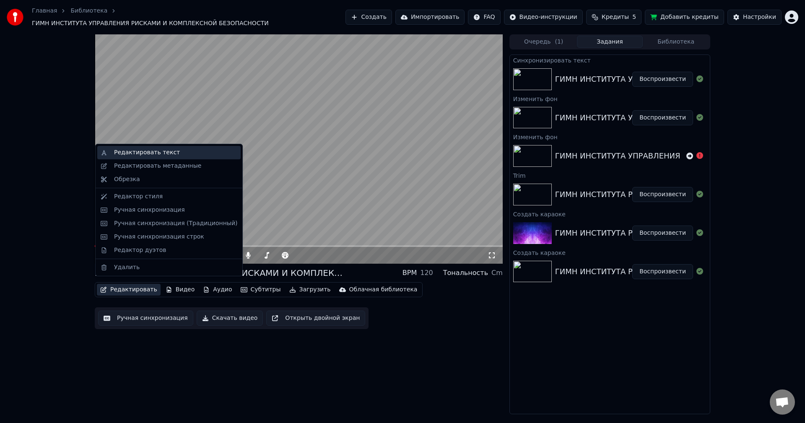
click at [145, 154] on div "Редактировать текст" at bounding box center [147, 152] width 66 height 8
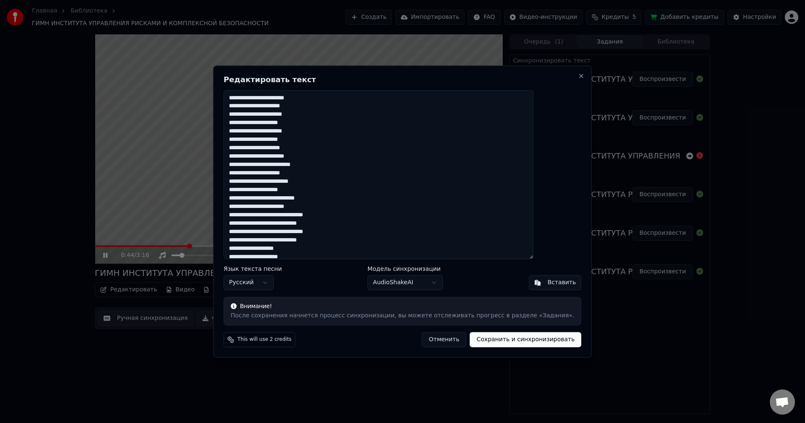
click at [376, 210] on textarea at bounding box center [378, 174] width 310 height 169
click at [353, 165] on textarea at bounding box center [378, 174] width 310 height 169
click at [329, 146] on textarea at bounding box center [378, 174] width 310 height 169
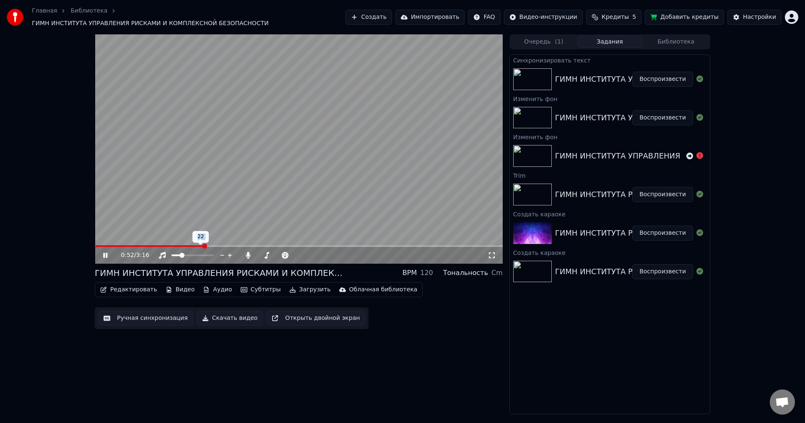
click at [197, 240] on div "22 22" at bounding box center [200, 237] width 16 height 12
click at [95, 245] on span at bounding box center [117, 246] width 44 height 2
click at [650, 80] on button "Воспроизвести" at bounding box center [662, 79] width 61 height 15
click at [759, 10] on button "Настройки" at bounding box center [754, 17] width 54 height 15
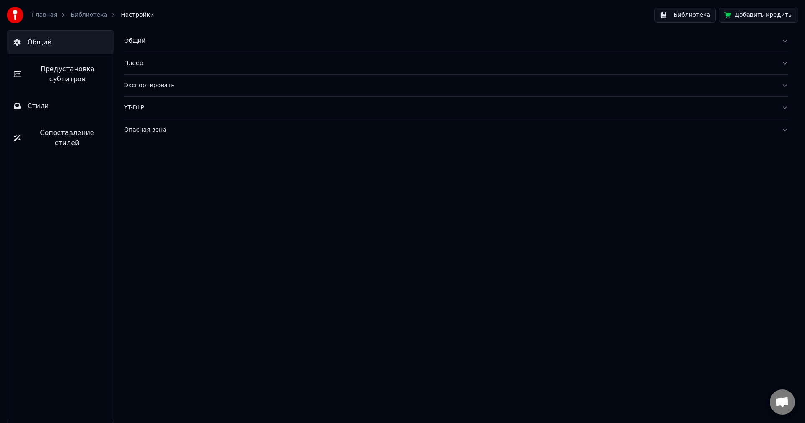
click at [47, 61] on button "Предустановка субтитров" at bounding box center [60, 74] width 106 height 34
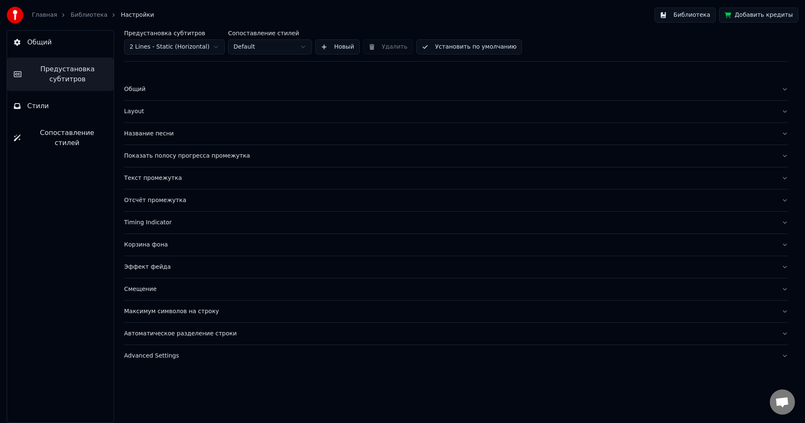
click at [137, 156] on div "Показать полосу прогресса промежутка" at bounding box center [449, 156] width 650 height 8
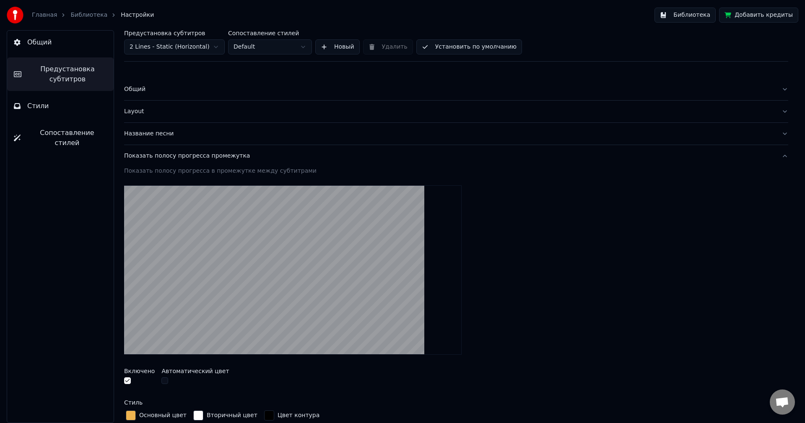
click at [127, 380] on button "button" at bounding box center [127, 380] width 7 height 7
click at [71, 11] on link "Библиотека" at bounding box center [88, 15] width 37 height 8
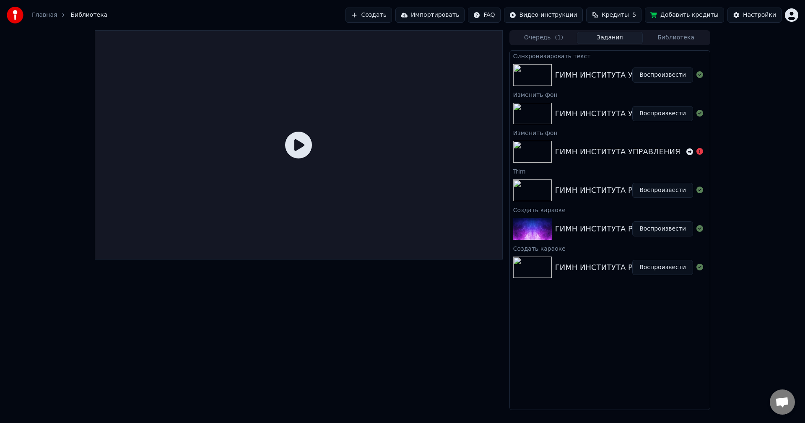
click at [660, 77] on button "Воспроизвести" at bounding box center [662, 74] width 61 height 15
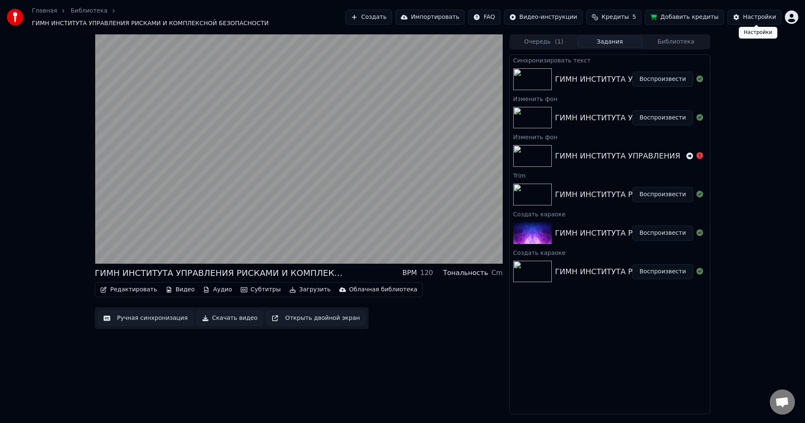
click at [751, 16] on div "Настройки" at bounding box center [759, 17] width 33 height 8
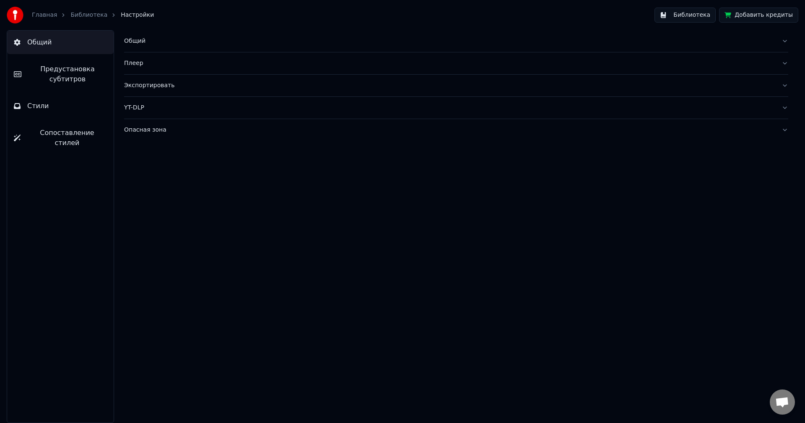
click at [98, 68] on span "Предустановка субтитров" at bounding box center [67, 74] width 79 height 20
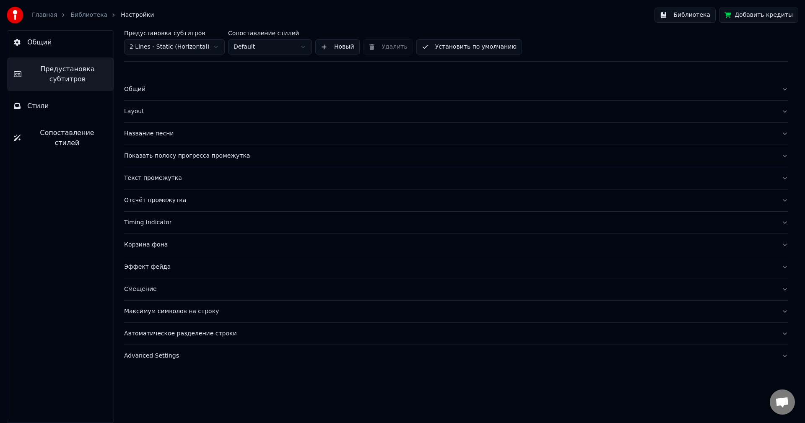
click at [156, 156] on div "Показать полосу прогресса промежутка" at bounding box center [449, 156] width 650 height 8
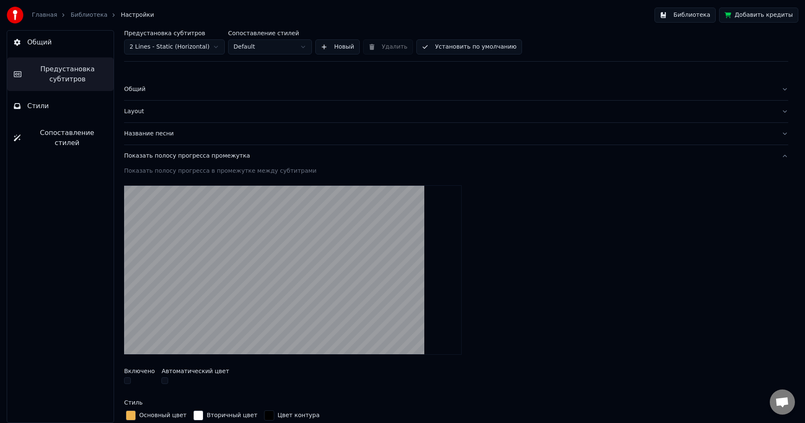
click at [126, 376] on div "Включено" at bounding box center [139, 377] width 31 height 18
click at [130, 378] on button "button" at bounding box center [127, 380] width 7 height 7
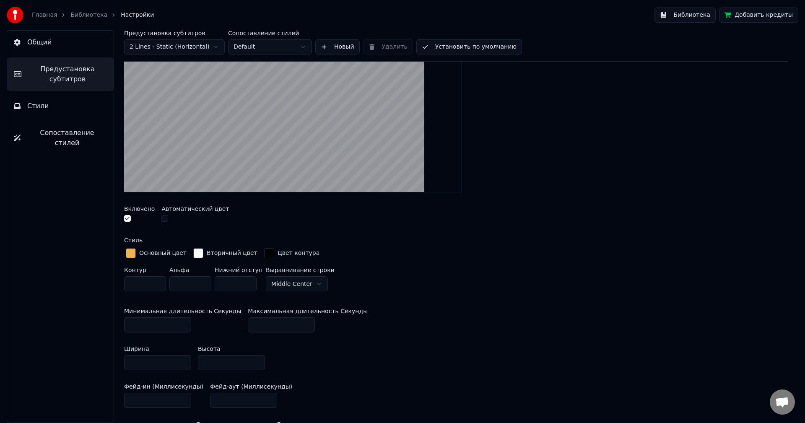
scroll to position [168, 0]
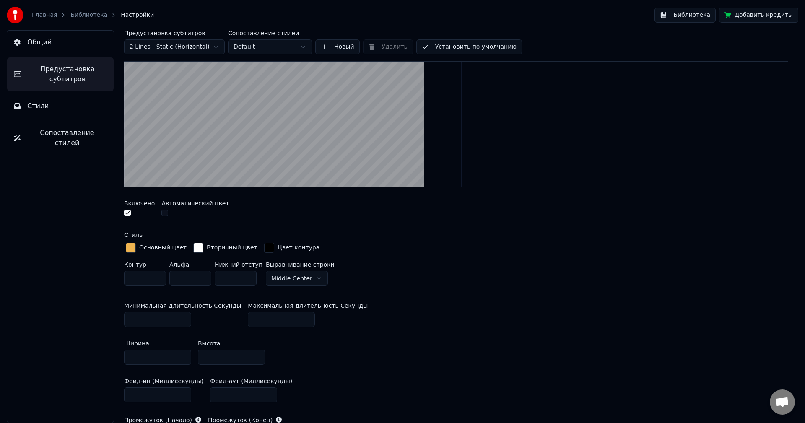
click at [82, 17] on link "Библиотека" at bounding box center [88, 15] width 37 height 8
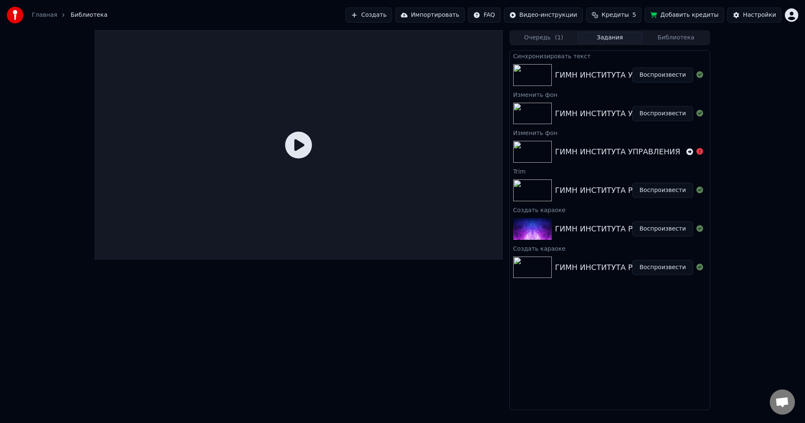
click at [306, 144] on icon at bounding box center [298, 145] width 27 height 27
click at [657, 70] on button "Воспроизвести" at bounding box center [662, 74] width 61 height 15
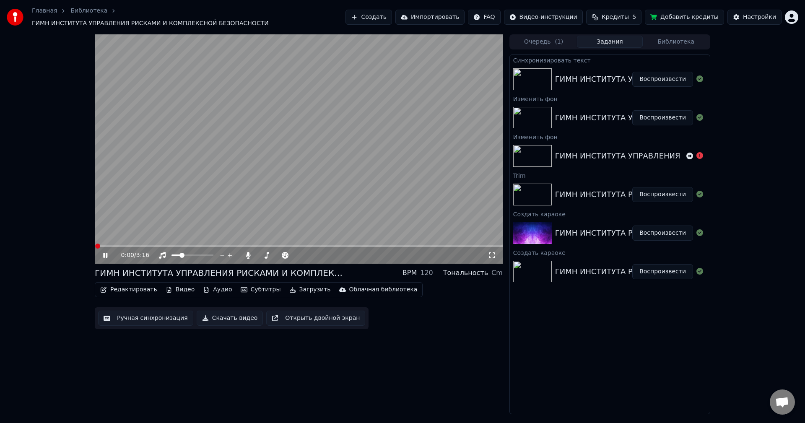
click at [660, 73] on button "Воспроизвести" at bounding box center [662, 79] width 61 height 15
click at [147, 179] on video at bounding box center [299, 148] width 408 height 229
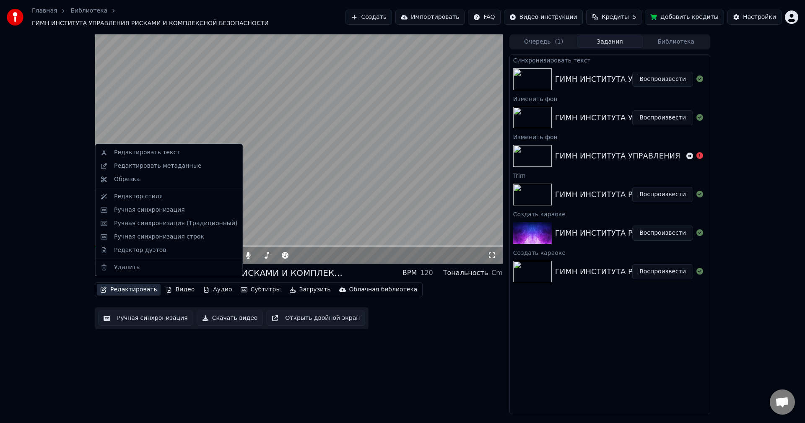
click at [136, 284] on button "Редактировать" at bounding box center [129, 290] width 64 height 12
click at [290, 170] on video at bounding box center [299, 148] width 408 height 229
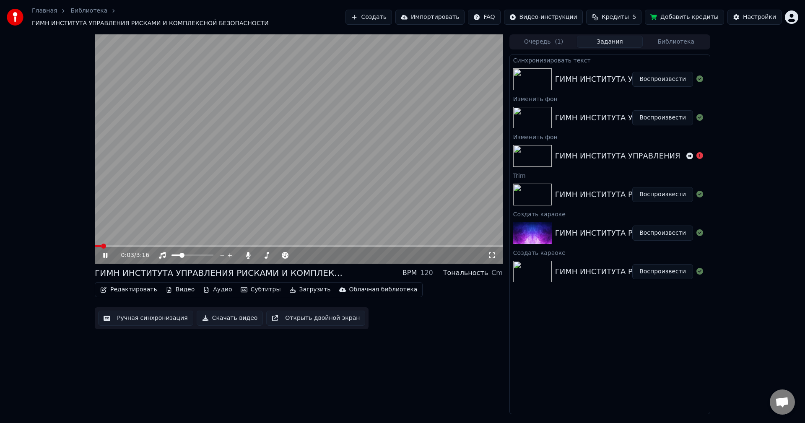
click at [101, 244] on span at bounding box center [103, 246] width 5 height 5
click at [106, 252] on icon at bounding box center [111, 255] width 20 height 7
click at [95, 246] on span at bounding box center [97, 246] width 5 height 5
click at [108, 284] on button "Редактировать" at bounding box center [129, 290] width 64 height 12
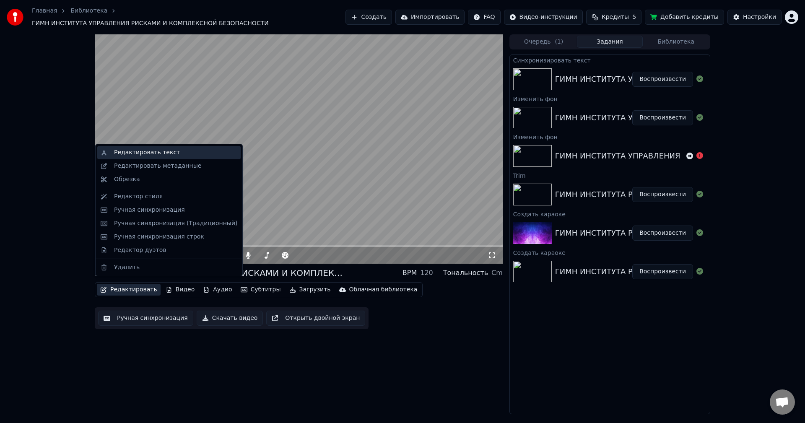
click at [134, 153] on div "Редактировать текст" at bounding box center [147, 152] width 66 height 8
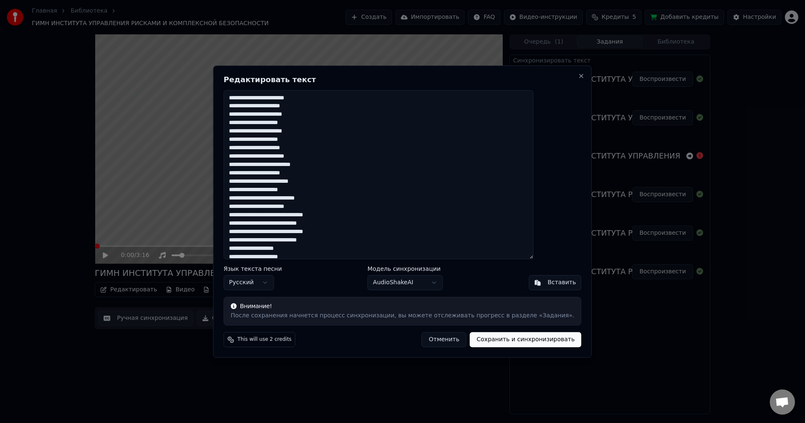
click at [394, 280] on body "Главная Библиотека ГИМН ИНСТИТУТА УПРАВЛЕНИЯ РИСКАМИ И КОМПЛЕКСНОЙ БЕЗОПАСНОСТИ…" at bounding box center [402, 211] width 805 height 423
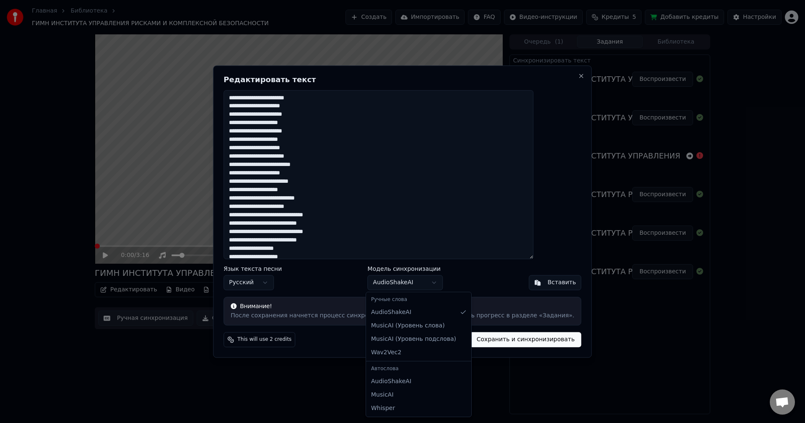
click at [476, 334] on body "Главная Библиотека ГИМН ИНСТИТУТА УПРАВЛЕНИЯ РИСКАМИ И КОМПЛЕКСНОЙ БЕЗОПАСНОСТИ…" at bounding box center [402, 211] width 805 height 423
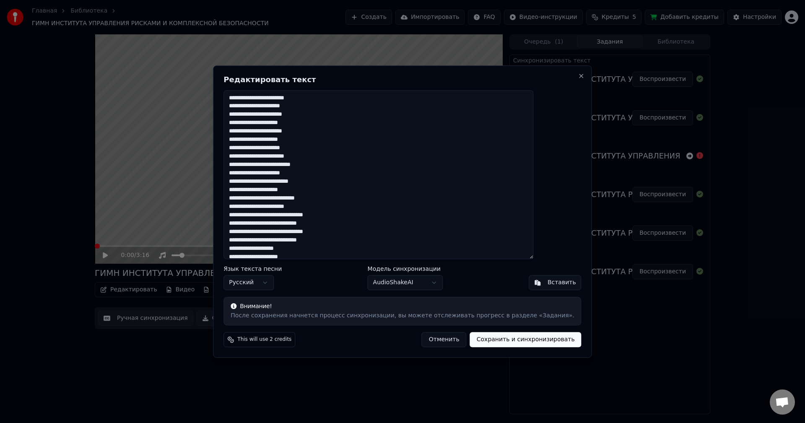
click at [478, 341] on button "Сохранить и синхронизировать" at bounding box center [525, 339] width 111 height 15
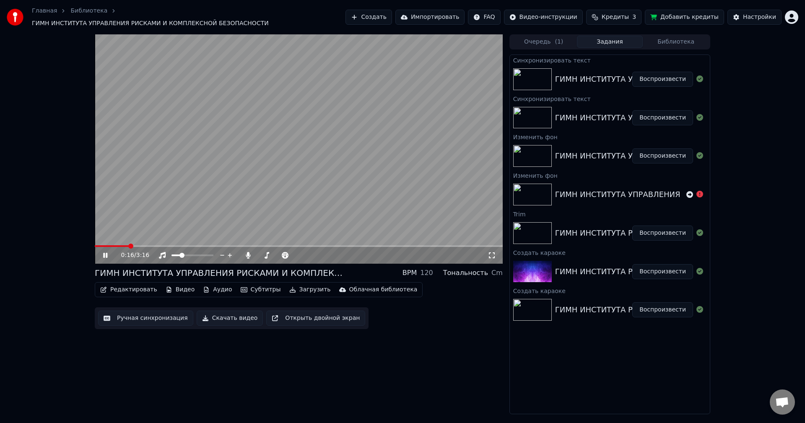
click at [106, 253] on icon at bounding box center [105, 255] width 4 height 5
click at [106, 253] on icon at bounding box center [111, 255] width 20 height 7
click at [109, 252] on icon at bounding box center [111, 255] width 20 height 7
click at [648, 308] on button "Воспроизвести" at bounding box center [662, 309] width 61 height 15
click at [649, 270] on button "Воспроизвести" at bounding box center [662, 271] width 61 height 15
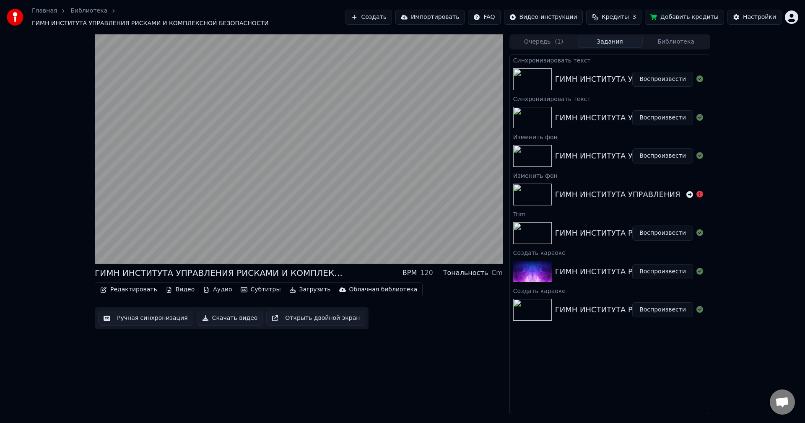
click at [650, 297] on div "ГИМН ИНСТИТУТА РИСКА Воспроизвести" at bounding box center [610, 309] width 200 height 29
click at [650, 305] on button "Воспроизвести" at bounding box center [662, 309] width 61 height 15
click at [657, 275] on button "Воспроизвести" at bounding box center [662, 271] width 61 height 15
click at [670, 110] on button "Воспроизвести" at bounding box center [662, 117] width 61 height 15
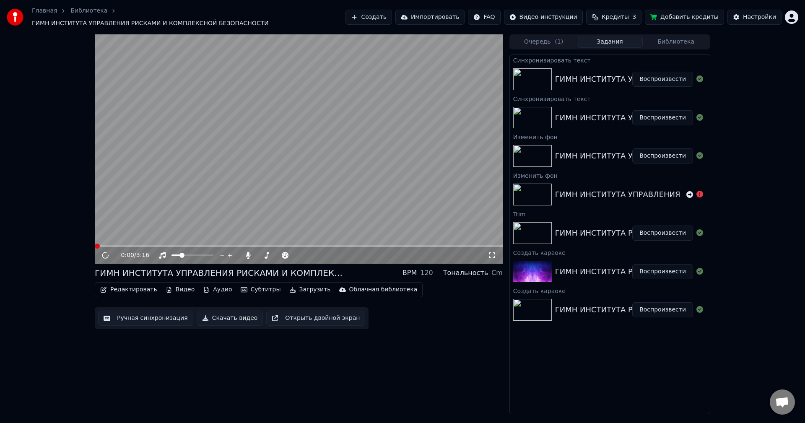
click at [671, 74] on button "Воспроизвести" at bounding box center [662, 79] width 61 height 15
click at [137, 284] on button "Редактировать" at bounding box center [129, 290] width 64 height 12
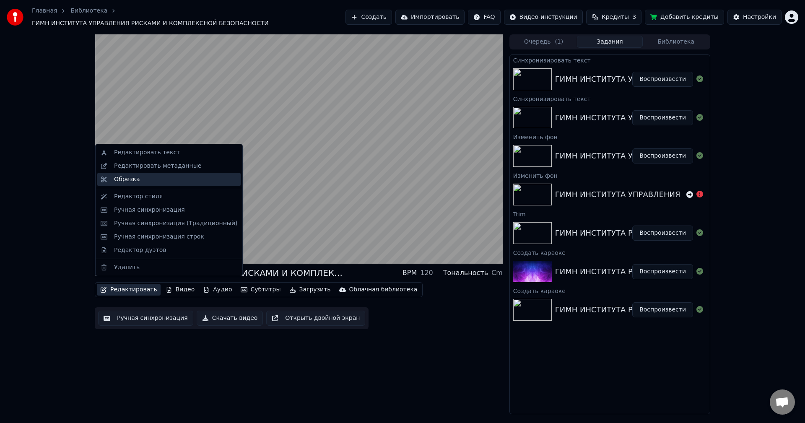
click at [147, 183] on div "Обрезка" at bounding box center [175, 179] width 123 height 8
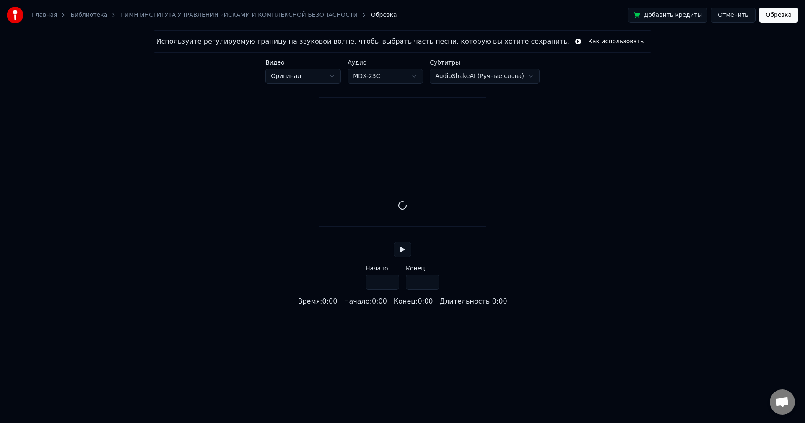
type input "*****"
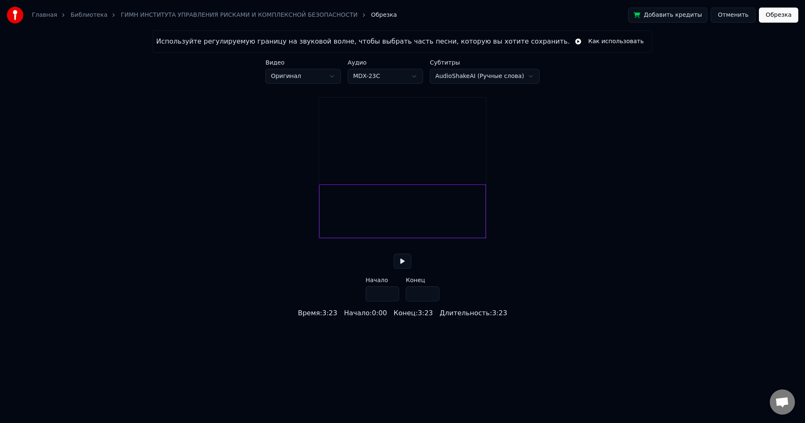
drag, startPoint x: 318, startPoint y: 226, endPoint x: 304, endPoint y: 223, distance: 14.5
click at [304, 223] on div "Используйте регулируемую границу на звуковой волне, чтобы выбрать часть песни, …" at bounding box center [402, 174] width 805 height 288
click at [403, 268] on button at bounding box center [403, 261] width 18 height 15
click at [508, 67] on div "Субтитры AudioShakeAI (Ручные слова)" at bounding box center [485, 72] width 110 height 24
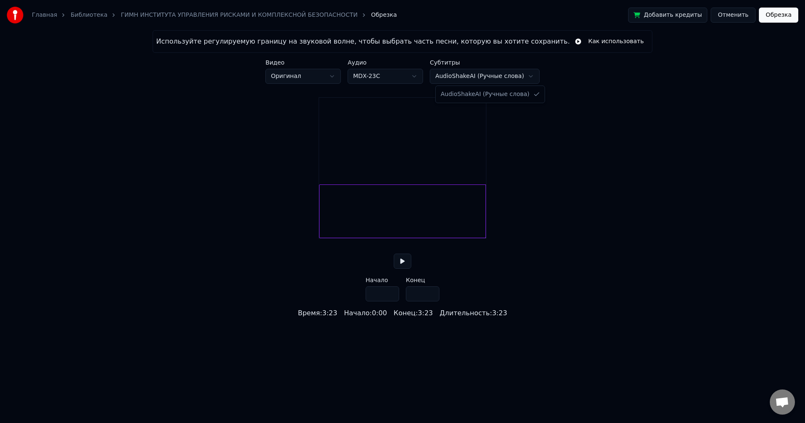
click at [508, 71] on html "Главная Библиотека ГИМН ИНСТИТУТА УПРАВЛЕНИЯ РИСКАМИ И КОМПЛЕКСНОЙ БЕЗОПАСНОСТИ…" at bounding box center [402, 159] width 805 height 318
drag, startPoint x: 733, startPoint y: 54, endPoint x: 736, endPoint y: 38, distance: 17.2
click at [734, 49] on html "Главная Библиотека ГИМН ИНСТИТУТА УПРАВЛЕНИЯ РИСКАМИ И КОМПЛЕКСНОЙ БЕЗОПАСНОСТИ…" at bounding box center [402, 159] width 805 height 318
click at [735, 17] on button "Отменить" at bounding box center [732, 15] width 45 height 15
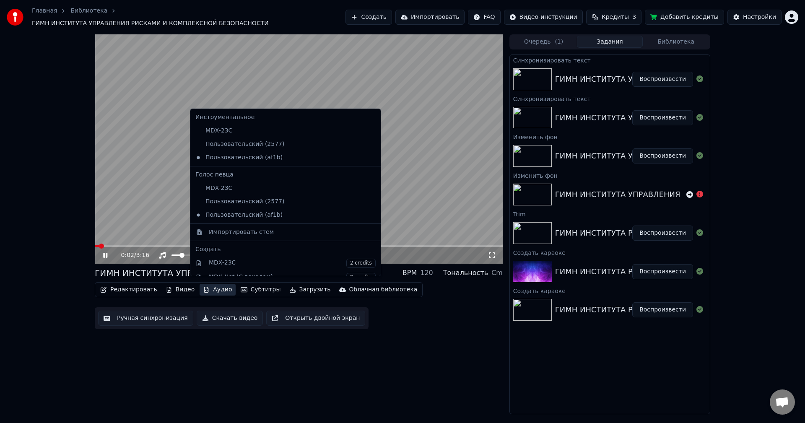
click at [216, 286] on button "Аудио" at bounding box center [218, 290] width 36 height 12
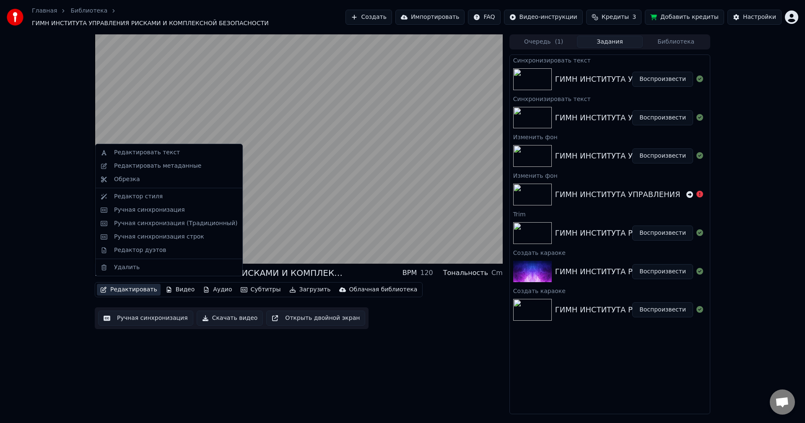
click at [128, 288] on button "Редактировать" at bounding box center [129, 290] width 64 height 12
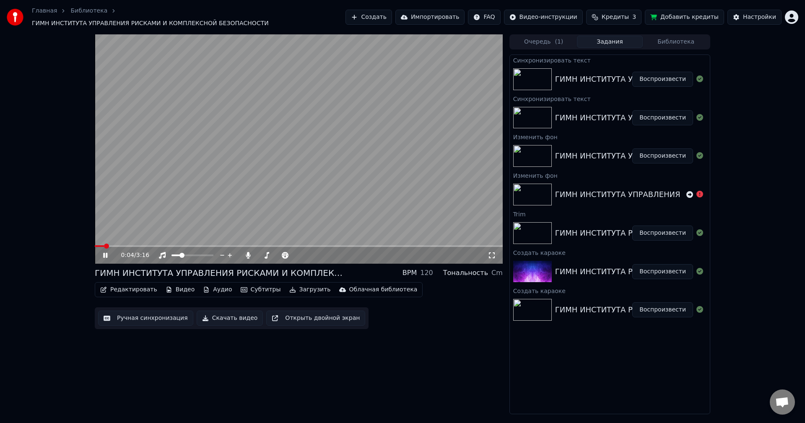
click at [122, 286] on button "Редактировать" at bounding box center [129, 290] width 64 height 12
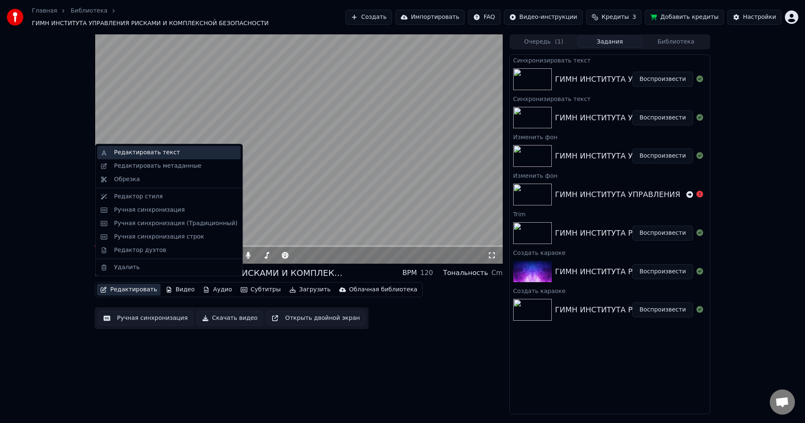
click at [158, 149] on div "Редактировать текст" at bounding box center [147, 152] width 66 height 8
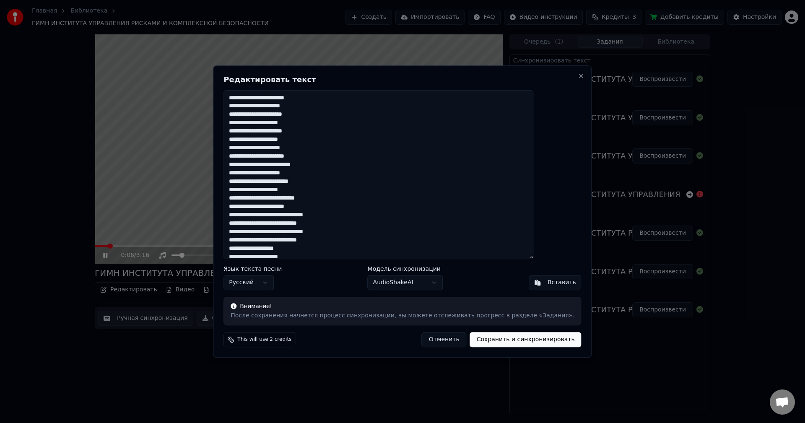
click at [432, 288] on body "Главная Библиотека ГИМН ИНСТИТУТА УПРАВЛЕНИЯ РИСКАМИ И КОМПЛЕКСНОЙ БЕЗОПАСНОСТИ…" at bounding box center [402, 211] width 805 height 423
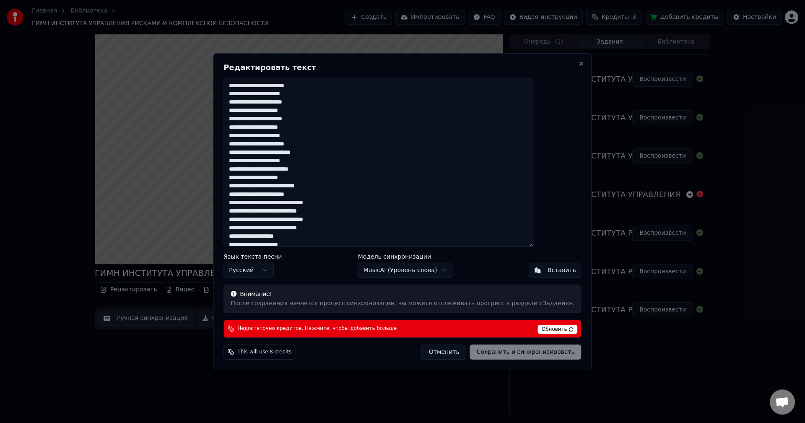
click at [409, 274] on body "Главная Библиотека ГИМН ИНСТИТУТА УПРАВЛЕНИЯ РИСКАМИ И КОМПЛЕКСНОЙ БЕЗОПАСНОСТИ…" at bounding box center [402, 211] width 805 height 423
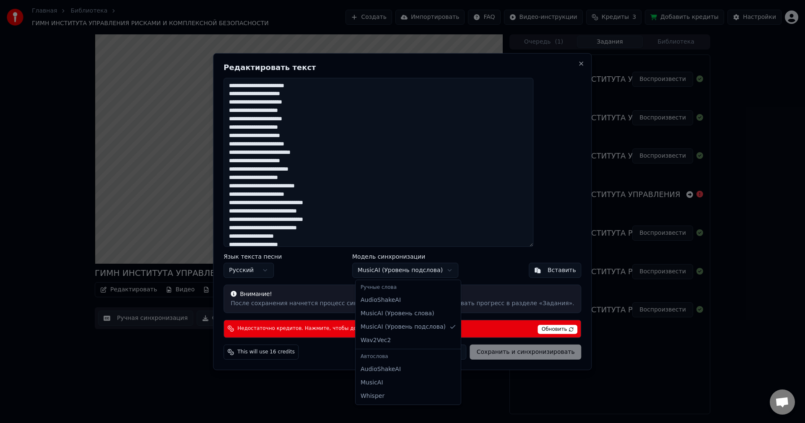
click at [406, 270] on body "Главная Библиотека ГИМН ИНСТИТУТА УПРАВЛЕНИЯ РИСКАМИ И КОМПЛЕКСНОЙ БЕЗОПАСНОСТИ…" at bounding box center [402, 211] width 805 height 423
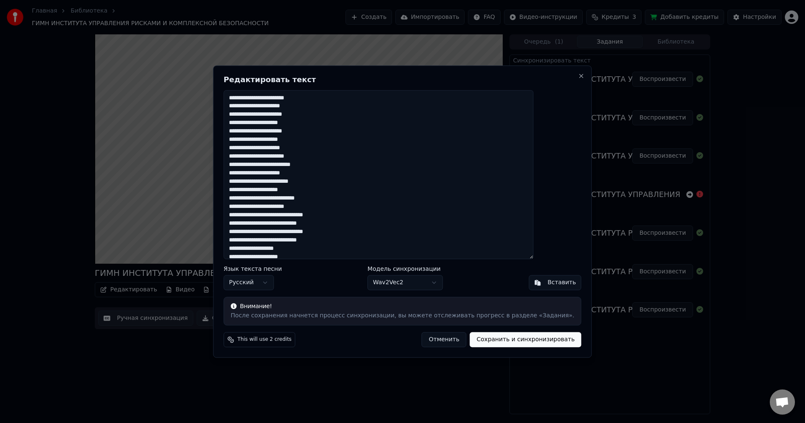
drag, startPoint x: 468, startPoint y: 337, endPoint x: 430, endPoint y: 345, distance: 38.1
click at [432, 346] on div "Отменить Сохранить и синхронизировать" at bounding box center [502, 339] width 160 height 15
click at [470, 341] on button "Сохранить и синхронизировать" at bounding box center [525, 339] width 111 height 15
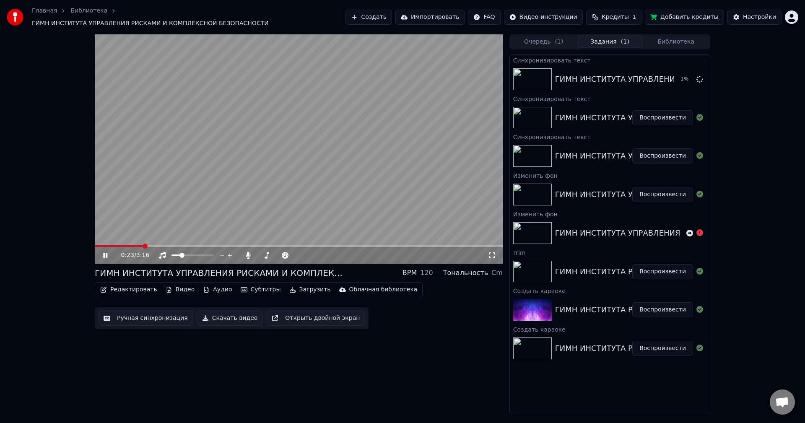
drag, startPoint x: 103, startPoint y: 246, endPoint x: 92, endPoint y: 245, distance: 10.5
click at [92, 245] on div "0:23 / 3:16 ГИМН ИНСТИТУТА УПРАВЛЕНИЯ РИСКАМИ И КОМПЛЕКСНОЙ БЕЗОПАСНОСТИ BPM 12…" at bounding box center [402, 224] width 629 height 380
click at [104, 241] on video at bounding box center [299, 148] width 408 height 229
click at [95, 245] on span at bounding box center [96, 246] width 2 height 2
click at [37, 13] on link "Главная" at bounding box center [44, 11] width 25 height 8
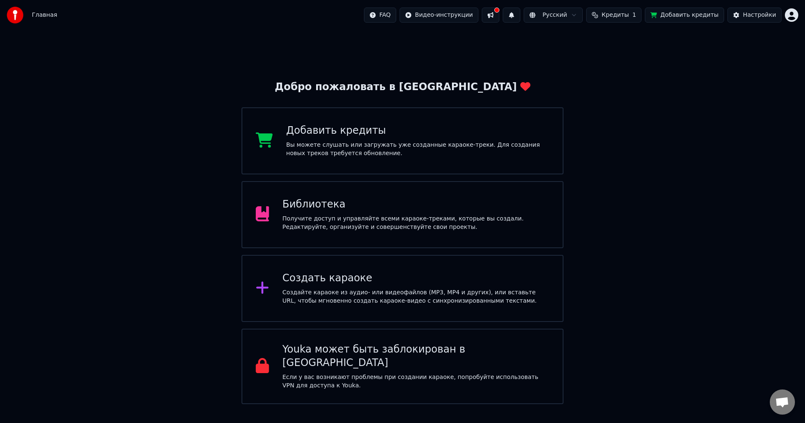
click at [788, 9] on html "Главная FAQ Видео-инструкции Русский Кредиты 1 Добавить кредиты Настройки Добро…" at bounding box center [402, 202] width 805 height 404
click at [758, 90] on div "Выйти" at bounding box center [754, 96] width 96 height 13
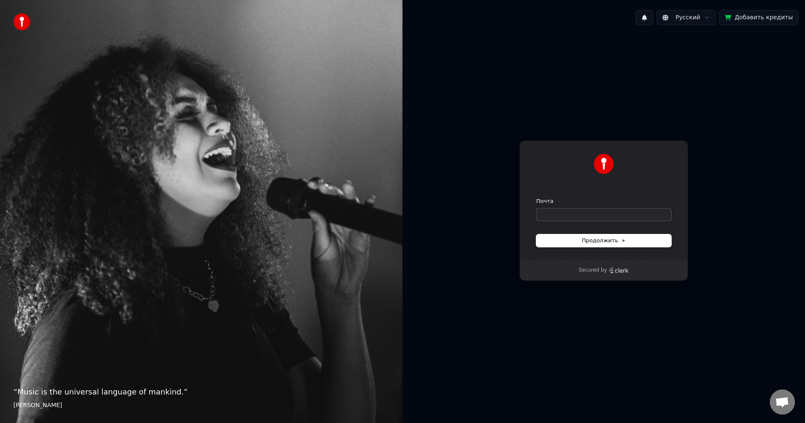
click at [561, 214] on input "Почта" at bounding box center [603, 214] width 135 height 13
click at [561, 218] on input "Почта" at bounding box center [603, 214] width 135 height 13
paste input "**********"
click at [569, 231] on form "**********" at bounding box center [603, 221] width 135 height 49
click at [569, 241] on form "**********" at bounding box center [603, 221] width 135 height 49
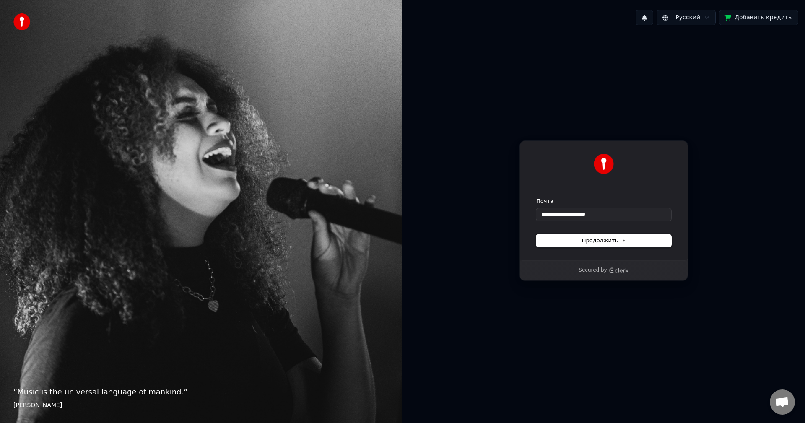
click at [568, 242] on button "Продолжить" at bounding box center [603, 240] width 135 height 13
type input "**********"
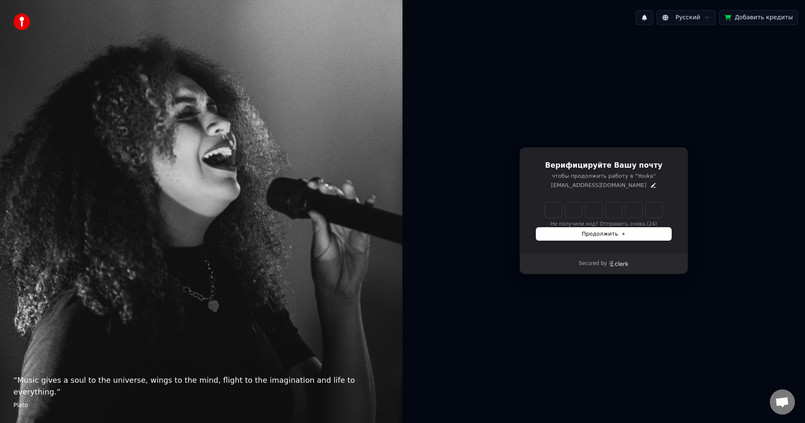
click at [549, 212] on input "Enter verification code" at bounding box center [603, 209] width 117 height 15
type input "******"
